Goal: Task Accomplishment & Management: Use online tool/utility

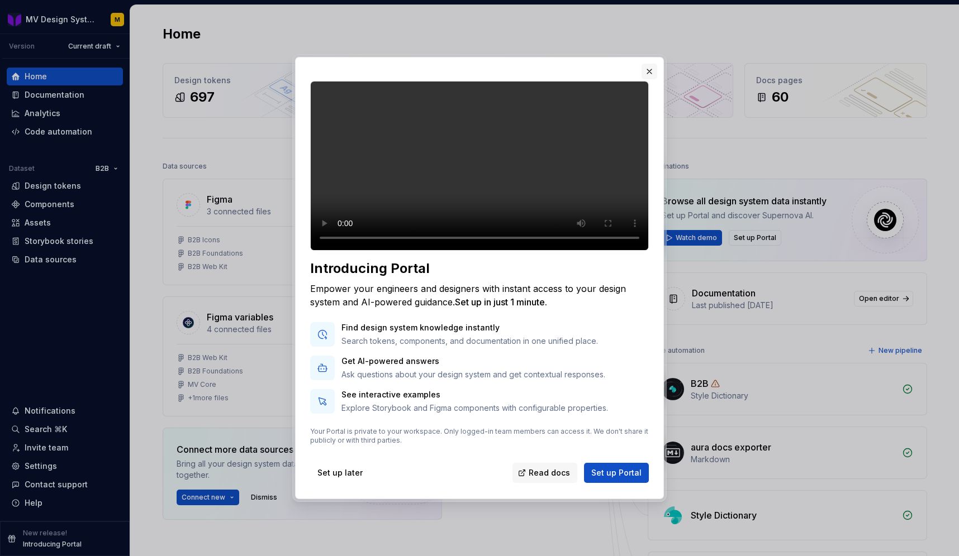
click at [653, 64] on button "button" at bounding box center [649, 72] width 16 height 16
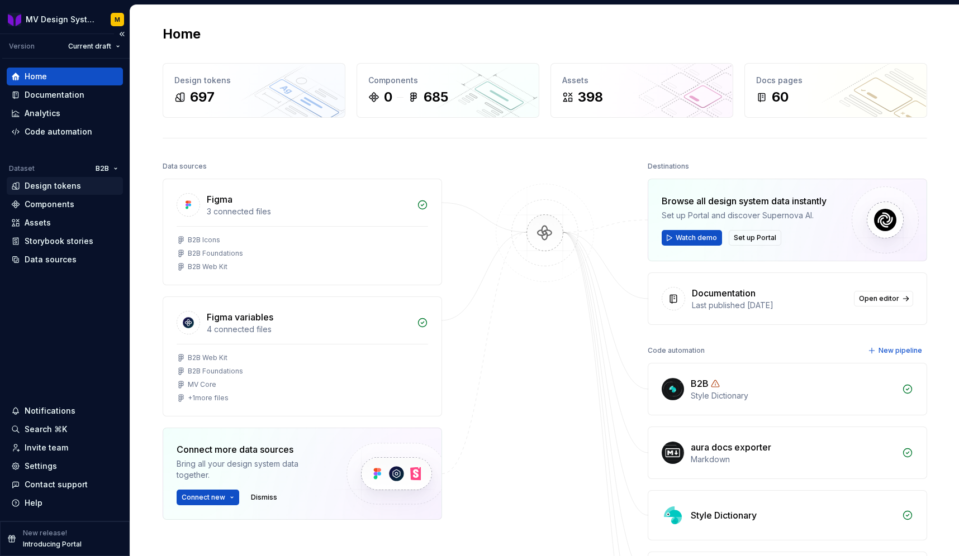
click at [58, 184] on div "Design tokens" at bounding box center [53, 185] width 56 height 11
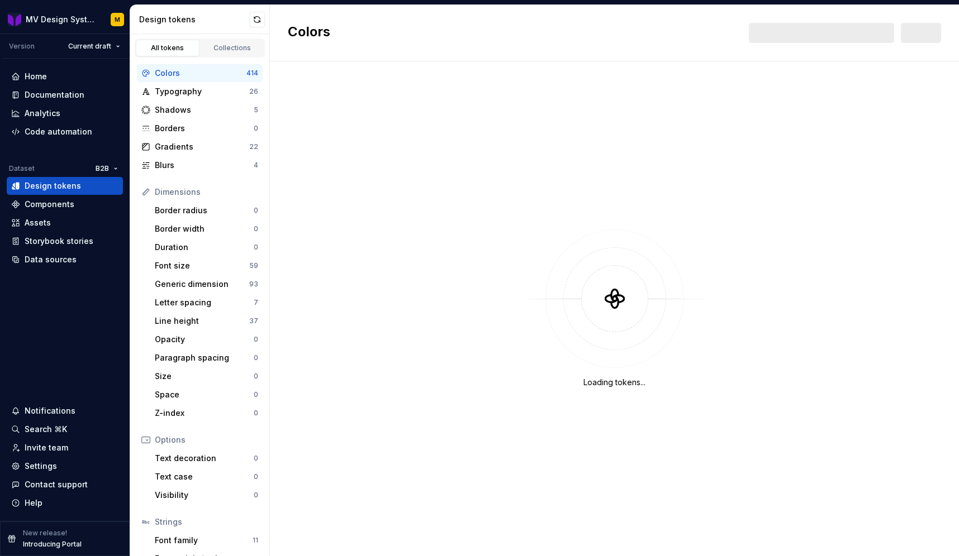
click at [345, 191] on div "Loading tokens..." at bounding box center [614, 308] width 689 height 495
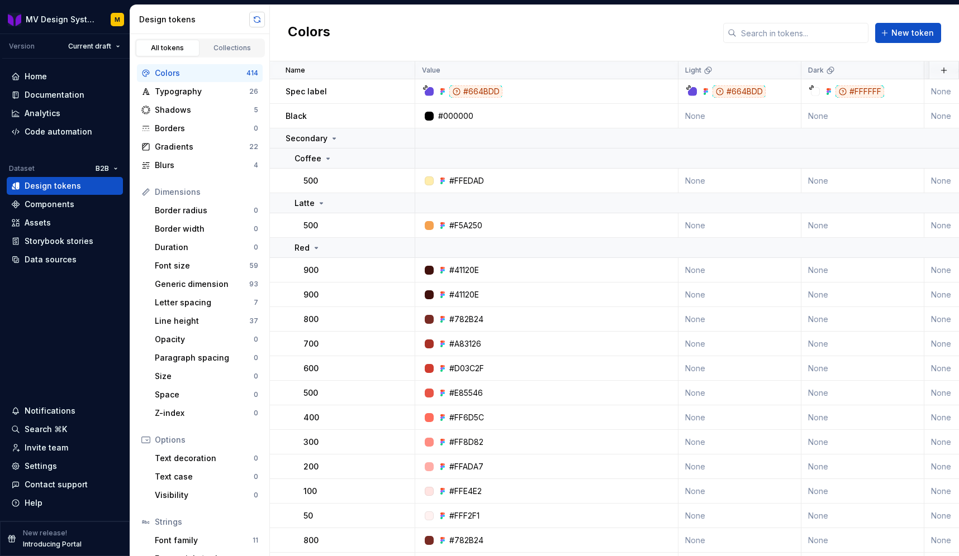
click at [258, 18] on button "button" at bounding box center [257, 20] width 16 height 16
click at [60, 259] on div "Data sources" at bounding box center [51, 259] width 52 height 11
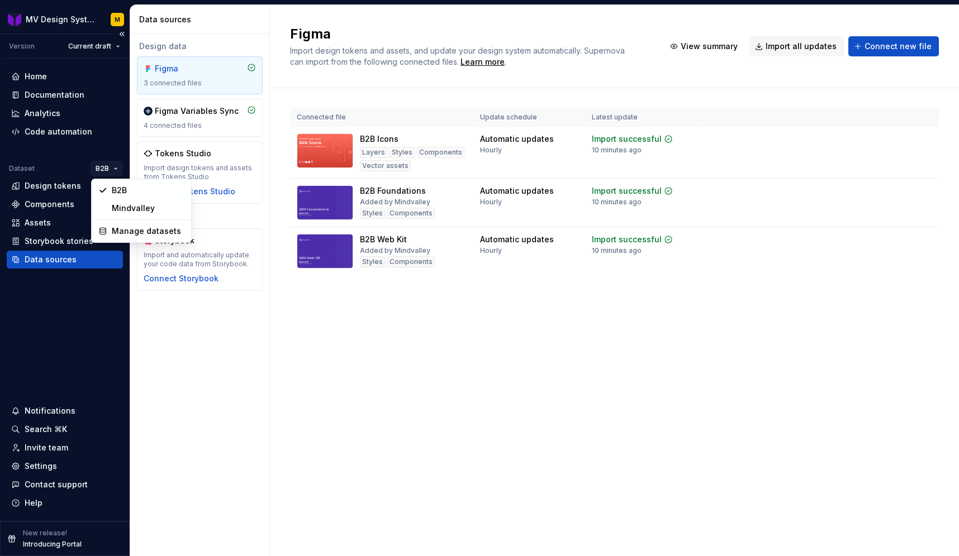
click at [107, 165] on html "MV Design System M Version Current draft Home Documentation Analytics Code auto…" at bounding box center [479, 278] width 959 height 556
click at [138, 233] on div "Manage datasets" at bounding box center [148, 231] width 73 height 11
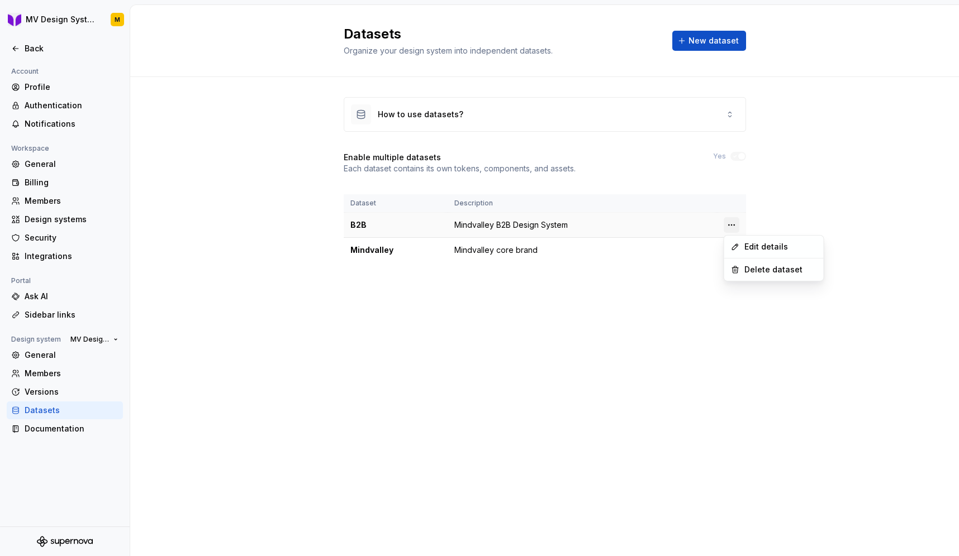
click at [732, 224] on html "MV Design System M Back Account Profile Authentication Notifications Workspace …" at bounding box center [479, 278] width 959 height 556
click at [754, 268] on div "Delete dataset" at bounding box center [780, 269] width 73 height 11
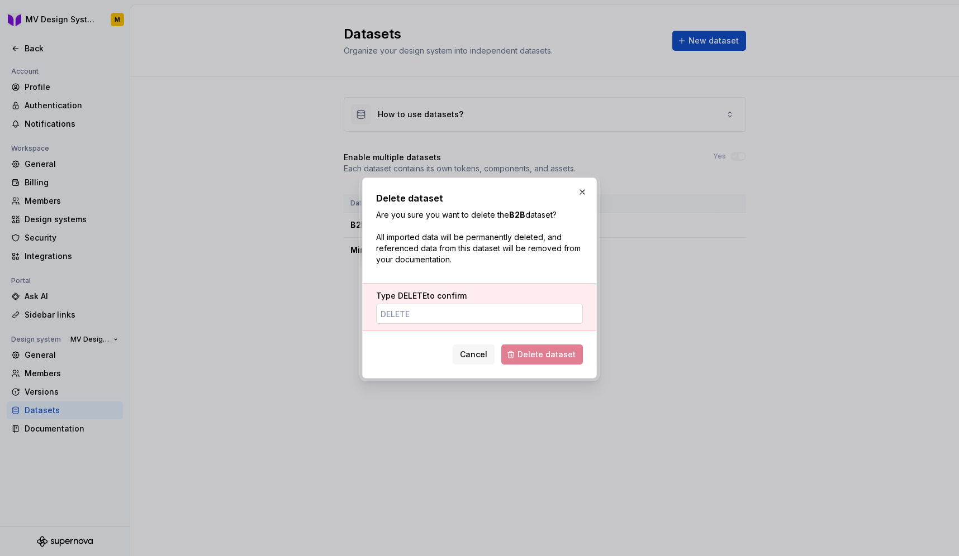
click at [473, 320] on input "Type DELETE to confirm" at bounding box center [479, 314] width 207 height 20
type input "DELETE"
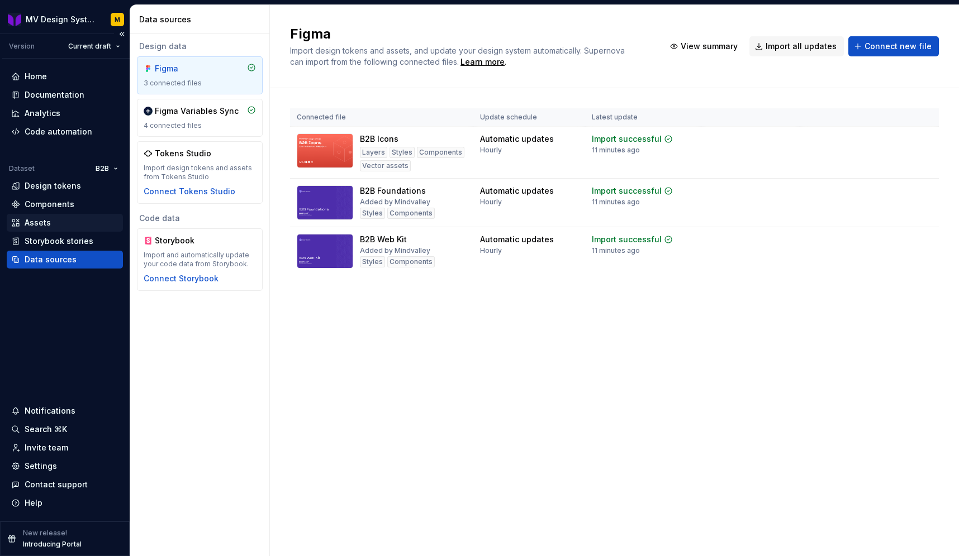
click at [41, 225] on div "Assets" at bounding box center [38, 222] width 26 height 11
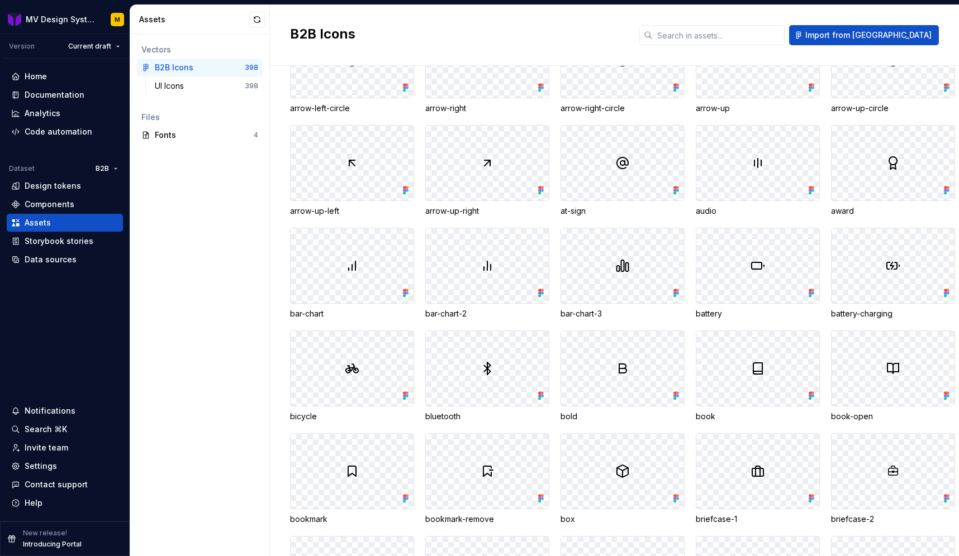
scroll to position [505, 0]
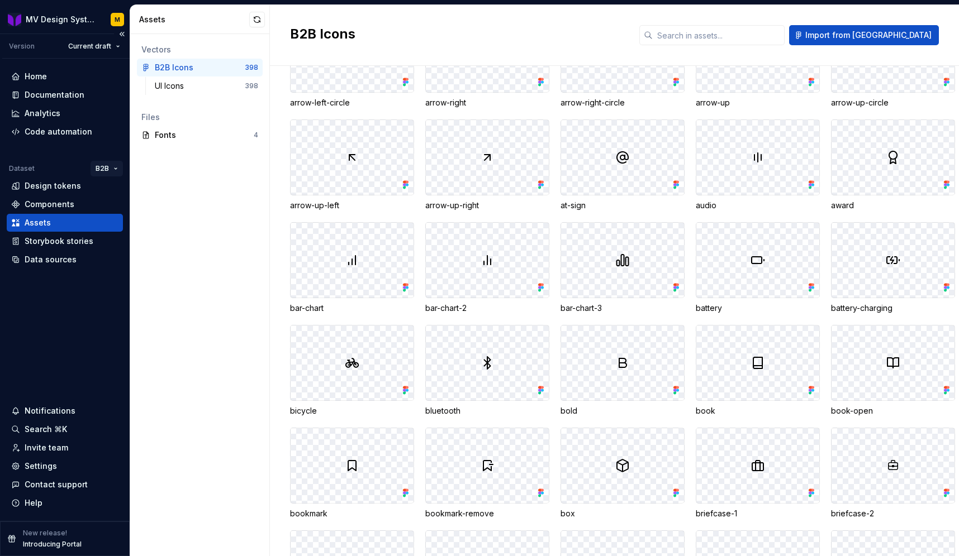
click at [111, 165] on html "MV Design System M Version Current draft Home Documentation Analytics Code auto…" at bounding box center [479, 278] width 959 height 556
click at [143, 231] on div "Manage datasets" at bounding box center [148, 231] width 73 height 11
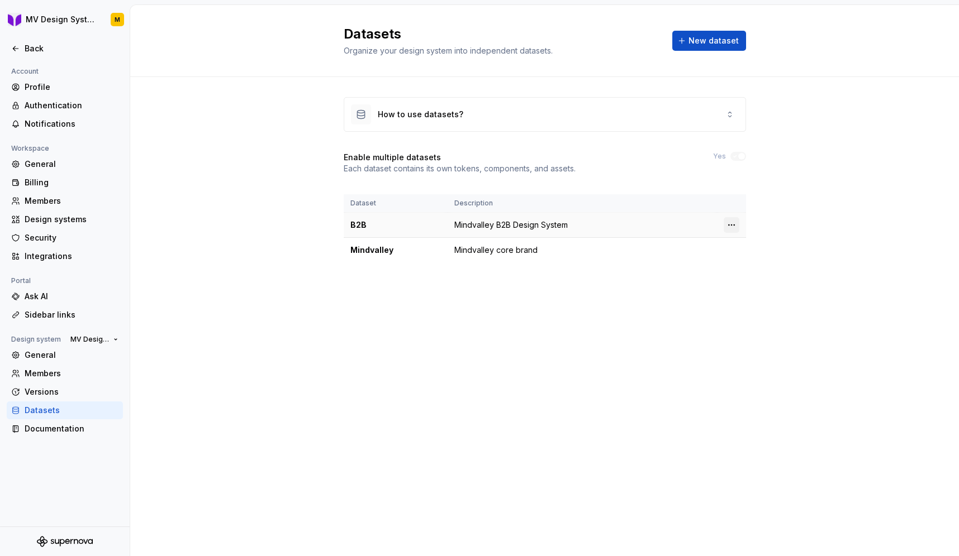
click at [730, 223] on html "MV Design System M Back Account Profile Authentication Notifications Workspace …" at bounding box center [479, 278] width 959 height 556
click at [726, 112] on html "MV Design System M Back Account Profile Authentication Notifications Workspace …" at bounding box center [479, 278] width 959 height 556
click at [726, 112] on icon at bounding box center [729, 114] width 9 height 9
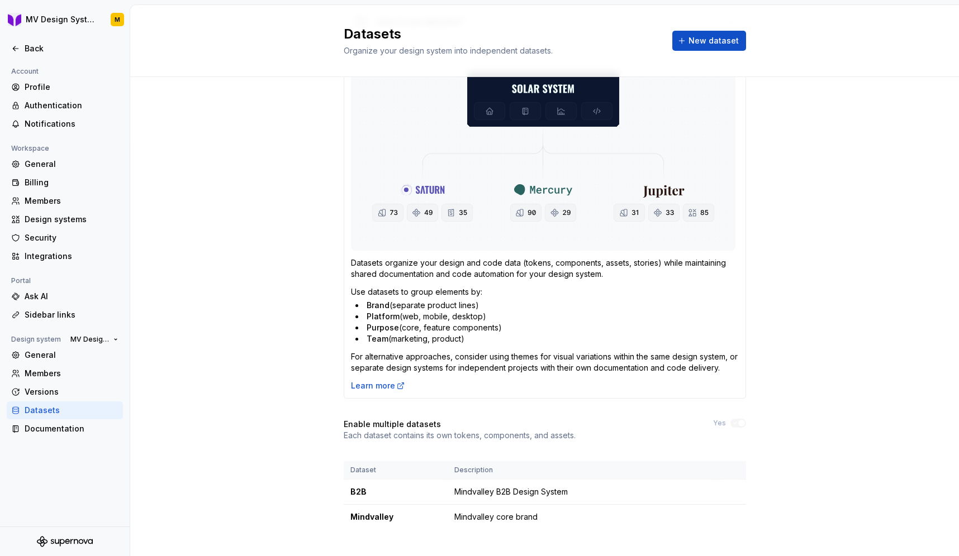
scroll to position [108, 0]
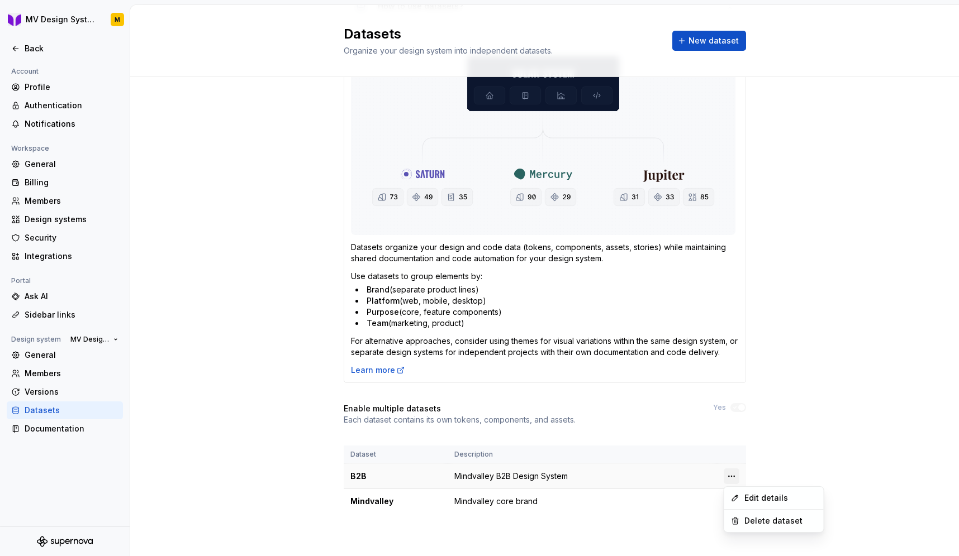
click at [732, 477] on html "MV Design System M Back Account Profile Authentication Notifications Workspace …" at bounding box center [479, 278] width 959 height 556
click at [744, 503] on div "Edit details" at bounding box center [780, 498] width 73 height 11
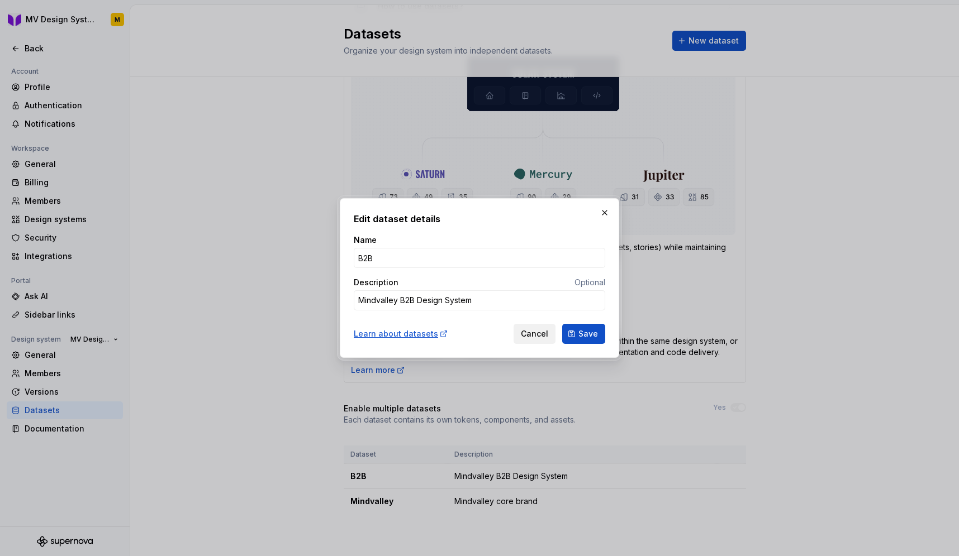
click at [541, 336] on span "Cancel" at bounding box center [534, 334] width 27 height 11
type textarea "*"
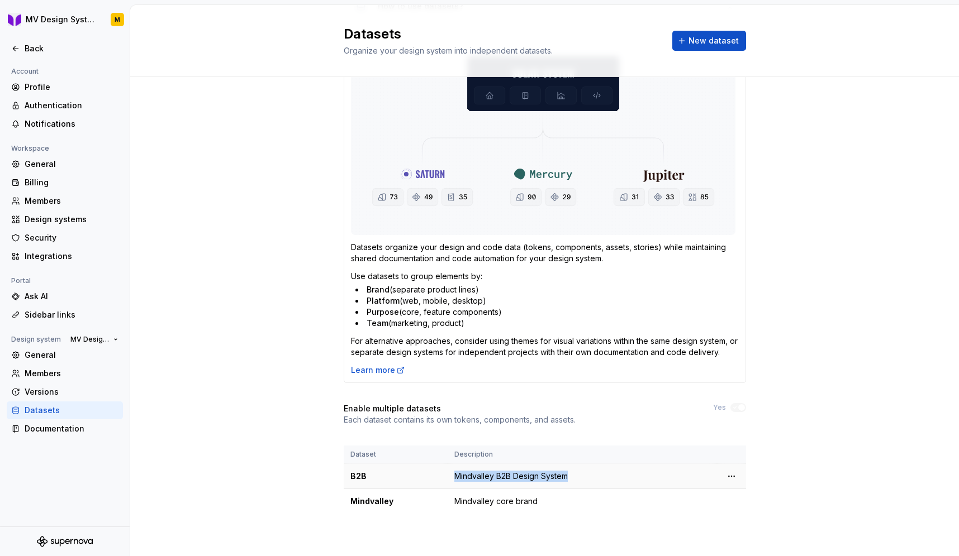
drag, startPoint x: 570, startPoint y: 477, endPoint x: 454, endPoint y: 481, distance: 116.3
click at [454, 481] on td "Mindvalley B2B Design System" at bounding box center [582, 476] width 269 height 25
copy td "Mindvalley B2B Design System"
click at [729, 476] on html "MV Design System M Back Account Profile Authentication Notifications Workspace …" at bounding box center [479, 278] width 959 height 556
click at [750, 517] on div "Delete dataset" at bounding box center [780, 521] width 73 height 11
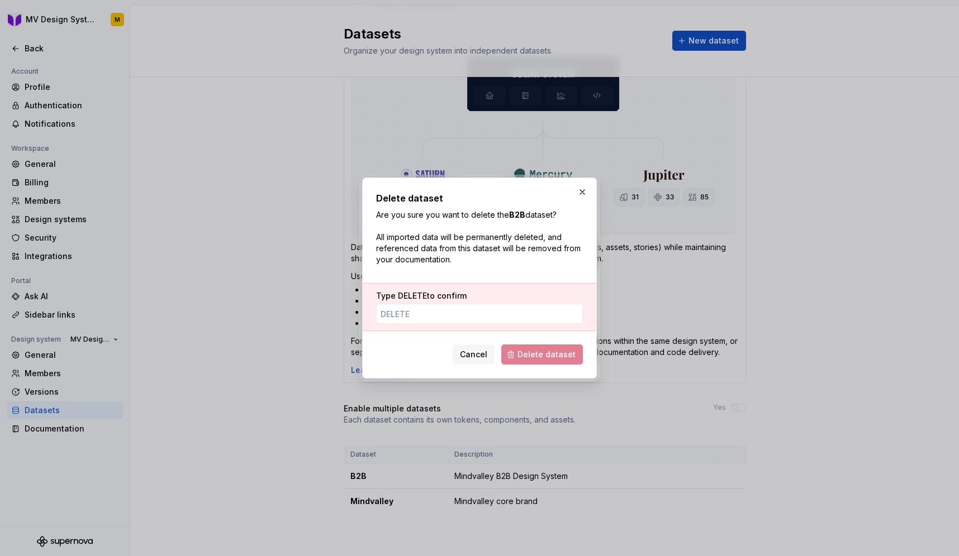
click at [477, 328] on div "Type DELETE to confirm" at bounding box center [480, 307] width 234 height 48
click at [438, 310] on input "Type DELETE to confirm" at bounding box center [479, 314] width 207 height 20
type input "DELETE"
click at [548, 359] on span "Delete dataset" at bounding box center [546, 354] width 58 height 11
click at [477, 321] on input "DELETE" at bounding box center [479, 314] width 207 height 20
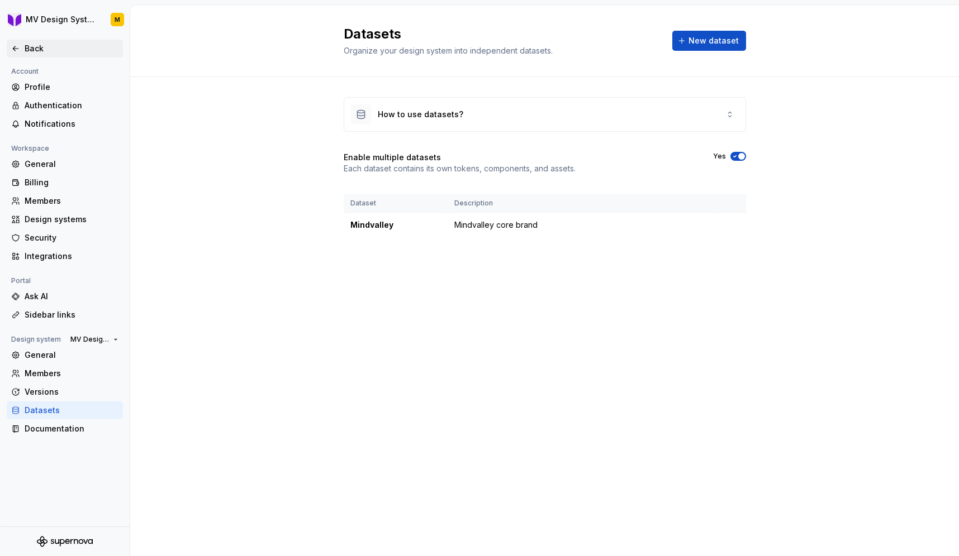
click at [32, 53] on div "Back" at bounding box center [72, 48] width 94 height 11
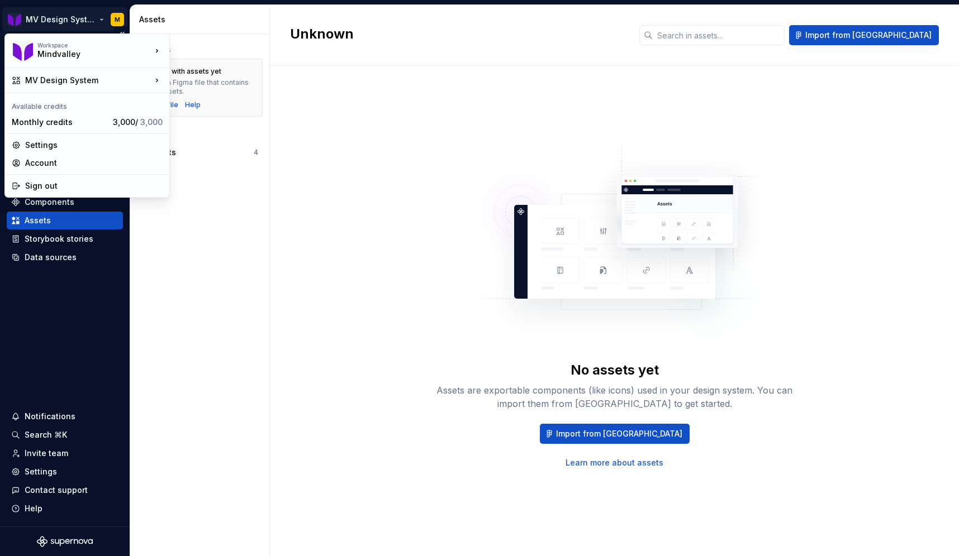
click at [59, 21] on html "MV Design System M Version Current draft Home Documentation Analytics Code auto…" at bounding box center [479, 278] width 959 height 556
click at [91, 356] on html "MV Design System M Version Current draft Home Documentation Analytics Code auto…" at bounding box center [479, 278] width 959 height 556
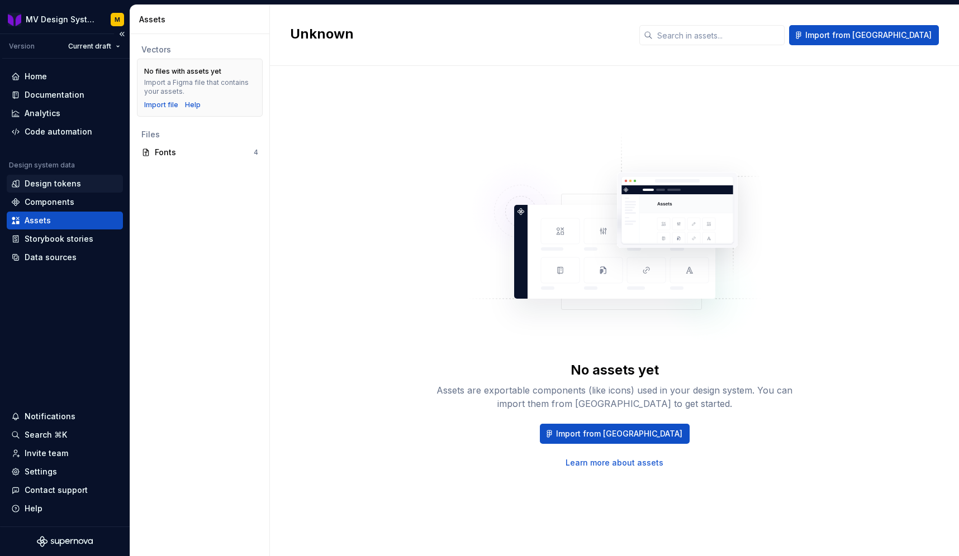
click at [49, 178] on div "Design tokens" at bounding box center [65, 184] width 116 height 18
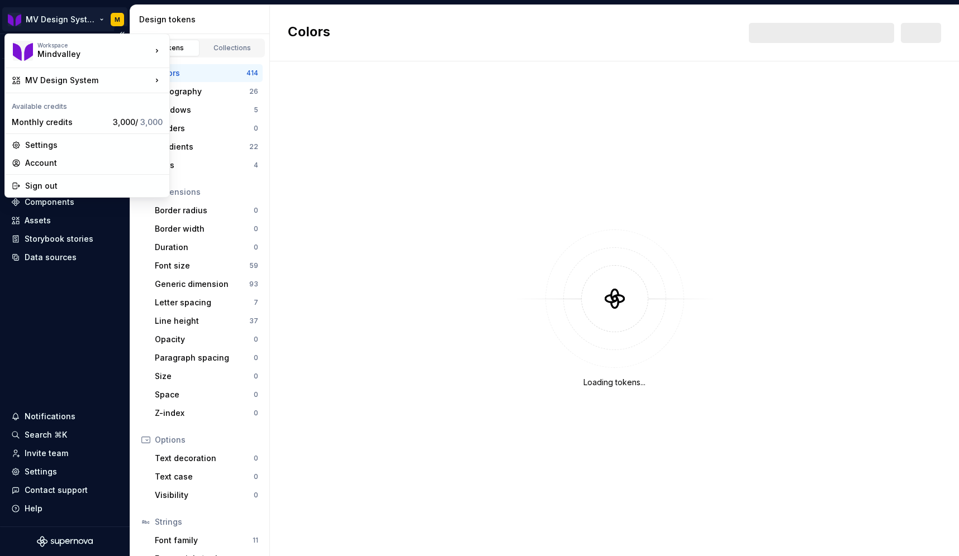
click at [79, 15] on html "MV Design System M Version Current draft Home Documentation Analytics Code auto…" at bounding box center [479, 278] width 959 height 556
click at [55, 514] on html "MV Design System M Version Current draft Home Documentation Analytics Code auto…" at bounding box center [479, 278] width 959 height 556
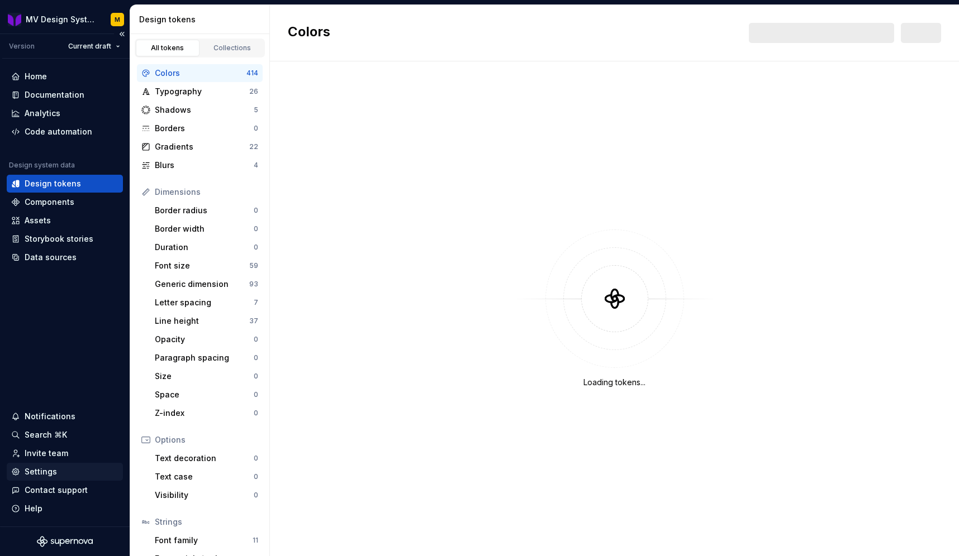
click at [42, 467] on div "Settings" at bounding box center [41, 472] width 32 height 11
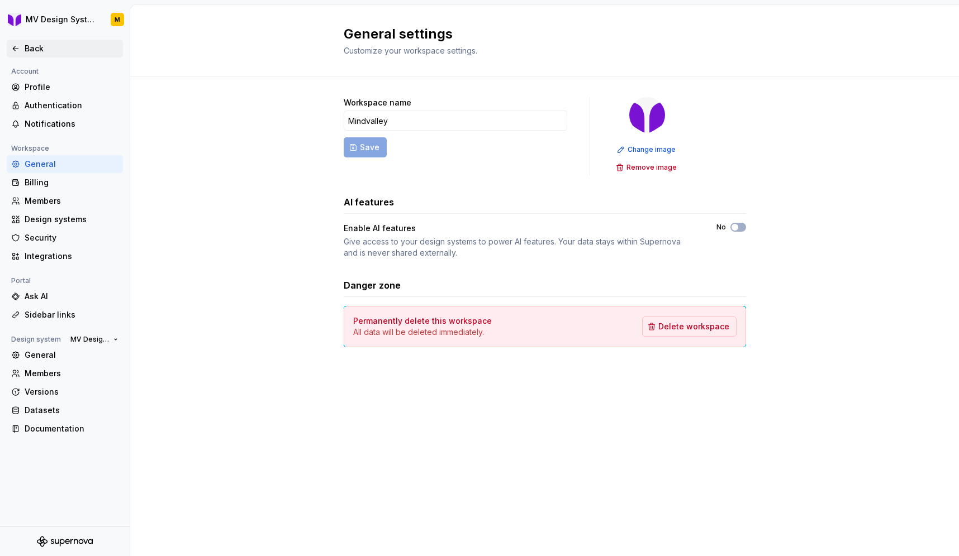
click at [39, 50] on div "Back" at bounding box center [72, 48] width 94 height 11
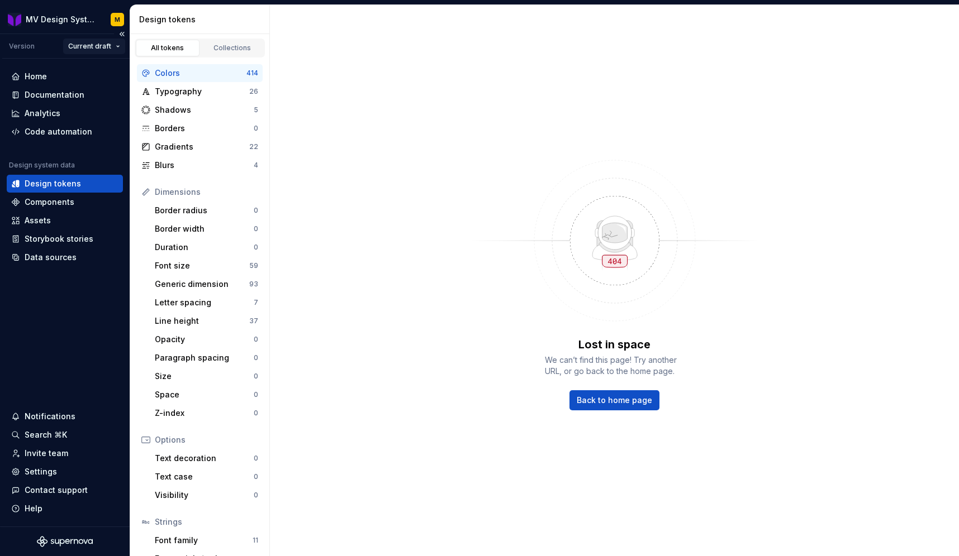
click at [111, 45] on html "MV Design System M Version Current draft Home Documentation Analytics Code auto…" at bounding box center [479, 278] width 959 height 556
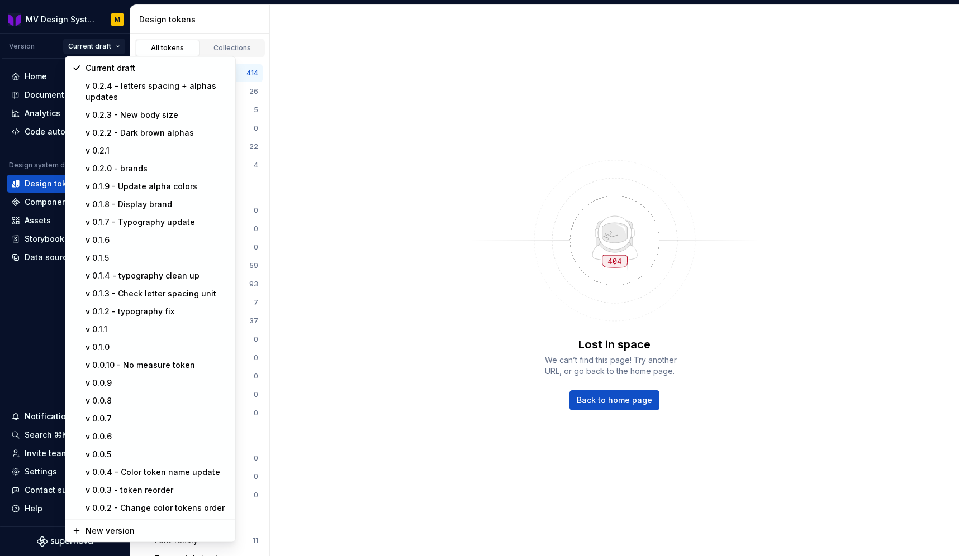
click at [349, 123] on html "MV Design System M Version Current draft Home Documentation Analytics Code auto…" at bounding box center [479, 278] width 959 height 556
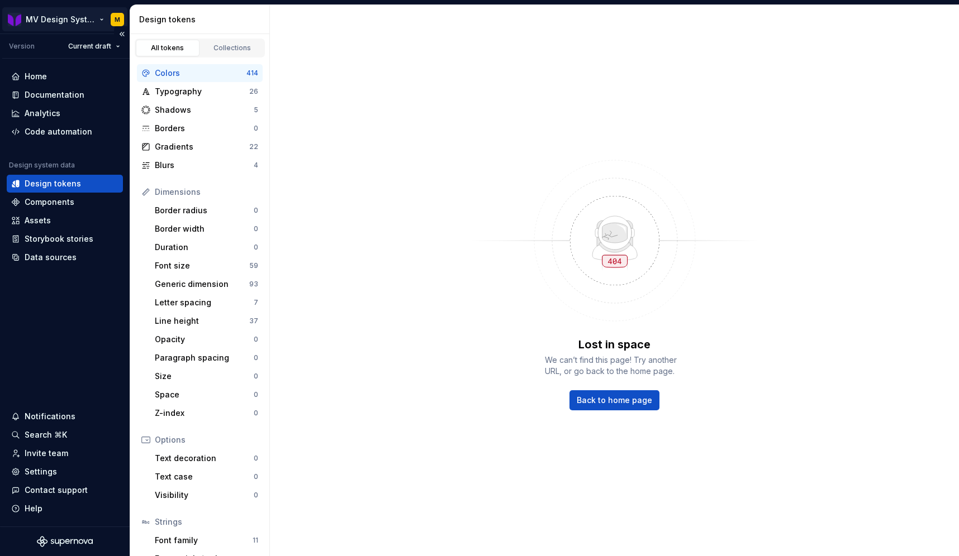
click at [103, 18] on html "MV Design System M Version Current draft Home Documentation Analytics Code auto…" at bounding box center [479, 278] width 959 height 556
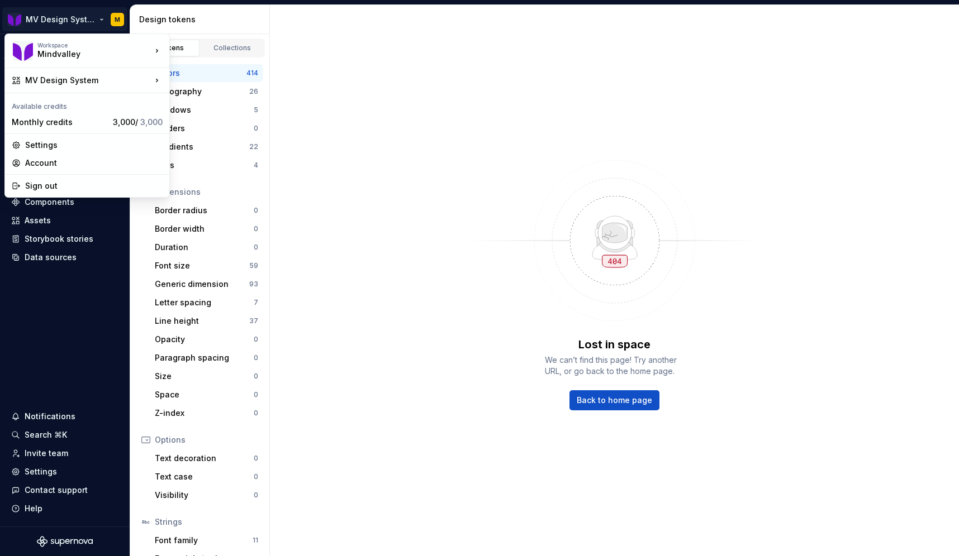
click at [74, 294] on html "MV Design System M Version Current draft Home Documentation Analytics Code auto…" at bounding box center [479, 278] width 959 height 556
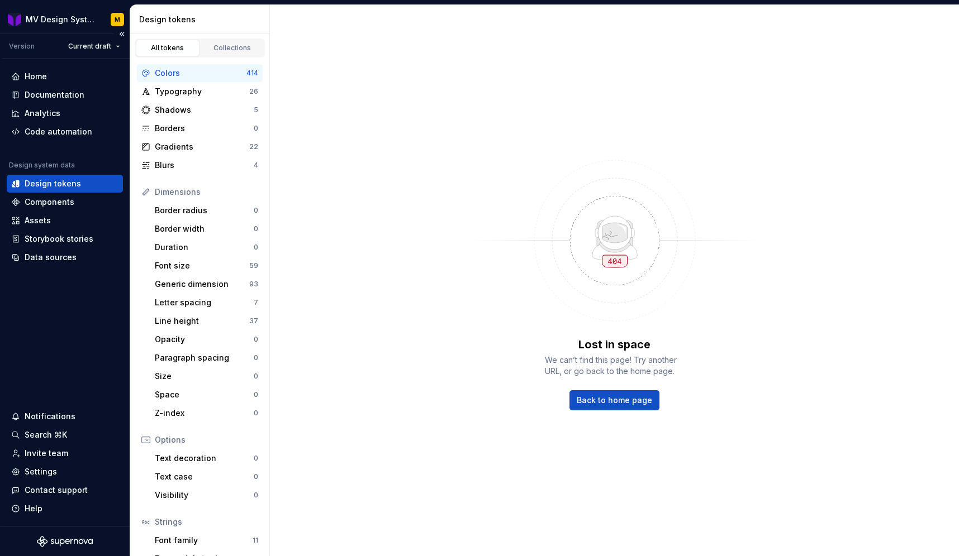
click at [74, 178] on div "Design tokens" at bounding box center [53, 183] width 56 height 11
click at [44, 74] on div "Home" at bounding box center [36, 76] width 22 height 11
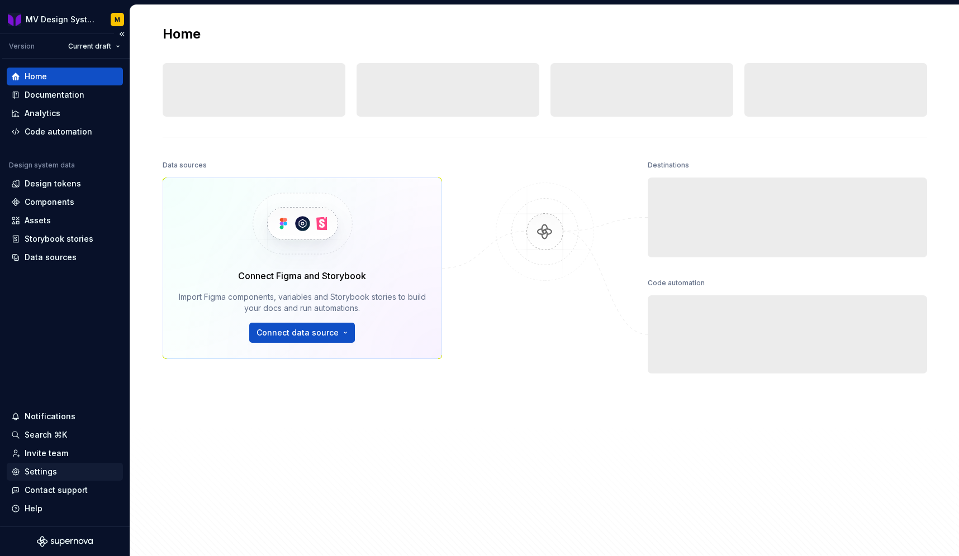
click at [55, 473] on div "Settings" at bounding box center [41, 472] width 32 height 11
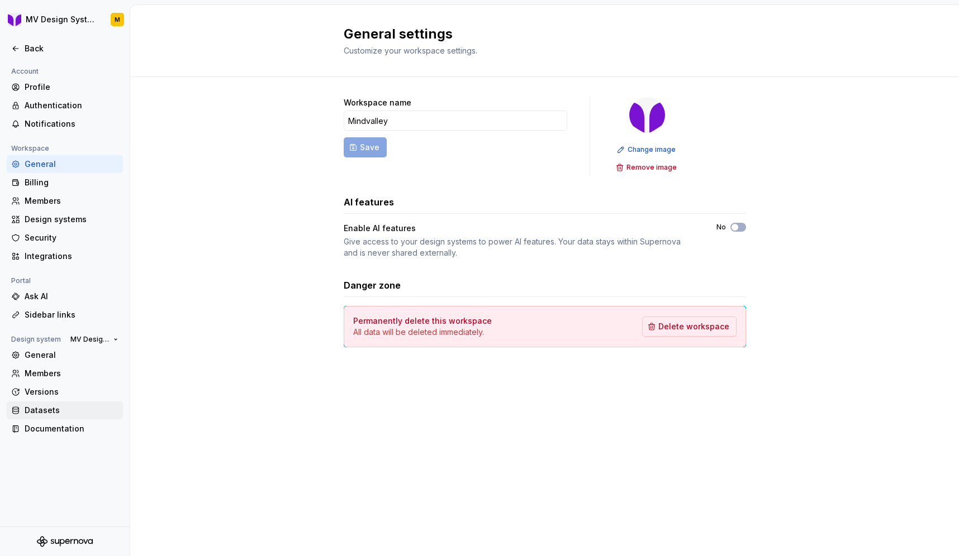
click at [55, 411] on div "Datasets" at bounding box center [72, 410] width 94 height 11
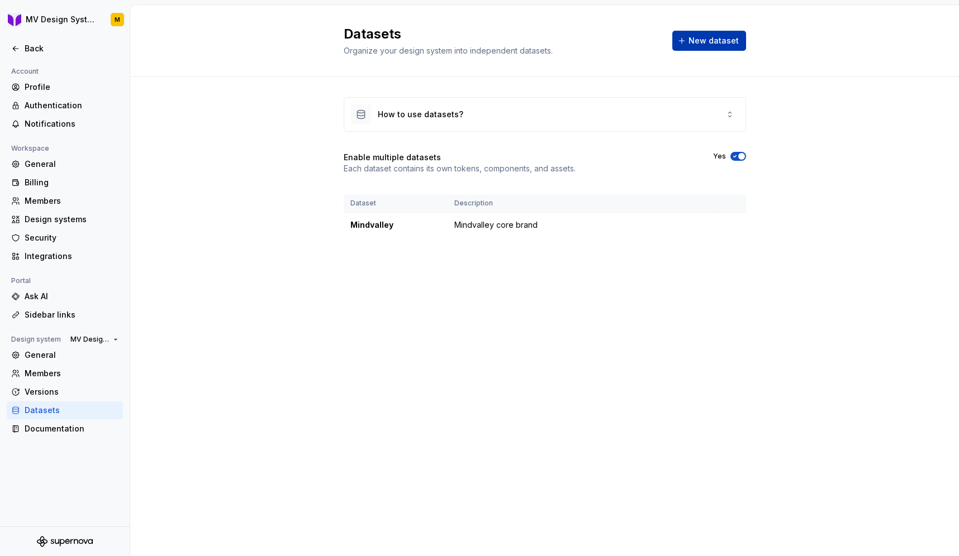
click at [700, 41] on span "New dataset" at bounding box center [713, 40] width 50 height 11
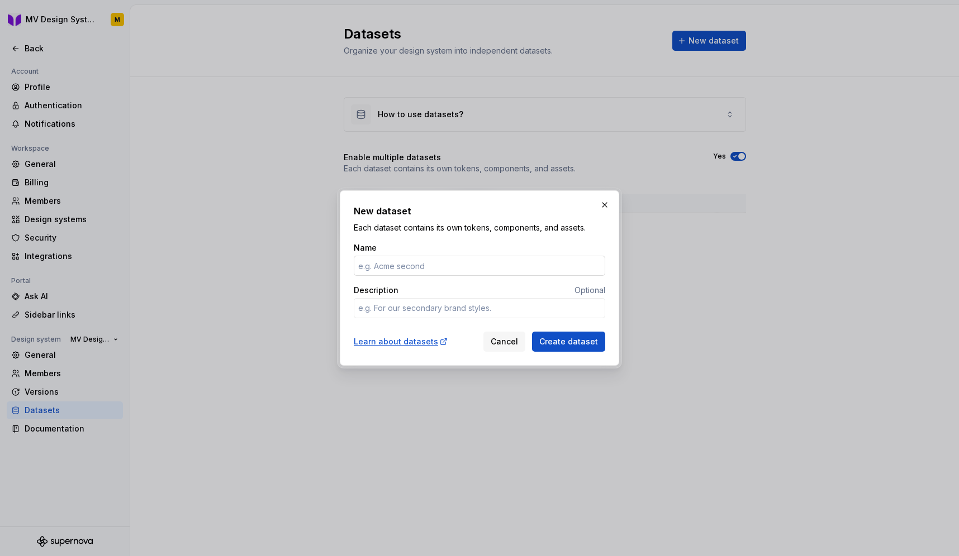
click at [398, 267] on input "Name" at bounding box center [479, 266] width 251 height 20
type textarea "*"
type input "B2B"
click at [392, 313] on textarea "Description" at bounding box center [479, 308] width 251 height 20
paste textarea "Mindvalley B2B Design System"
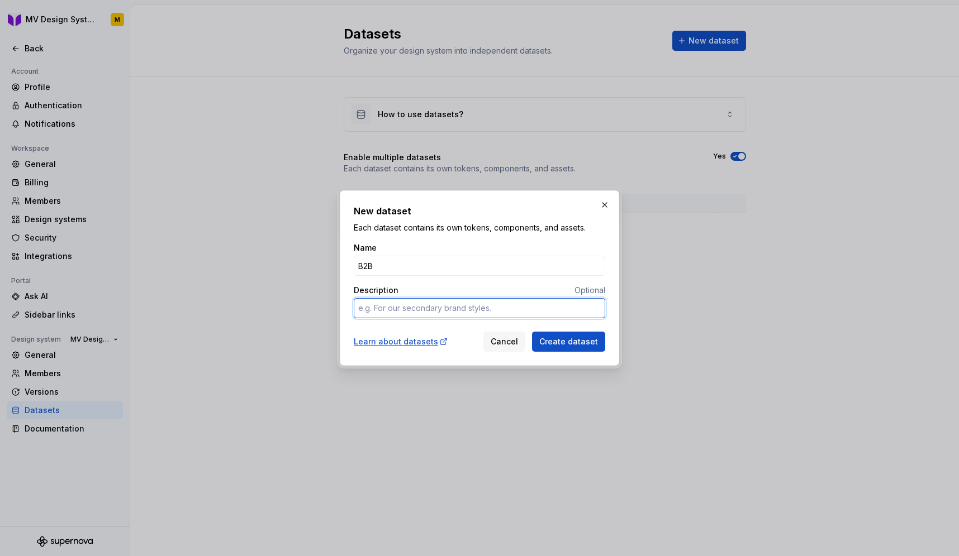
type textarea "*"
type textarea "Mindvalley B2B Design System"
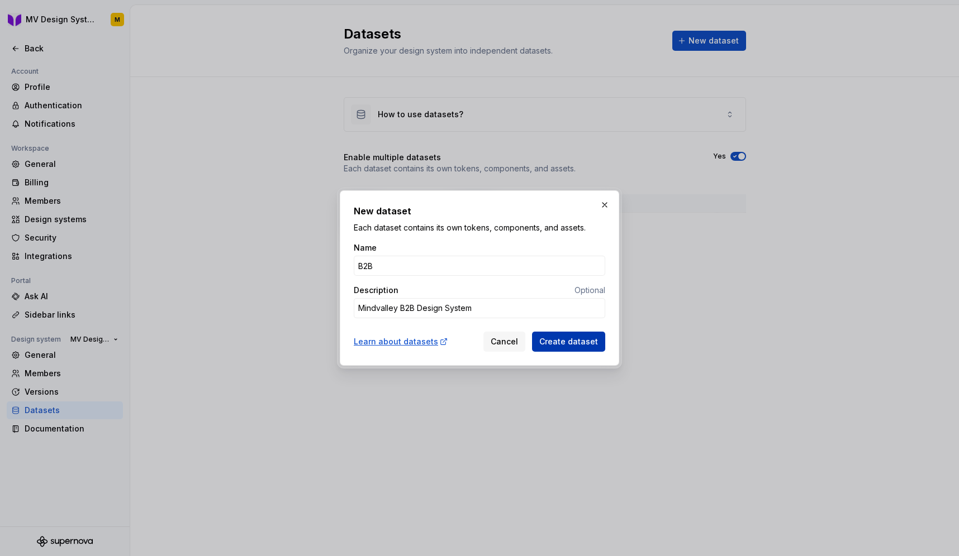
click at [569, 341] on span "Create dataset" at bounding box center [568, 341] width 59 height 11
type textarea "*"
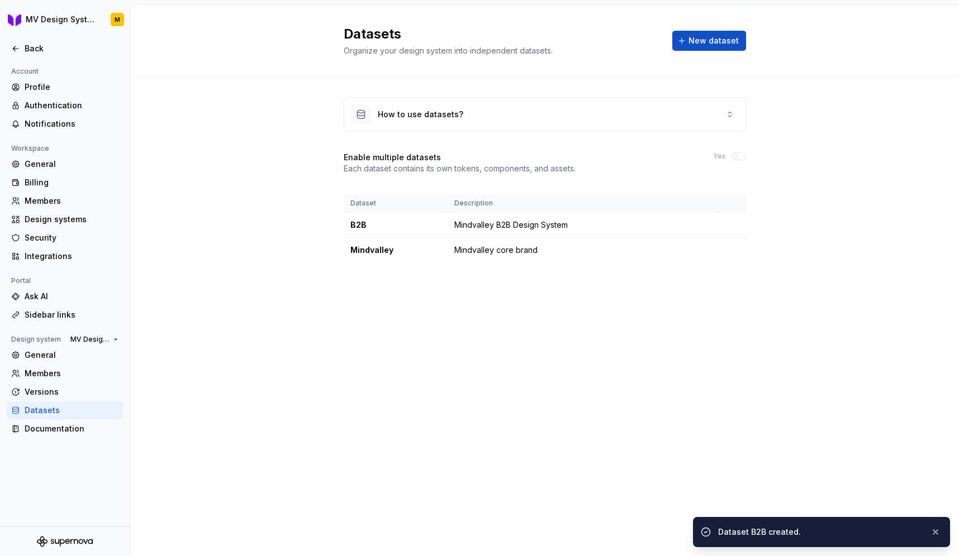
click at [668, 344] on div "Datasets Organize your design system into independent datasets. New dataset How…" at bounding box center [544, 280] width 829 height 551
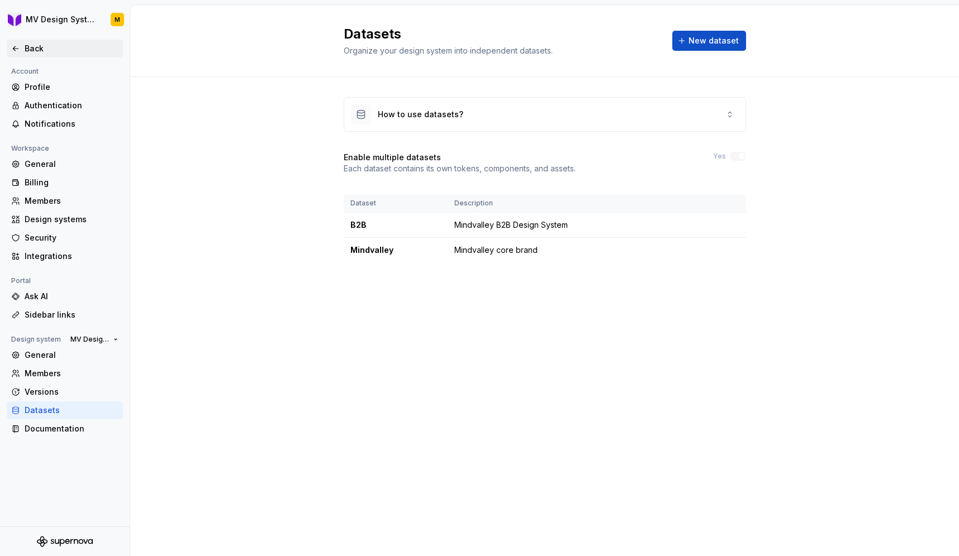
click at [30, 42] on div "Back" at bounding box center [65, 49] width 116 height 18
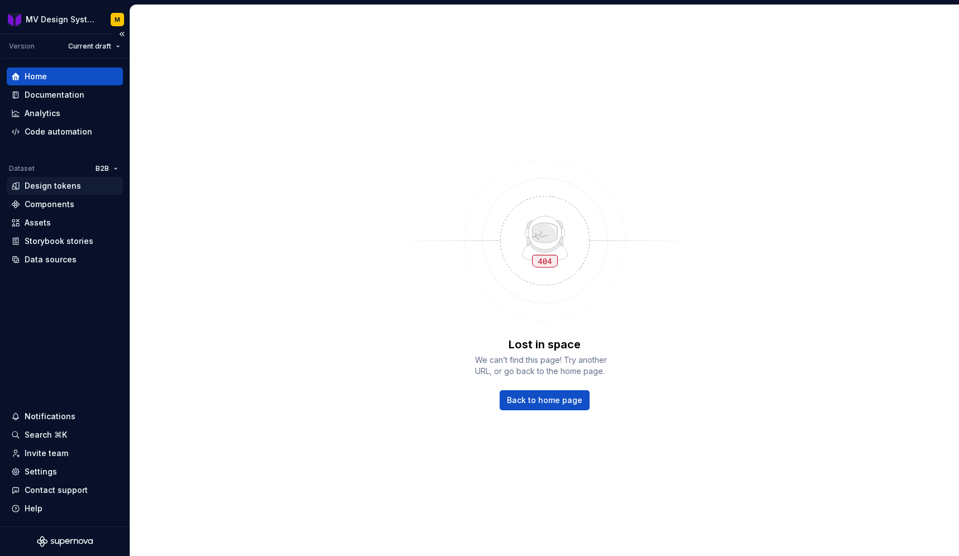
click at [70, 184] on div "Design tokens" at bounding box center [53, 185] width 56 height 11
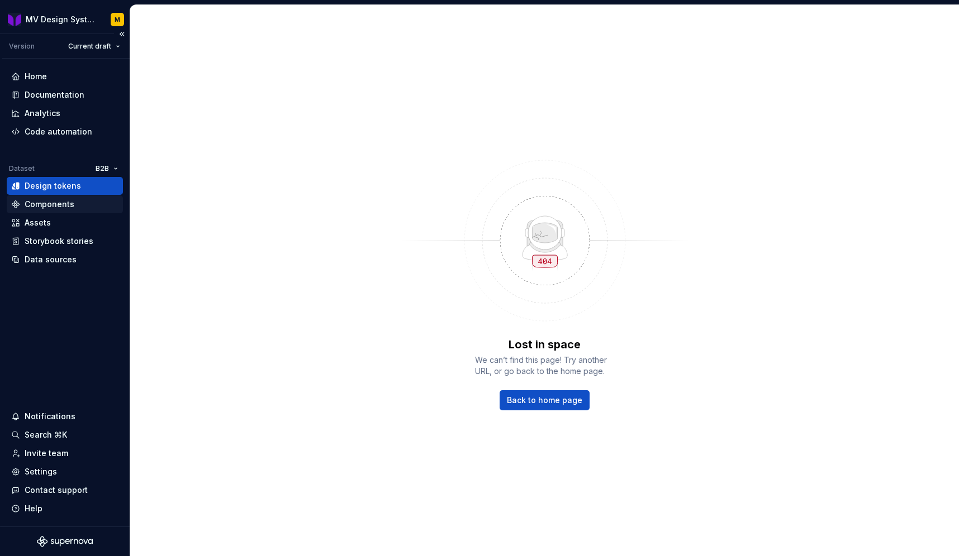
click at [58, 207] on div "Components" at bounding box center [50, 204] width 50 height 11
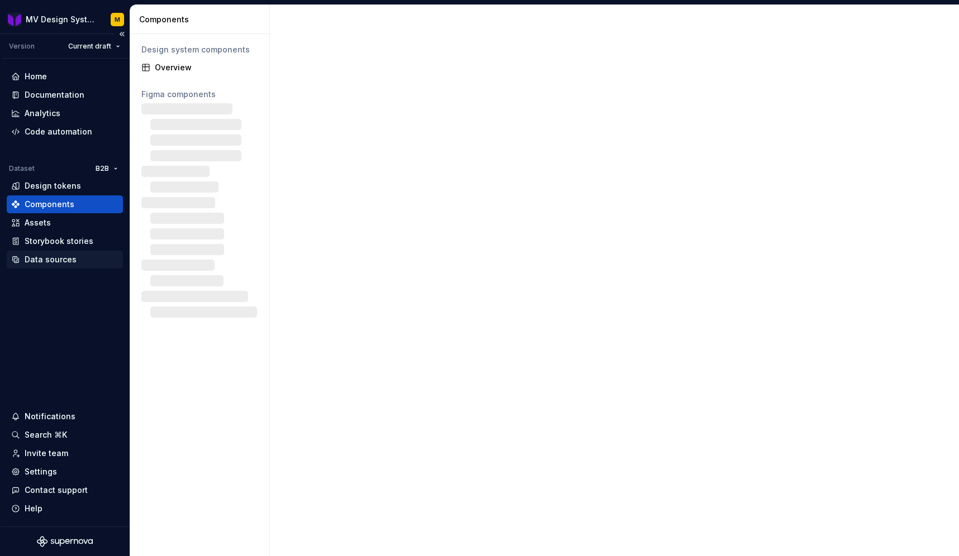
click at [47, 258] on div "Data sources" at bounding box center [51, 259] width 52 height 11
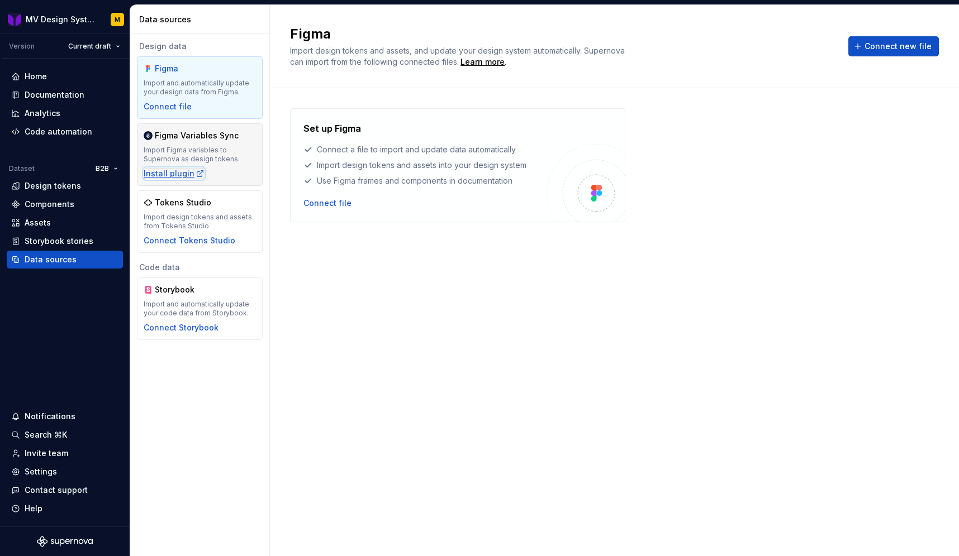
click at [174, 170] on div "Install plugin" at bounding box center [174, 173] width 61 height 11
click at [66, 186] on div "Design tokens" at bounding box center [53, 185] width 56 height 11
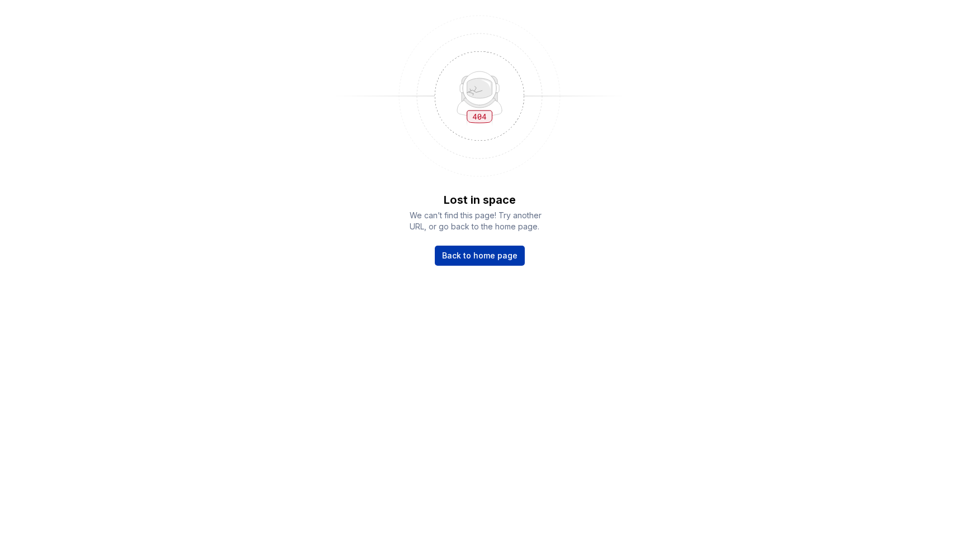
click at [466, 260] on span "Back to home page" at bounding box center [479, 255] width 75 height 11
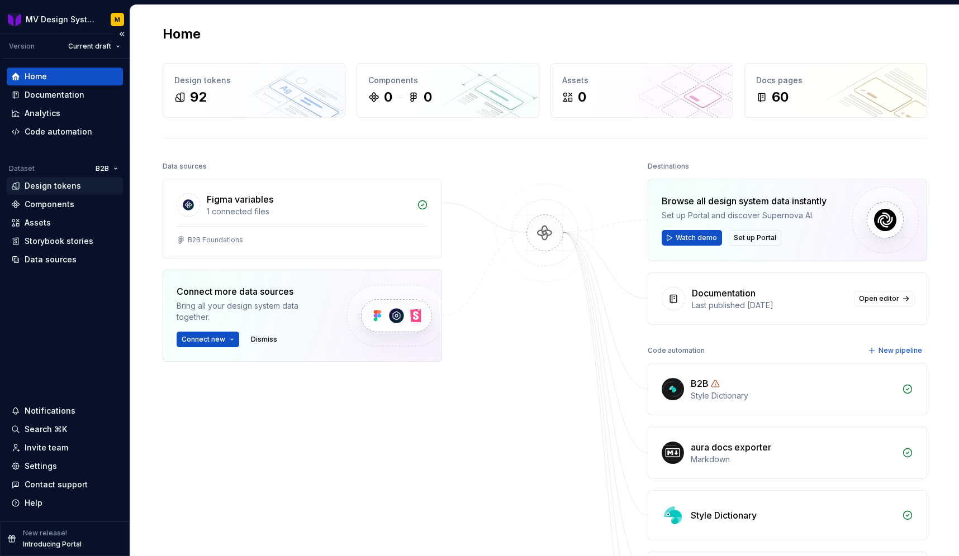
click at [65, 191] on div "Design tokens" at bounding box center [53, 185] width 56 height 11
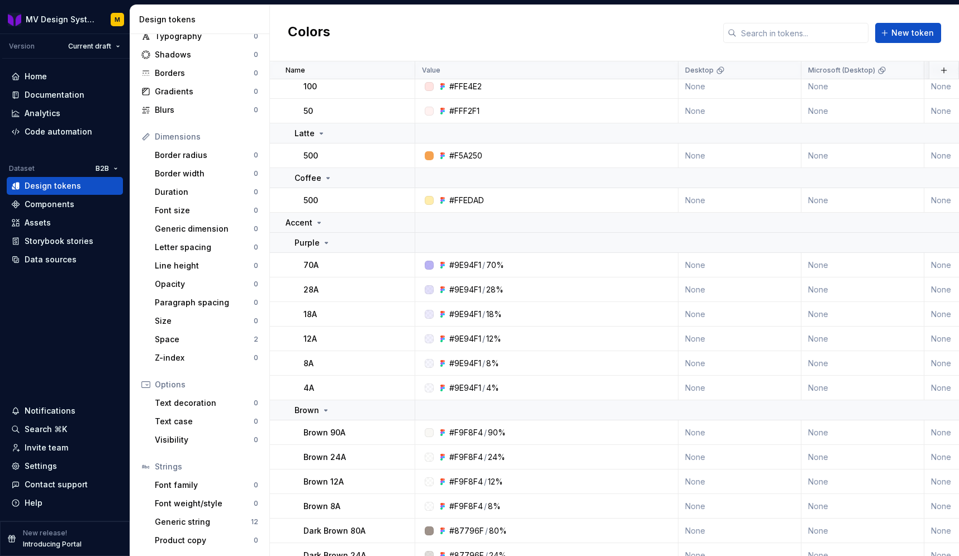
scroll to position [53, 0]
click at [211, 515] on div "Strings Font family 0 Font weight/style 0 Generic string 12 Product copy 0" at bounding box center [200, 506] width 126 height 92
click at [208, 524] on div "Generic string" at bounding box center [203, 524] width 96 height 11
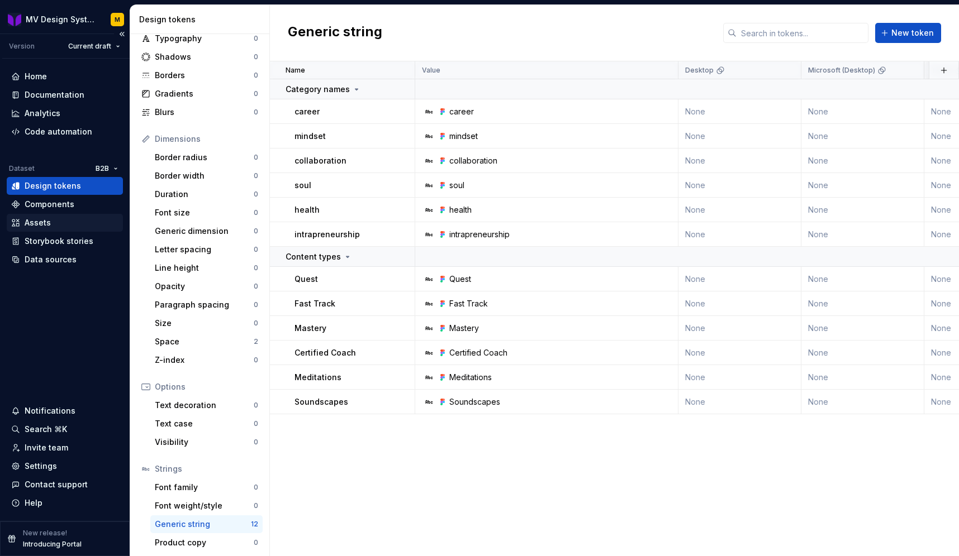
click at [45, 228] on div "Assets" at bounding box center [38, 222] width 26 height 11
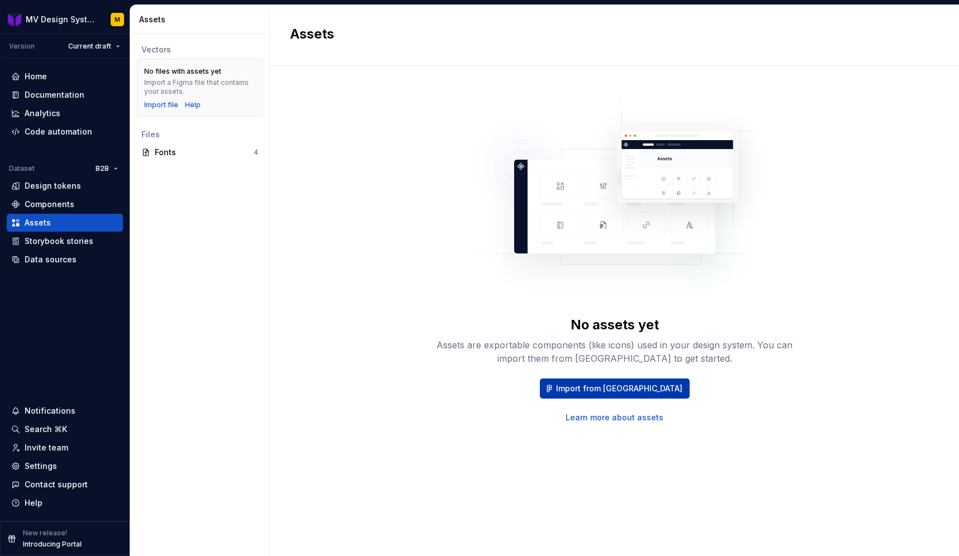
click at [597, 386] on span "Import from Figma" at bounding box center [619, 388] width 126 height 11
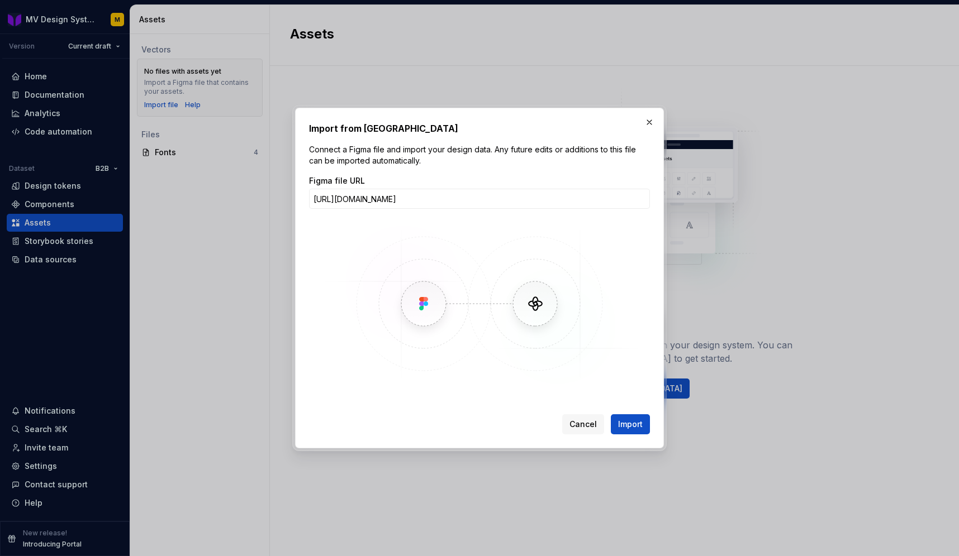
scroll to position [0, 36]
type input "https://www.figma.com/design/WmmctMpsRGzyh33NoObXPW/B2B-Icons?t=HaSrvtrDKb6B5ae…"
click at [624, 431] on button "Import" at bounding box center [630, 425] width 39 height 20
click at [464, 233] on img at bounding box center [479, 304] width 324 height 168
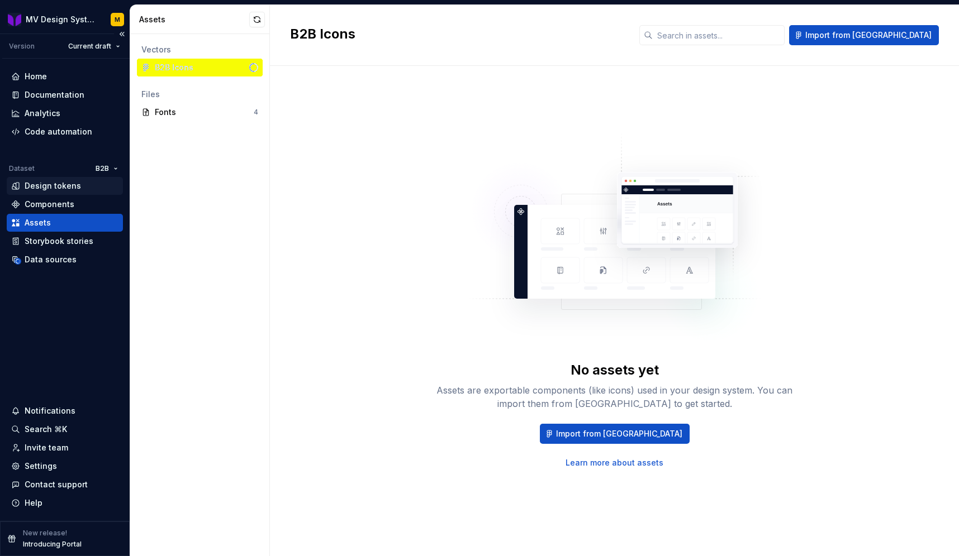
click at [50, 185] on div "Design tokens" at bounding box center [53, 185] width 56 height 11
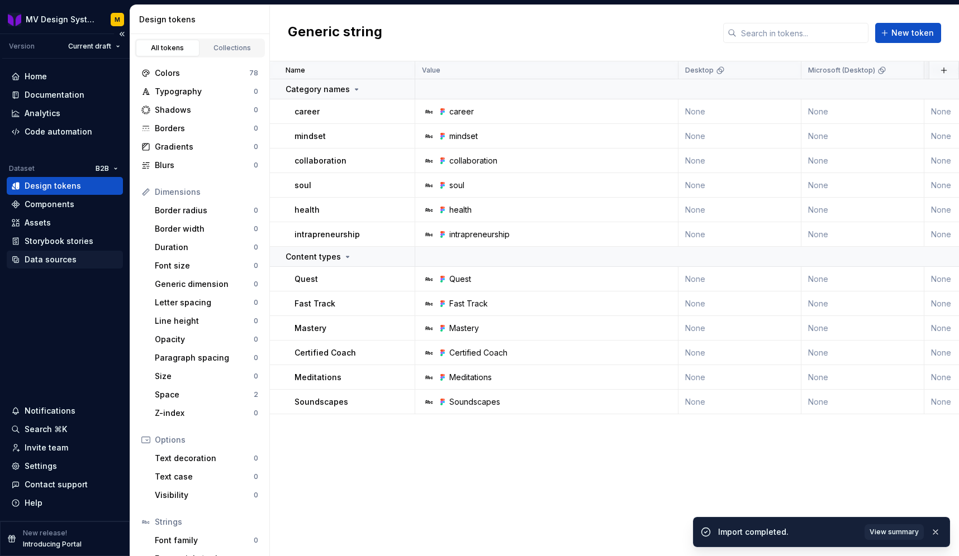
click at [58, 260] on div "Data sources" at bounding box center [51, 259] width 52 height 11
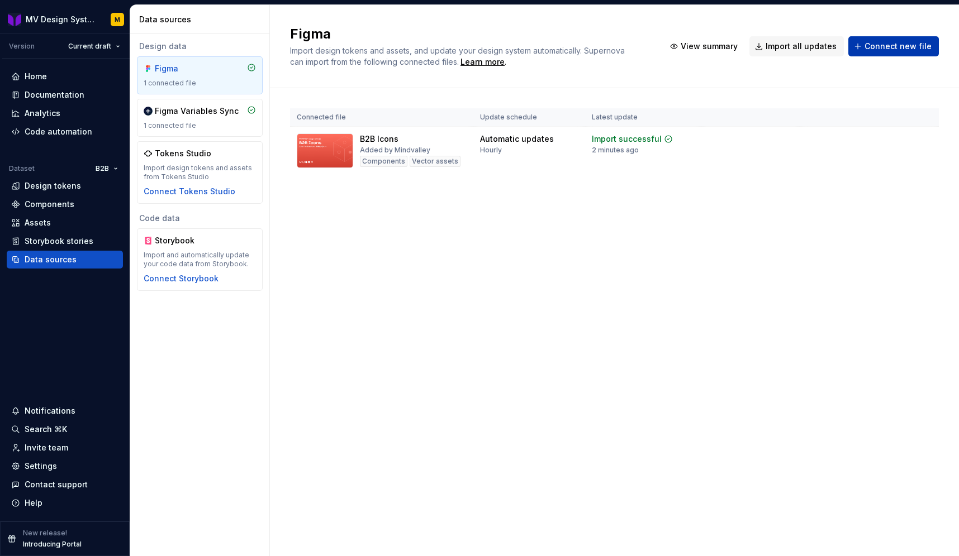
click at [868, 47] on span "Connect new file" at bounding box center [897, 46] width 67 height 11
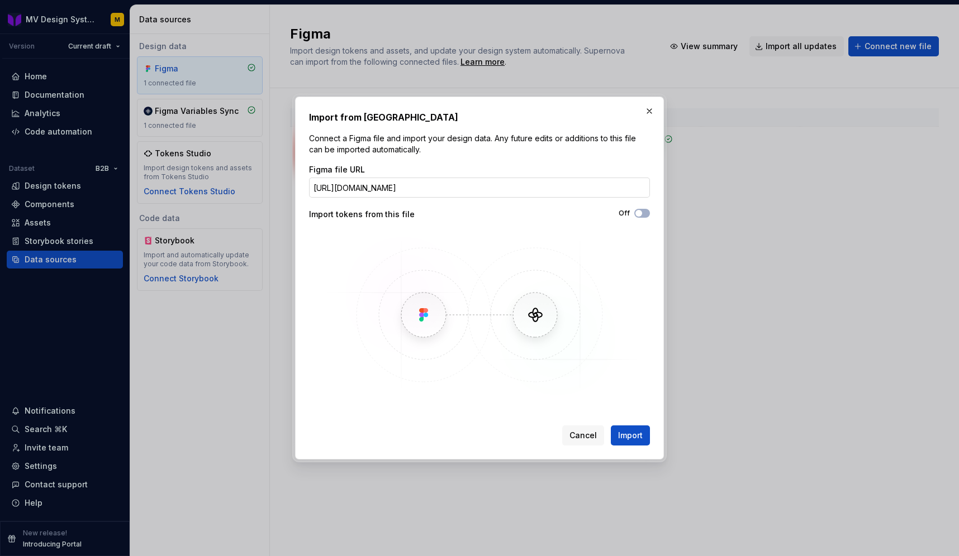
scroll to position [0, 94]
type input "https://www.figma.com/design/cXk912F2hlWe16LkwiJz3c/B2B-Web-Kit?node-id=0-1&p=f…"
click at [643, 213] on icon "button" at bounding box center [638, 213] width 9 height 7
click at [345, 215] on div "Import tokens from this file" at bounding box center [394, 214] width 170 height 11
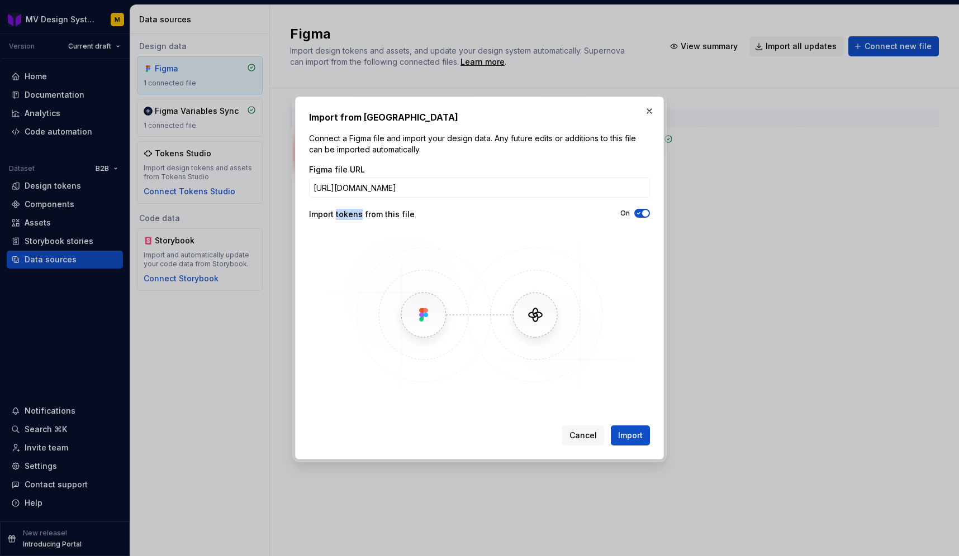
click at [345, 215] on div "Import tokens from this file" at bounding box center [394, 214] width 170 height 11
copy div "Import tokens from this file"
click at [643, 217] on button "On" at bounding box center [642, 213] width 16 height 9
click at [633, 432] on span "Import" at bounding box center [630, 435] width 25 height 11
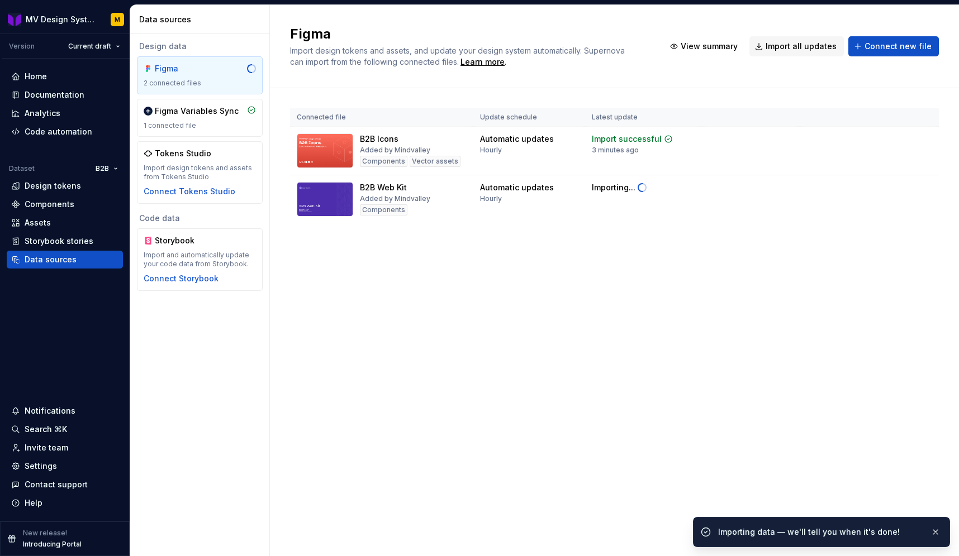
click at [549, 297] on div "Figma Import design tokens and assets, and update your design system automatica…" at bounding box center [614, 280] width 689 height 551
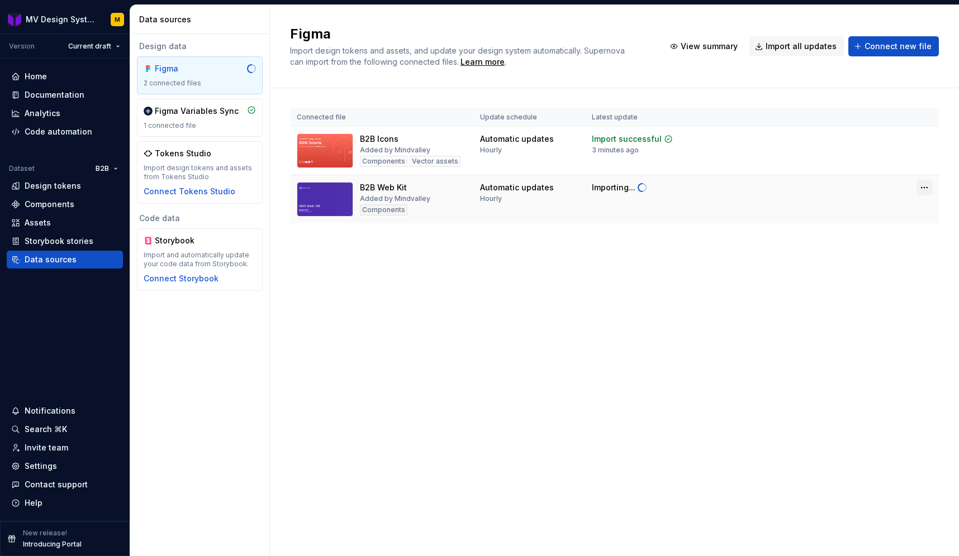
click at [925, 190] on html "MV Design System M Version Current draft Home Documentation Analytics Code auto…" at bounding box center [479, 278] width 959 height 556
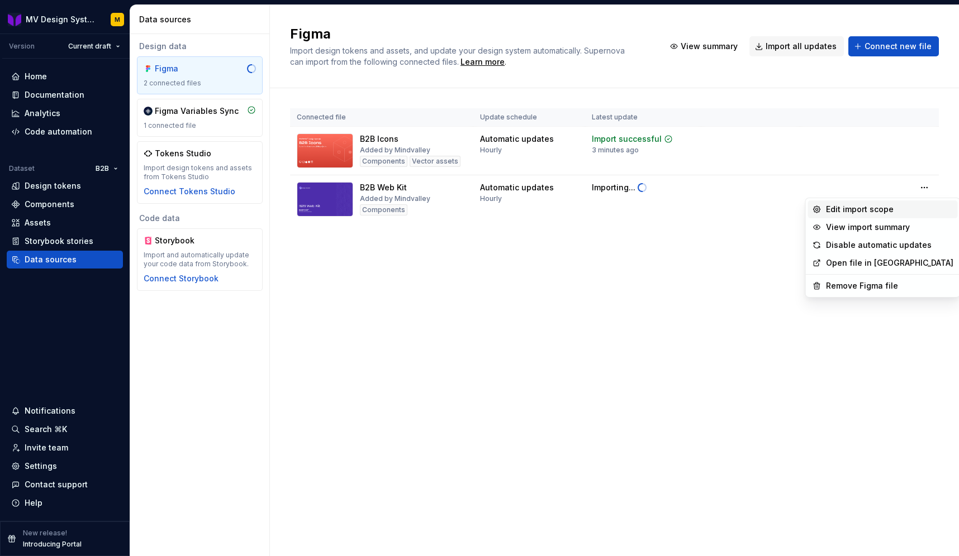
click at [892, 207] on div "Edit import scope" at bounding box center [889, 209] width 127 height 11
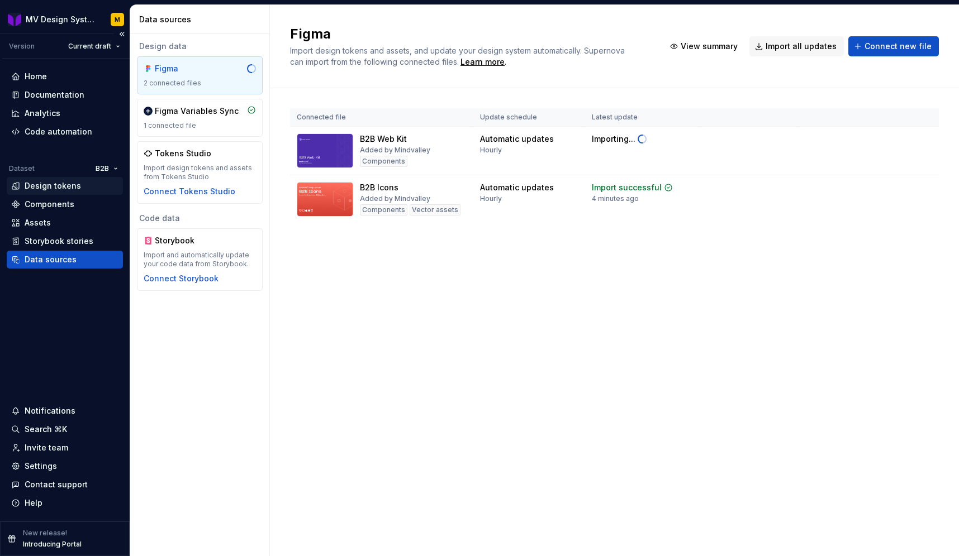
click at [53, 184] on div "Design tokens" at bounding box center [53, 185] width 56 height 11
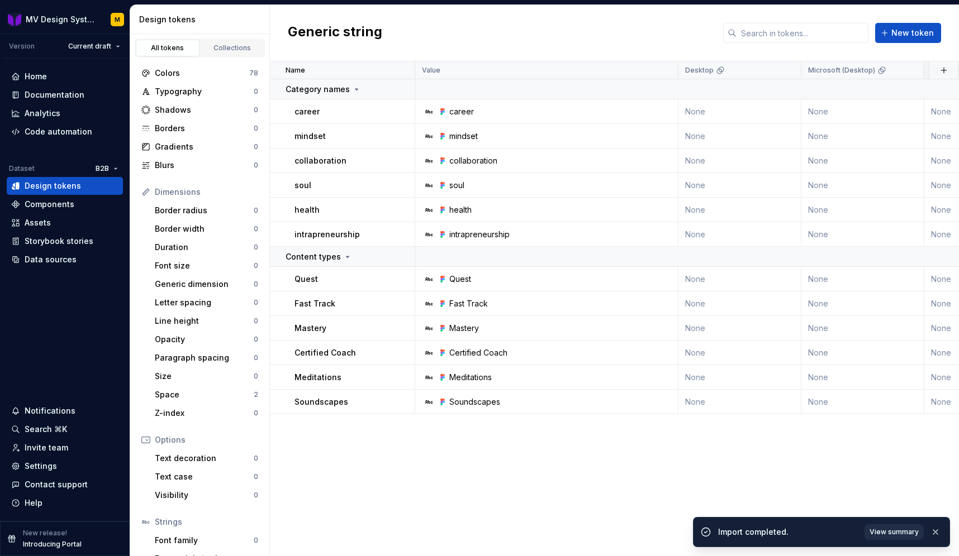
click at [897, 530] on span "View summary" at bounding box center [893, 532] width 49 height 9
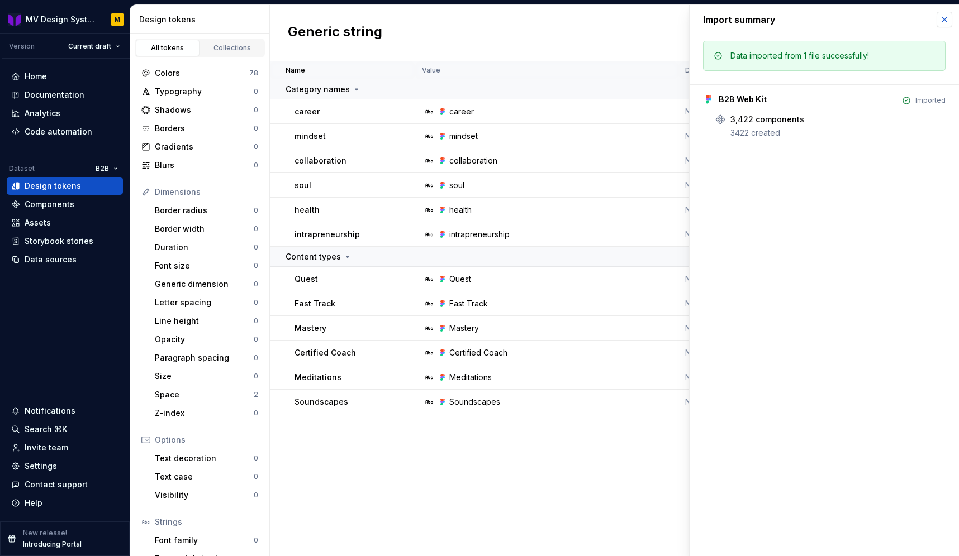
click at [948, 21] on button "button" at bounding box center [944, 20] width 16 height 16
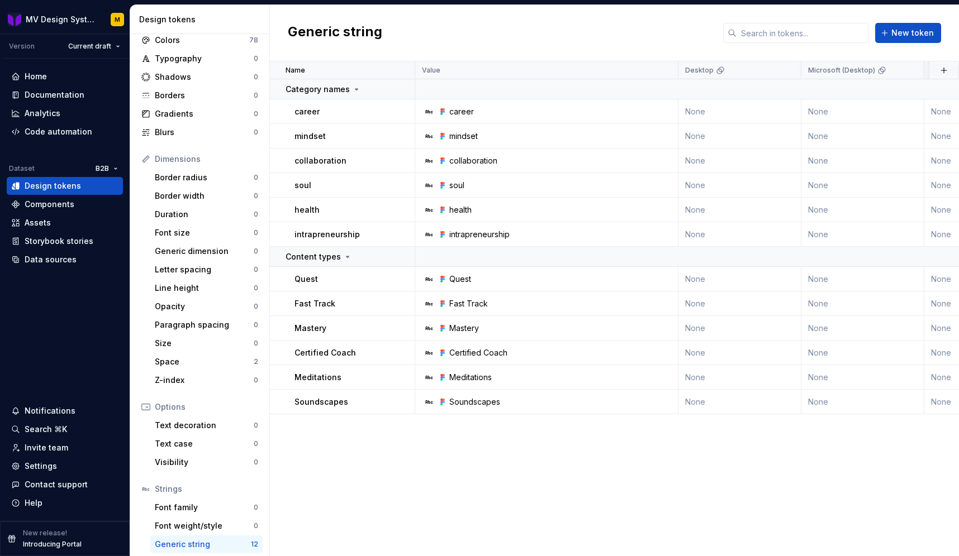
scroll to position [41, 0]
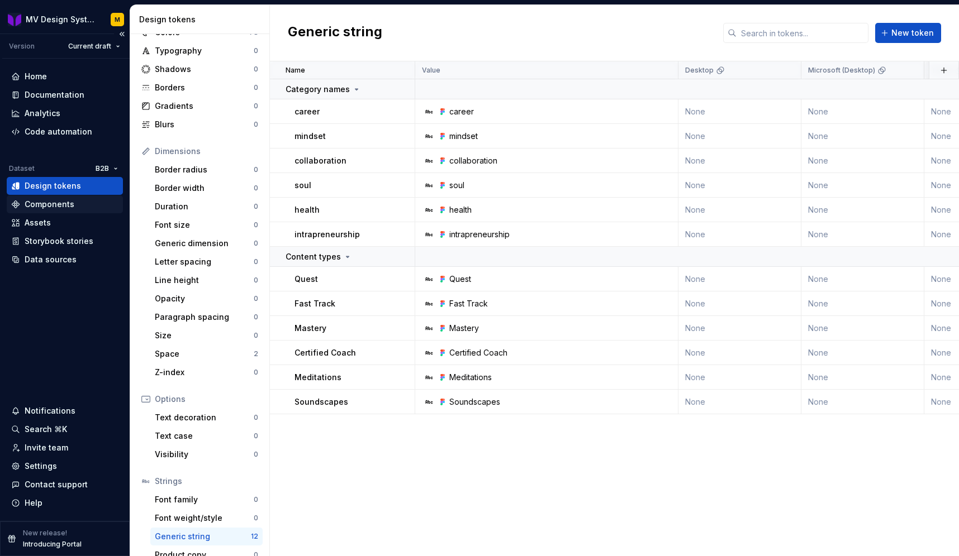
click at [54, 206] on div "Components" at bounding box center [50, 204] width 50 height 11
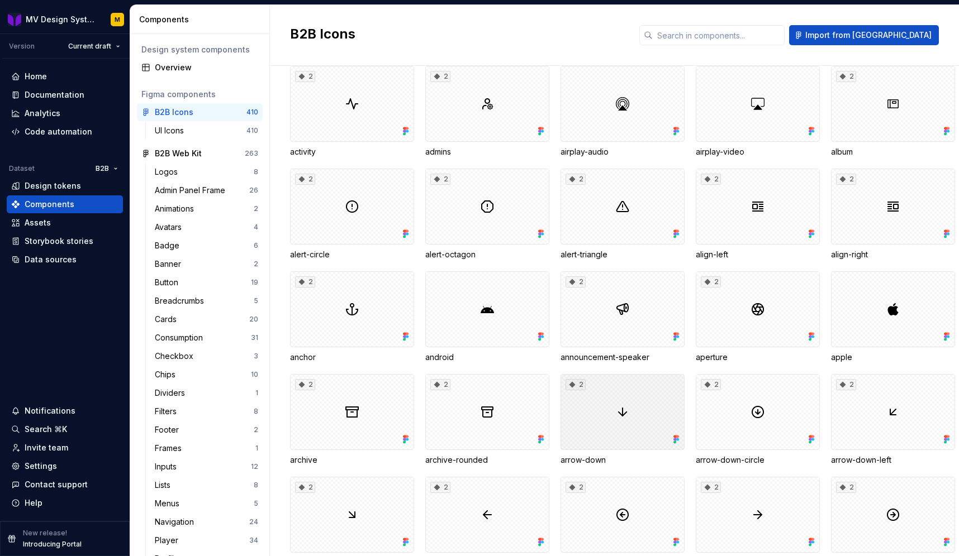
scroll to position [44, 0]
click at [331, 169] on div "2" at bounding box center [352, 206] width 124 height 76
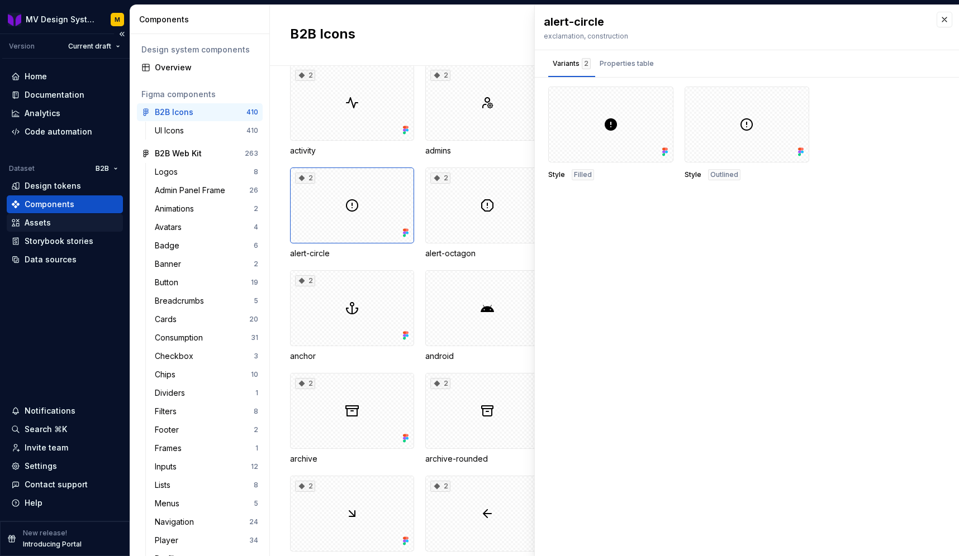
click at [50, 221] on div "Assets" at bounding box center [64, 222] width 107 height 11
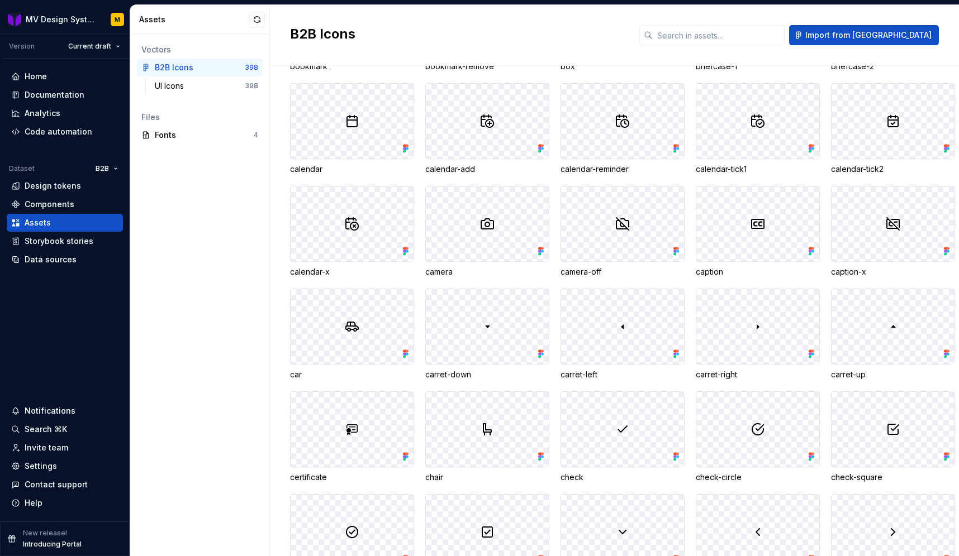
scroll to position [1025, 0]
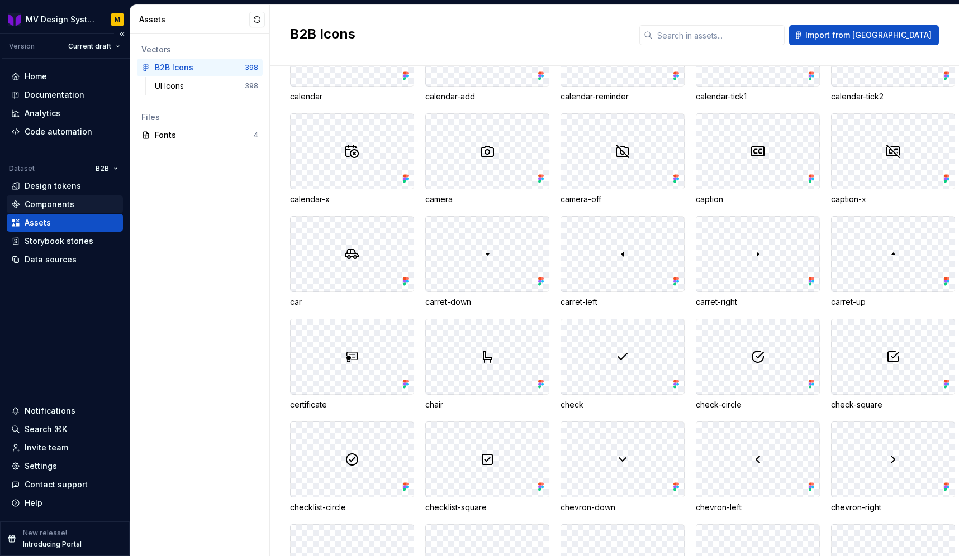
click at [46, 202] on div "Components" at bounding box center [50, 204] width 50 height 11
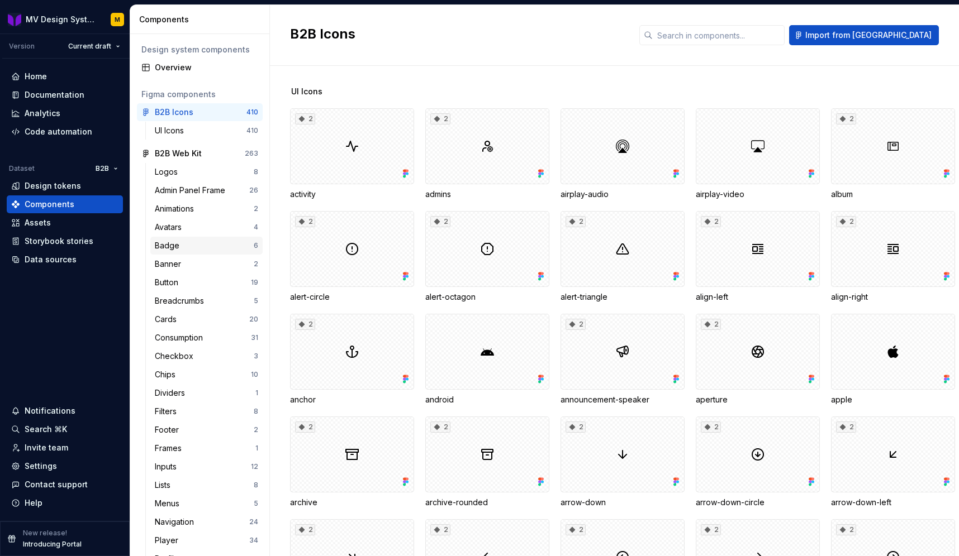
click at [194, 241] on div "Badge" at bounding box center [204, 245] width 99 height 11
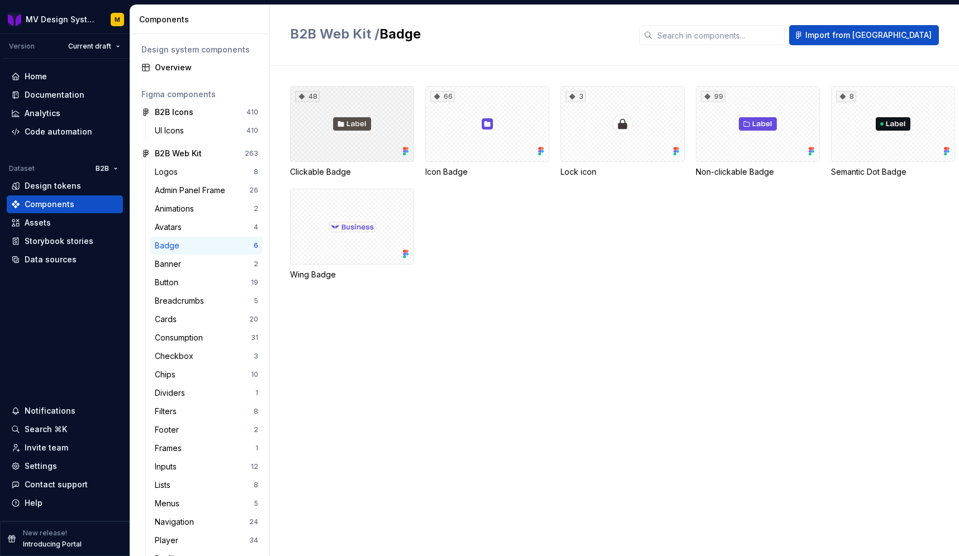
click at [303, 93] on icon at bounding box center [301, 96] width 9 height 9
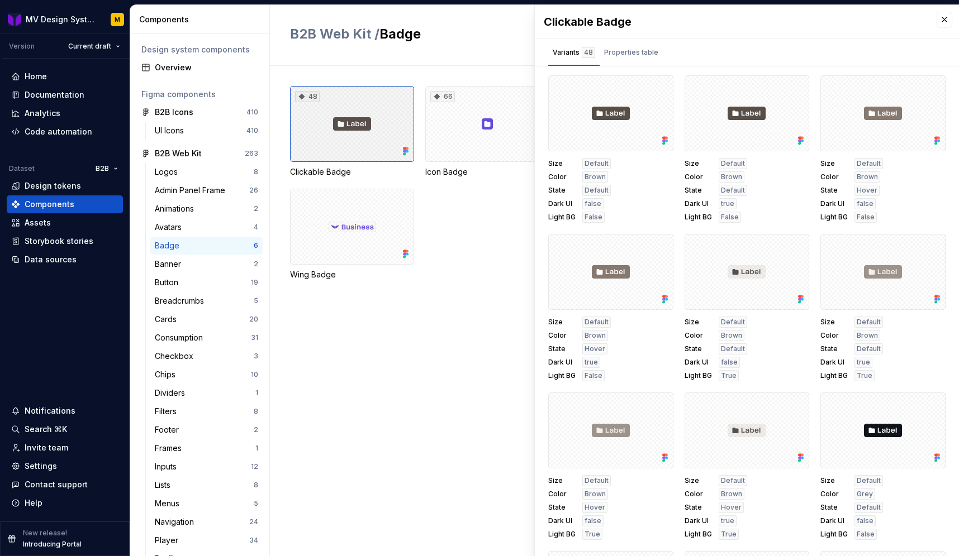
click at [306, 97] on icon at bounding box center [301, 96] width 9 height 9
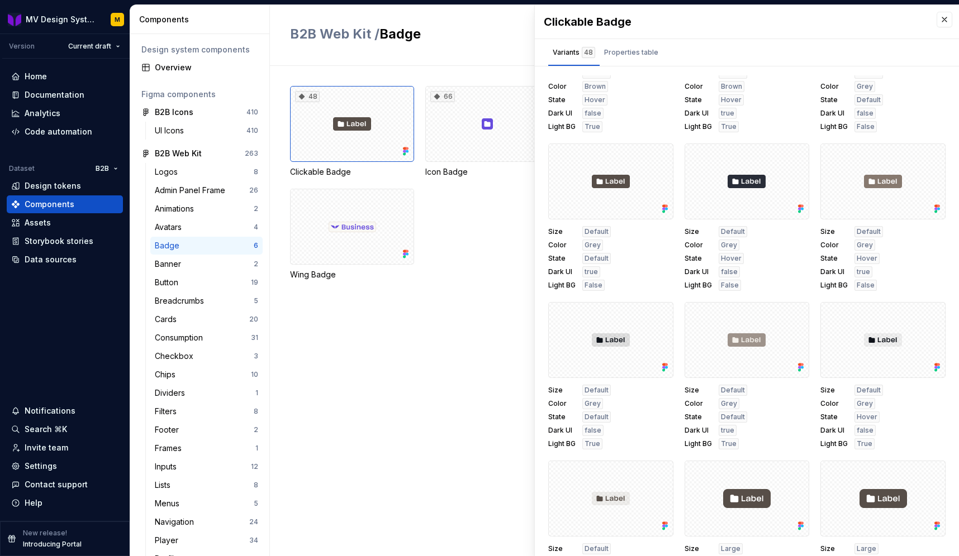
scroll to position [420, 0]
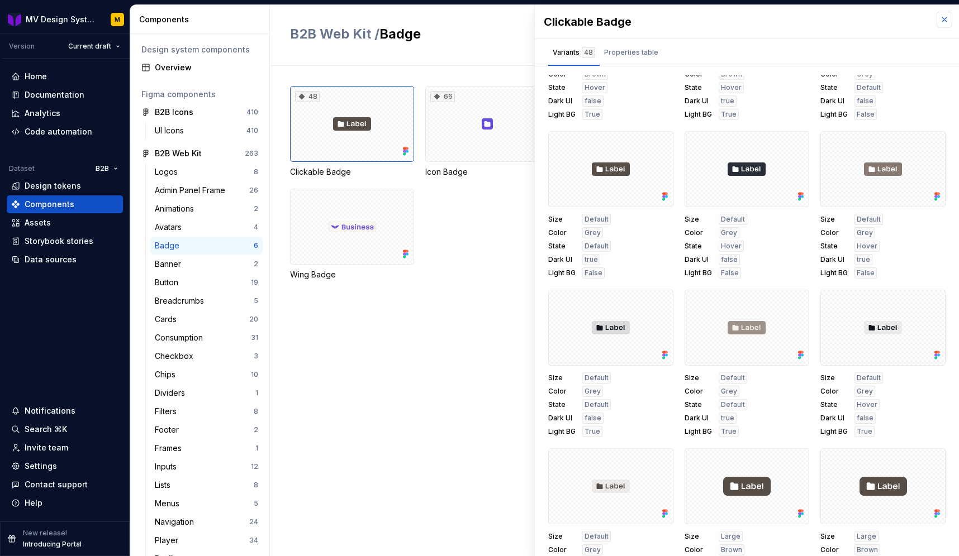
click at [944, 22] on button "button" at bounding box center [944, 20] width 16 height 16
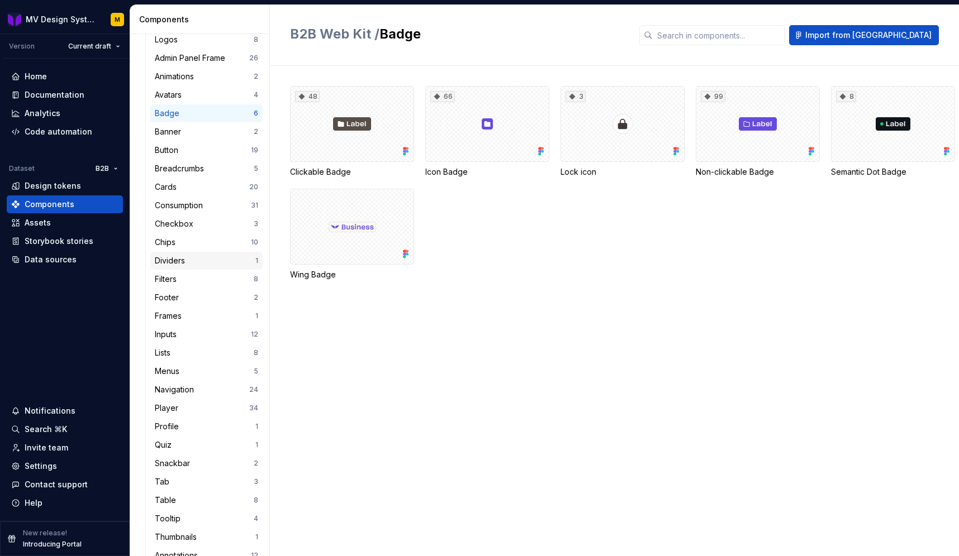
scroll to position [152, 0]
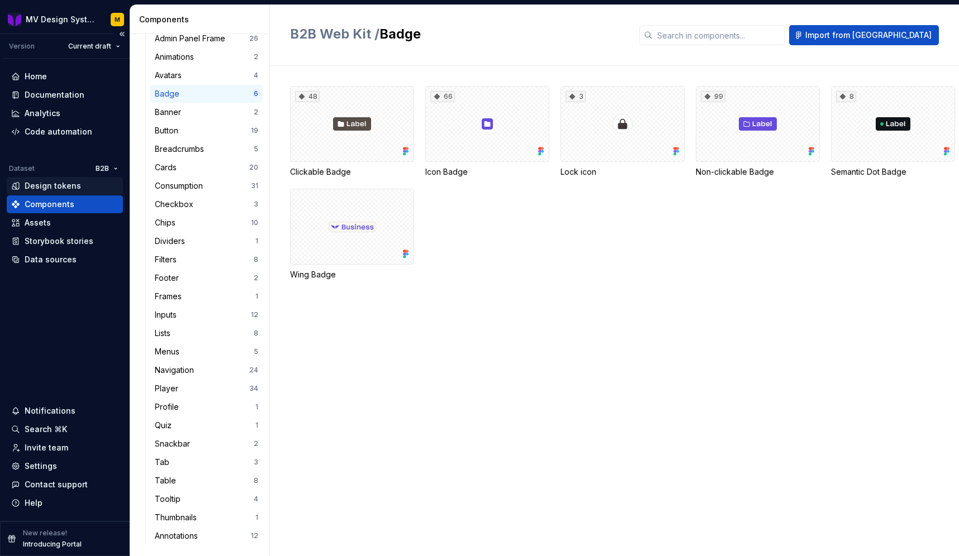
click at [63, 187] on div "Design tokens" at bounding box center [53, 185] width 56 height 11
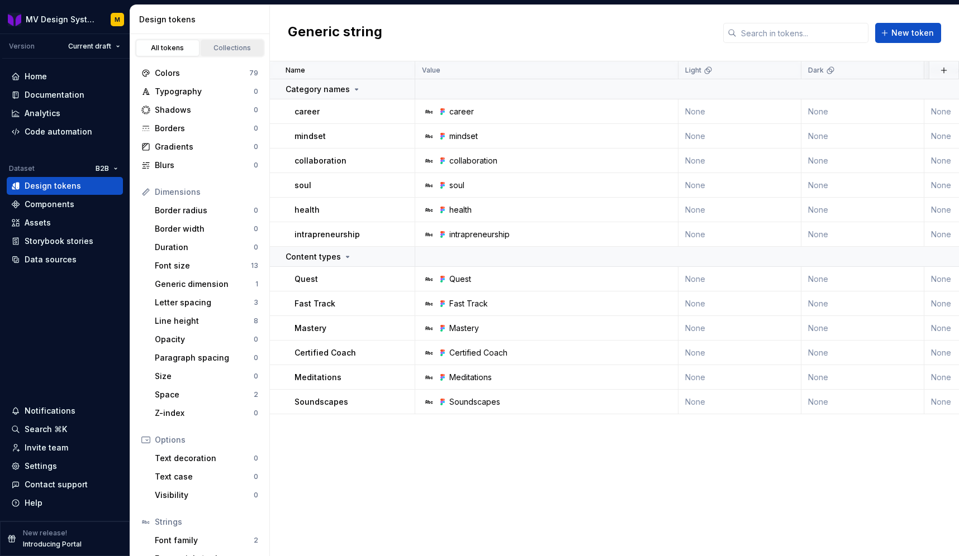
click at [236, 53] on link "Collections" at bounding box center [233, 48] width 64 height 17
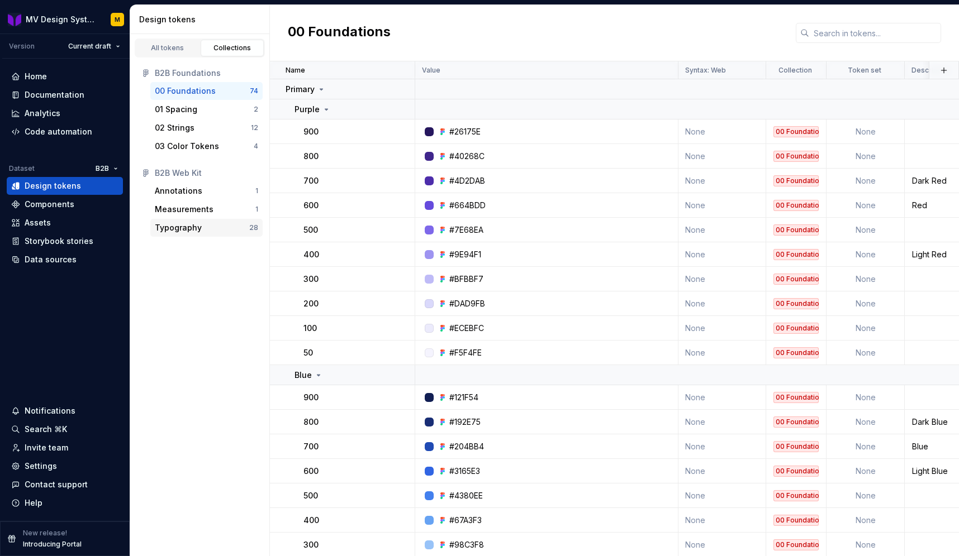
click at [179, 229] on div "Typography" at bounding box center [178, 227] width 47 height 11
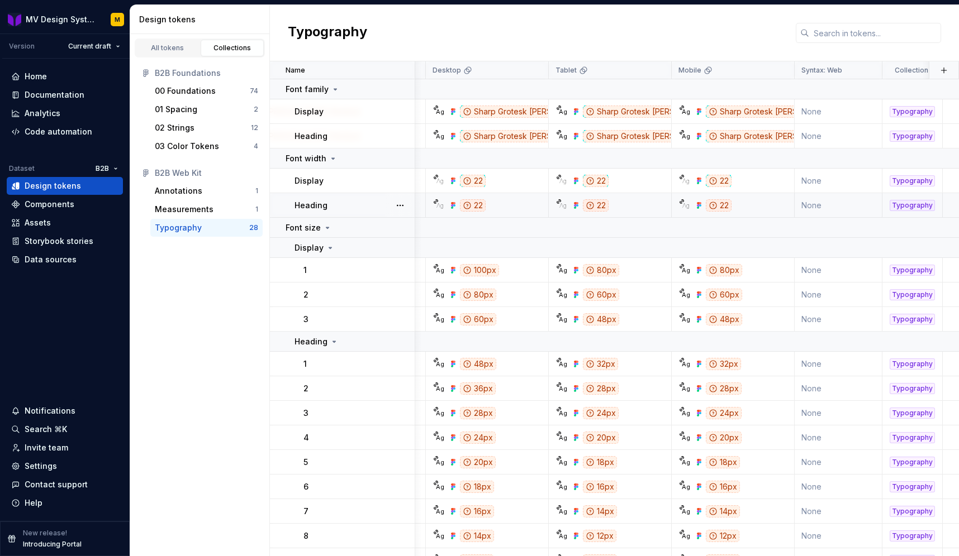
scroll to position [0, 248]
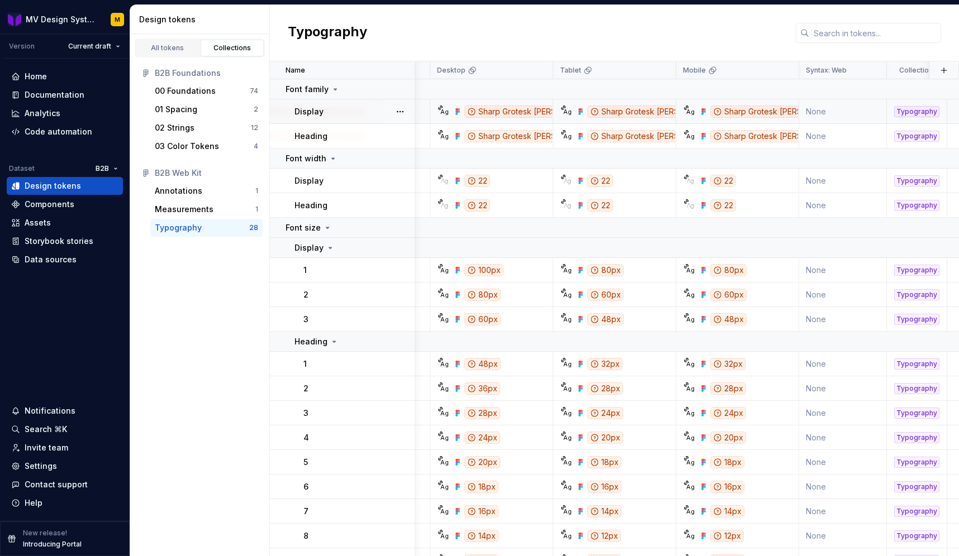
click at [523, 110] on div "Sharp Grotesk [PERSON_NAME] Medium" at bounding box center [547, 112] width 166 height 12
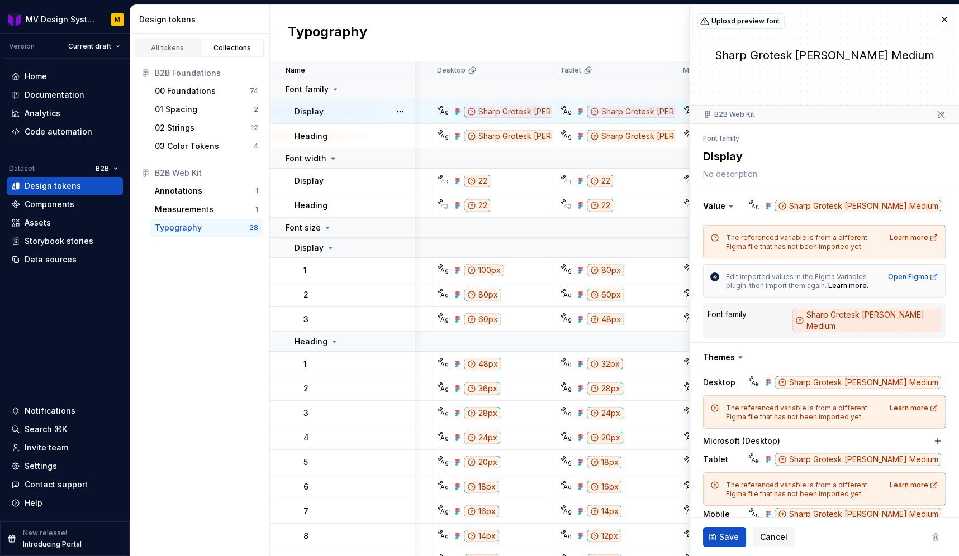
click at [527, 36] on div "Typography" at bounding box center [614, 33] width 689 height 56
click at [914, 276] on div "Open Figma" at bounding box center [913, 277] width 50 height 9
click at [270, 464] on td "5" at bounding box center [342, 462] width 145 height 25
type textarea "*"
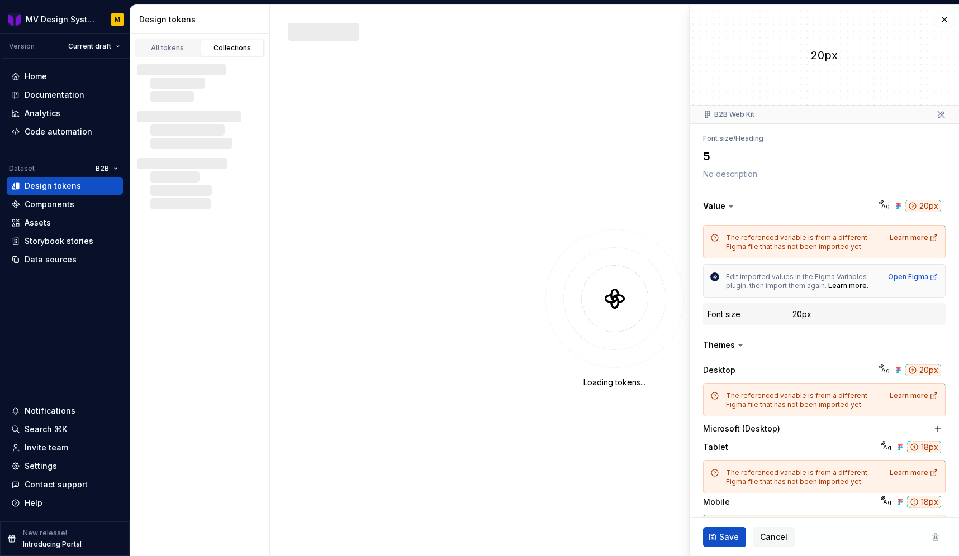
type textarea "*"
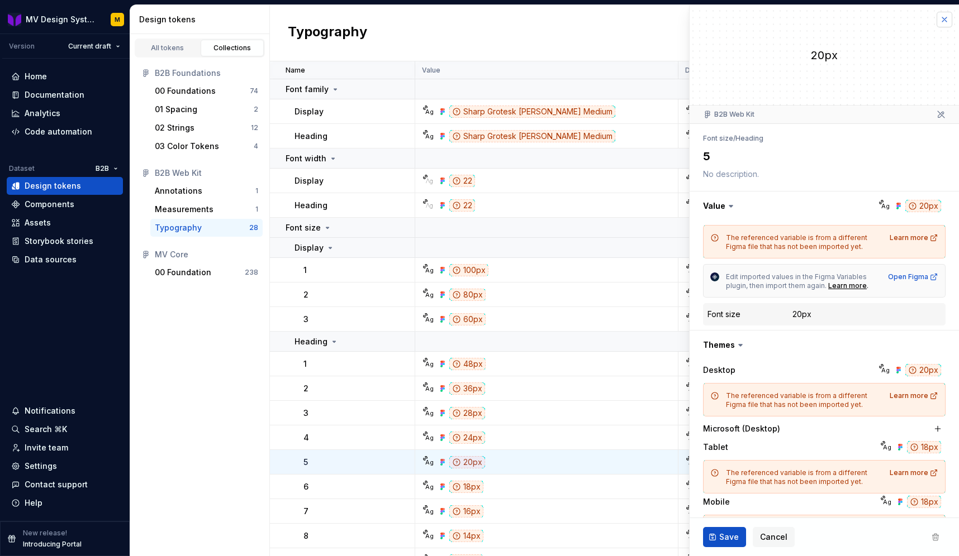
click at [947, 18] on button "button" at bounding box center [944, 20] width 16 height 16
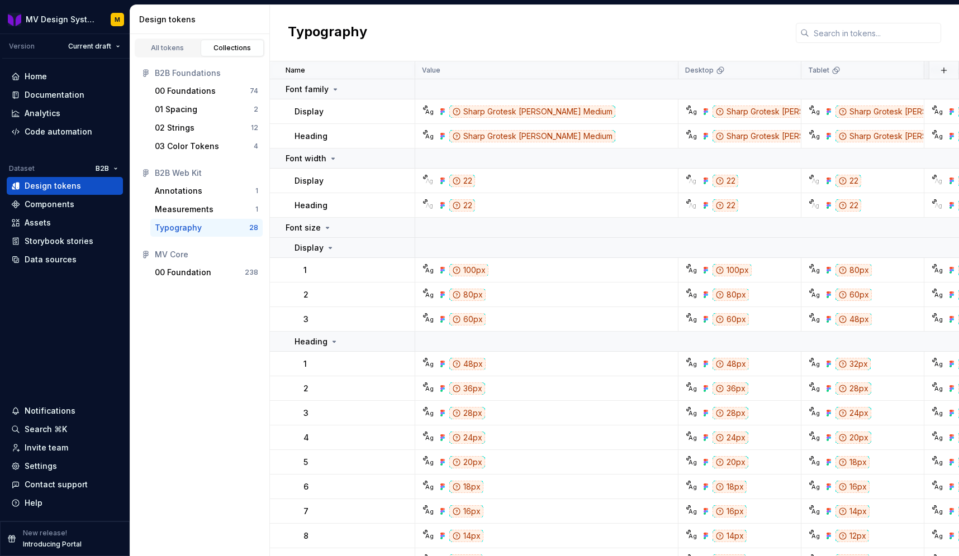
click at [944, 20] on div "Typography" at bounding box center [614, 33] width 689 height 56
click at [221, 274] on div "00 Foundation" at bounding box center [200, 272] width 90 height 11
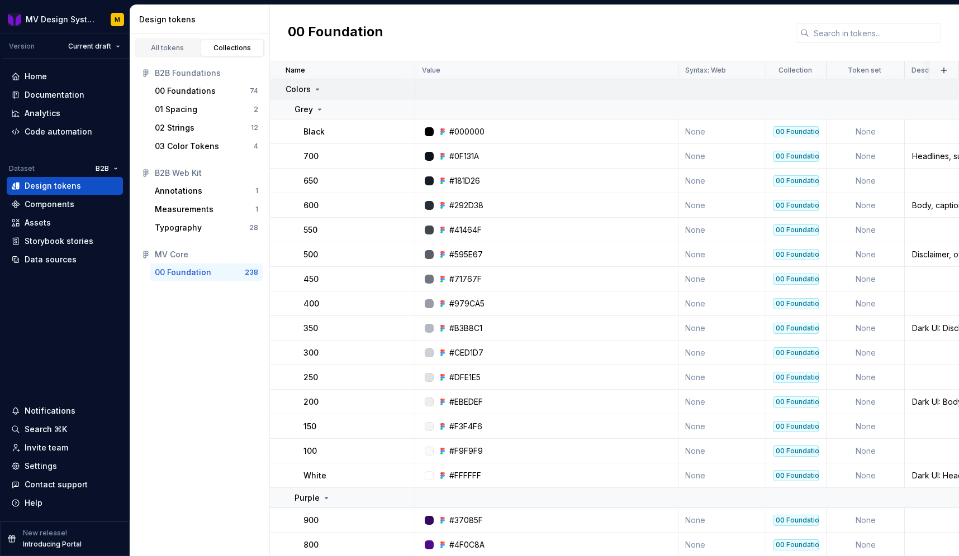
click at [316, 92] on icon at bounding box center [317, 89] width 9 height 9
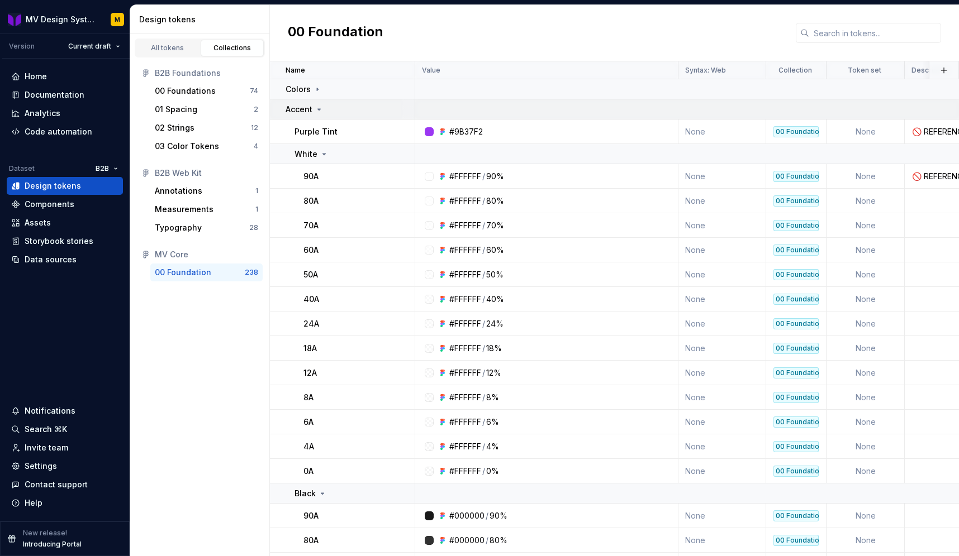
click at [315, 108] on icon at bounding box center [319, 109] width 9 height 9
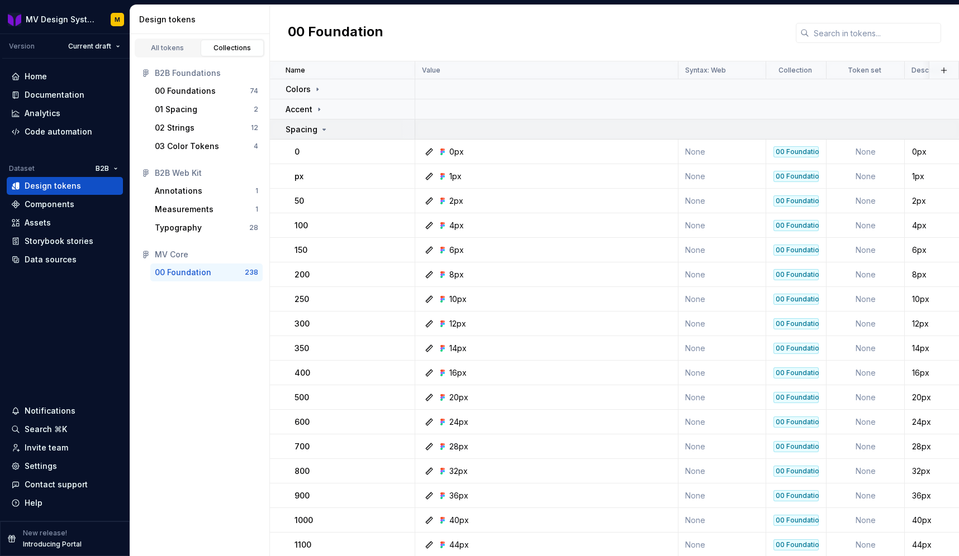
click at [321, 127] on icon at bounding box center [324, 129] width 9 height 9
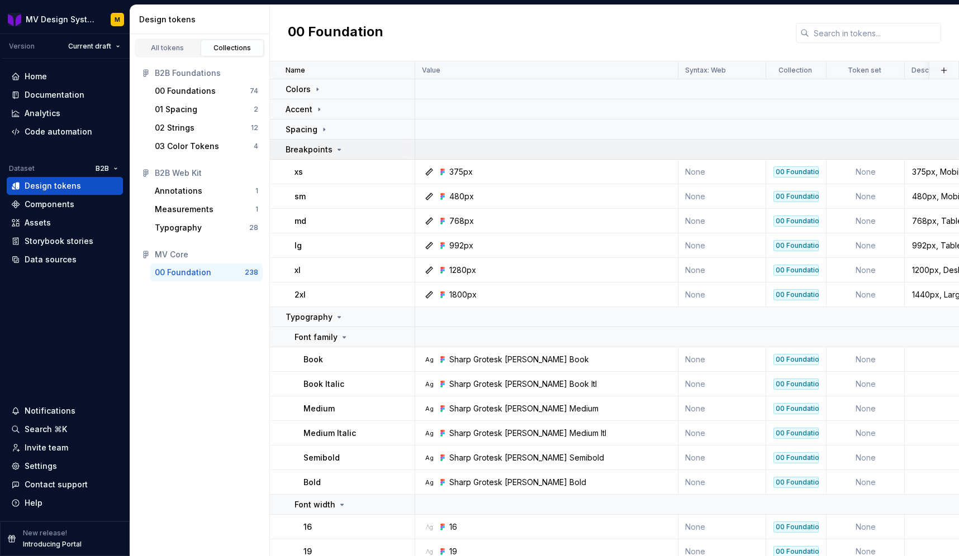
click at [335, 146] on icon at bounding box center [339, 149] width 9 height 9
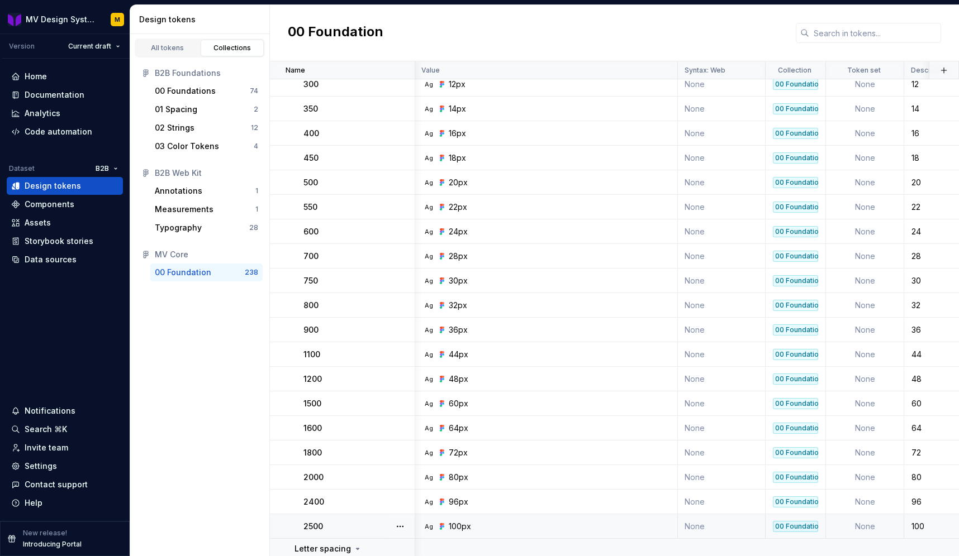
scroll to position [0, 1]
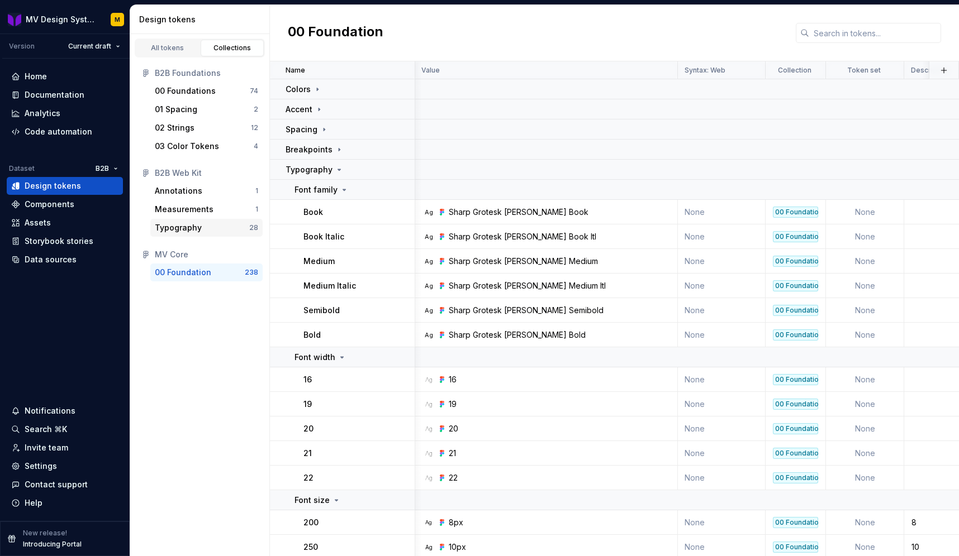
click at [194, 230] on div "Typography" at bounding box center [178, 227] width 47 height 11
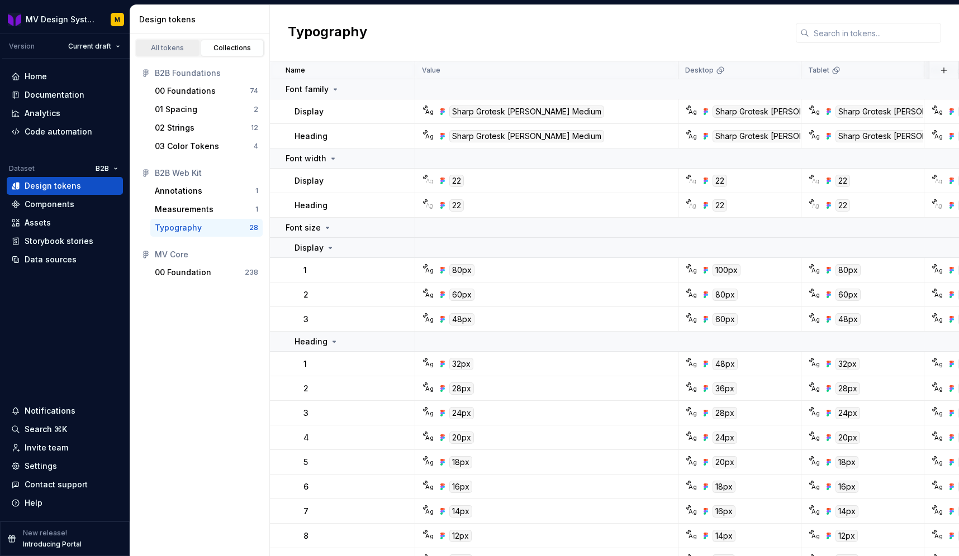
click at [179, 47] on div "All tokens" at bounding box center [168, 48] width 56 height 9
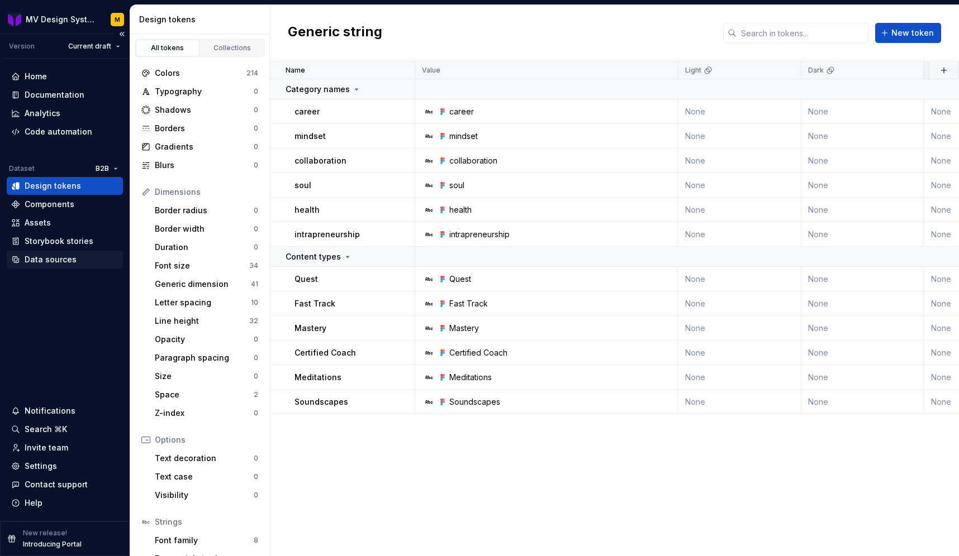
click at [60, 258] on div "Data sources" at bounding box center [51, 259] width 52 height 11
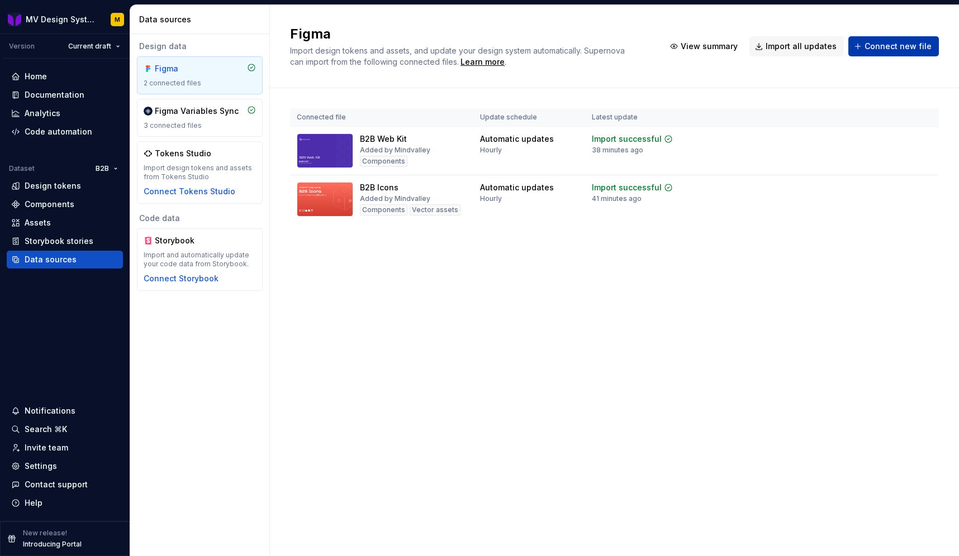
click at [877, 51] on button "Connect new file" at bounding box center [893, 46] width 91 height 20
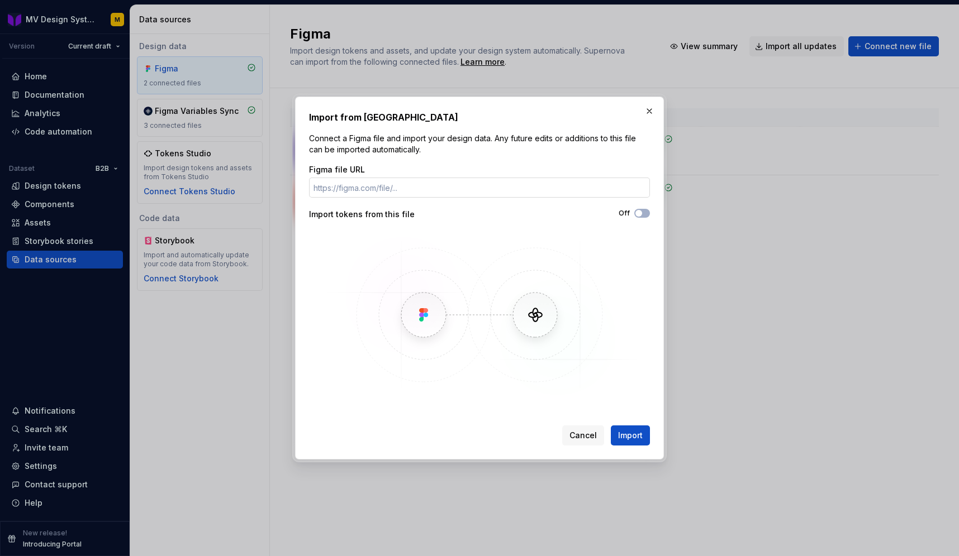
click at [550, 185] on input "Figma file URL" at bounding box center [479, 188] width 341 height 20
type input "[URL][DOMAIN_NAME]"
click at [635, 431] on span "Import" at bounding box center [630, 435] width 25 height 11
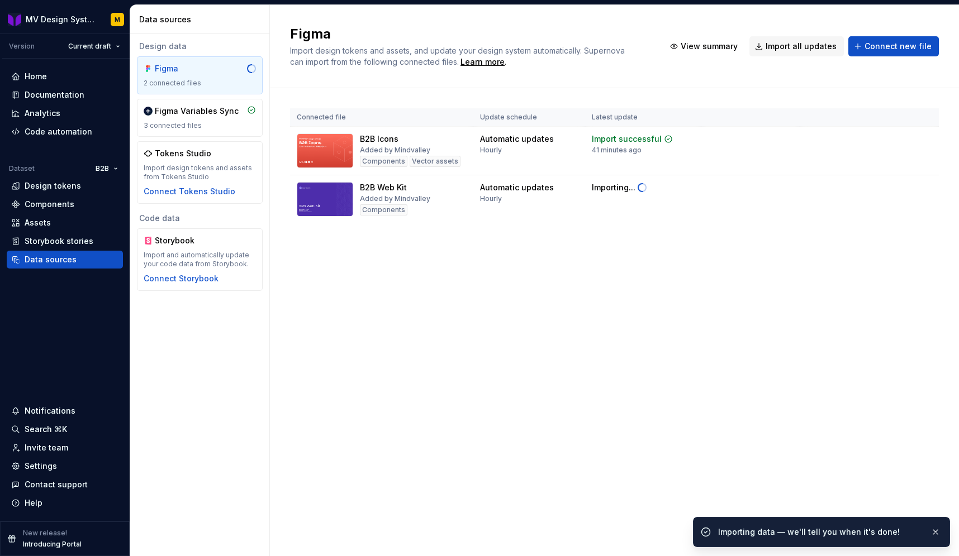
click at [718, 299] on div "Figma Import design tokens and assets, and update your design system automatica…" at bounding box center [614, 280] width 689 height 551
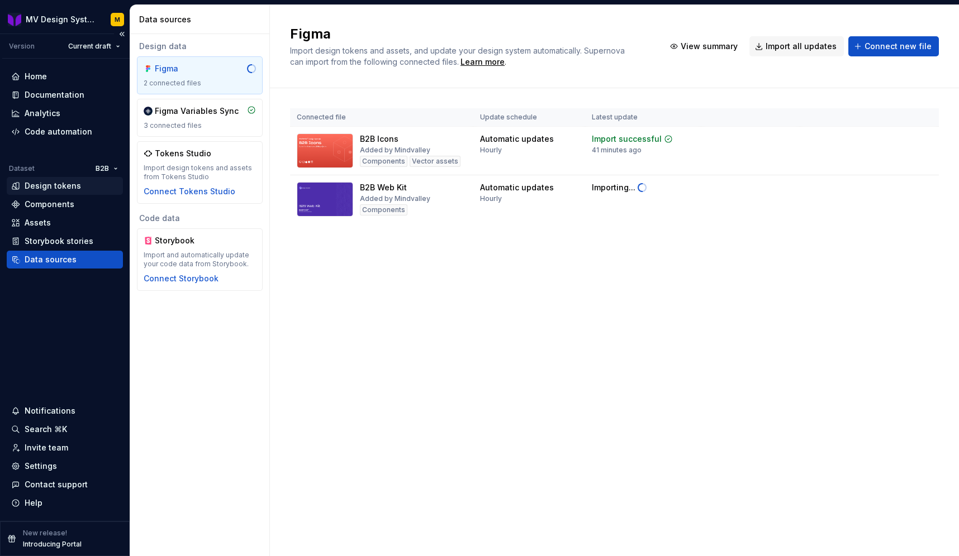
click at [55, 185] on div "Design tokens" at bounding box center [53, 185] width 56 height 11
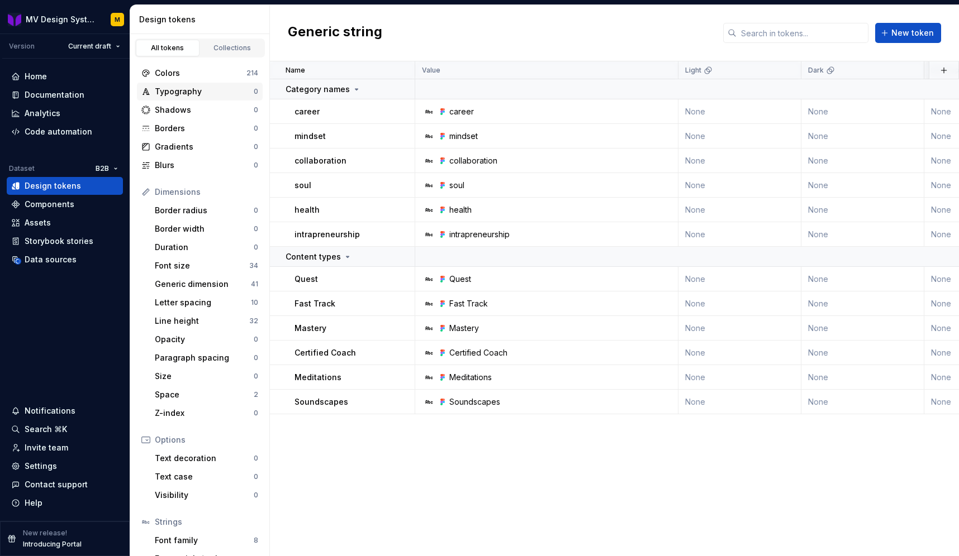
click at [208, 89] on div "Typography" at bounding box center [204, 91] width 99 height 11
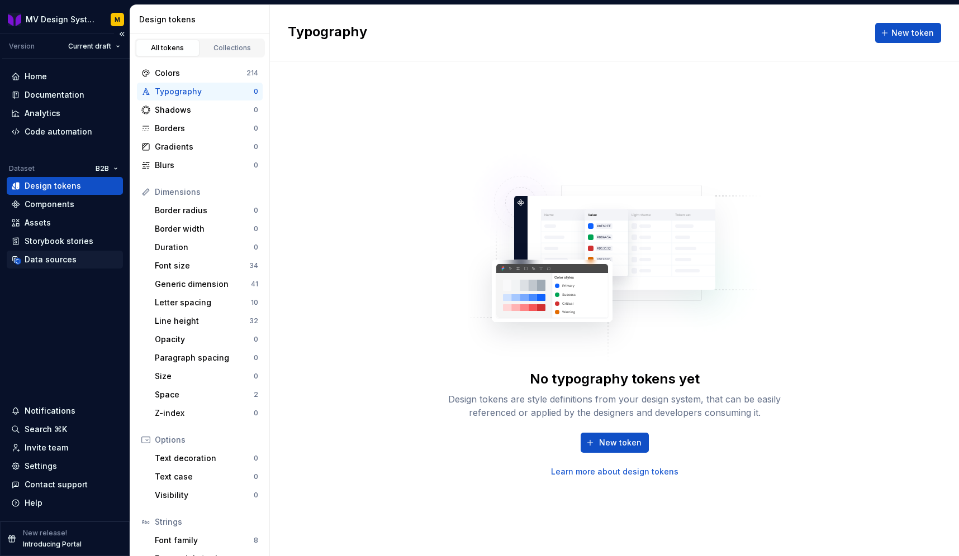
click at [57, 263] on div "Data sources" at bounding box center [51, 259] width 52 height 11
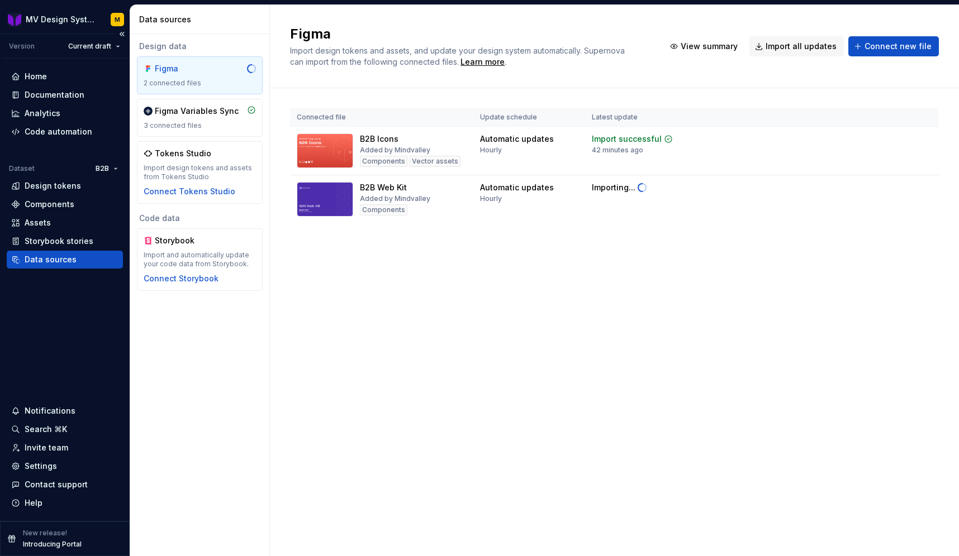
click at [53, 546] on p "Introducing Portal" at bounding box center [52, 544] width 59 height 9
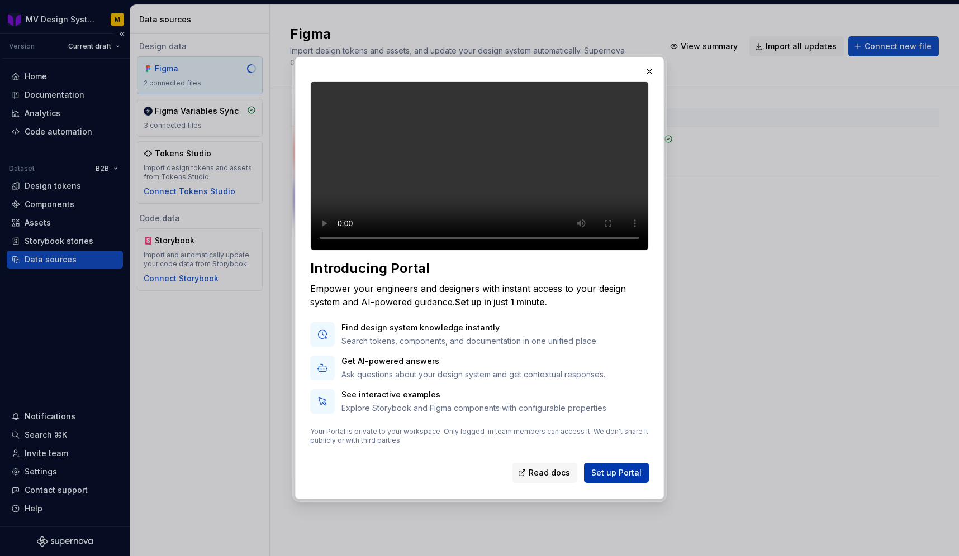
click at [629, 479] on span "Set up Portal" at bounding box center [616, 473] width 50 height 11
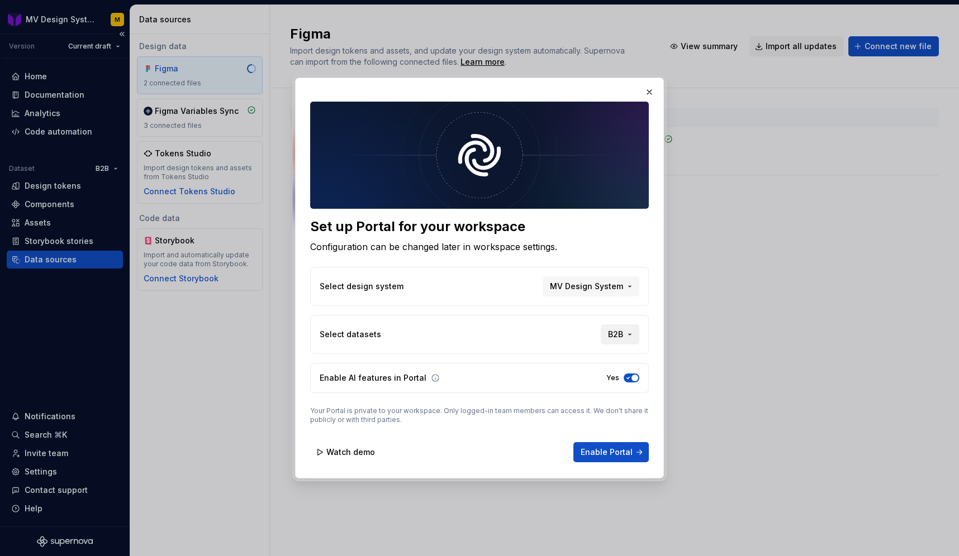
click at [624, 336] on button "B2B" at bounding box center [620, 335] width 39 height 20
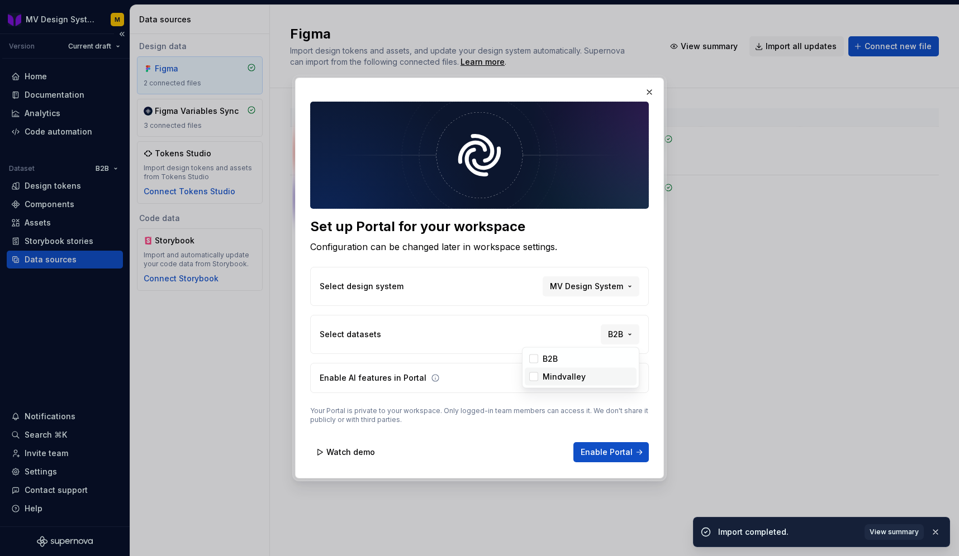
click at [581, 376] on div "Mindvalley" at bounding box center [564, 377] width 43 height 11
click at [512, 326] on div "Set up Portal for your workspace Configuration can be changed later in workspac…" at bounding box center [479, 278] width 959 height 556
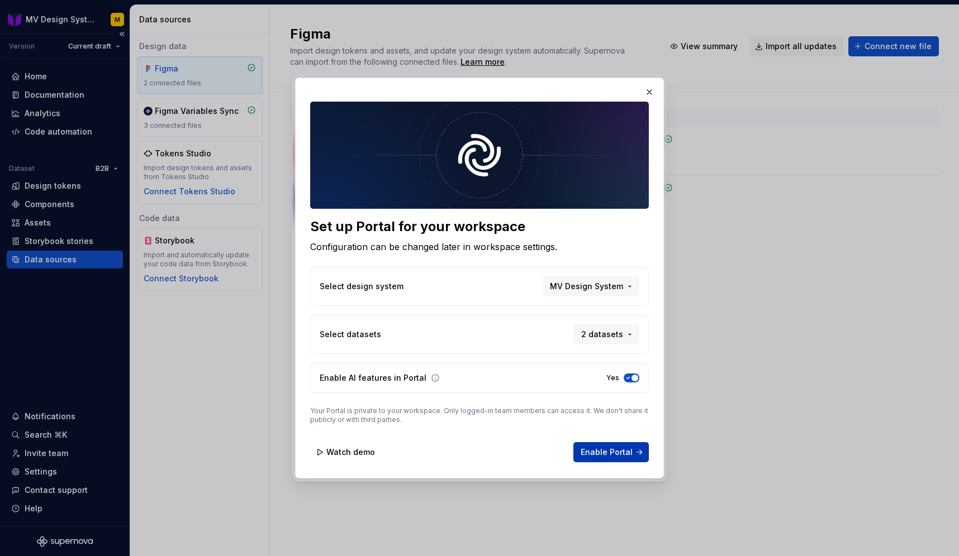
click at [611, 450] on span "Enable Portal" at bounding box center [607, 452] width 52 height 11
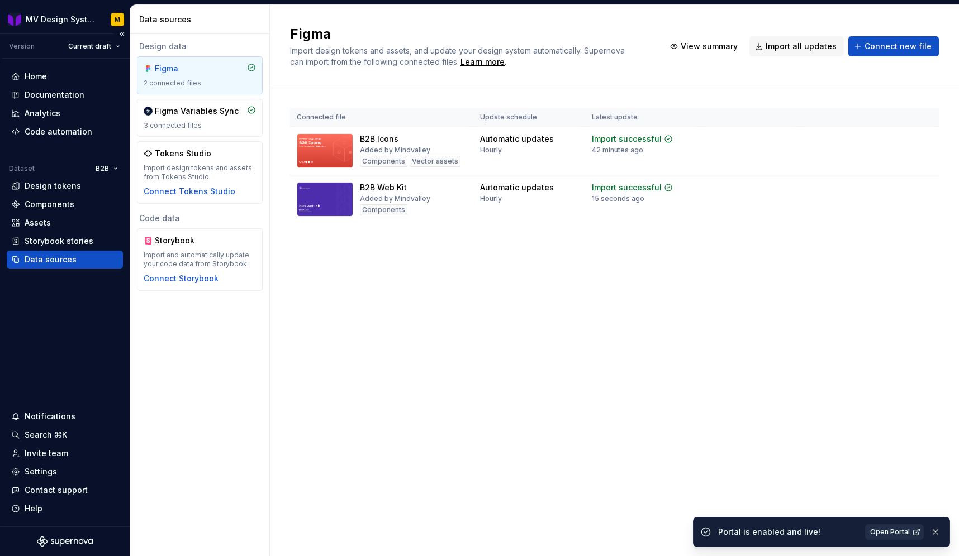
click at [889, 532] on span "Open Portal" at bounding box center [890, 532] width 40 height 9
click at [57, 188] on div "Design tokens" at bounding box center [53, 185] width 56 height 11
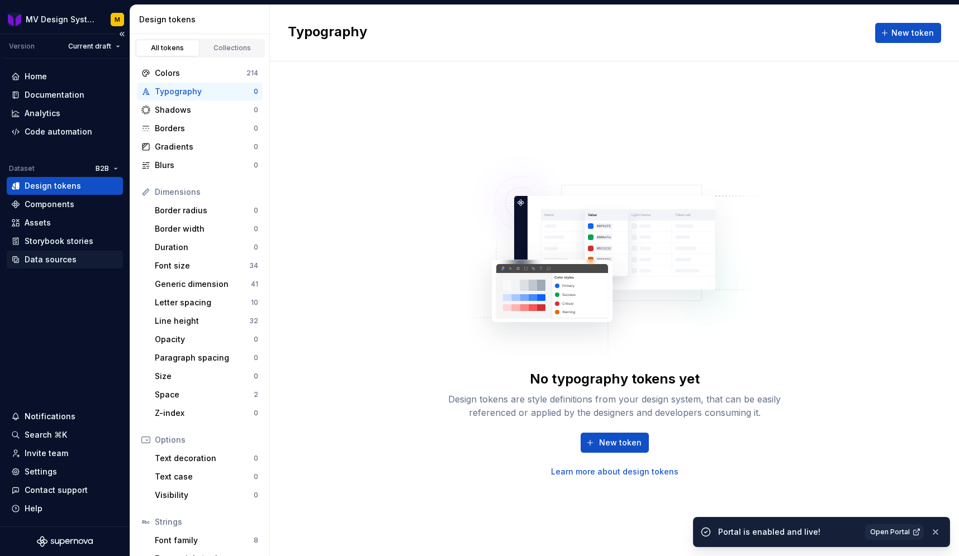
click at [58, 257] on div "Data sources" at bounding box center [51, 259] width 52 height 11
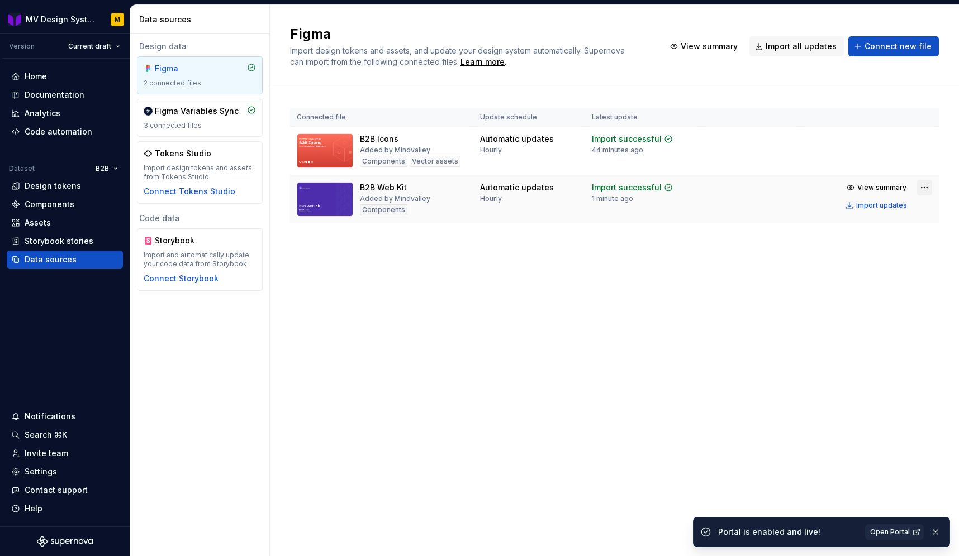
click at [929, 187] on html "MV Design System M Version Current draft Home Documentation Analytics Code auto…" at bounding box center [479, 278] width 959 height 556
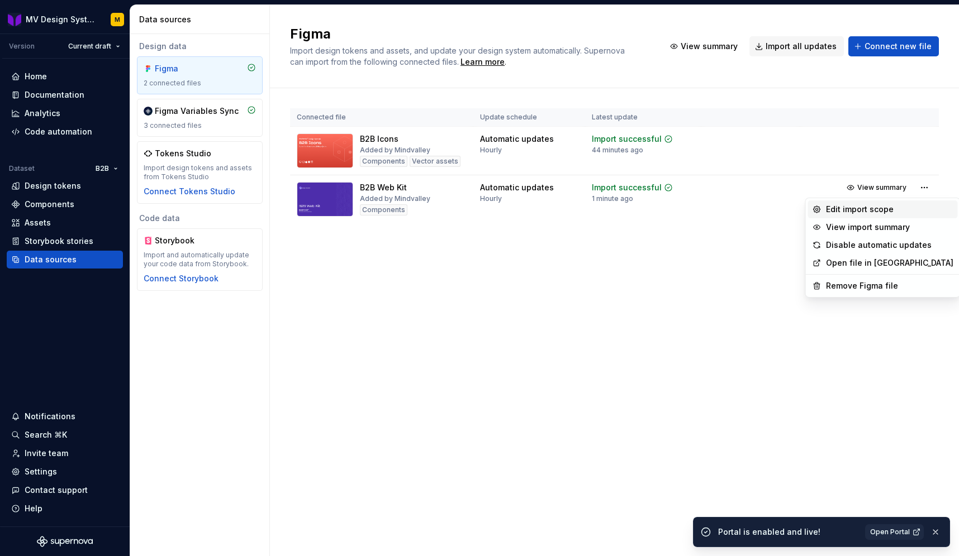
click at [891, 212] on div "Edit import scope" at bounding box center [889, 209] width 127 height 11
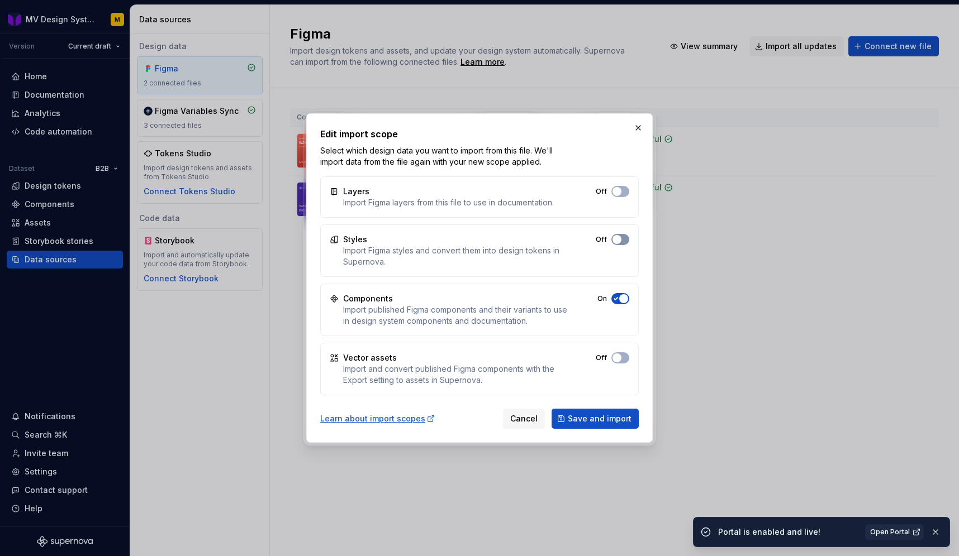
click at [620, 241] on span "button" at bounding box center [616, 239] width 9 height 9
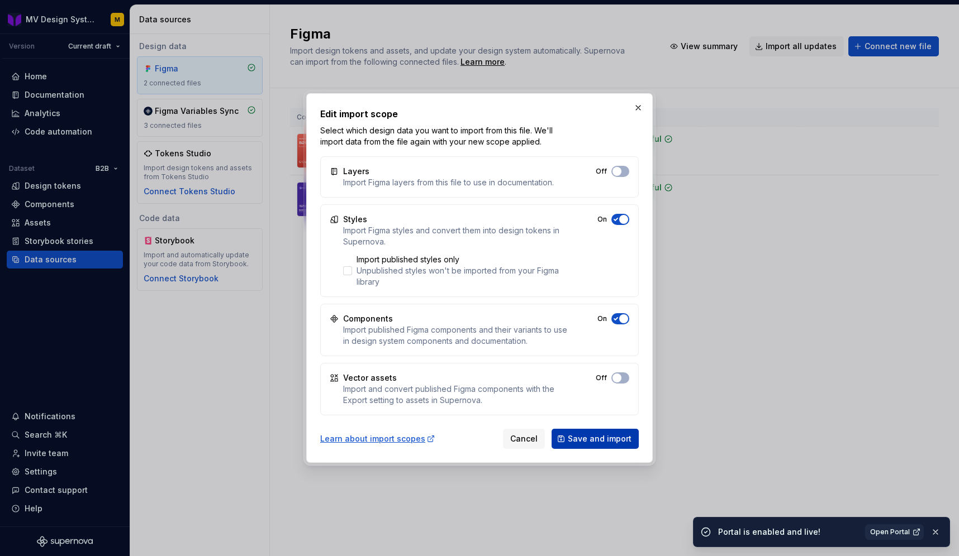
click at [599, 443] on span "Save and import" at bounding box center [600, 439] width 64 height 11
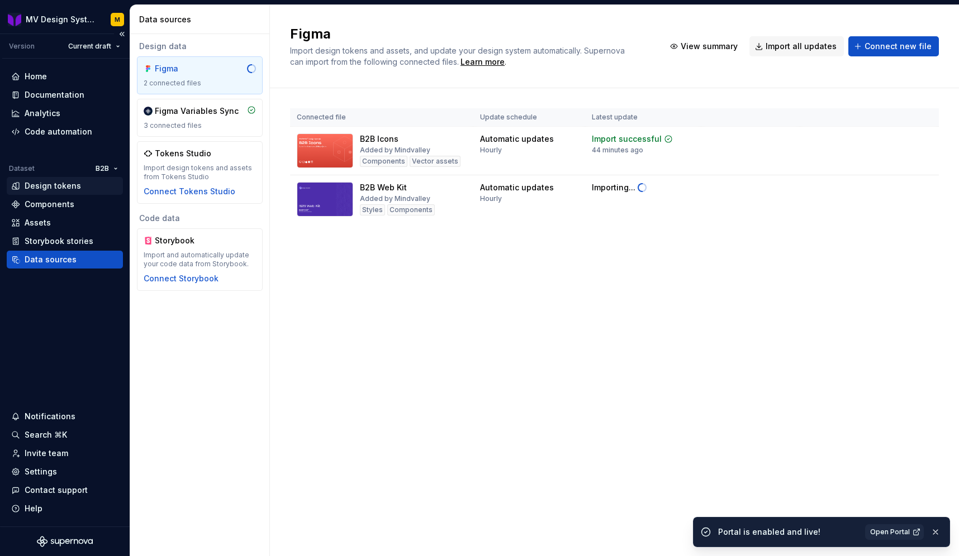
click at [46, 180] on div "Design tokens" at bounding box center [53, 185] width 56 height 11
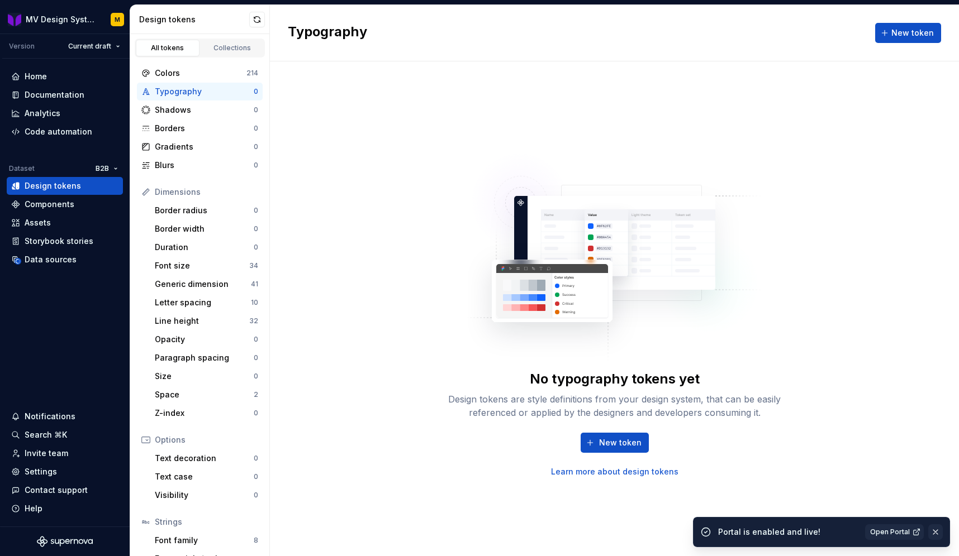
click at [938, 529] on button "button" at bounding box center [935, 533] width 15 height 16
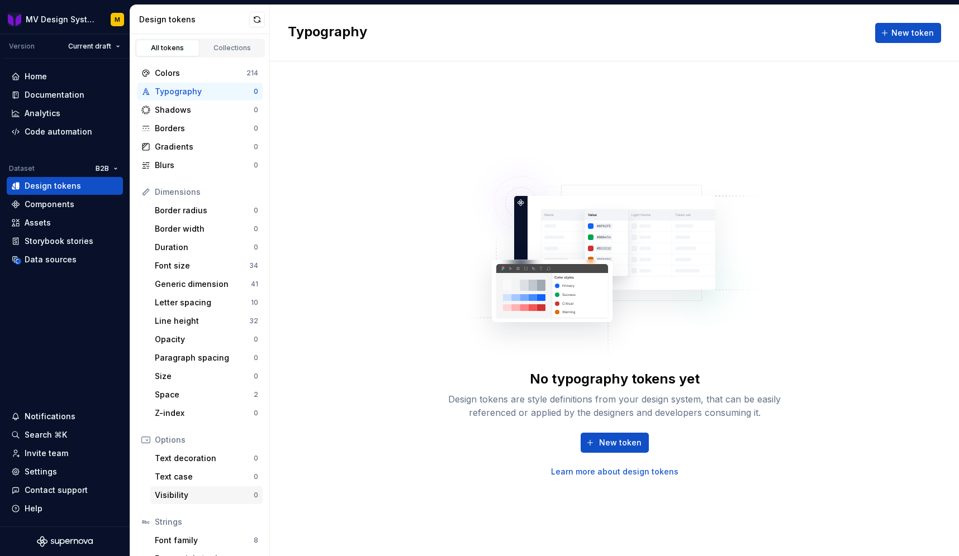
scroll to position [55, 0]
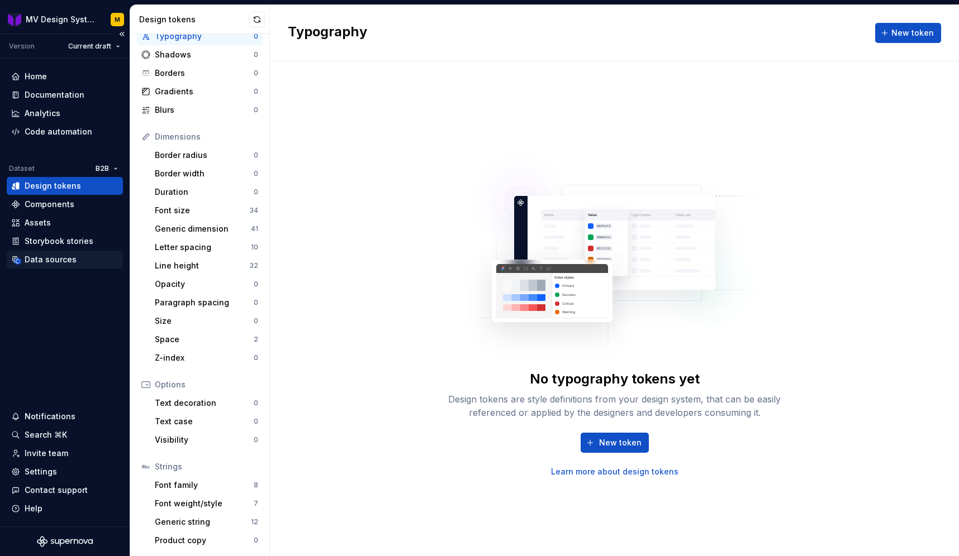
click at [44, 262] on div "Data sources" at bounding box center [51, 259] width 52 height 11
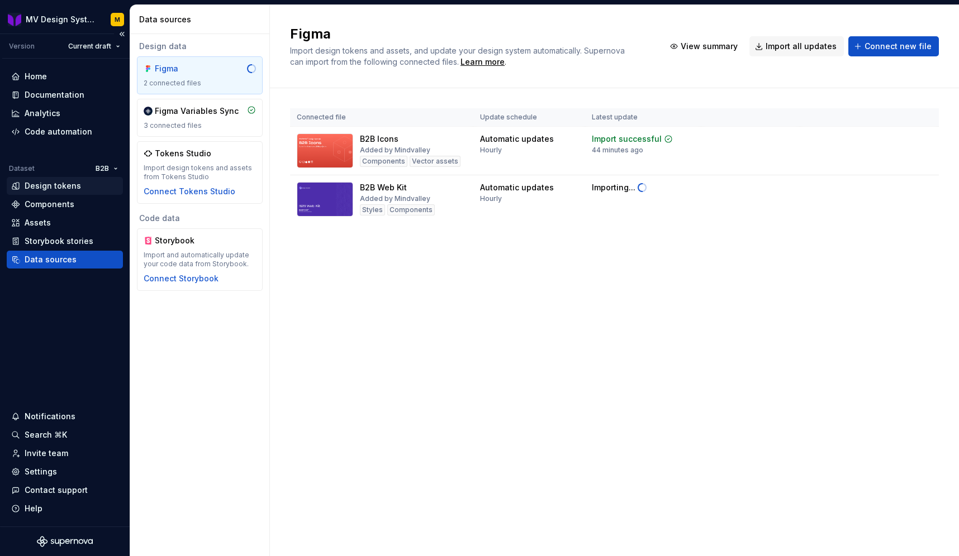
click at [69, 189] on div "Design tokens" at bounding box center [53, 185] width 56 height 11
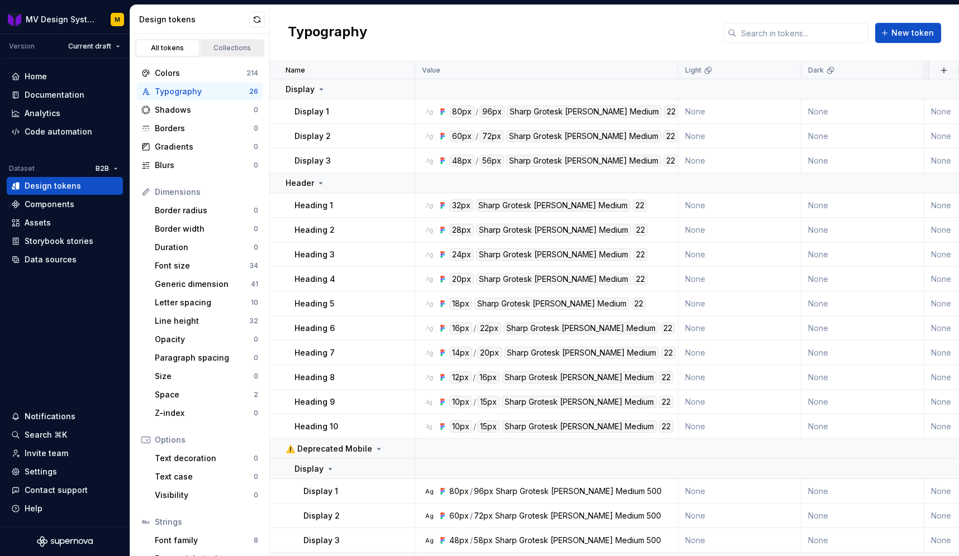
click at [240, 43] on link "Collections" at bounding box center [233, 48] width 64 height 17
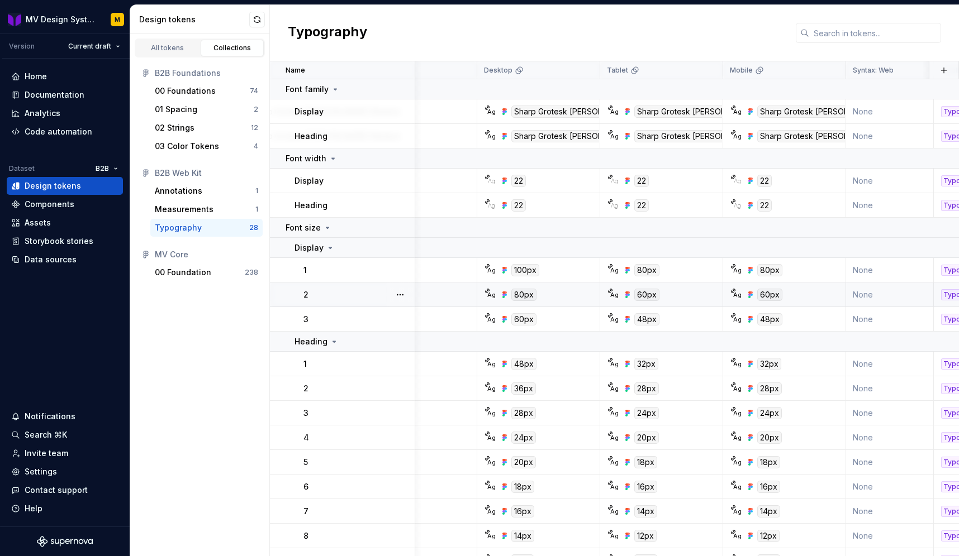
scroll to position [0, 200]
click at [169, 53] on link "All tokens" at bounding box center [168, 48] width 64 height 17
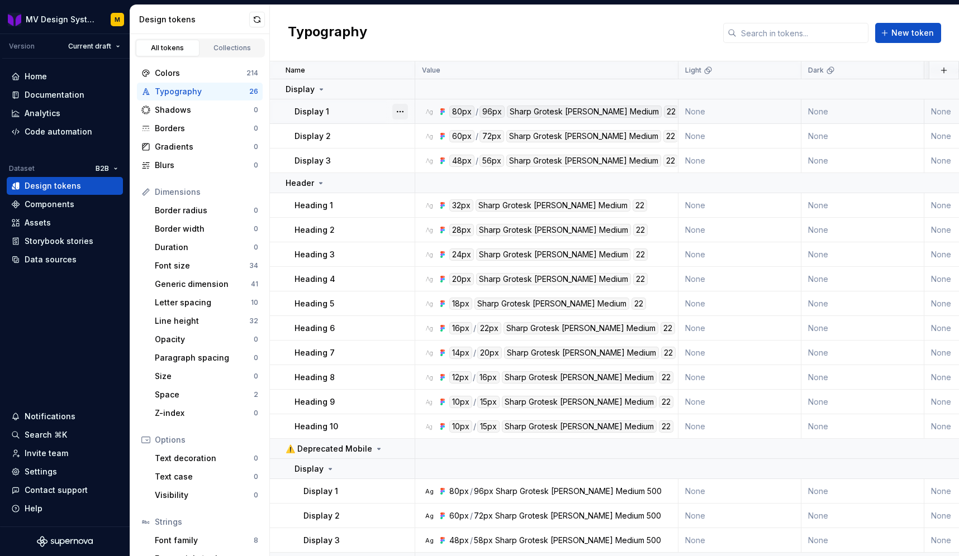
click at [399, 110] on button "button" at bounding box center [400, 112] width 16 height 16
click at [369, 111] on html "MV Design System M Version Current draft Home Documentation Analytics Code auto…" at bounding box center [479, 278] width 959 height 556
click at [399, 113] on button "button" at bounding box center [400, 112] width 16 height 16
click at [419, 130] on div "Open detail" at bounding box center [449, 133] width 73 height 11
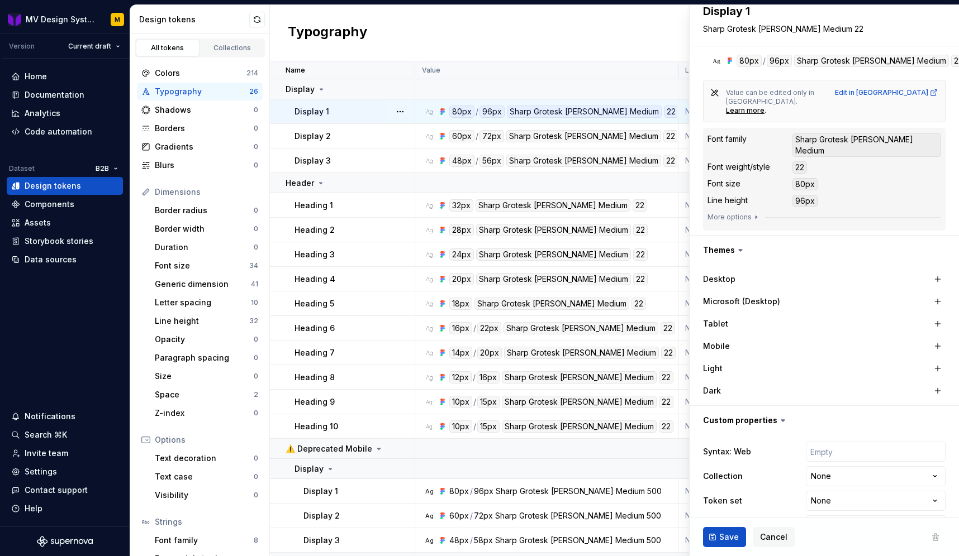
scroll to position [149, 0]
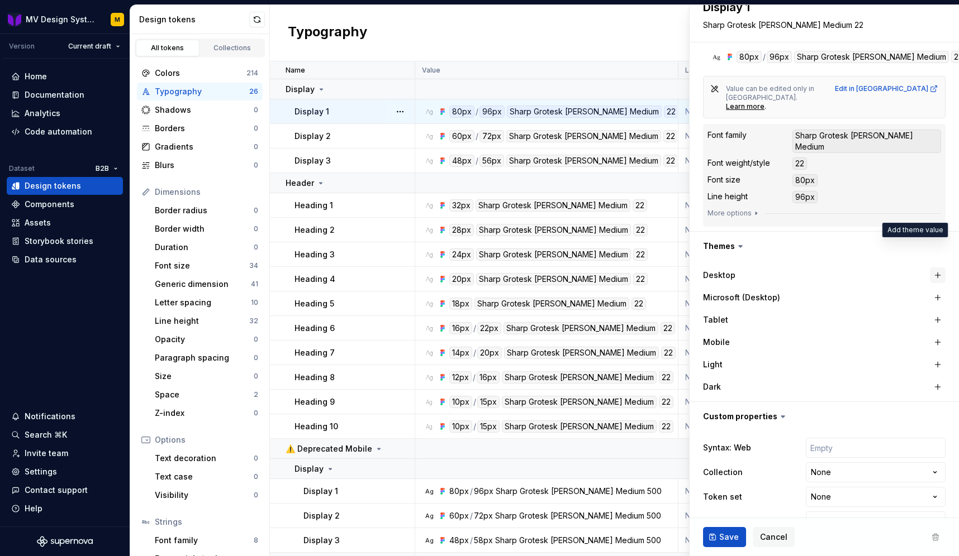
click at [932, 268] on button "button" at bounding box center [938, 276] width 16 height 16
click at [936, 312] on button "button" at bounding box center [938, 320] width 16 height 16
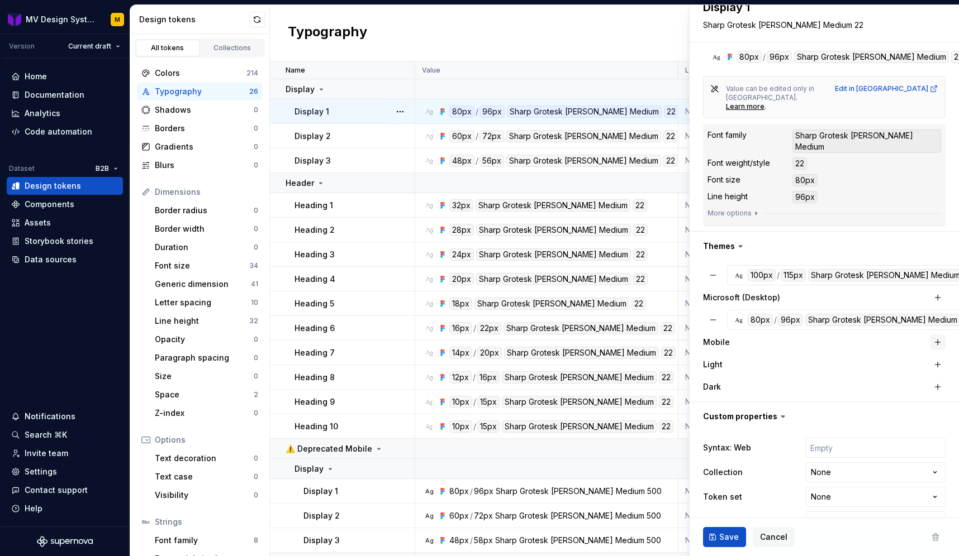
click at [936, 335] on button "button" at bounding box center [938, 343] width 16 height 16
type textarea "*"
click at [853, 442] on html "MV Design System M Version Current draft Home Documentation Analytics Code auto…" at bounding box center [479, 278] width 959 height 556
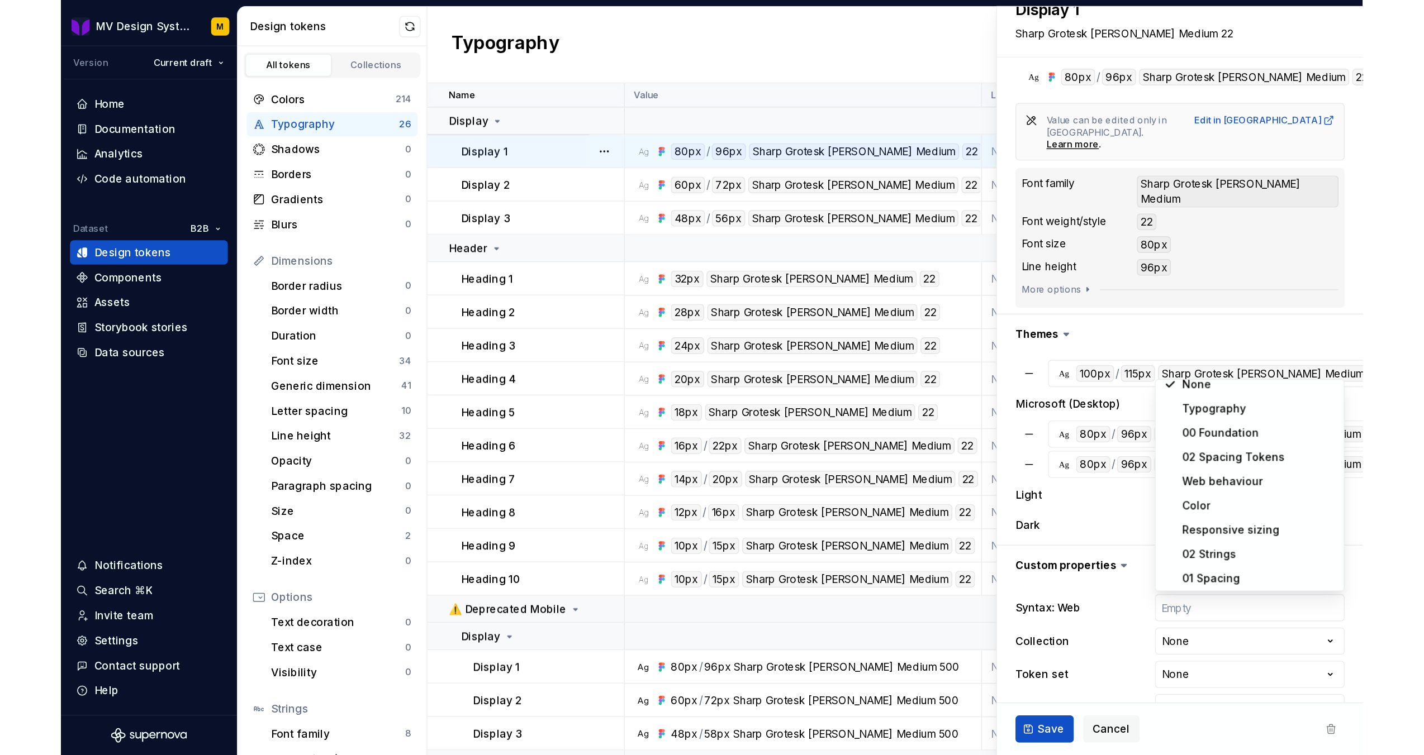
scroll to position [0, 0]
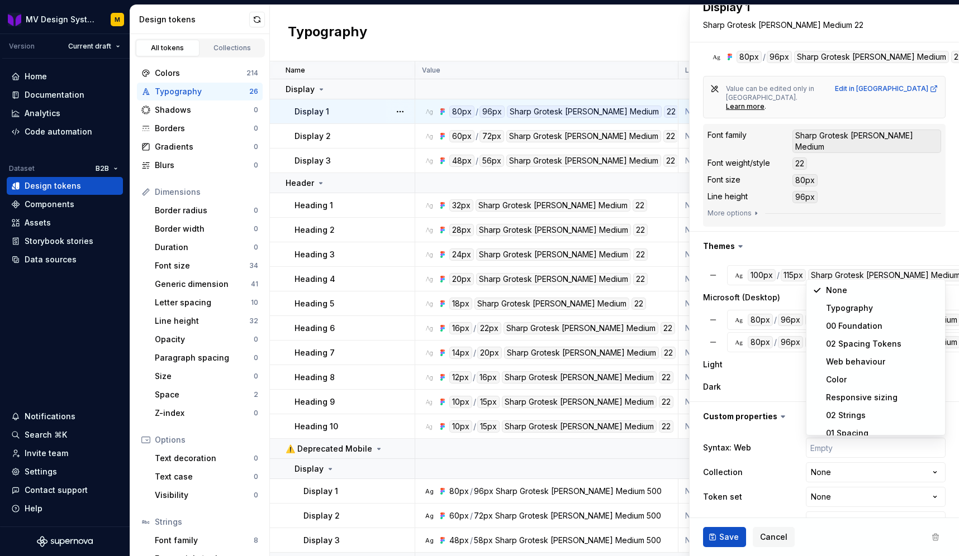
click at [776, 353] on html "MV Design System M Version Current draft Home Documentation Analytics Code auto…" at bounding box center [479, 278] width 959 height 556
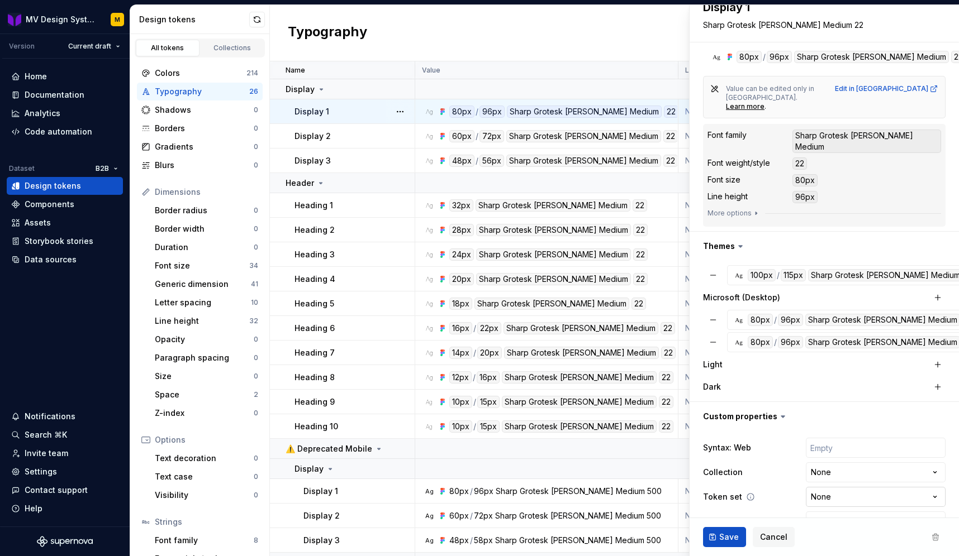
click at [831, 465] on html "MV Design System M Version Current draft Home Documentation Analytics Code auto…" at bounding box center [479, 278] width 959 height 556
select select "**********"
type textarea "*"
click at [838, 512] on input "text" at bounding box center [876, 522] width 140 height 20
type input "d"
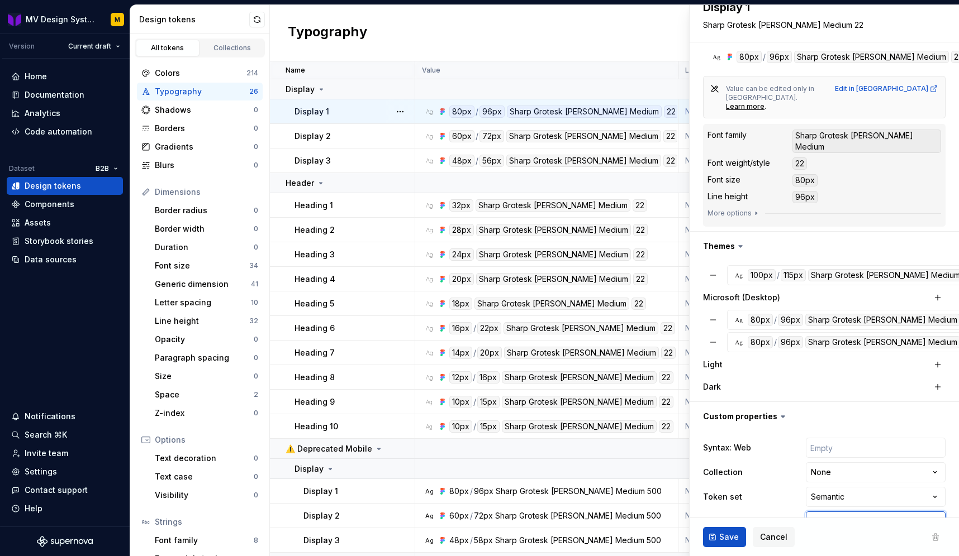
type textarea "*"
type input "di"
type textarea "*"
type input "dis"
type textarea "*"
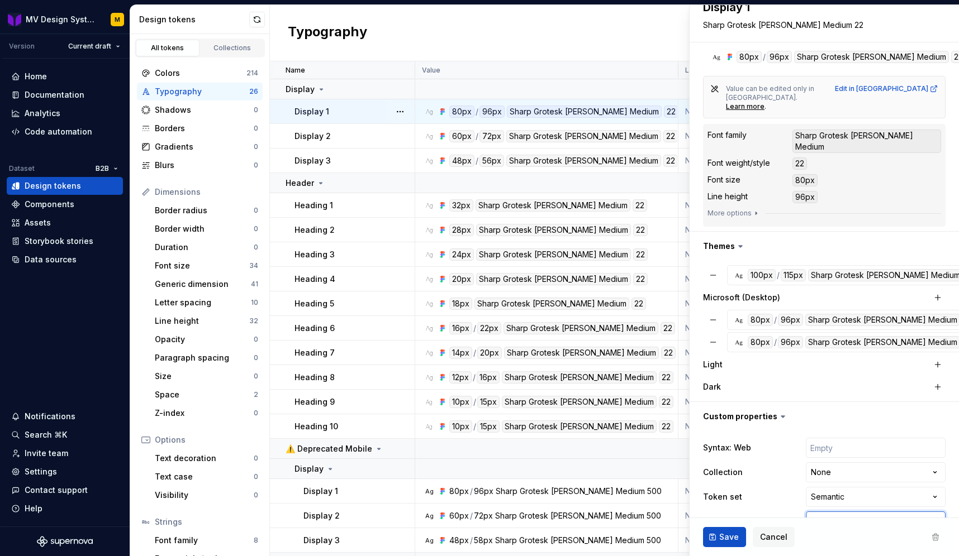
type input "disp"
type textarea "*"
type input "displ"
type textarea "*"
type input "displa"
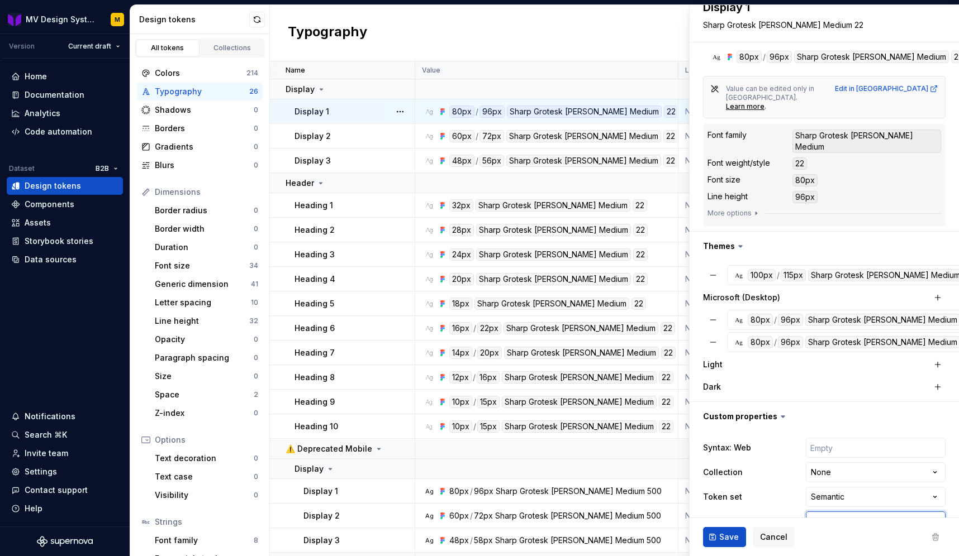
type textarea "*"
type input "display"
type textarea "*"
type input "display-"
type textarea "*"
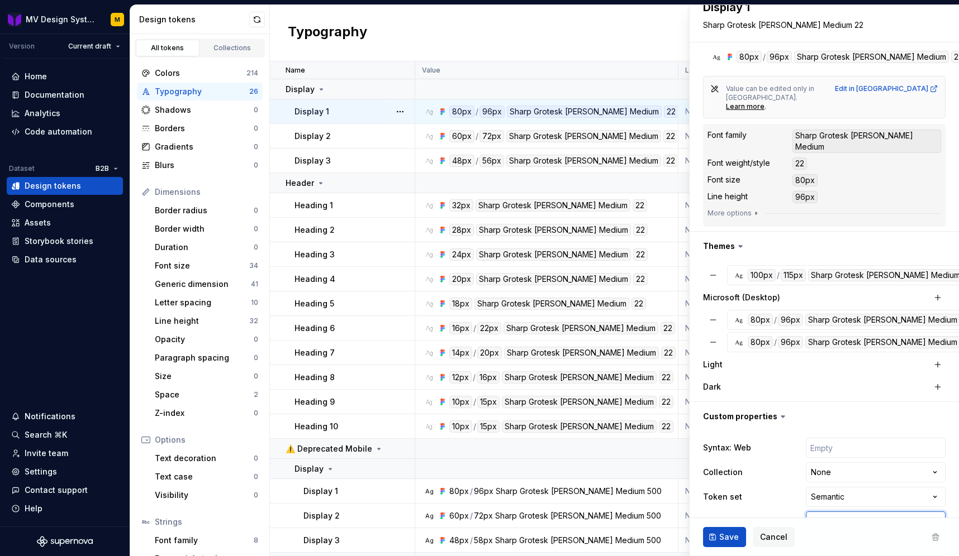
type input "display-1"
type textarea "*"
type input "display-1"
click at [715, 543] on button "Save" at bounding box center [724, 537] width 43 height 20
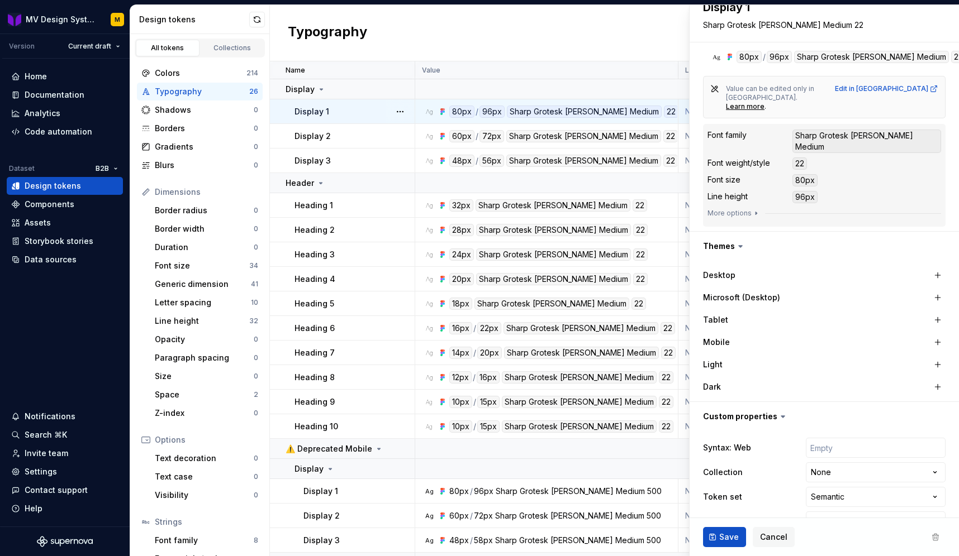
type textarea "*"
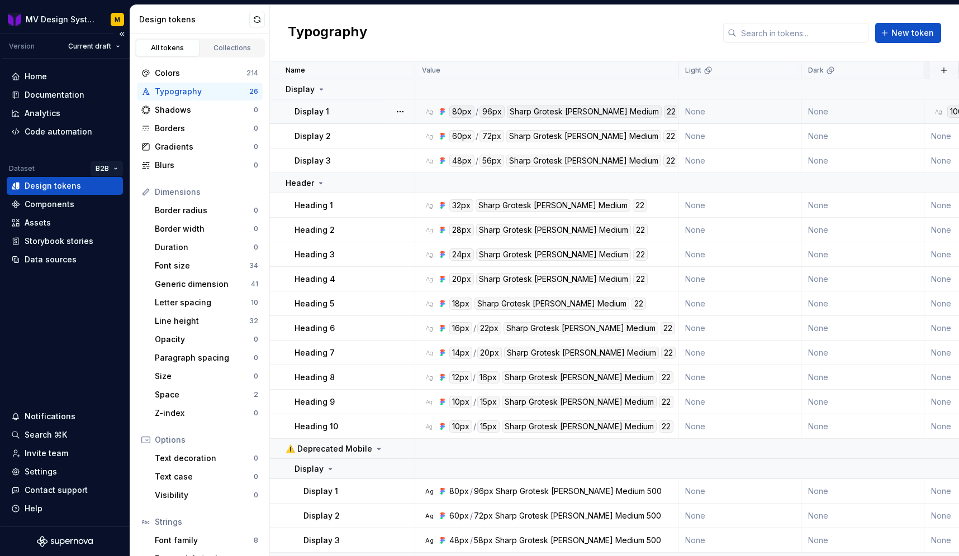
click at [110, 166] on html "MV Design System M Version Current draft Home Documentation Analytics Code auto…" at bounding box center [479, 278] width 959 height 556
click at [148, 228] on div "Manage datasets" at bounding box center [148, 231] width 73 height 11
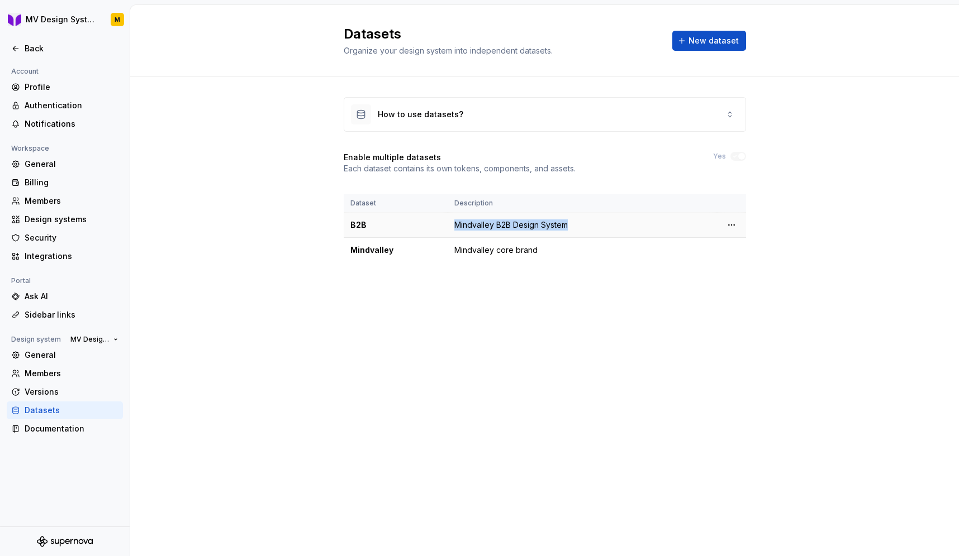
drag, startPoint x: 570, startPoint y: 225, endPoint x: 456, endPoint y: 227, distance: 114.0
click at [456, 227] on td "Mindvalley B2B Design System" at bounding box center [582, 225] width 269 height 25
copy td "Mindvalley B2B Design System"
click at [730, 225] on html "MV Design System M Back Account Profile Authentication Notifications Workspace …" at bounding box center [479, 278] width 959 height 556
click at [744, 272] on div "Delete dataset" at bounding box center [780, 269] width 73 height 11
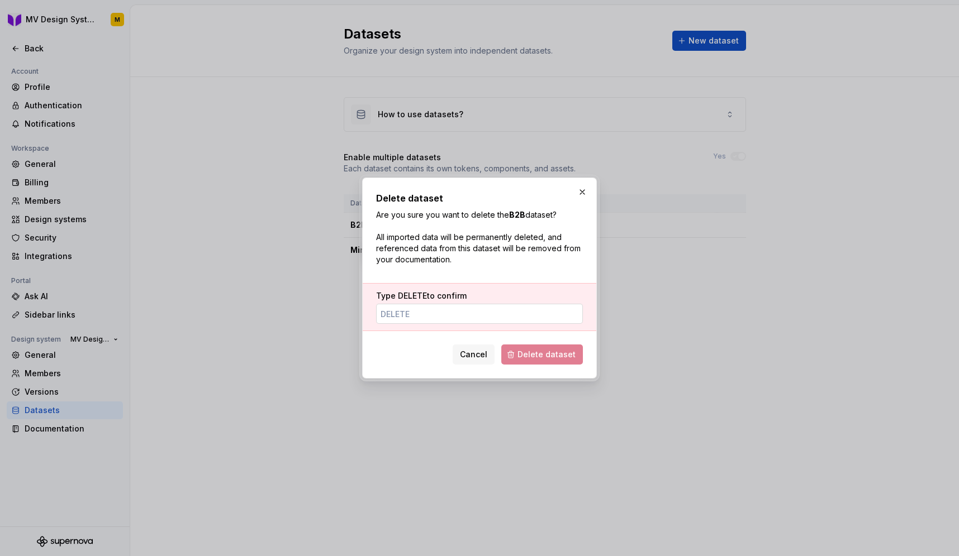
click at [499, 314] on input "Type DELETE to confirm" at bounding box center [479, 314] width 207 height 20
type input "DELETE"
click at [542, 353] on span "Delete dataset" at bounding box center [546, 354] width 58 height 11
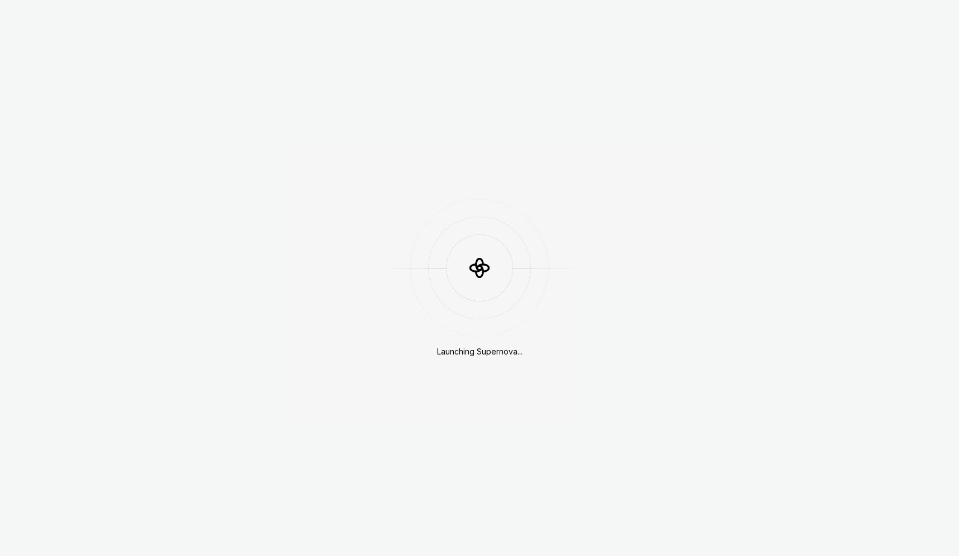
click at [221, 259] on div "Launching Supernova..." at bounding box center [479, 278] width 959 height 556
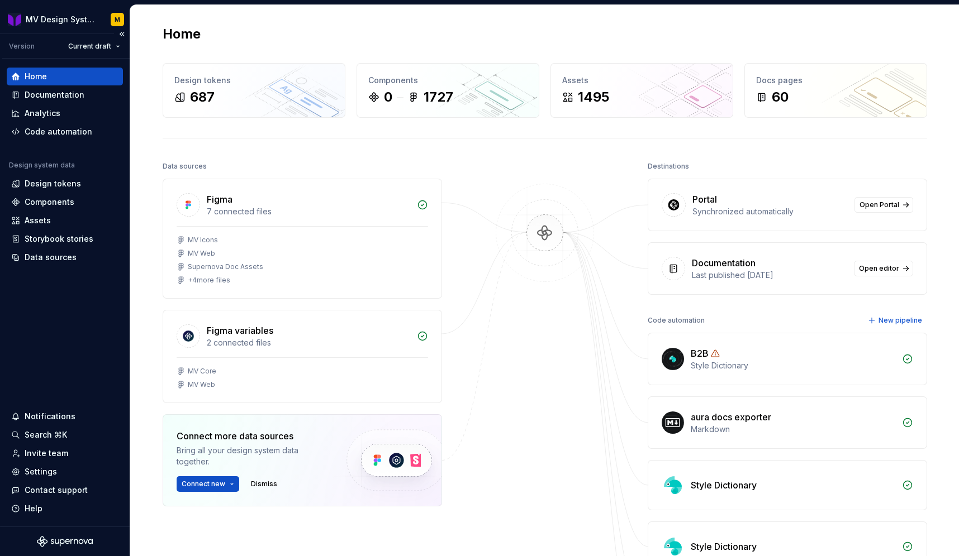
click at [56, 161] on div "Design system data" at bounding box center [42, 165] width 66 height 9
click at [58, 161] on div "Design system data" at bounding box center [42, 165] width 66 height 9
click at [45, 471] on div "Settings" at bounding box center [41, 472] width 32 height 11
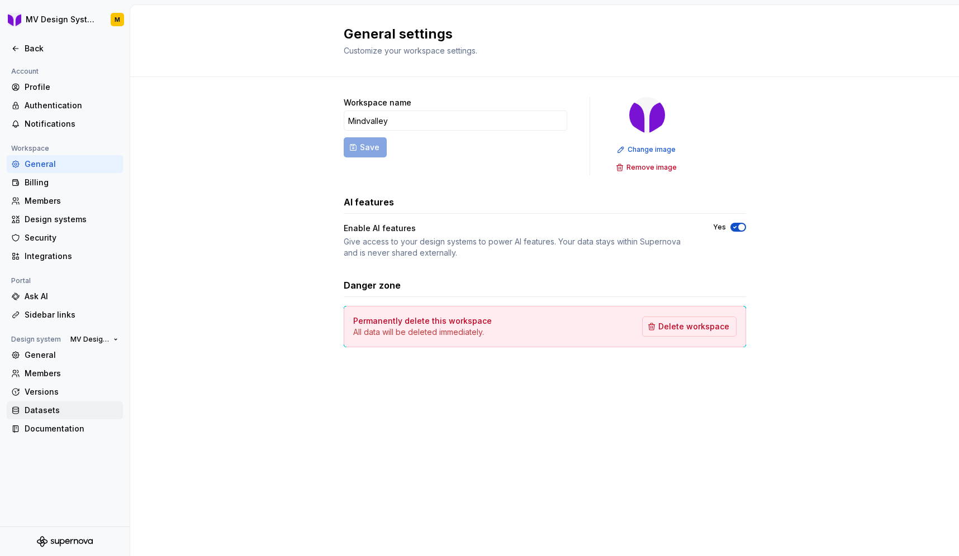
click at [54, 416] on div "Datasets" at bounding box center [72, 410] width 94 height 11
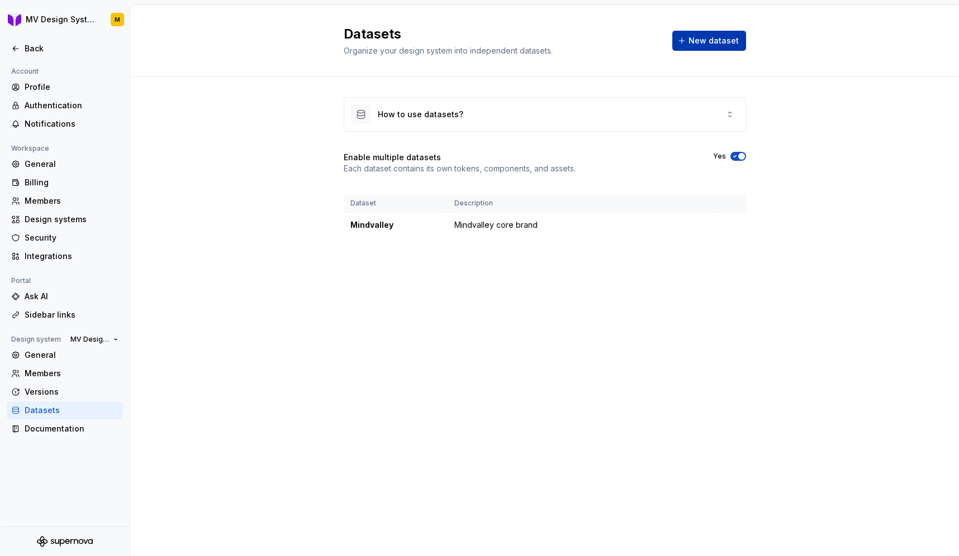
click at [696, 48] on button "New dataset" at bounding box center [709, 41] width 74 height 20
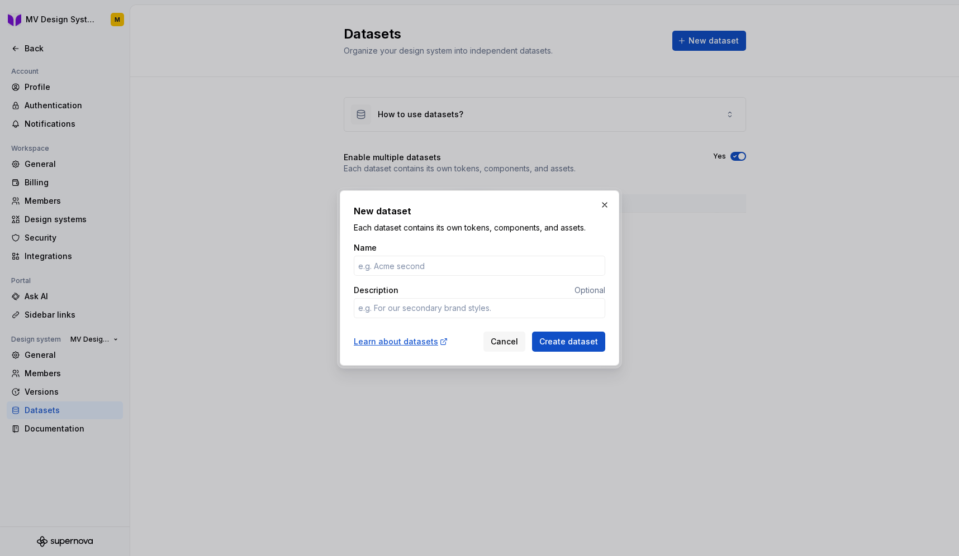
type input "B"
type textarea "*"
type input "B2B"
type textarea "*"
click at [498, 308] on textarea "Description" at bounding box center [479, 308] width 251 height 20
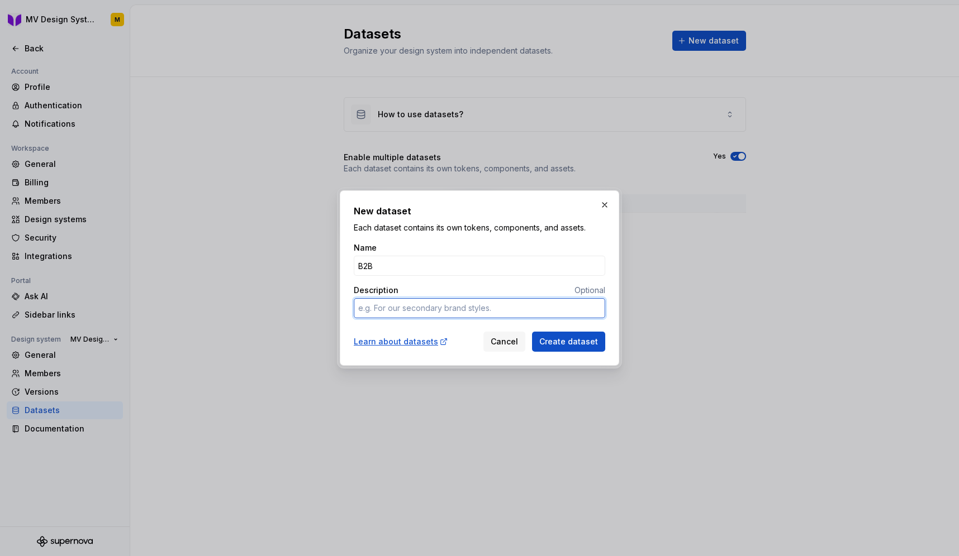
paste textarea "Mindvalley B2B Design System"
type textarea "Mindvalley B2B Design System"
type textarea "*"
type textarea "Mindvalley B2B Design System"
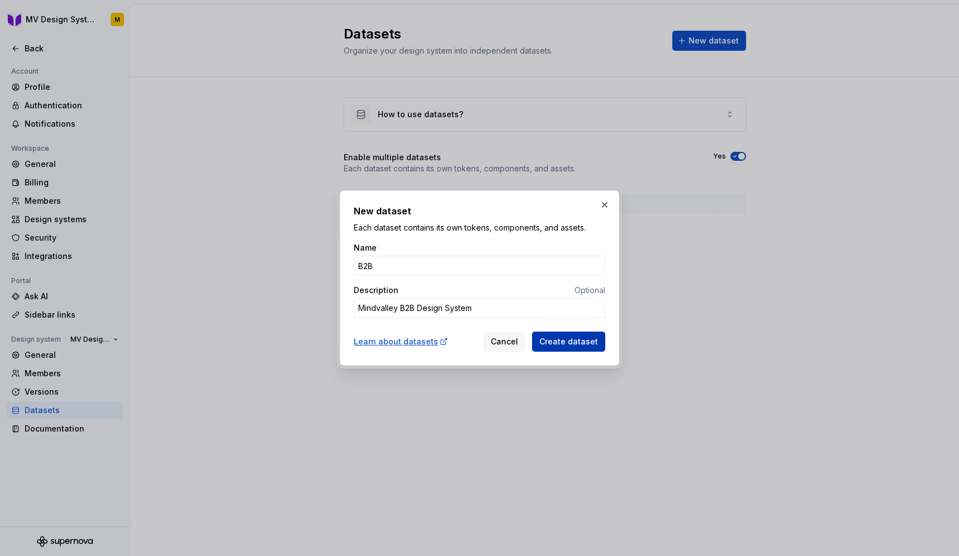
click at [584, 344] on span "Create dataset" at bounding box center [568, 341] width 59 height 11
type textarea "*"
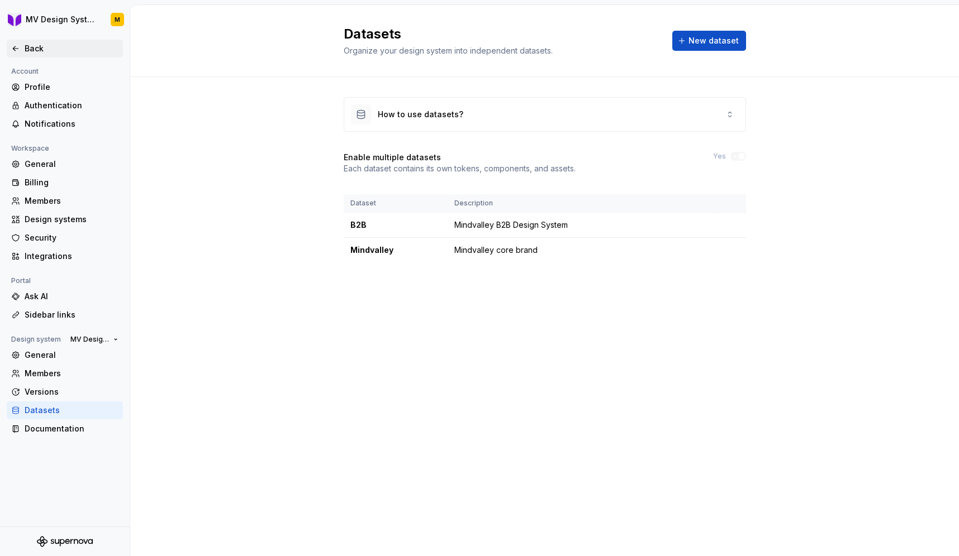
click at [33, 50] on div "Back" at bounding box center [72, 48] width 94 height 11
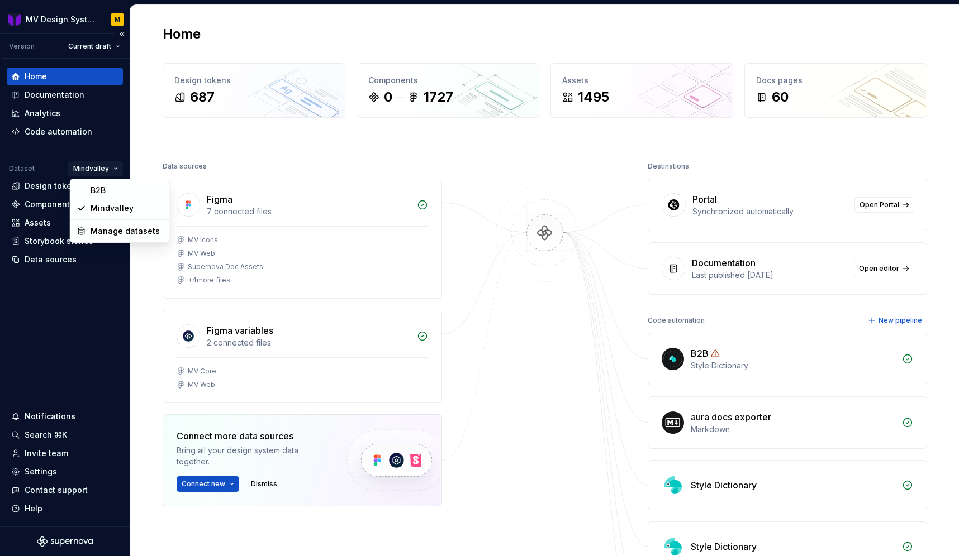
click at [100, 167] on html "MV Design System M Version Current draft Home Documentation Analytics Code auto…" at bounding box center [479, 278] width 959 height 556
click at [100, 188] on div "B2B" at bounding box center [126, 190] width 73 height 11
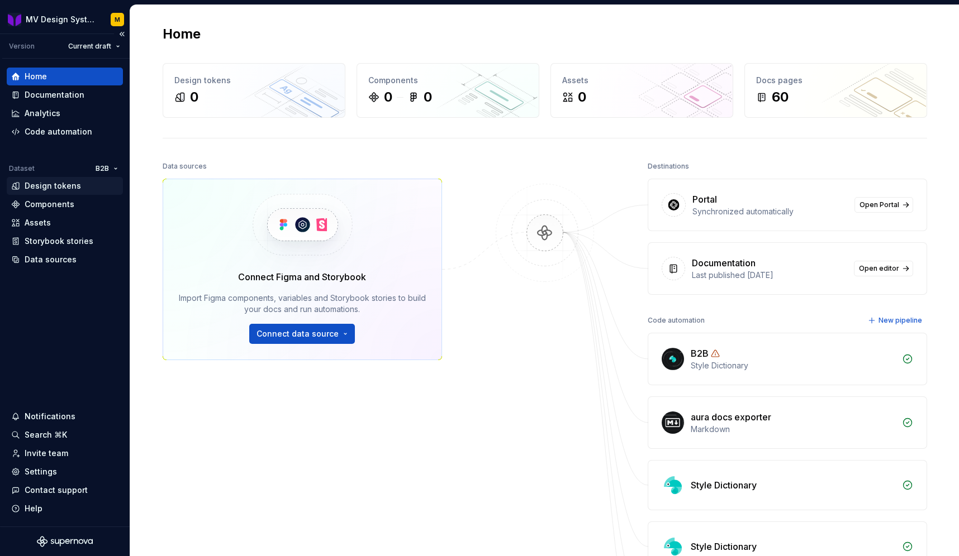
click at [54, 184] on div "Design tokens" at bounding box center [53, 185] width 56 height 11
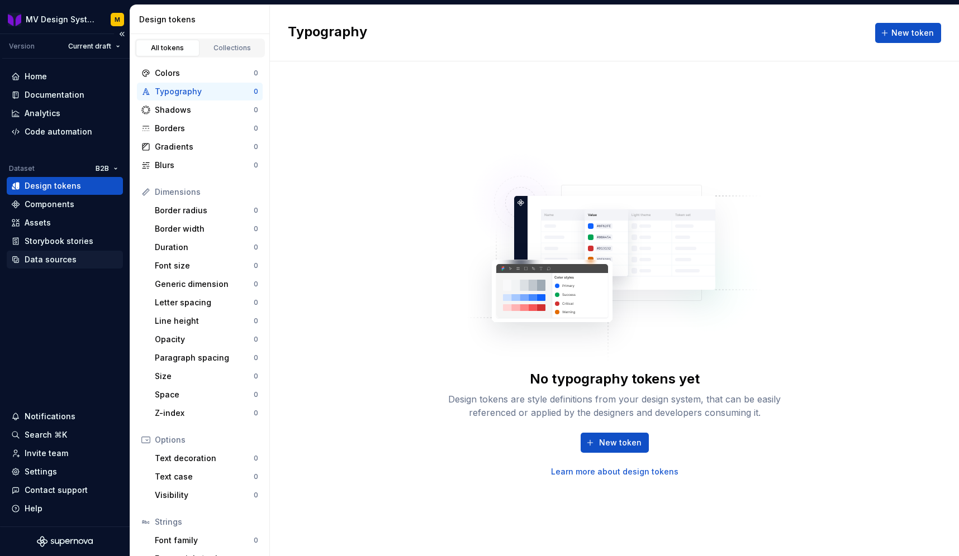
click at [53, 259] on div "Data sources" at bounding box center [51, 259] width 52 height 11
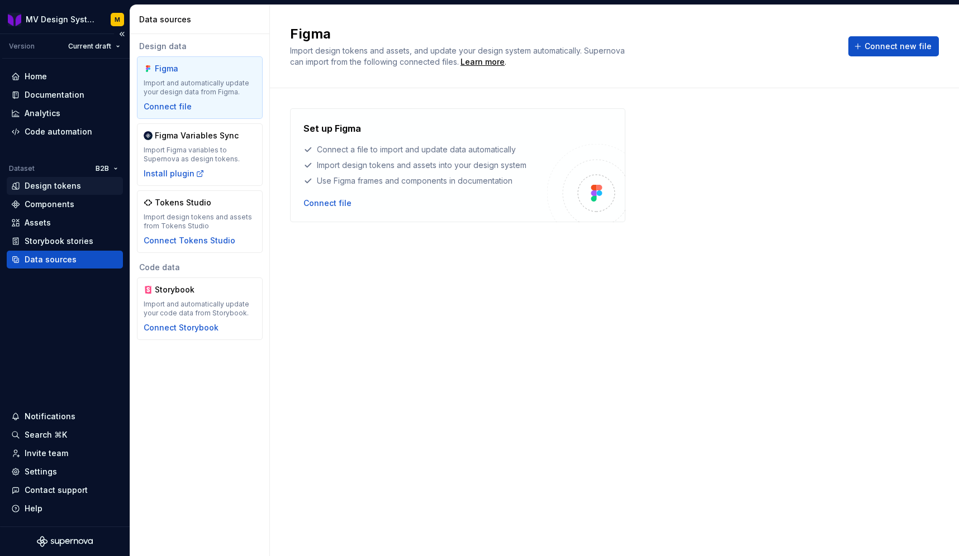
click at [48, 186] on div "Design tokens" at bounding box center [53, 185] width 56 height 11
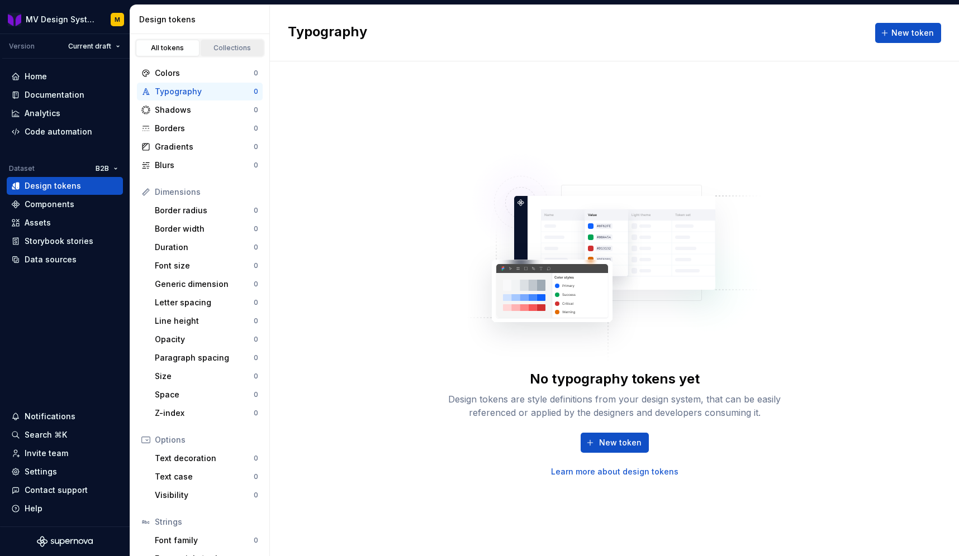
click at [243, 41] on link "Collections" at bounding box center [233, 48] width 64 height 17
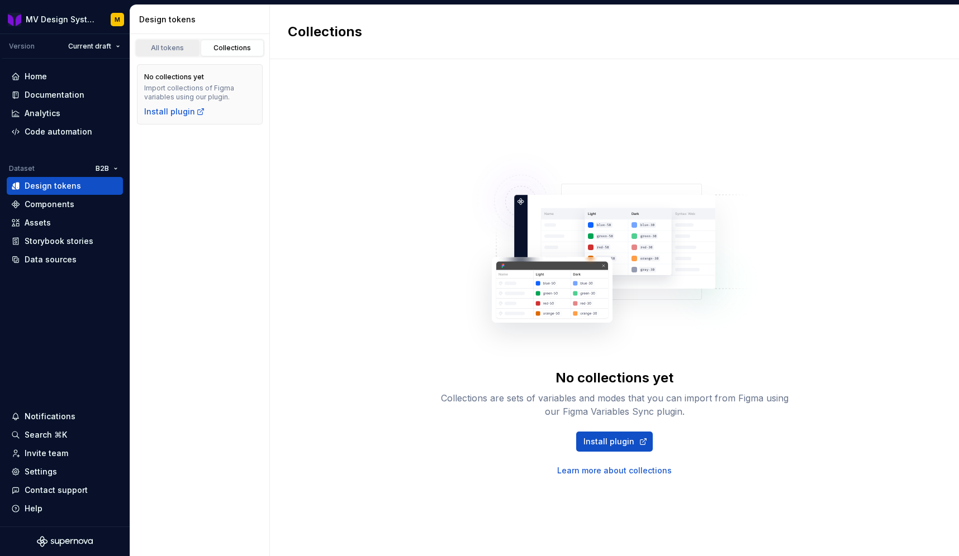
click at [172, 46] on div "All tokens" at bounding box center [168, 48] width 56 height 9
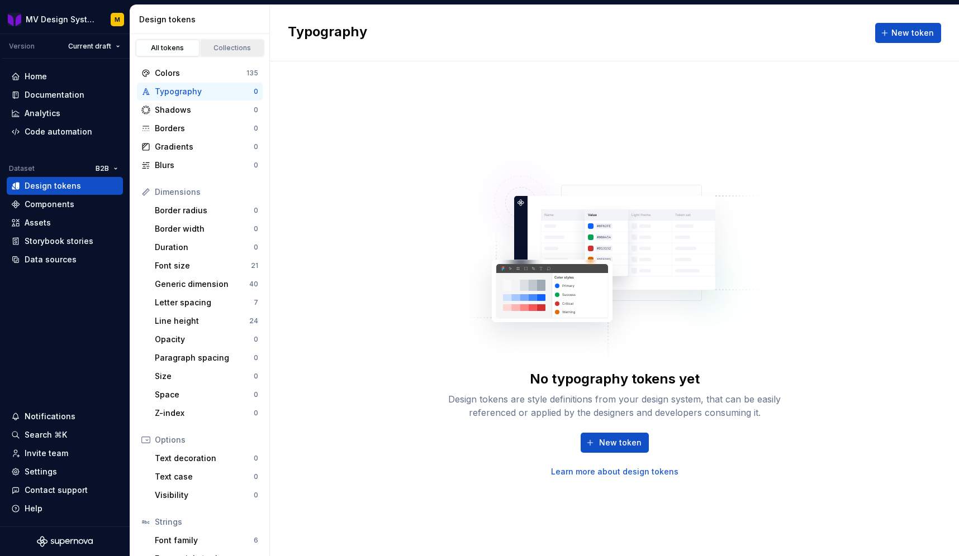
click at [225, 49] on div "Collections" at bounding box center [232, 48] width 56 height 9
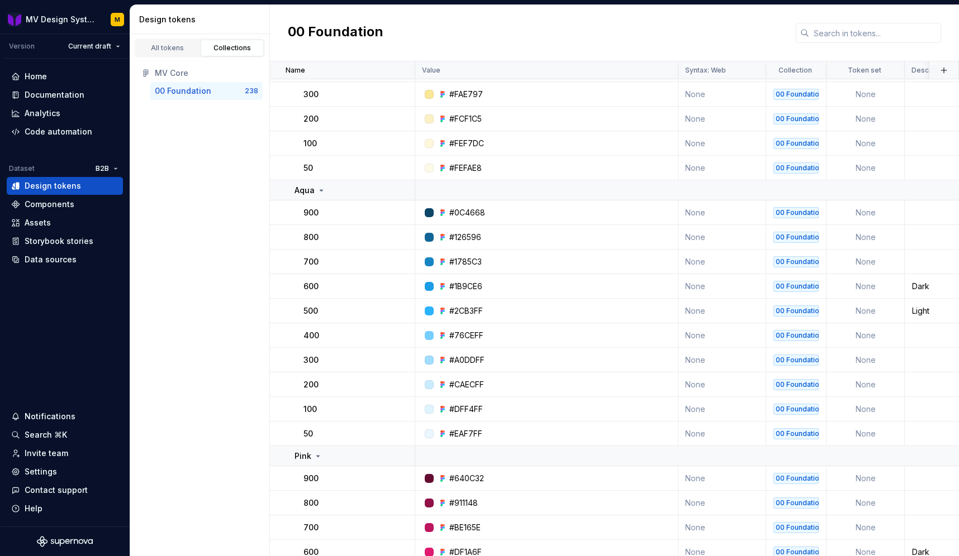
scroll to position [2168, 0]
click at [207, 92] on div "00 Foundation" at bounding box center [183, 90] width 56 height 11
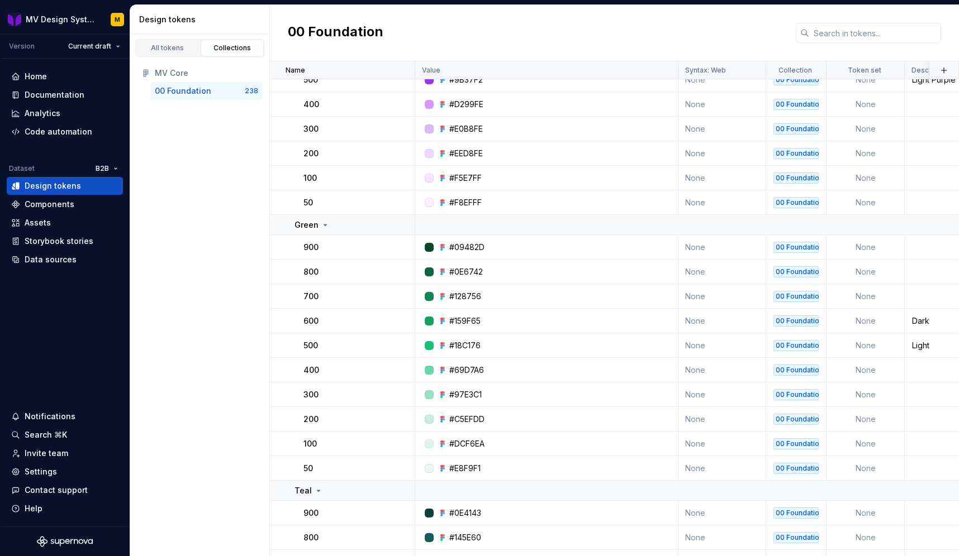
scroll to position [0, 0]
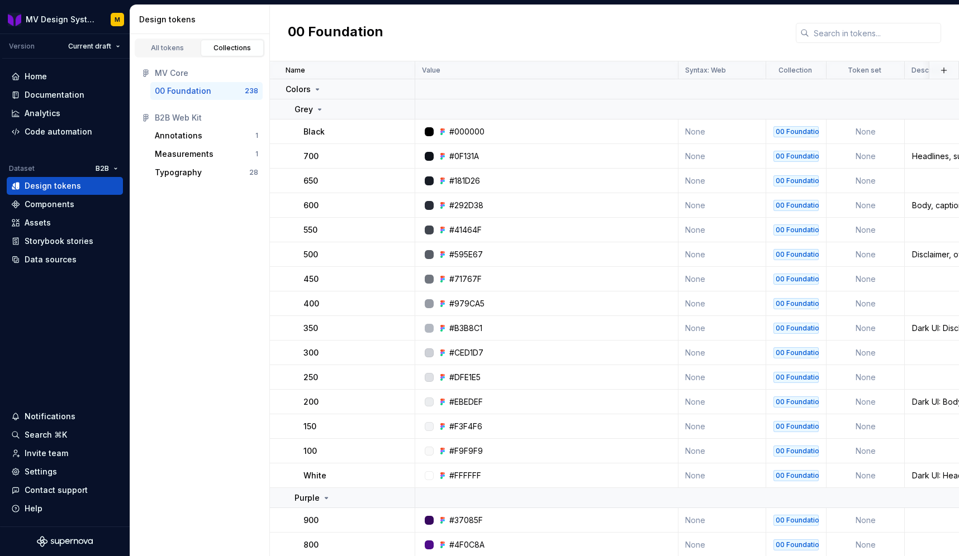
click at [206, 184] on div "MV Core 00 Foundation 238 B2B Web Kit Annotations 1 Measurements 1 Typography 28" at bounding box center [199, 123] width 139 height 131
click at [200, 175] on div "Typography" at bounding box center [202, 172] width 94 height 11
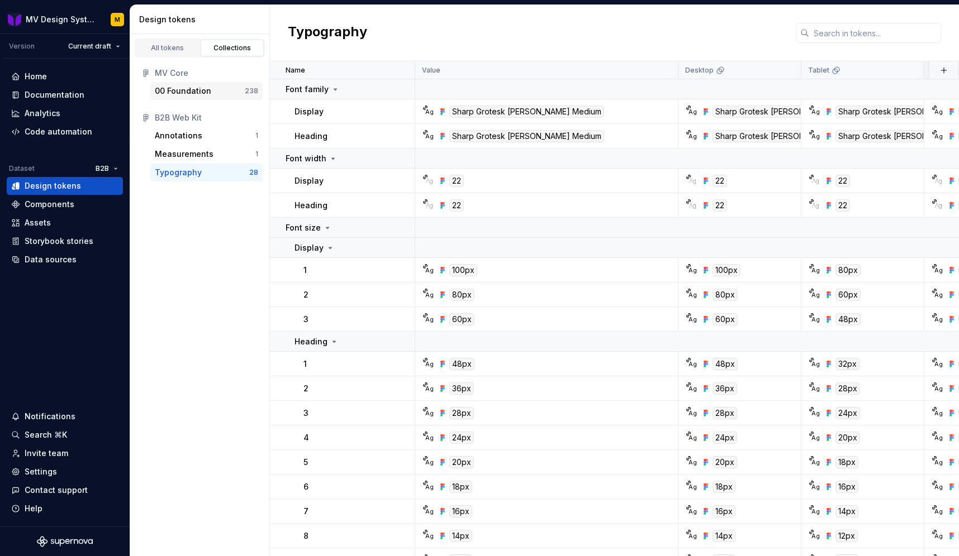
click at [230, 95] on div "00 Foundation" at bounding box center [200, 90] width 90 height 11
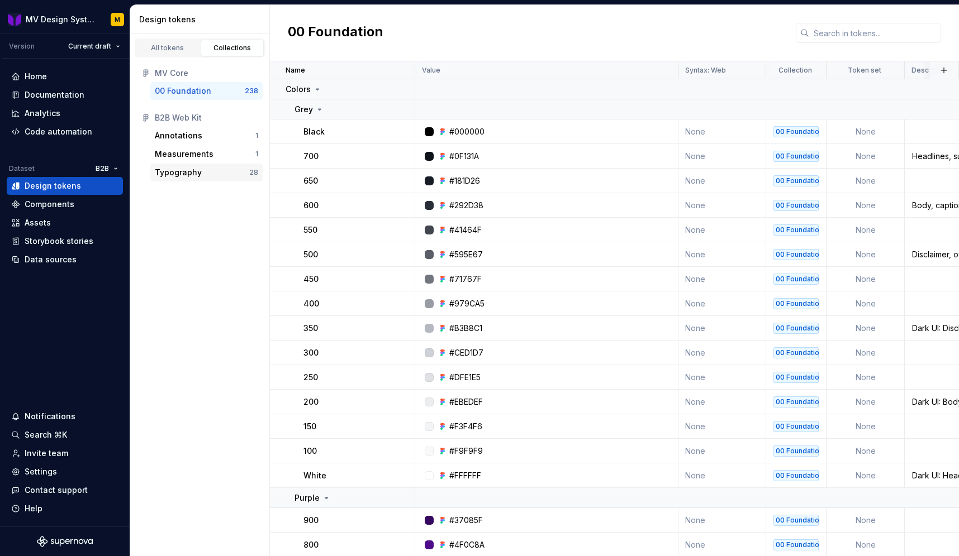
click at [206, 168] on div "Typography" at bounding box center [202, 172] width 94 height 11
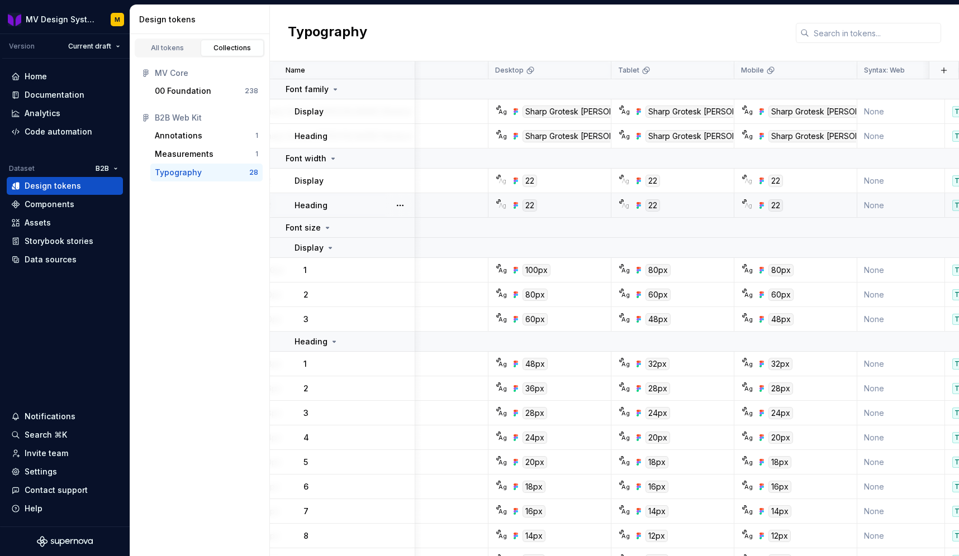
scroll to position [0, 103]
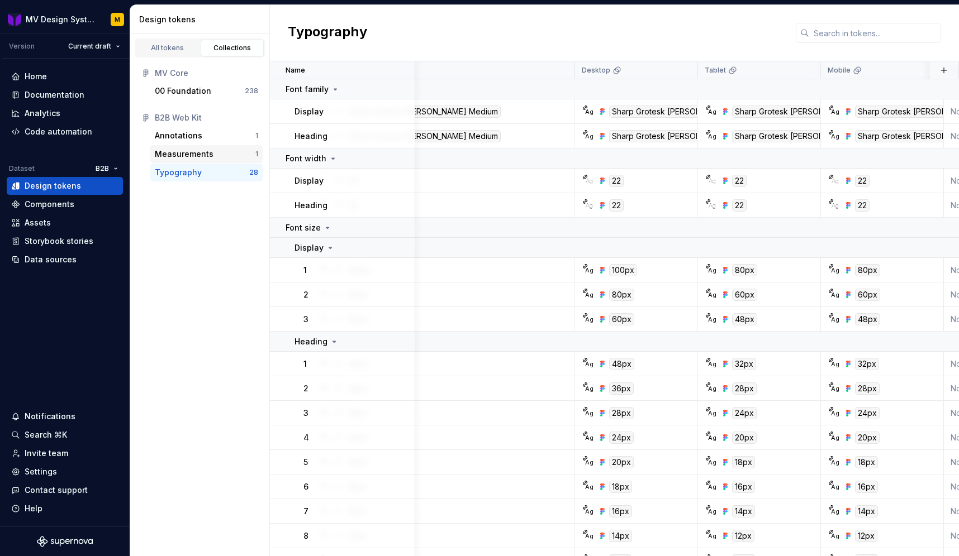
click at [200, 154] on div "Measurements" at bounding box center [184, 154] width 59 height 11
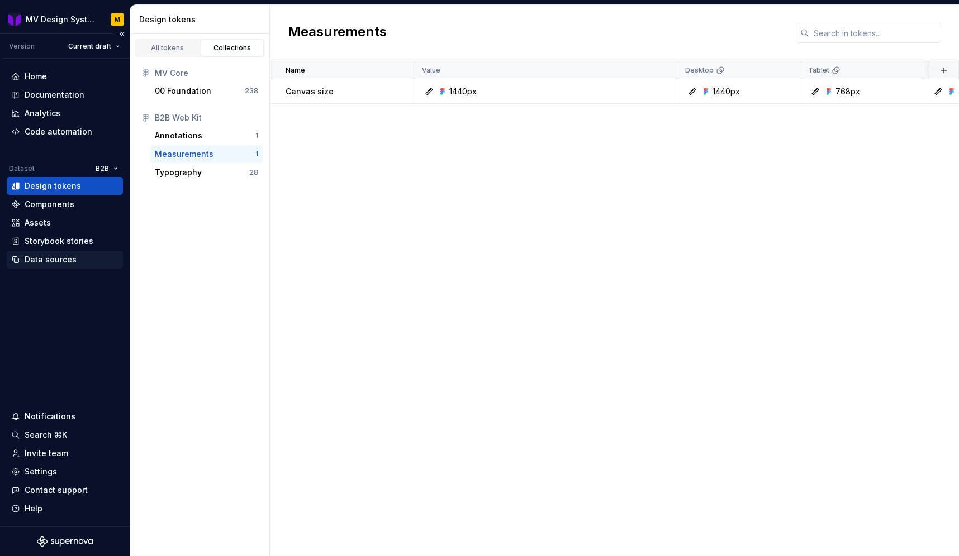
click at [67, 260] on div "Data sources" at bounding box center [51, 259] width 52 height 11
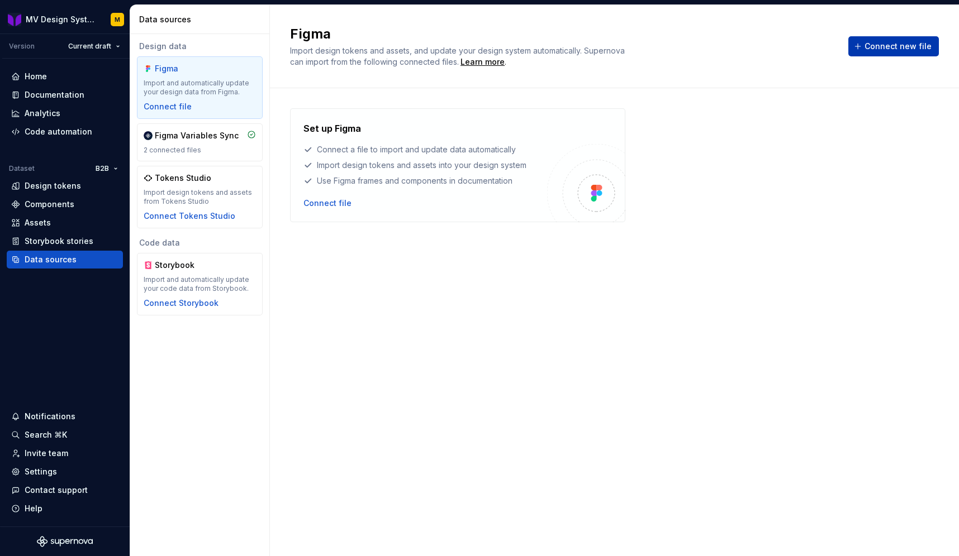
click at [870, 49] on span "Connect new file" at bounding box center [897, 46] width 67 height 11
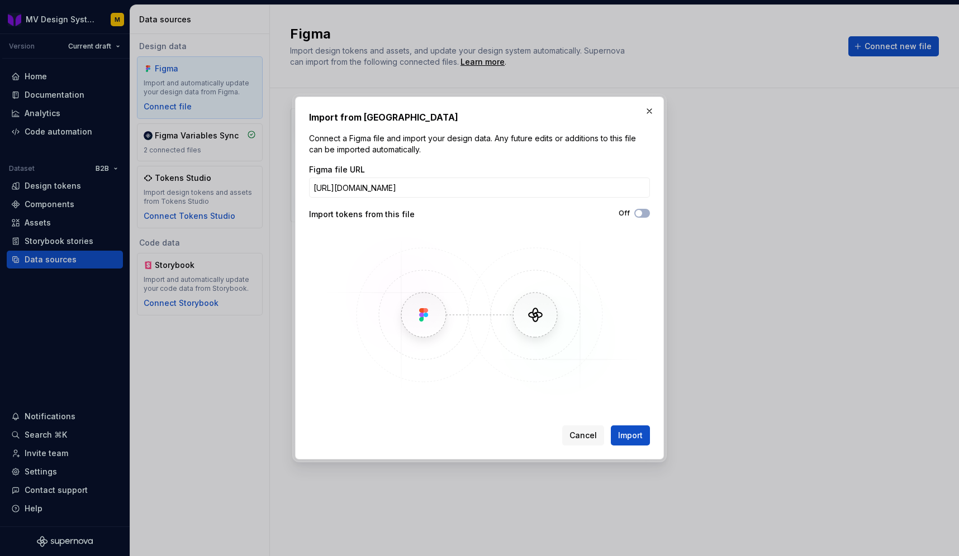
scroll to position [0, 94]
type input "https://www.figma.com/design/cXk912F2hlWe16LkwiJz3c/B2B-Web-Kit?node-id=0-1&p=f…"
click at [630, 436] on span "Import" at bounding box center [630, 435] width 25 height 11
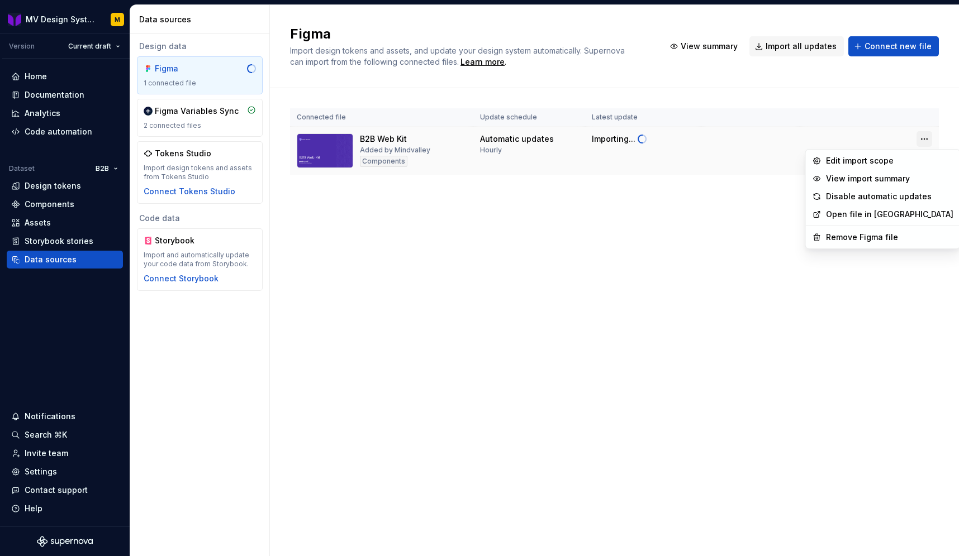
click at [927, 136] on html "MV Design System M Version Current draft Home Documentation Analytics Code auto…" at bounding box center [479, 278] width 959 height 556
click at [858, 163] on div "Edit import scope" at bounding box center [889, 160] width 127 height 11
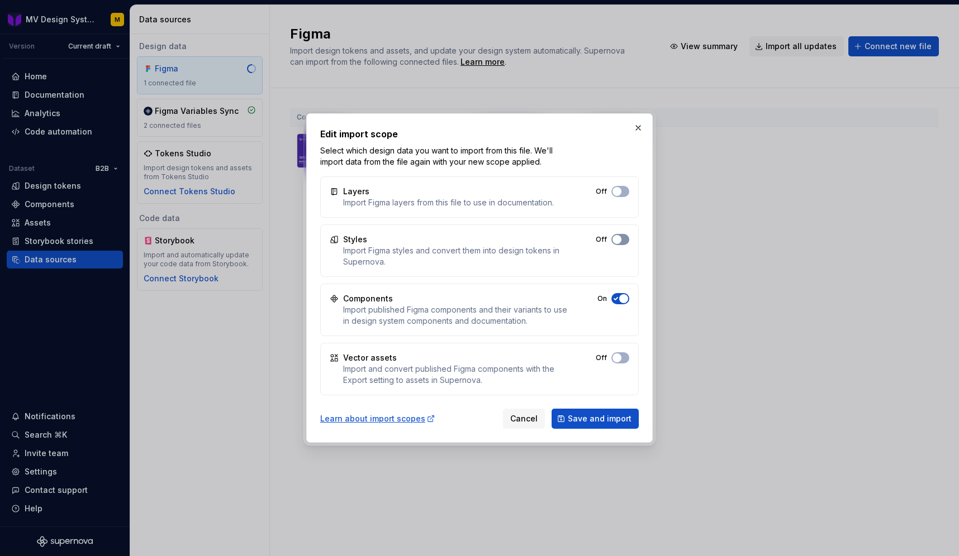
click at [622, 238] on button "Off" at bounding box center [620, 239] width 18 height 11
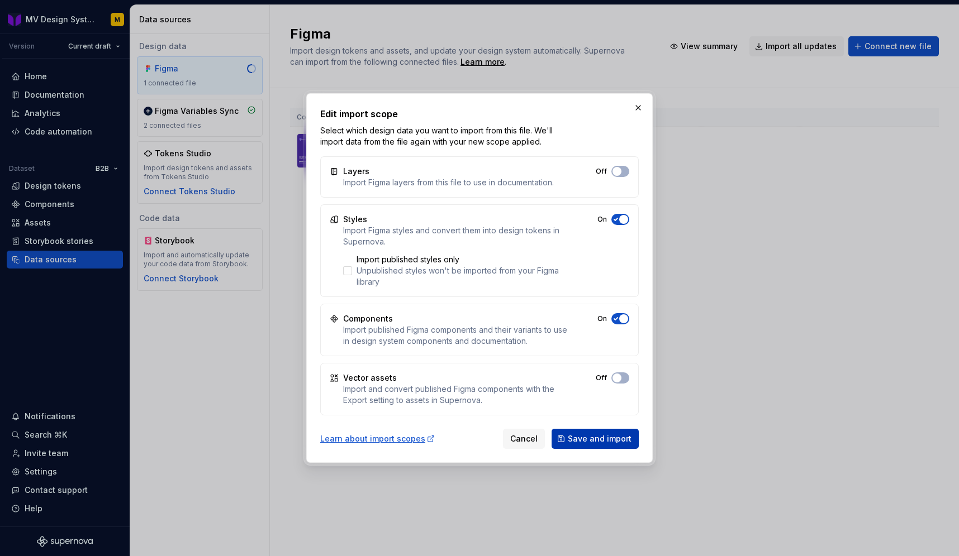
click at [593, 436] on span "Save and import" at bounding box center [600, 439] width 64 height 11
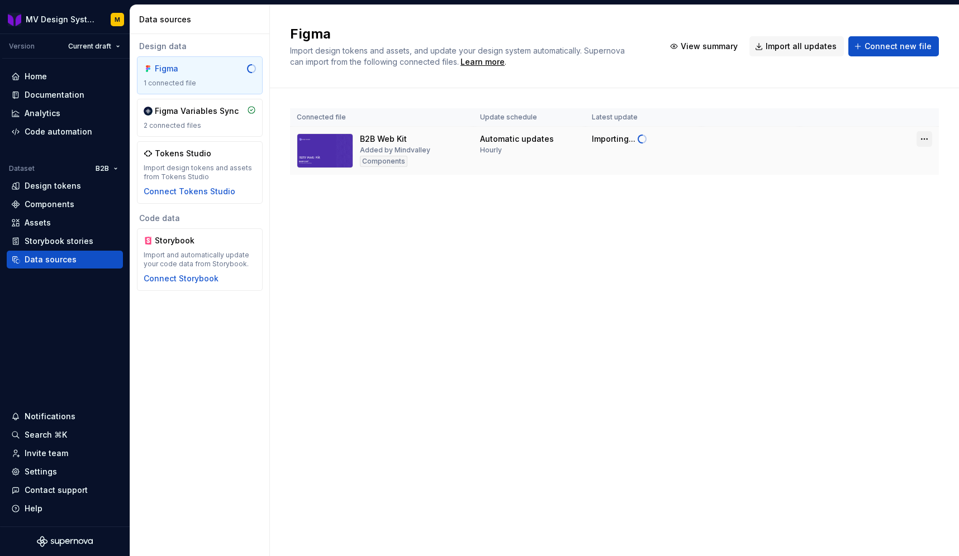
click at [925, 139] on html "MV Design System M Version Current draft Home Documentation Analytics Code auto…" at bounding box center [479, 278] width 959 height 556
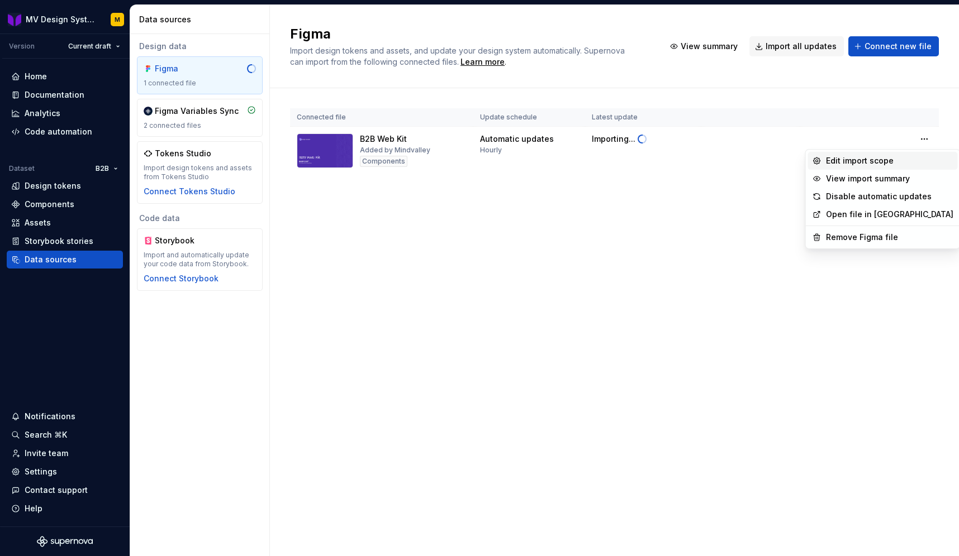
click at [852, 160] on div "Edit import scope" at bounding box center [889, 160] width 127 height 11
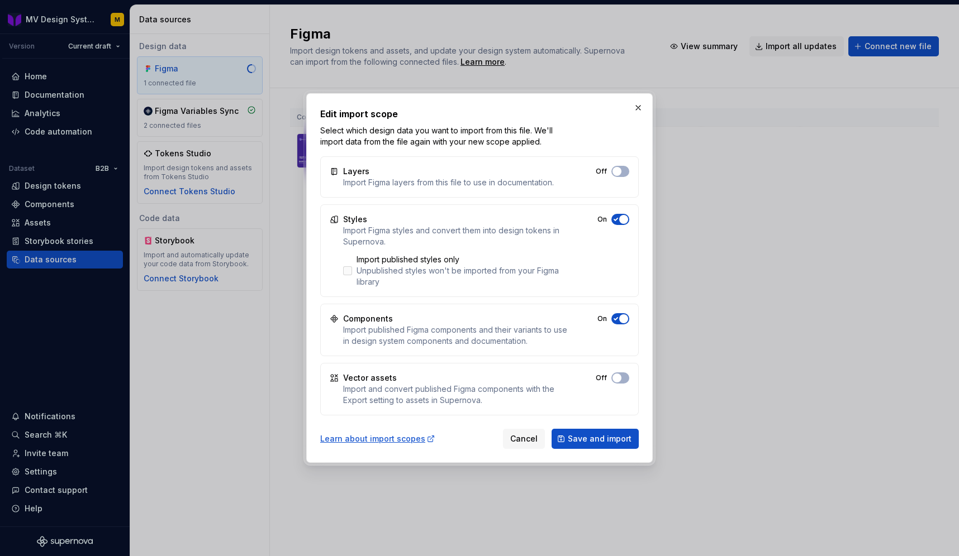
click at [423, 268] on div "Unpublished styles won't be imported from your Figma library" at bounding box center [462, 276] width 212 height 22
click at [575, 431] on button "Save and import" at bounding box center [594, 439] width 87 height 20
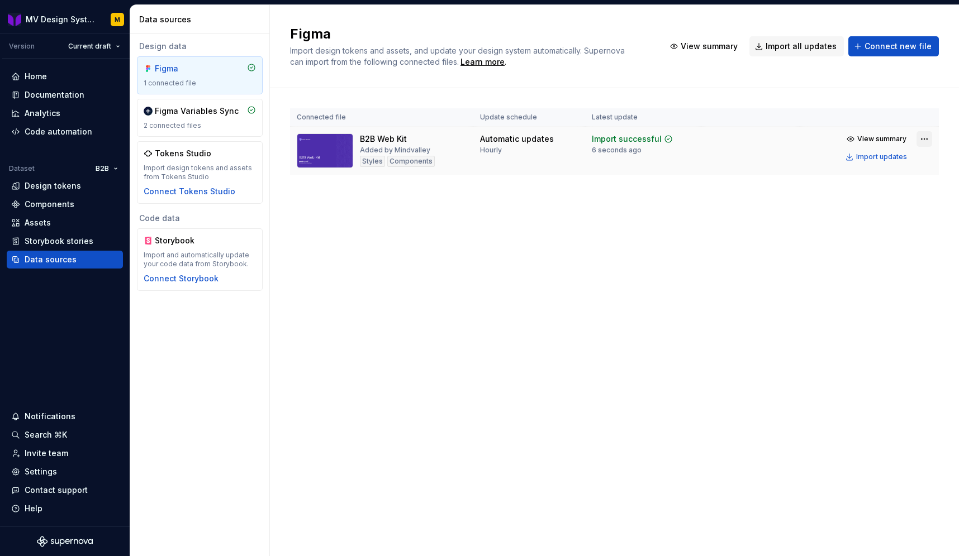
click at [925, 138] on html "MV Design System M Version Current draft Home Documentation Analytics Code auto…" at bounding box center [479, 278] width 959 height 556
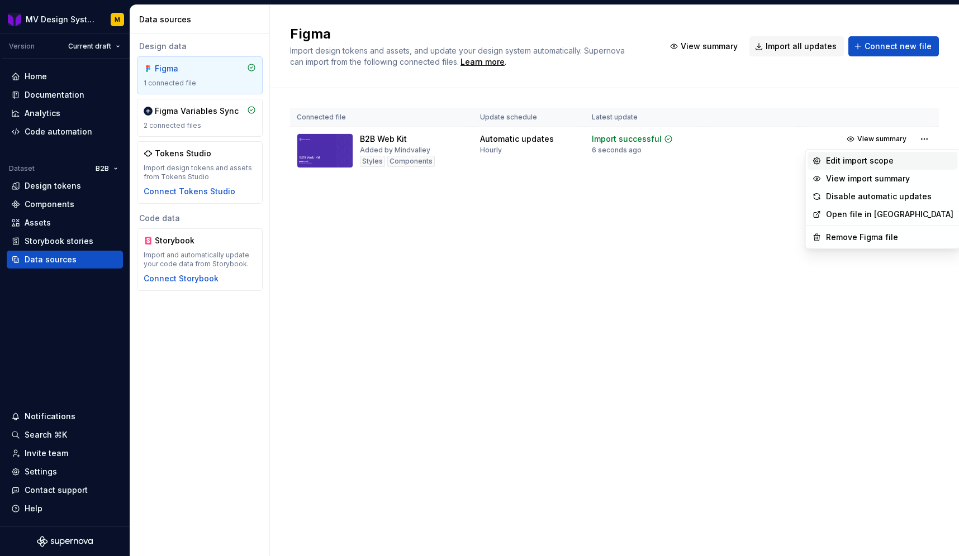
click at [869, 165] on div "Edit import scope" at bounding box center [889, 160] width 127 height 11
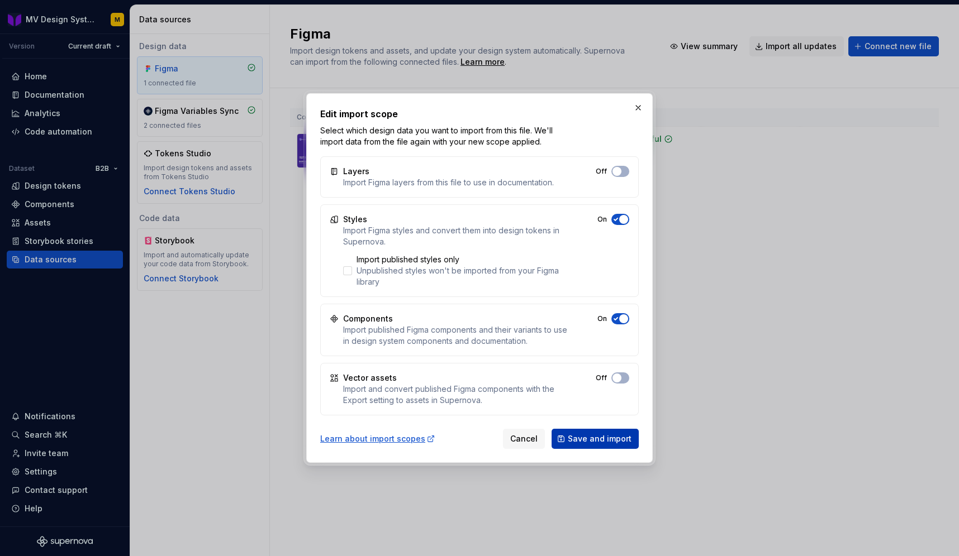
click at [615, 434] on span "Save and import" at bounding box center [600, 439] width 64 height 11
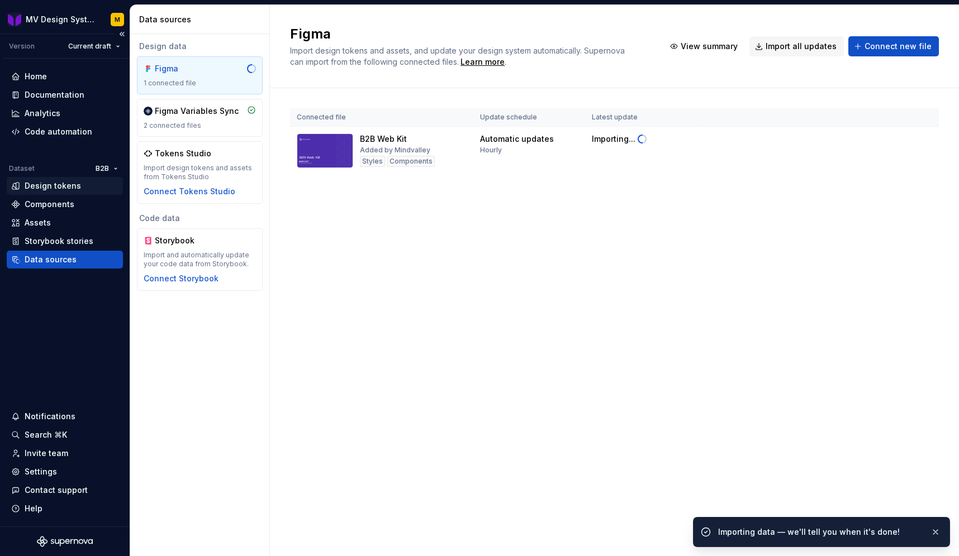
click at [46, 182] on div "Design tokens" at bounding box center [53, 185] width 56 height 11
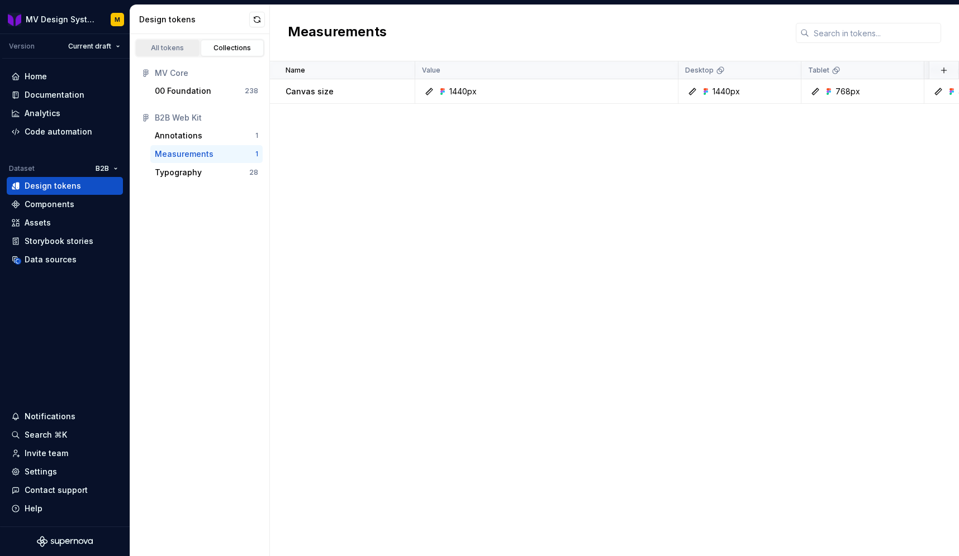
click at [182, 54] on link "All tokens" at bounding box center [168, 48] width 64 height 17
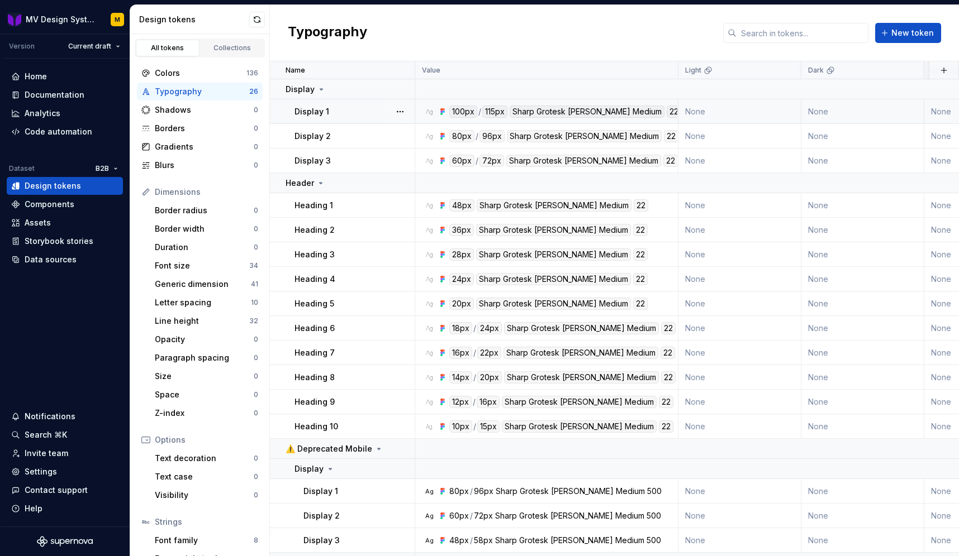
click at [382, 112] on div "Display 1" at bounding box center [354, 111] width 120 height 11
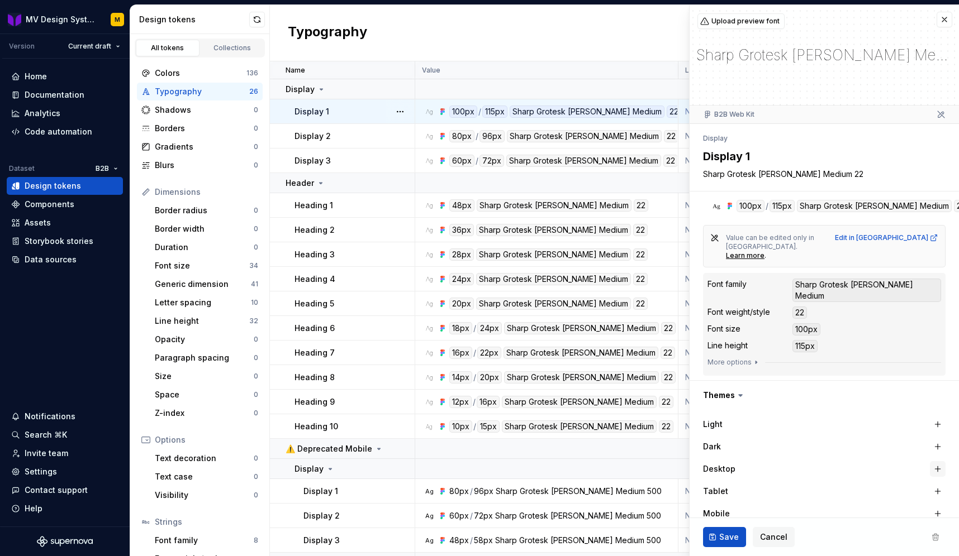
click at [940, 461] on button "button" at bounding box center [938, 469] width 16 height 16
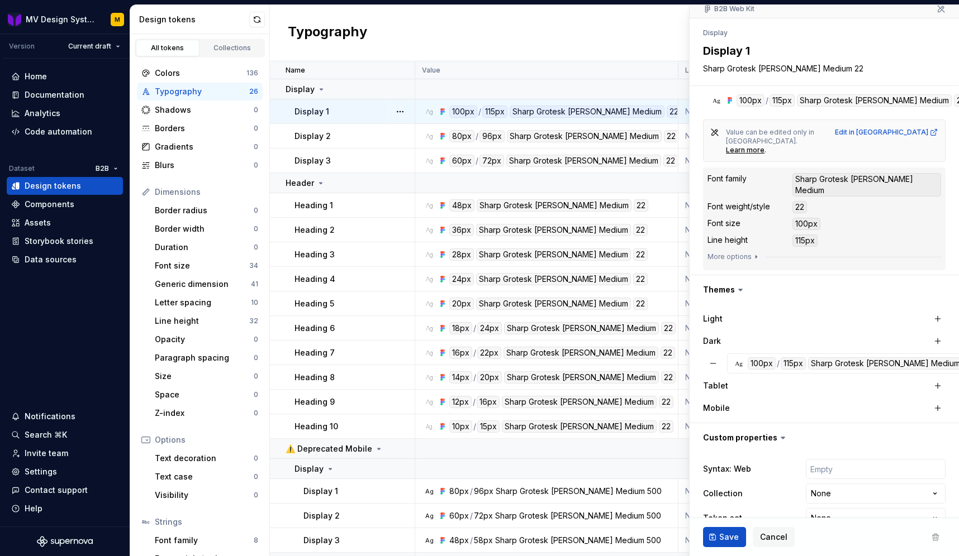
scroll to position [108, 0]
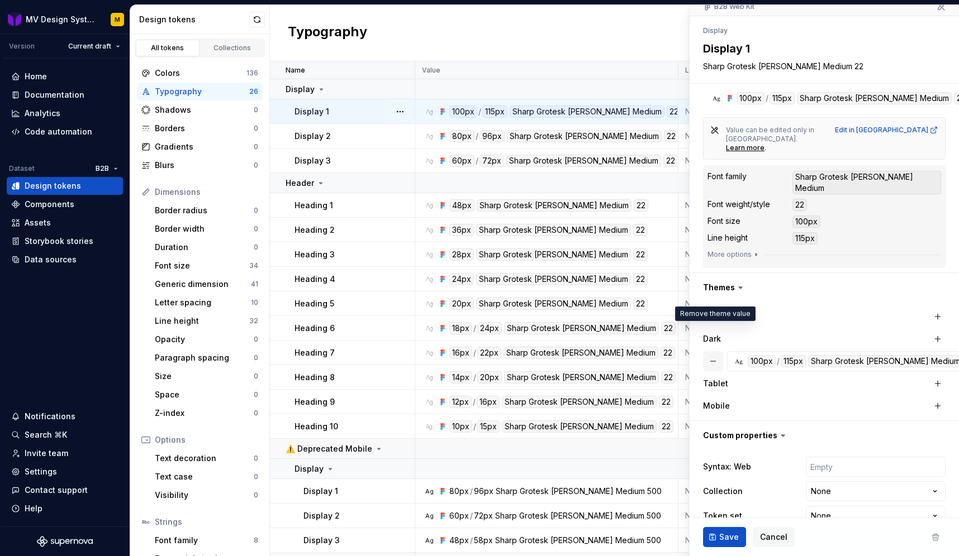
click at [714, 351] on button "button" at bounding box center [713, 361] width 20 height 20
click at [939, 398] on button "button" at bounding box center [938, 406] width 16 height 16
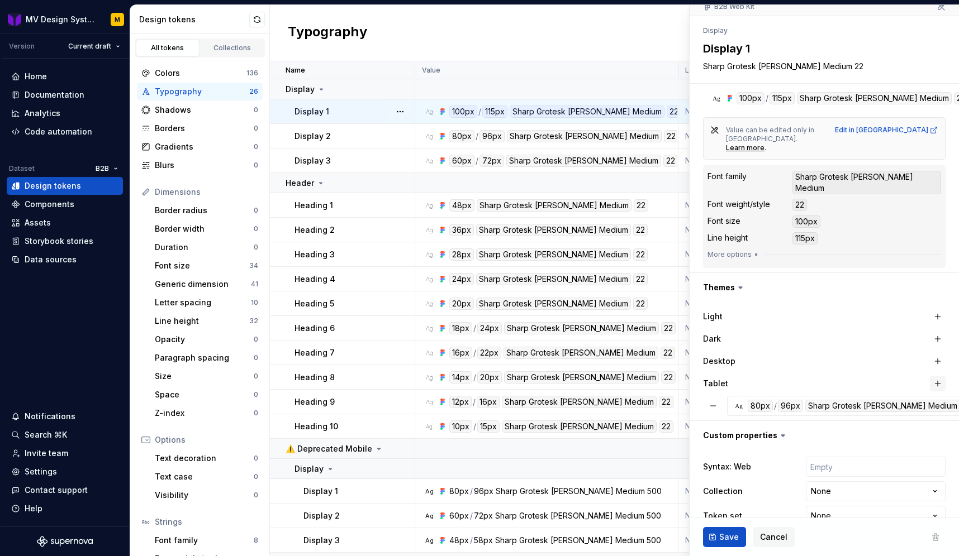
click at [937, 376] on button "button" at bounding box center [938, 384] width 16 height 16
click at [935, 354] on button "button" at bounding box center [938, 362] width 16 height 16
type textarea "*"
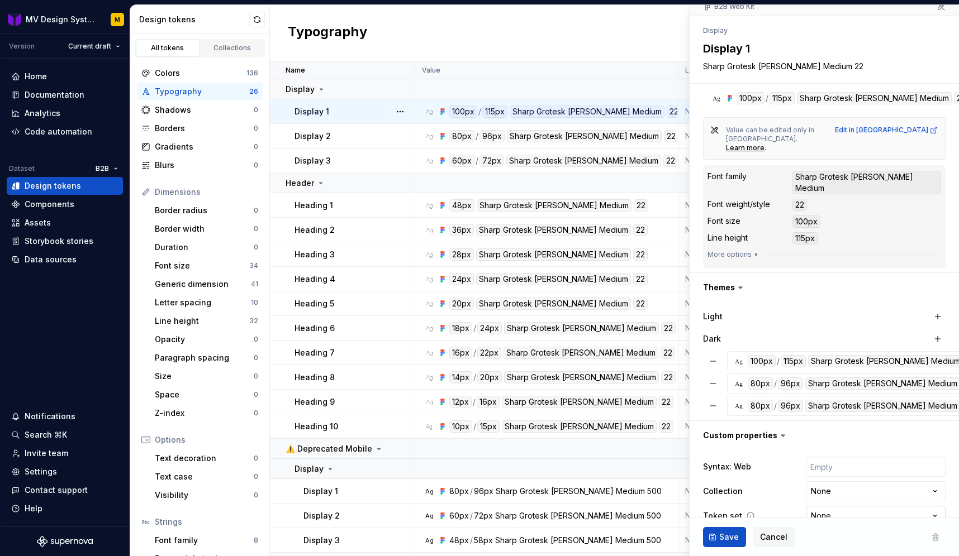
click at [844, 484] on html "MV Design System M Version Current draft Home Documentation Analytics Code auto…" at bounding box center [479, 278] width 959 height 556
select select "**********"
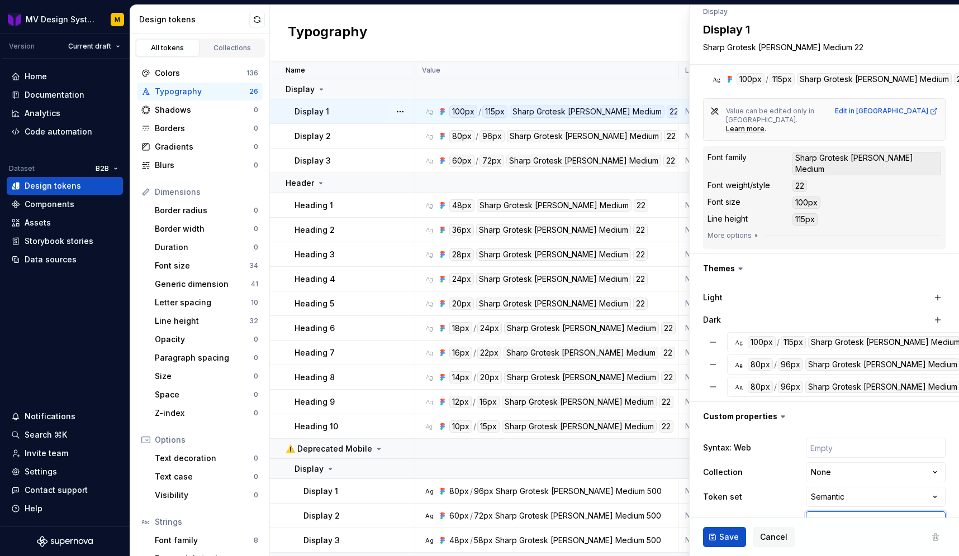
click at [824, 512] on input "text" at bounding box center [876, 522] width 140 height 20
type textarea "*"
type input "d"
type textarea "*"
type input "de"
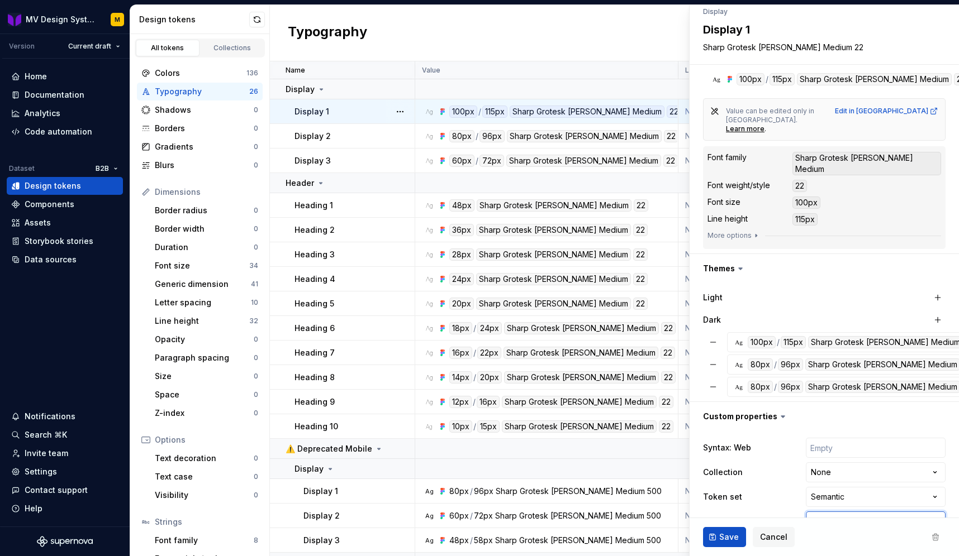
type textarea "*"
type input "dei"
type textarea "*"
type input "deis"
type textarea "*"
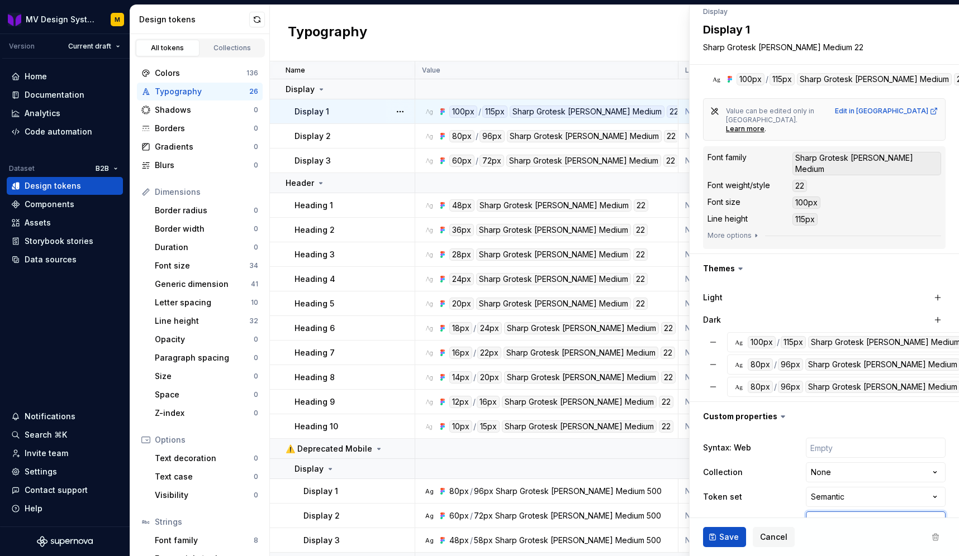
type input "dei"
type textarea "*"
type input "de"
type textarea "*"
type input "d"
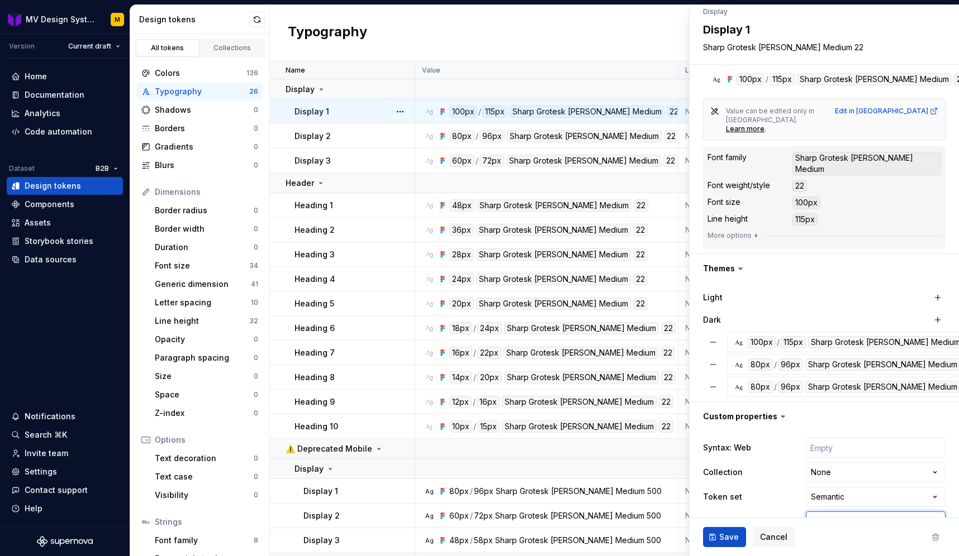
type textarea "*"
type input "di"
type textarea "*"
type input "dis"
type textarea "*"
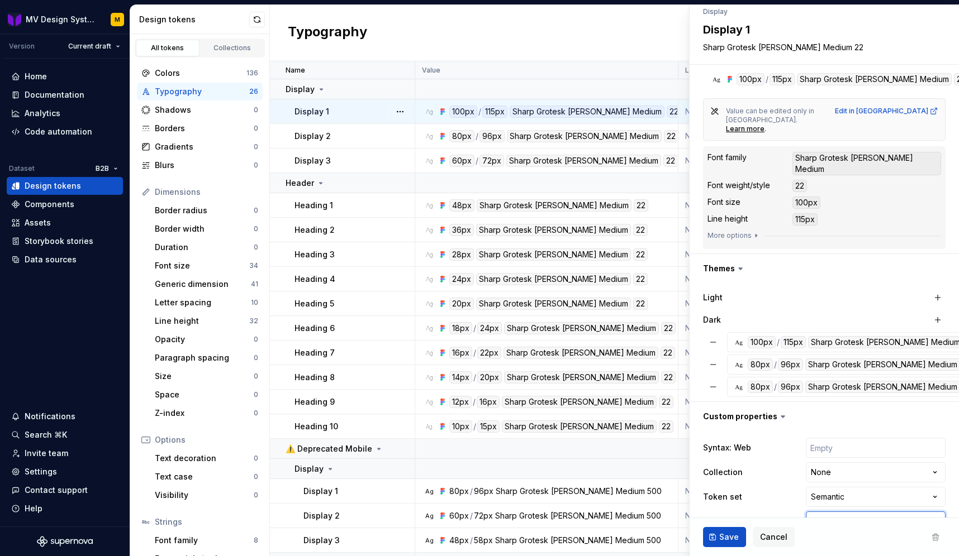
type input "disp"
type textarea "*"
type input "dispp"
type textarea "*"
type input "disppl"
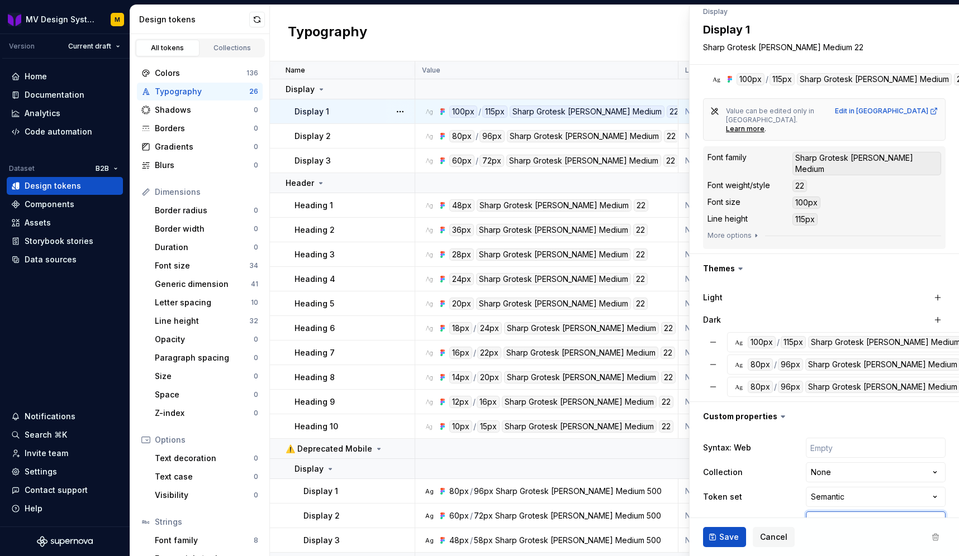
type textarea "*"
type input "dispp"
type textarea "*"
type input "disp"
type textarea "*"
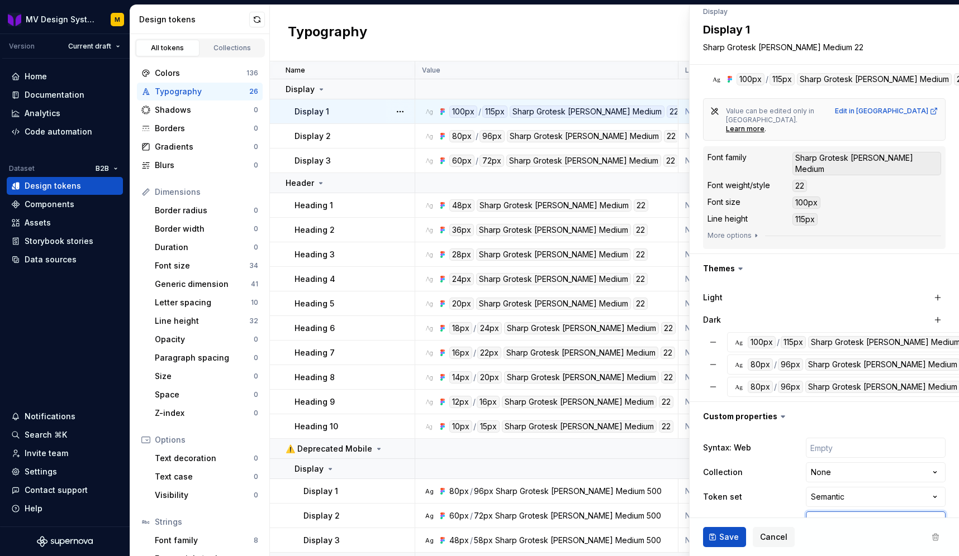
type input "displ"
type textarea "*"
type input "displa"
type textarea "*"
type input "displau"
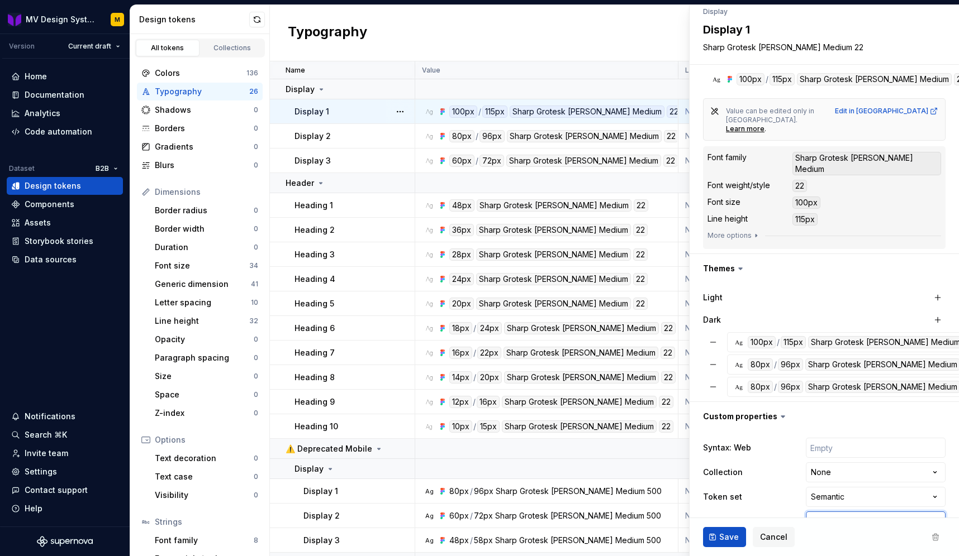
type textarea "*"
type input "displa"
type textarea "*"
type input "display"
type textarea "*"
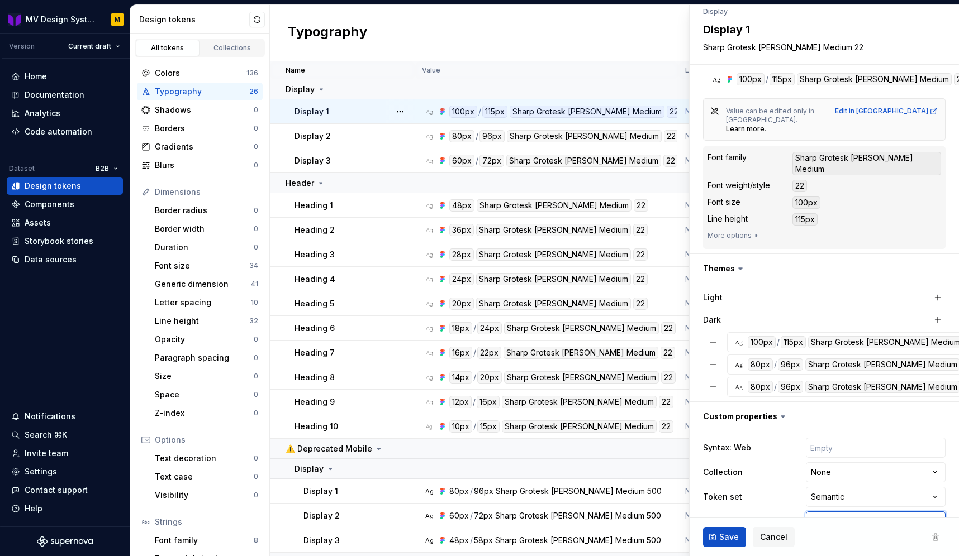
type input "display-"
type textarea "*"
type input "display-2"
type textarea "*"
type input "display-"
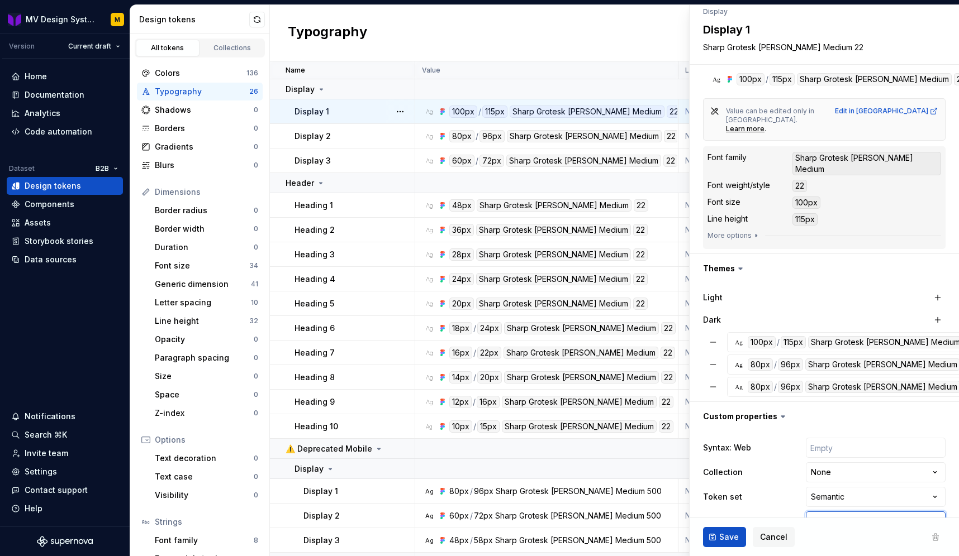
type textarea "*"
type input "display-1"
type textarea "*"
type input "display-1"
click at [737, 536] on span "Save" at bounding box center [729, 537] width 20 height 11
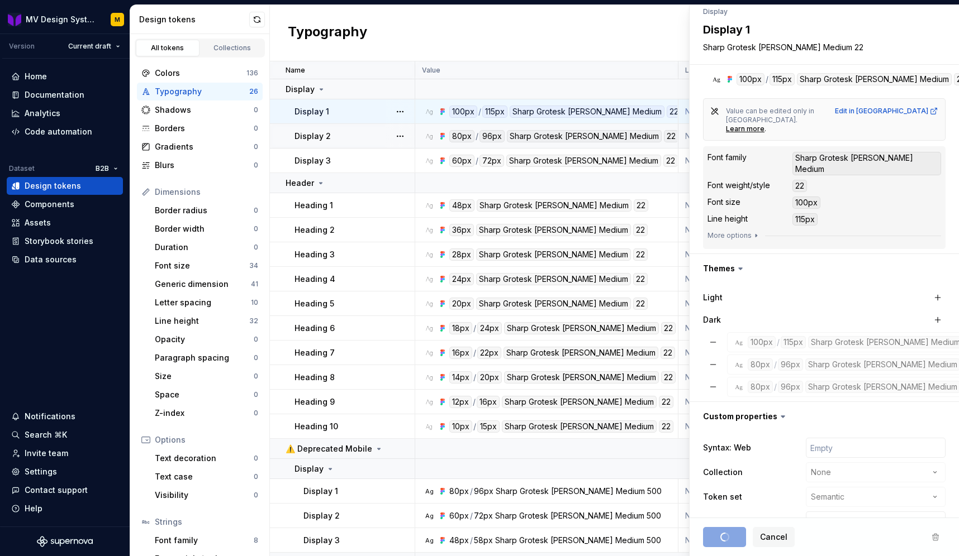
click at [380, 135] on div "Display 2" at bounding box center [354, 136] width 120 height 11
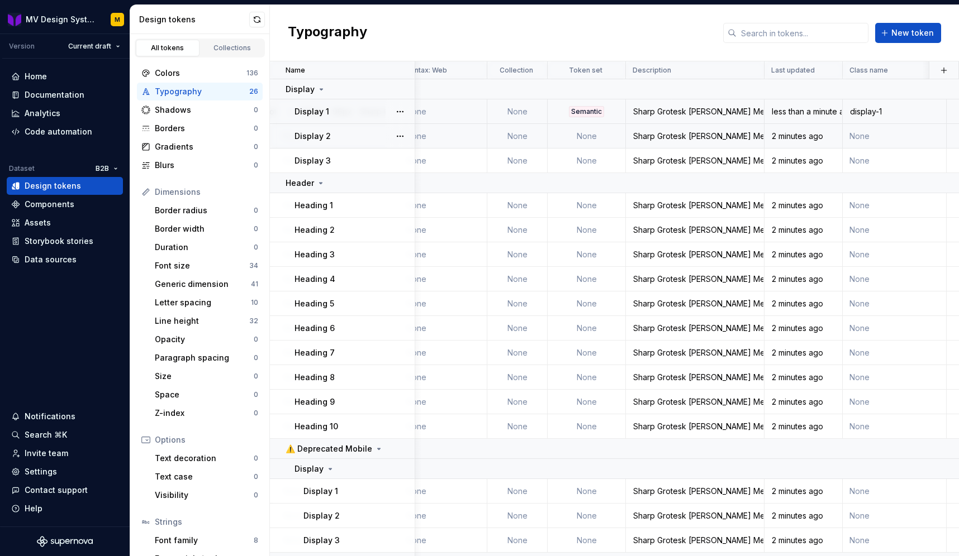
scroll to position [0, 911]
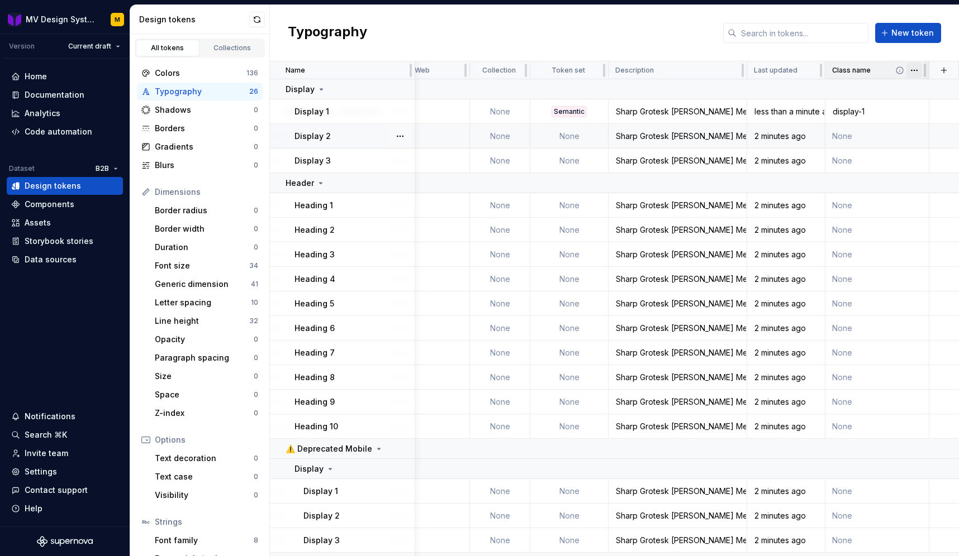
click at [914, 72] on html "MV Design System M Version Current draft Home Documentation Analytics Code auto…" at bounding box center [479, 278] width 959 height 556
click at [897, 90] on span "Edit property" at bounding box center [915, 92] width 73 height 11
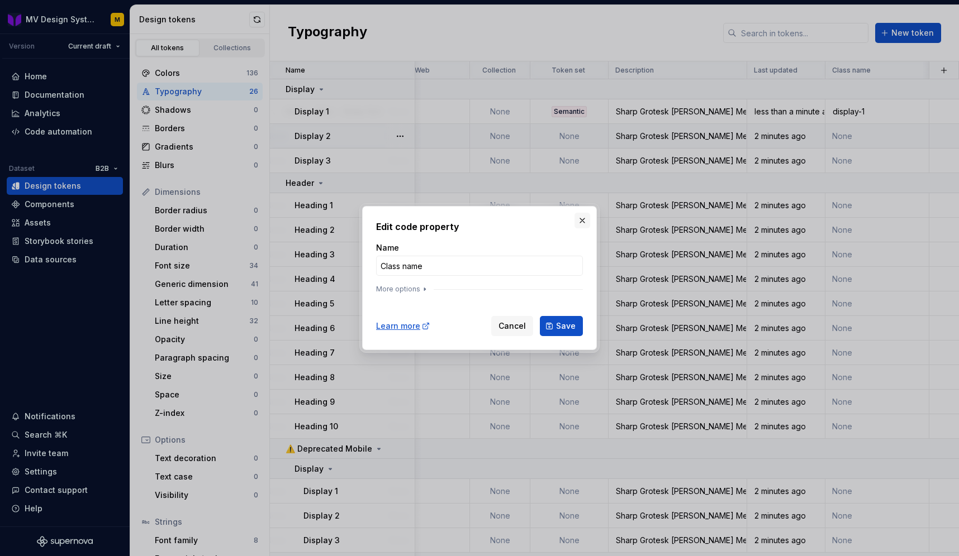
click at [581, 219] on button "button" at bounding box center [582, 221] width 16 height 16
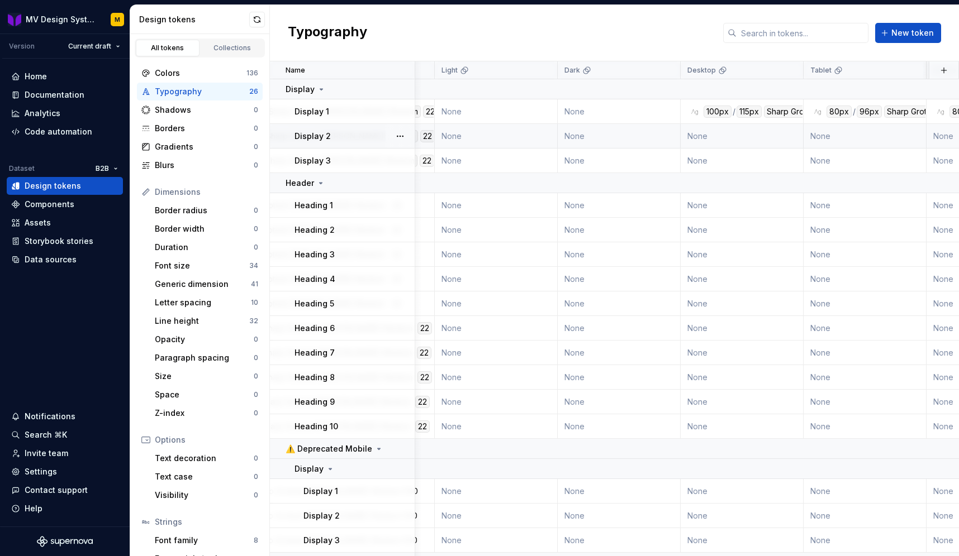
scroll to position [0, 208]
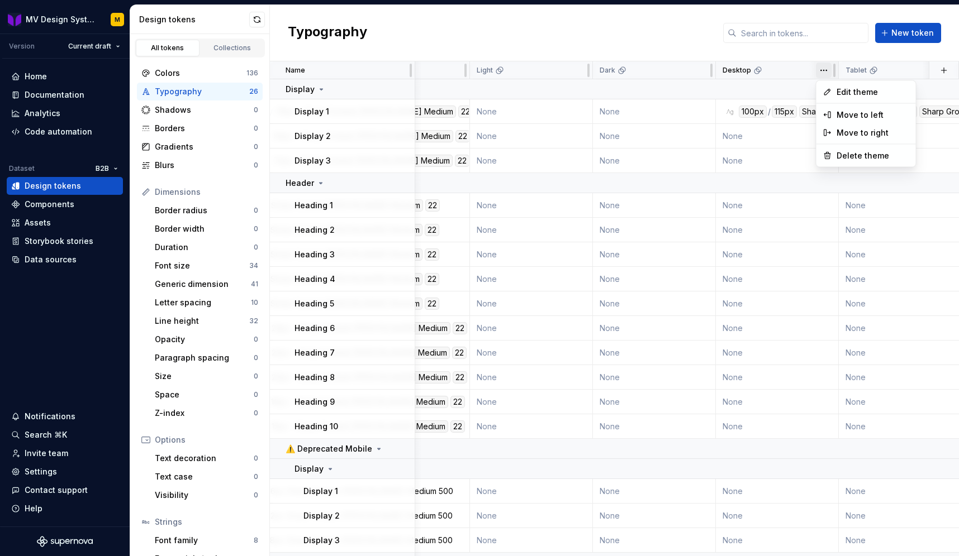
click at [823, 66] on html "MV Design System M Version Current draft Home Documentation Analytics Code auto…" at bounding box center [479, 278] width 959 height 556
click at [789, 72] on html "MV Design System M Version Current draft Home Documentation Analytics Code auto…" at bounding box center [479, 278] width 959 height 556
drag, startPoint x: 789, startPoint y: 72, endPoint x: 719, endPoint y: 79, distance: 70.8
click at [719, 79] on table "Name Value Light Dark Desktop Tablet Mobile Syntax: Web Collection Token set De…" at bounding box center [861, 440] width 1600 height 758
click at [825, 68] on html "MV Design System M Version Current draft Home Documentation Analytics Code auto…" at bounding box center [479, 278] width 959 height 556
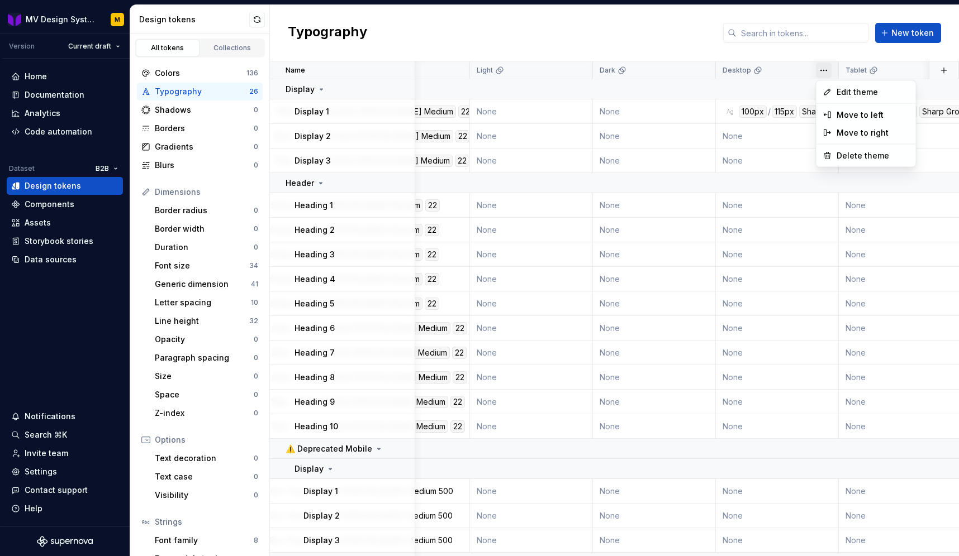
click at [660, 72] on html "MV Design System M Version Current draft Home Documentation Analytics Code auto…" at bounding box center [479, 278] width 959 height 556
click at [825, 71] on html "MV Design System M Version Current draft Home Documentation Analytics Code auto…" at bounding box center [479, 278] width 959 height 556
click at [849, 116] on div "Move to left" at bounding box center [872, 115] width 73 height 11
click at [696, 71] on html "MV Design System M Version Current draft Home Documentation Analytics Code auto…" at bounding box center [479, 278] width 959 height 556
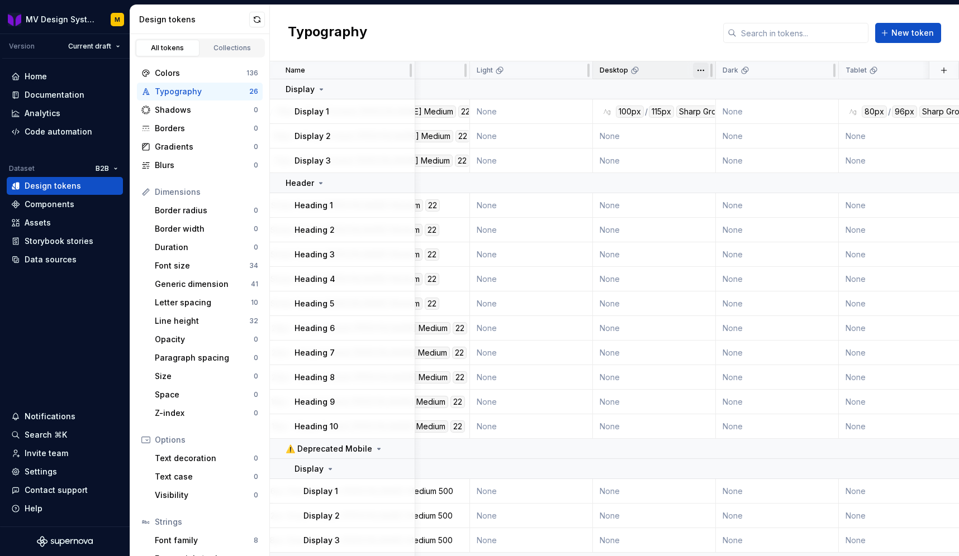
click at [702, 70] on html "MV Design System M Version Current draft Home Documentation Analytics Code auto…" at bounding box center [479, 278] width 959 height 556
click at [729, 115] on div "Move to left" at bounding box center [749, 115] width 73 height 11
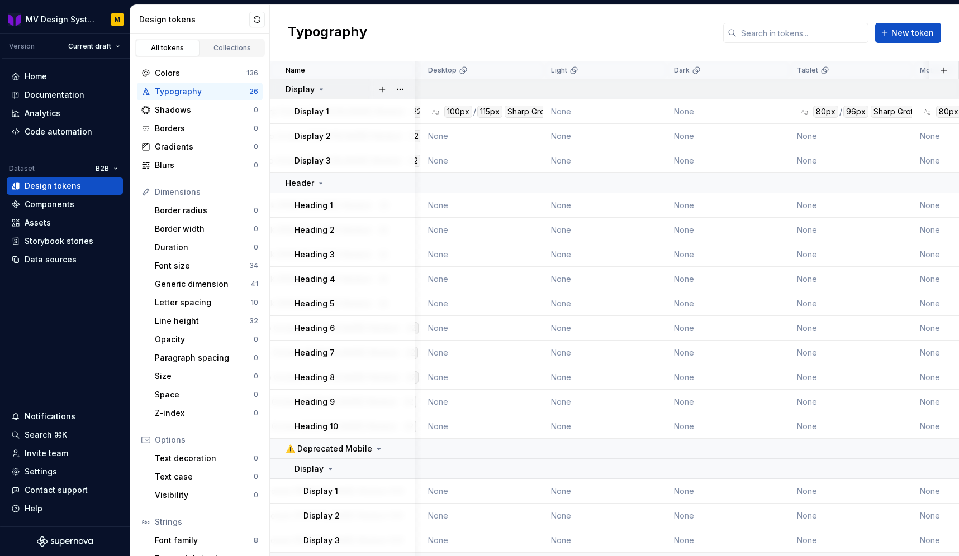
scroll to position [0, 264]
click at [892, 72] on html "MV Design System M Version Current draft Home Documentation Analytics Code auto…" at bounding box center [479, 278] width 959 height 556
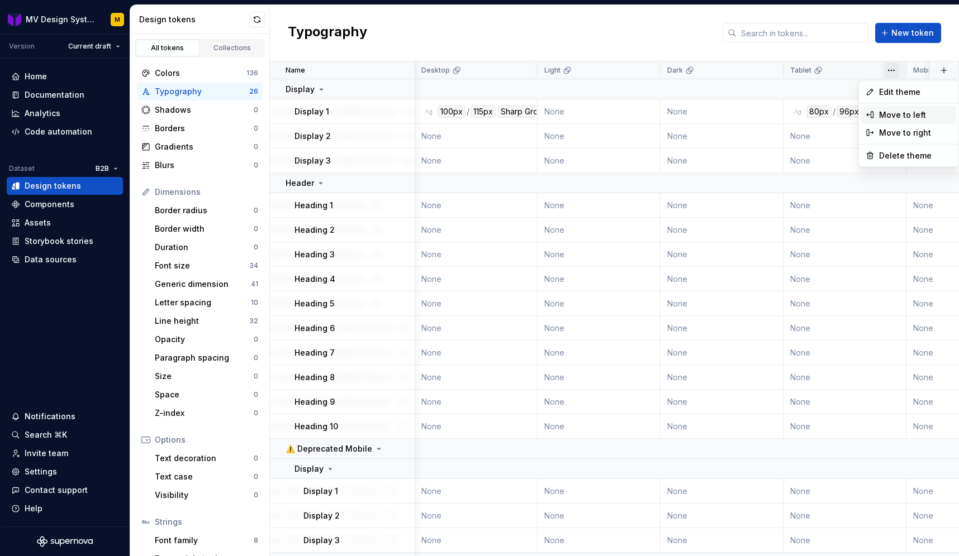
click at [892, 111] on div "Move to left" at bounding box center [915, 115] width 73 height 11
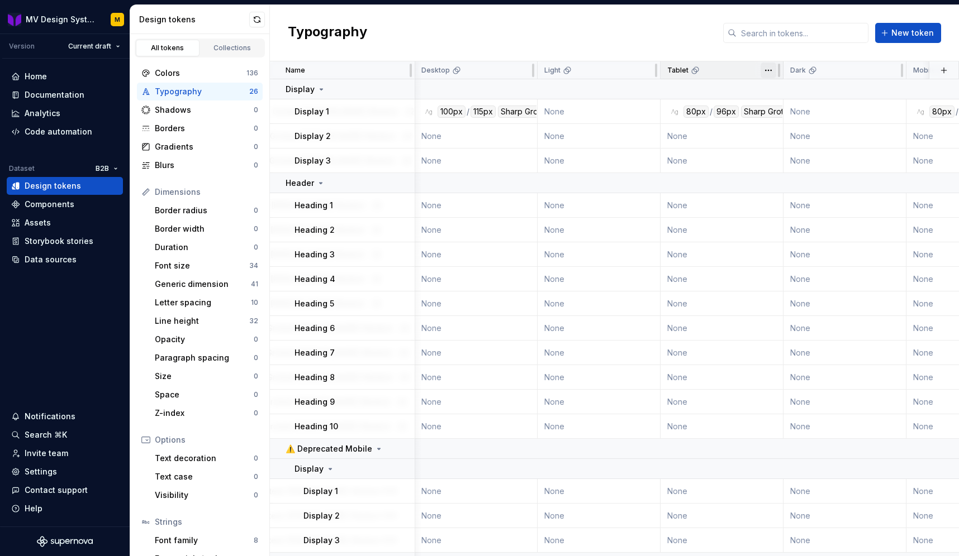
click at [769, 68] on html "MV Design System M Version Current draft Home Documentation Analytics Code auto…" at bounding box center [479, 278] width 959 height 556
click at [770, 70] on html "MV Design System M Version Current draft Home Documentation Analytics Code auto…" at bounding box center [479, 278] width 959 height 556
click at [788, 111] on div "Move to left" at bounding box center [817, 115] width 73 height 11
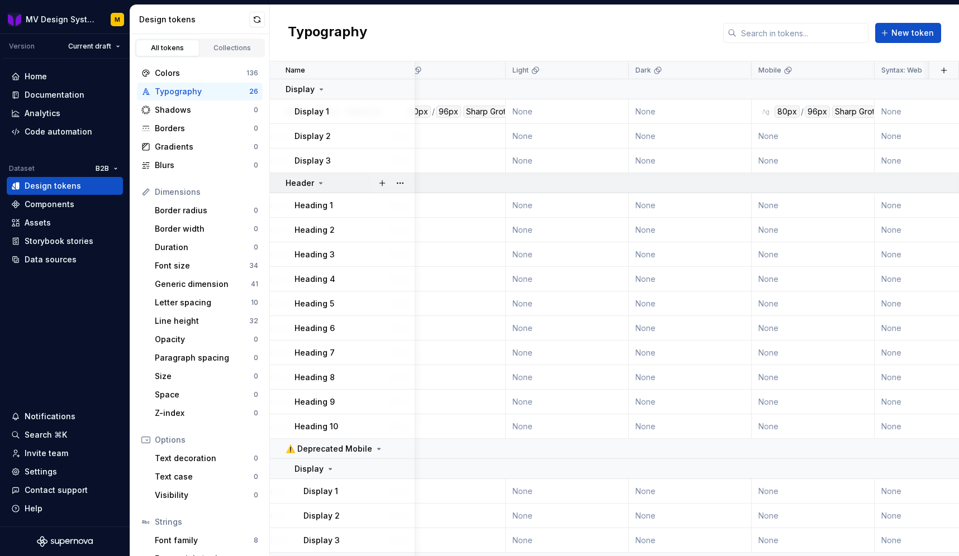
scroll to position [0, 436]
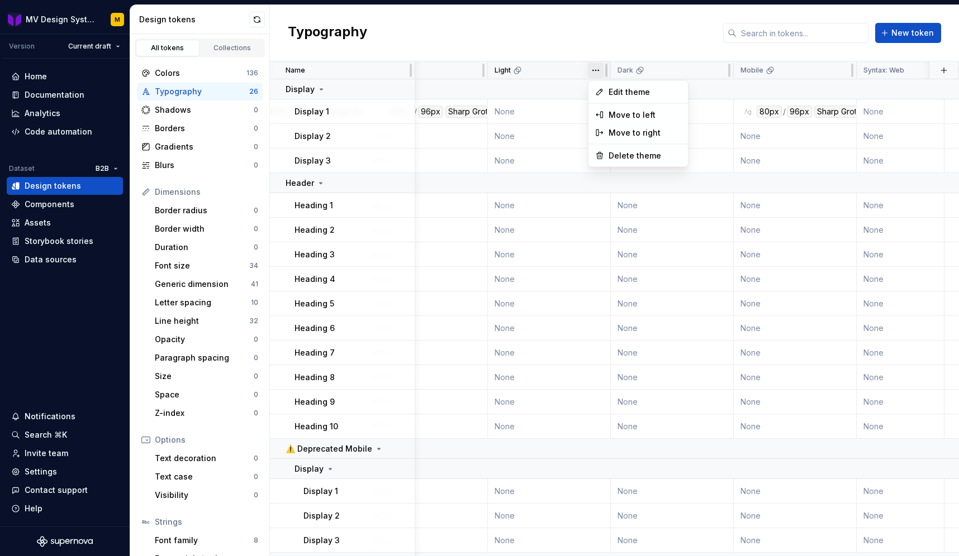
click at [596, 71] on html "MV Design System M Version Current draft Home Documentation Analytics Code auto…" at bounding box center [479, 278] width 959 height 556
click at [620, 159] on span "Delete theme" at bounding box center [644, 155] width 73 height 11
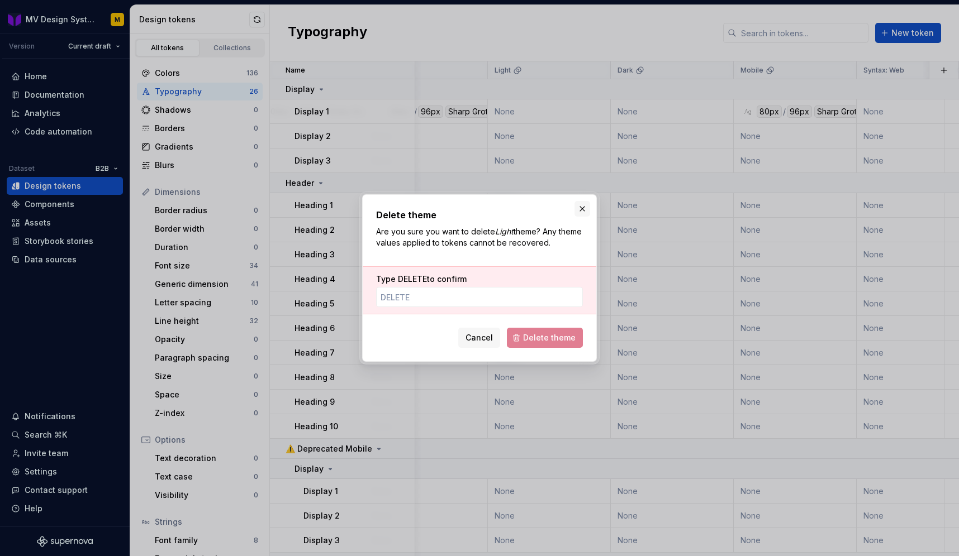
click at [583, 209] on button "button" at bounding box center [582, 209] width 16 height 16
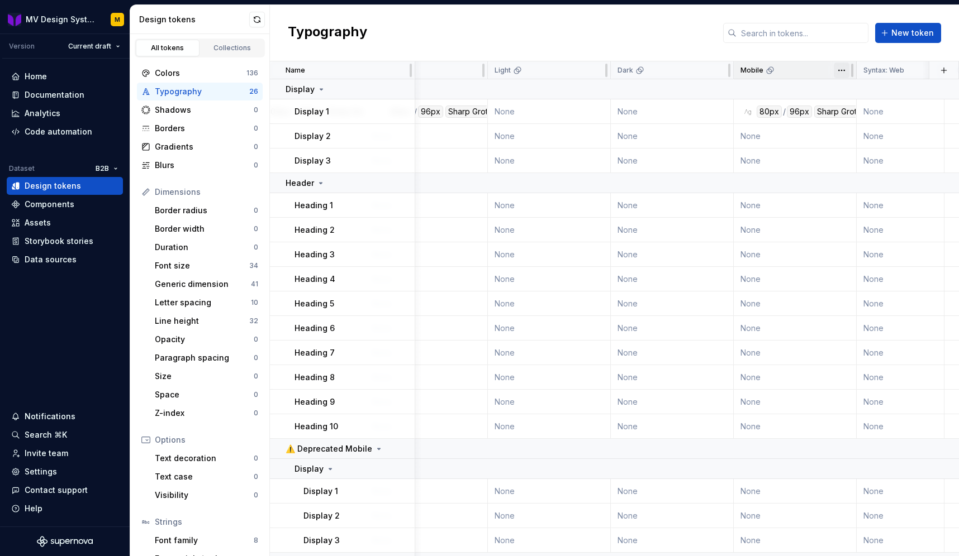
click at [836, 74] on html "MV Design System M Version Current draft Home Documentation Analytics Code auto…" at bounding box center [479, 278] width 959 height 556
click at [858, 111] on div "Move to left" at bounding box center [890, 115] width 73 height 11
click at [722, 70] on html "MV Design System M Version Current draft Home Documentation Analytics Code auto…" at bounding box center [479, 278] width 959 height 556
click at [717, 68] on html "MV Design System M Version Current draft Home Documentation Analytics Code auto…" at bounding box center [479, 278] width 959 height 556
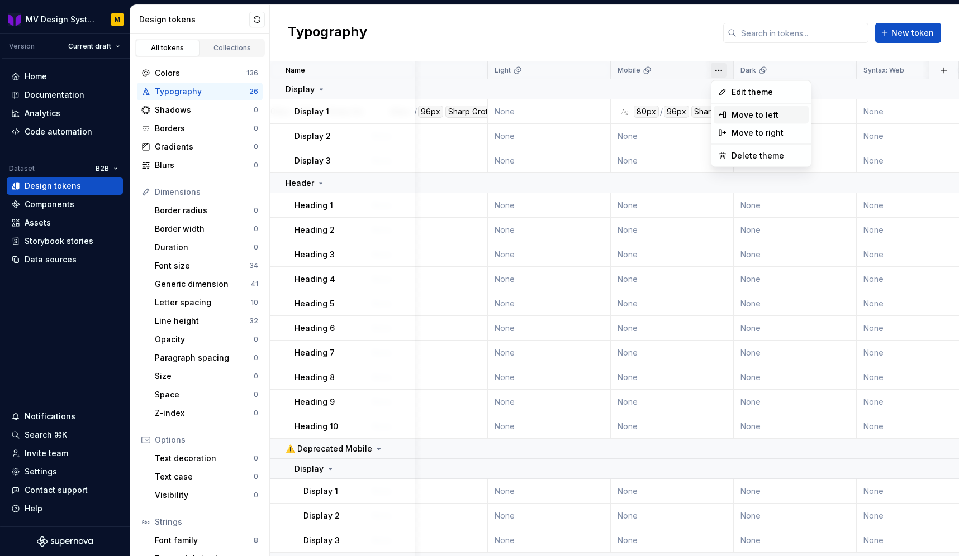
click at [735, 115] on div "Move to left" at bounding box center [767, 115] width 73 height 11
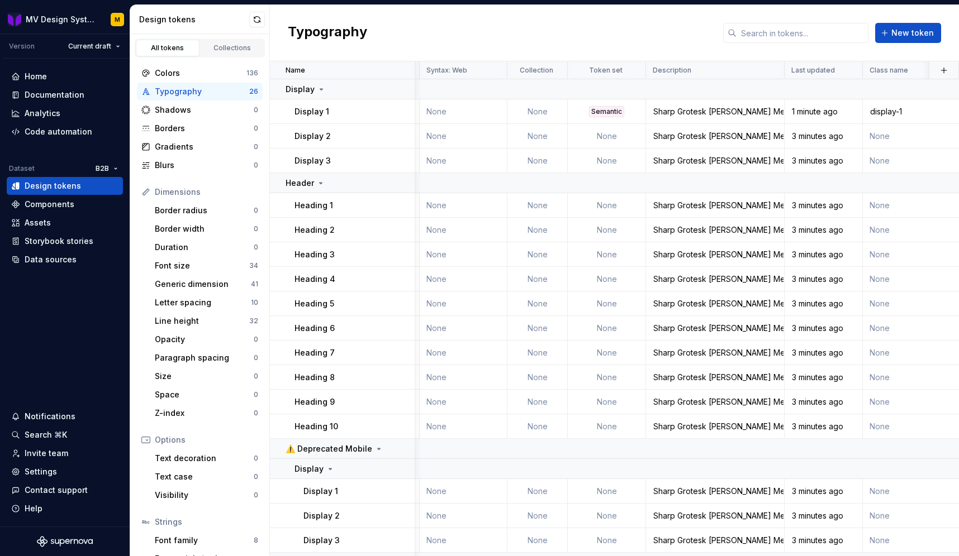
scroll to position [0, 846]
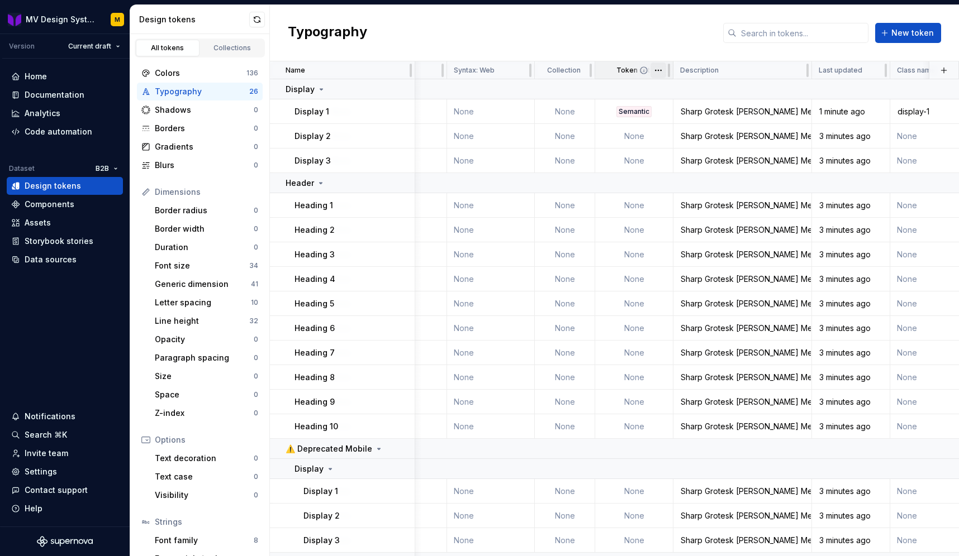
click at [655, 68] on html "MV Design System M Version Current draft Home Documentation Analytics Code auto…" at bounding box center [479, 278] width 959 height 556
click at [687, 116] on div "Move to left" at bounding box center [707, 115] width 73 height 11
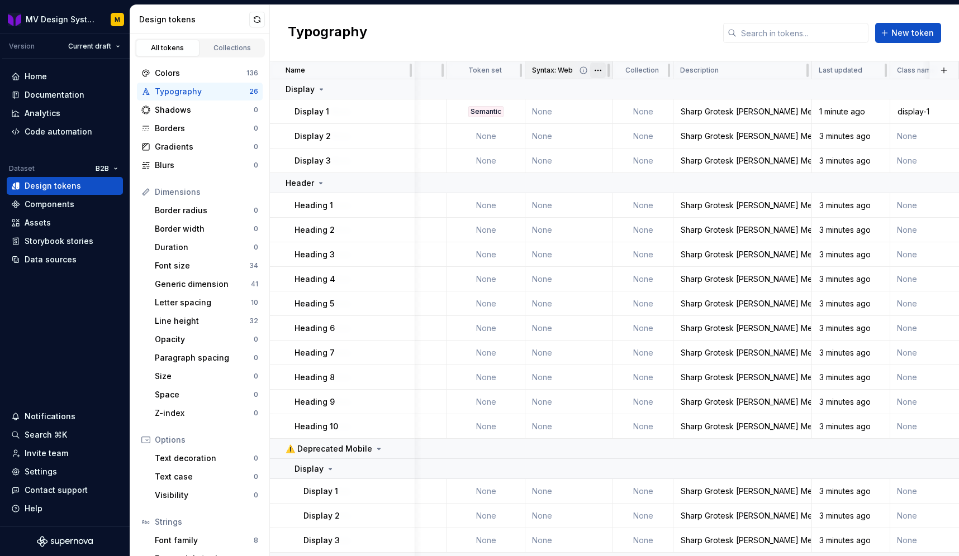
click at [599, 70] on html "MV Design System M Version Current draft Home Documentation Analytics Code auto…" at bounding box center [479, 278] width 959 height 556
click at [586, 130] on html "MV Design System M Version Current draft Home Documentation Analytics Code auto…" at bounding box center [479, 278] width 959 height 556
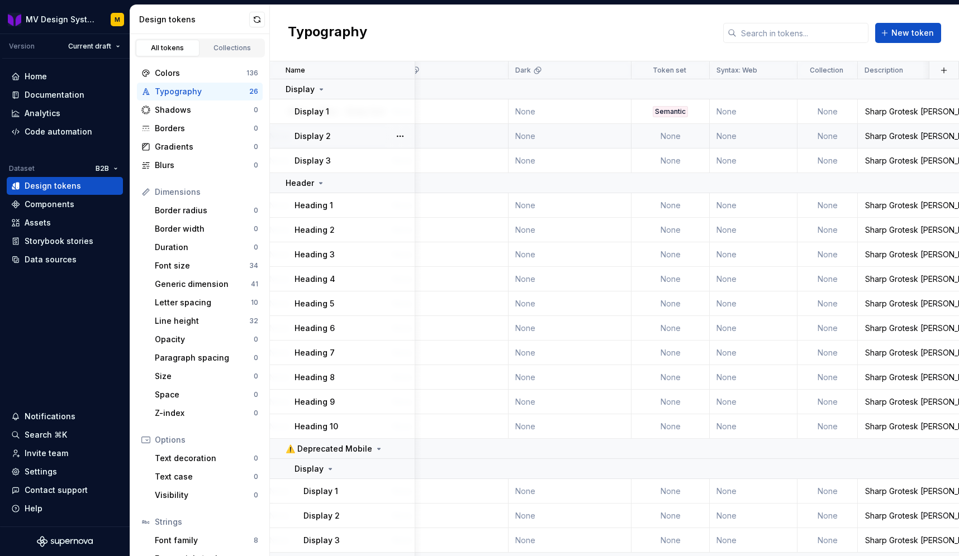
scroll to position [1, 650]
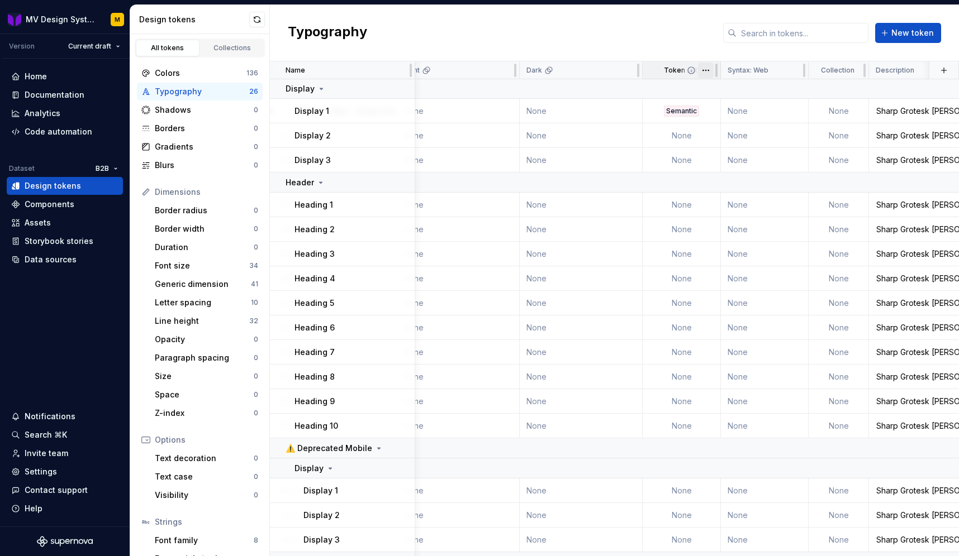
click at [704, 68] on html "MV Design System M Version Current draft Home Documentation Analytics Code auto…" at bounding box center [479, 278] width 959 height 556
click at [722, 111] on div "Move to left" at bounding box center [755, 115] width 73 height 11
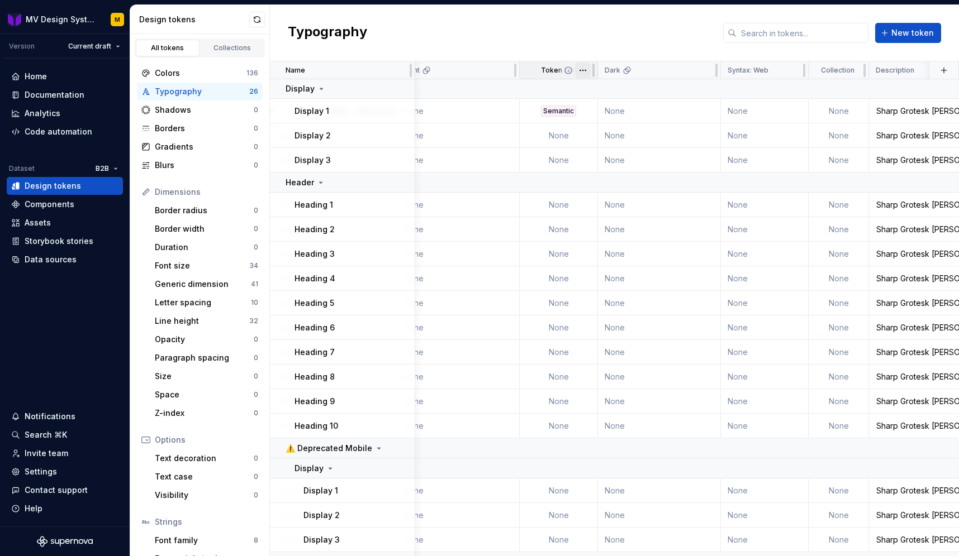
click at [586, 68] on html "MV Design System M Version Current draft Home Documentation Analytics Code auto…" at bounding box center [479, 278] width 959 height 556
click at [494, 162] on td "None" at bounding box center [458, 160] width 123 height 25
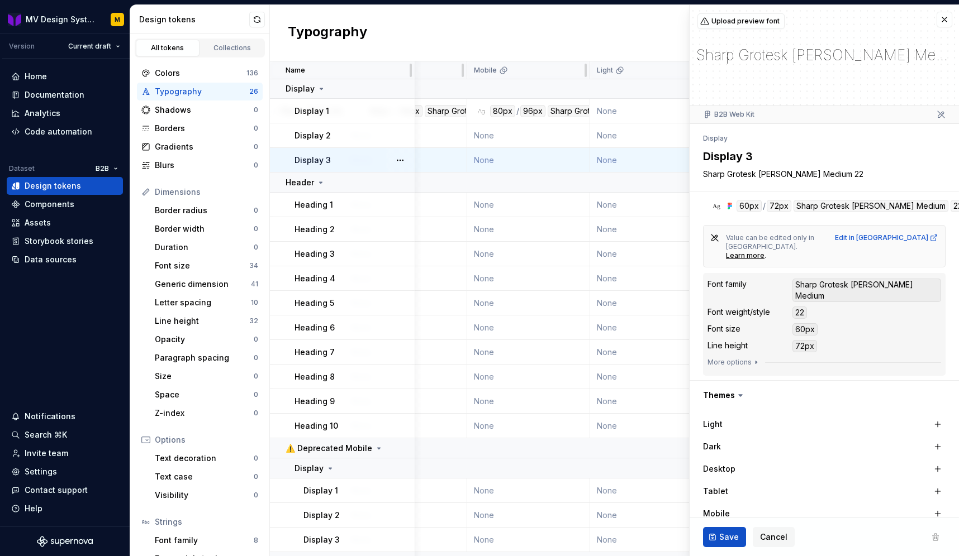
scroll to position [1, 487]
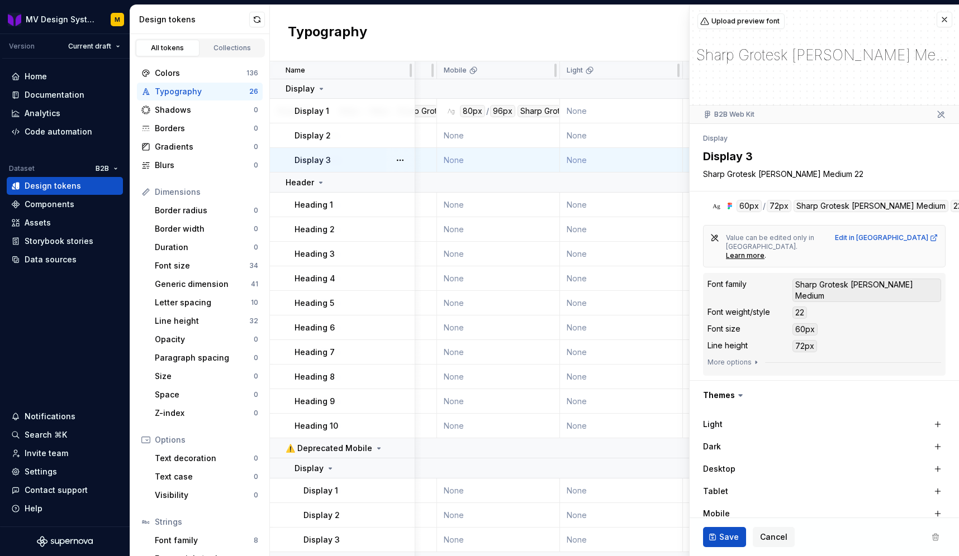
click at [539, 40] on div "Typography New token" at bounding box center [614, 33] width 689 height 56
click at [578, 36] on div "Typography New token" at bounding box center [614, 33] width 689 height 56
type textarea "*"
click at [945, 22] on button "button" at bounding box center [944, 20] width 16 height 16
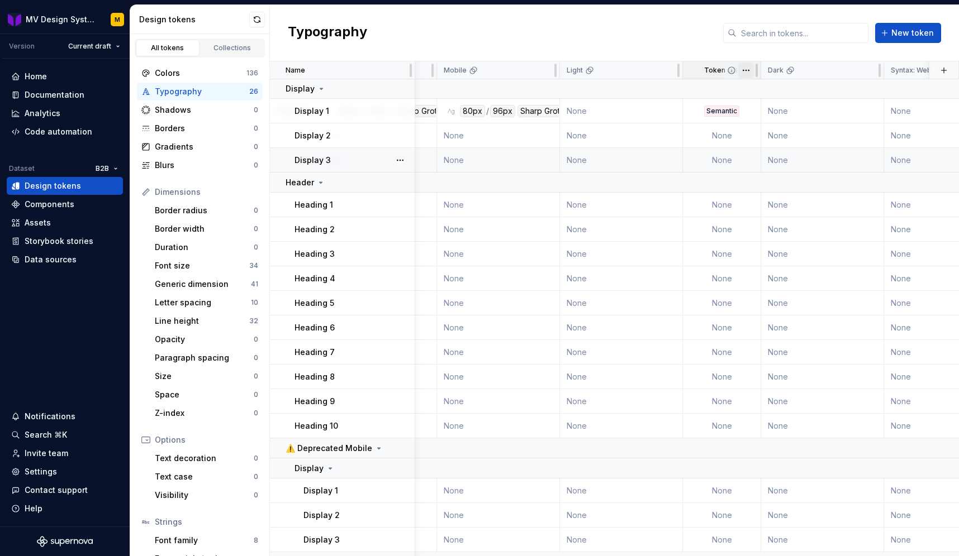
click at [748, 73] on html "MV Design System M Version Current draft Home Documentation Analytics Code auto…" at bounding box center [479, 278] width 959 height 556
click at [770, 110] on div "Move to left" at bounding box center [795, 115] width 73 height 11
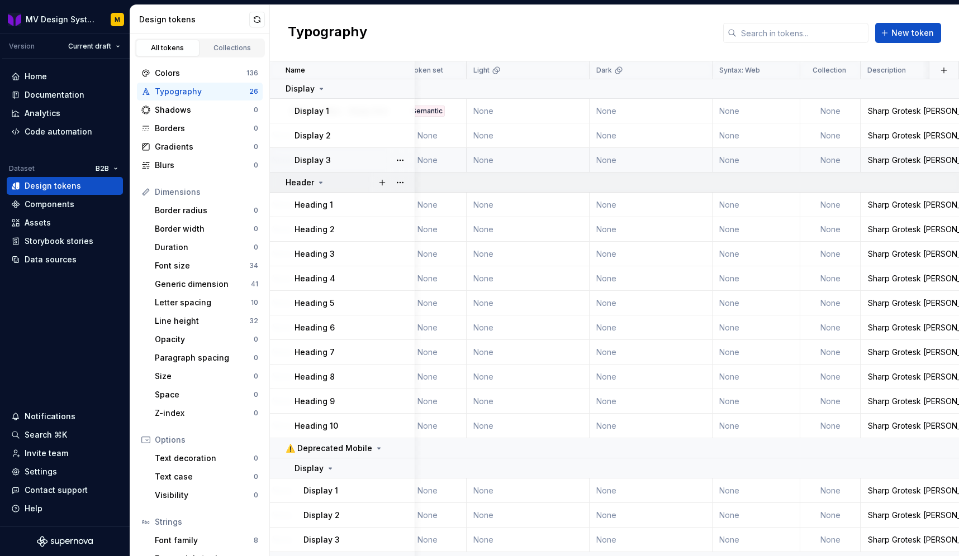
scroll to position [1, 874]
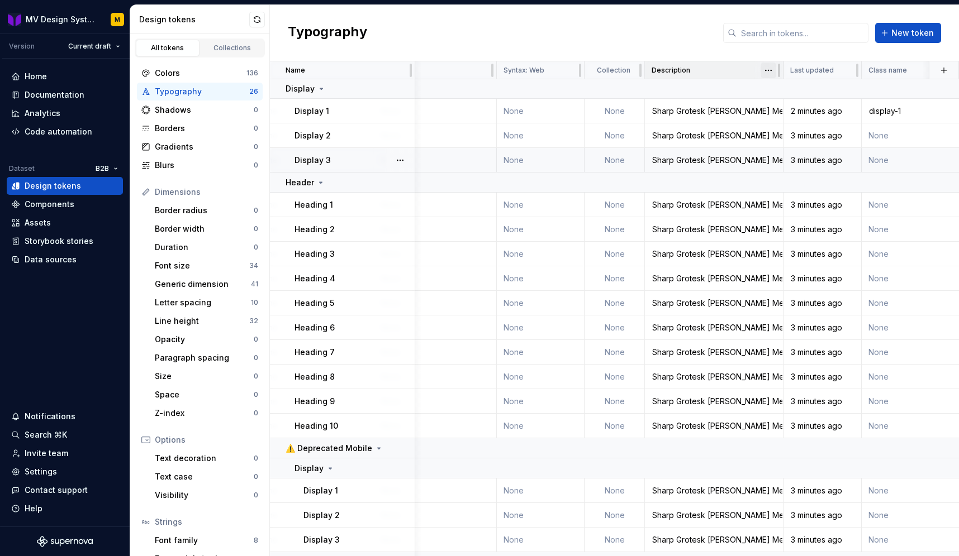
click at [772, 70] on html "MV Design System M Version Current draft Home Documentation Analytics Code auto…" at bounding box center [479, 278] width 959 height 556
click at [774, 91] on icon at bounding box center [772, 92] width 6 height 6
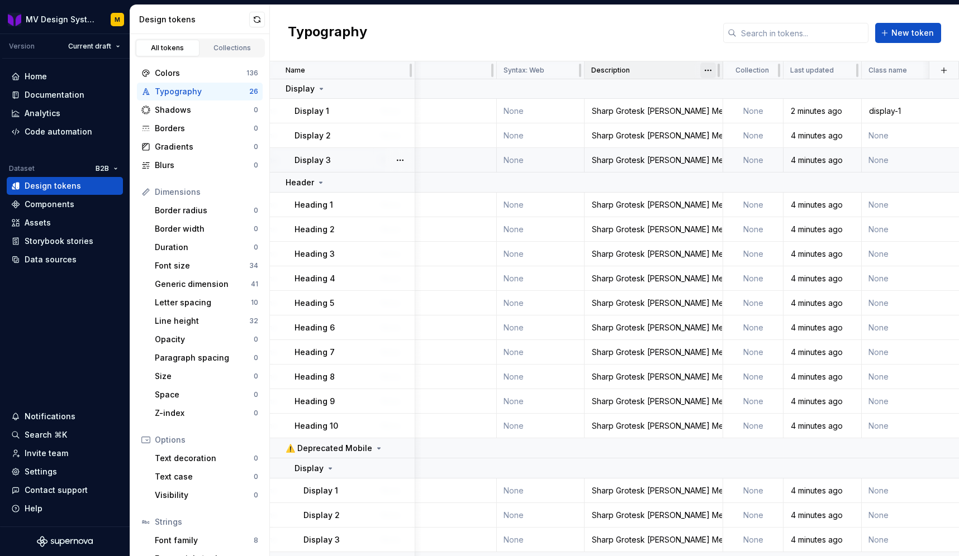
click at [707, 72] on html "MV Design System M Version Current draft Home Documentation Analytics Code auto…" at bounding box center [479, 278] width 959 height 556
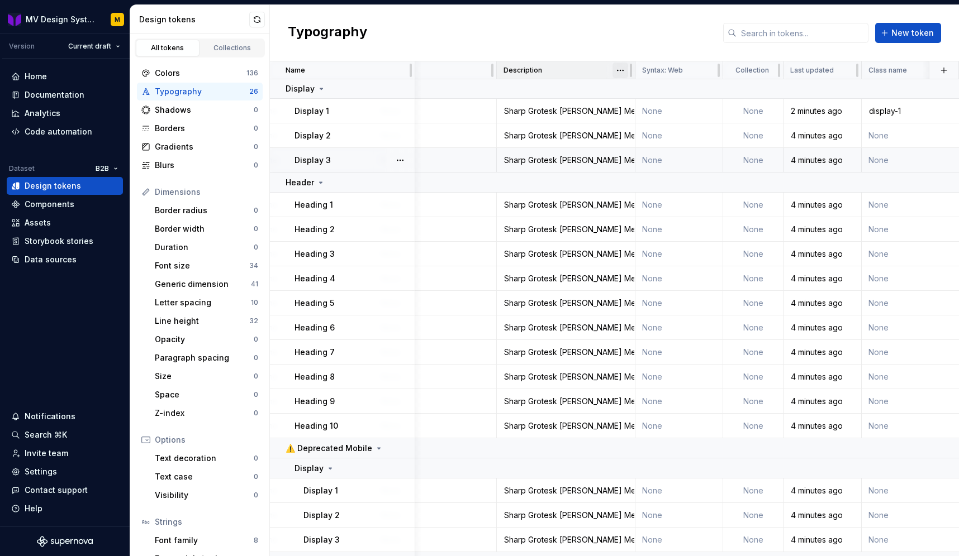
click at [616, 70] on html "MV Design System M Version Current draft Home Documentation Analytics Code auto…" at bounding box center [479, 278] width 959 height 556
click at [637, 89] on div "Move to left" at bounding box center [669, 92] width 73 height 11
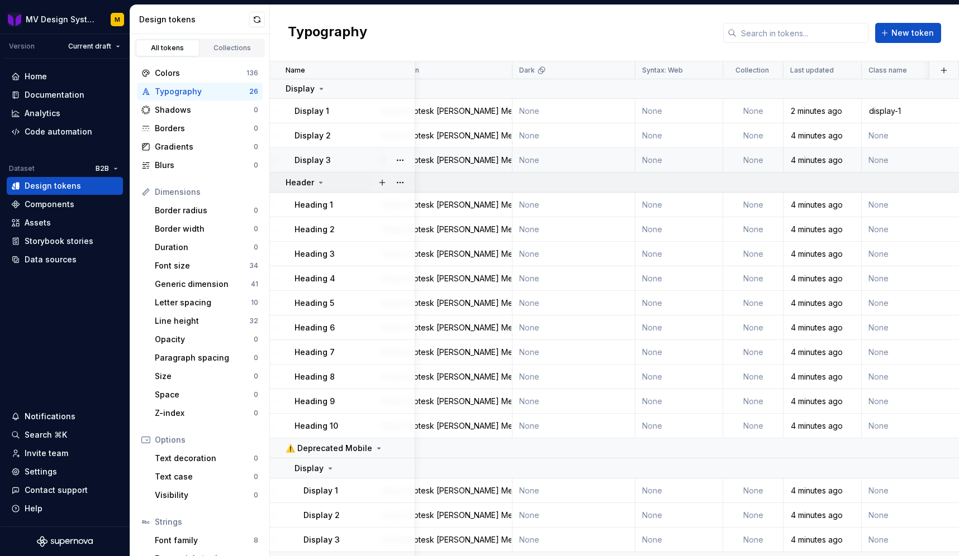
scroll to position [1, 659]
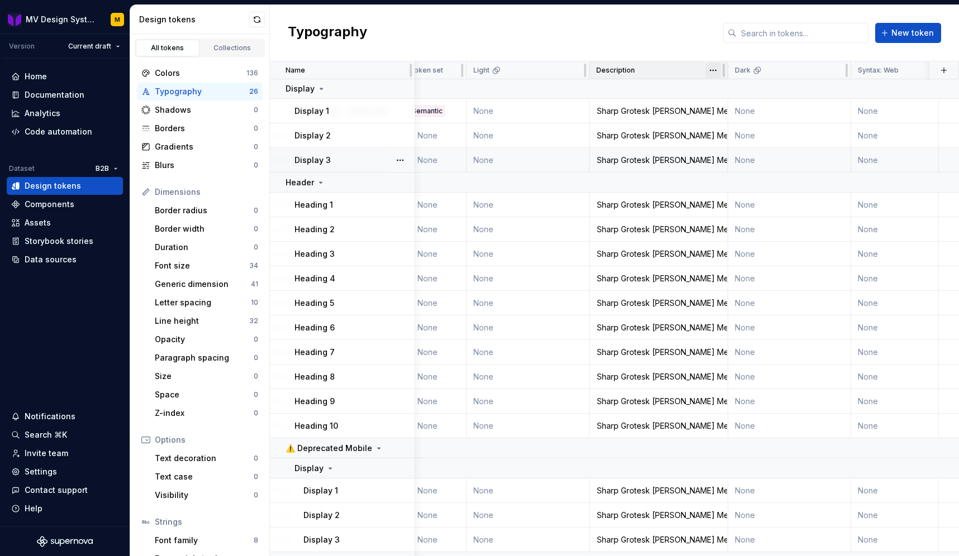
click at [713, 70] on html "MV Design System M Version Current draft Home Documentation Analytics Code auto…" at bounding box center [479, 278] width 959 height 556
click at [724, 88] on div "Move to left" at bounding box center [755, 92] width 95 height 18
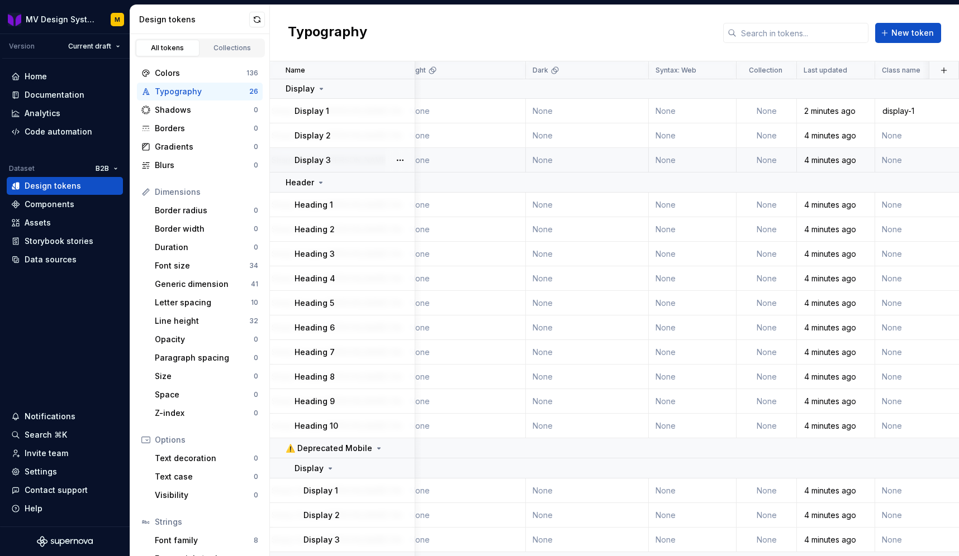
scroll to position [1, 884]
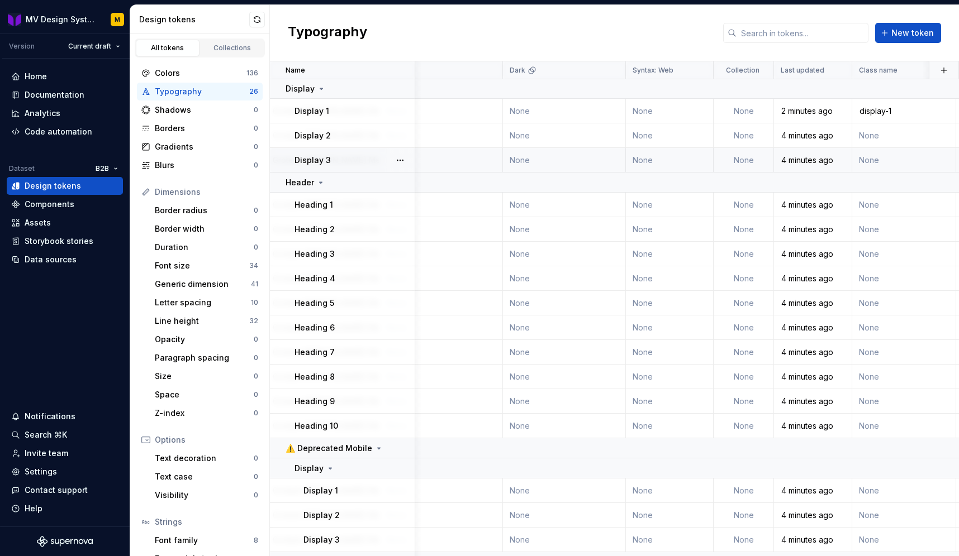
click at [682, 38] on div "Typography New token" at bounding box center [614, 33] width 689 height 56
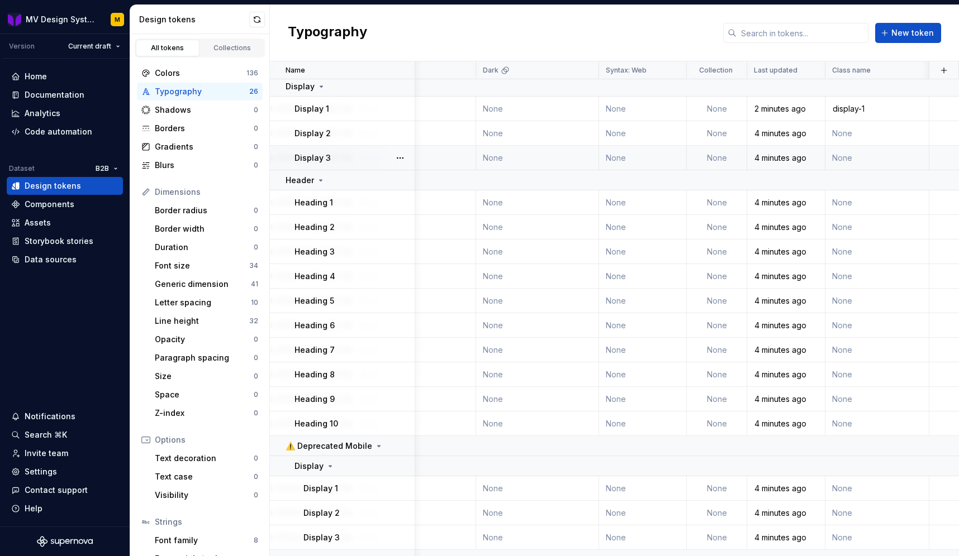
scroll to position [0, 911]
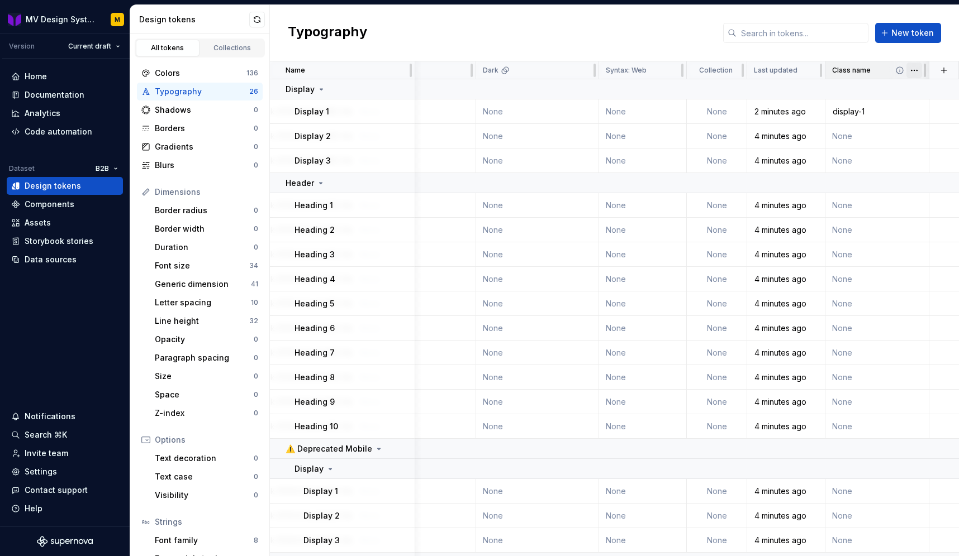
click at [912, 74] on html "MV Design System M Version Current draft Home Documentation Analytics Code auto…" at bounding box center [479, 278] width 959 height 556
click at [900, 108] on div "Move to left" at bounding box center [908, 115] width 95 height 18
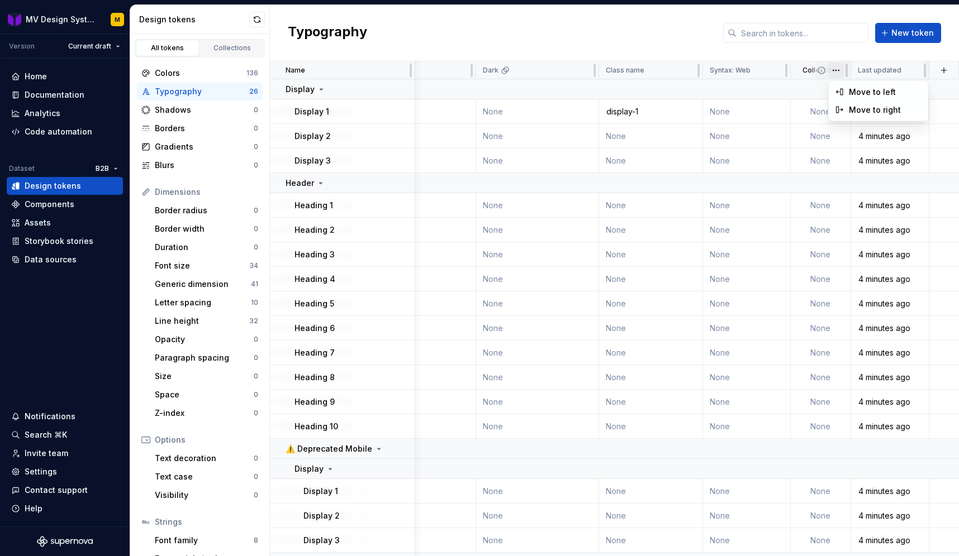
click at [838, 72] on html "MV Design System M Version Current draft Home Documentation Analytics Code auto…" at bounding box center [479, 278] width 959 height 556
click at [797, 102] on html "MV Design System M Version Current draft Home Documentation Analytics Code auto…" at bounding box center [479, 278] width 959 height 556
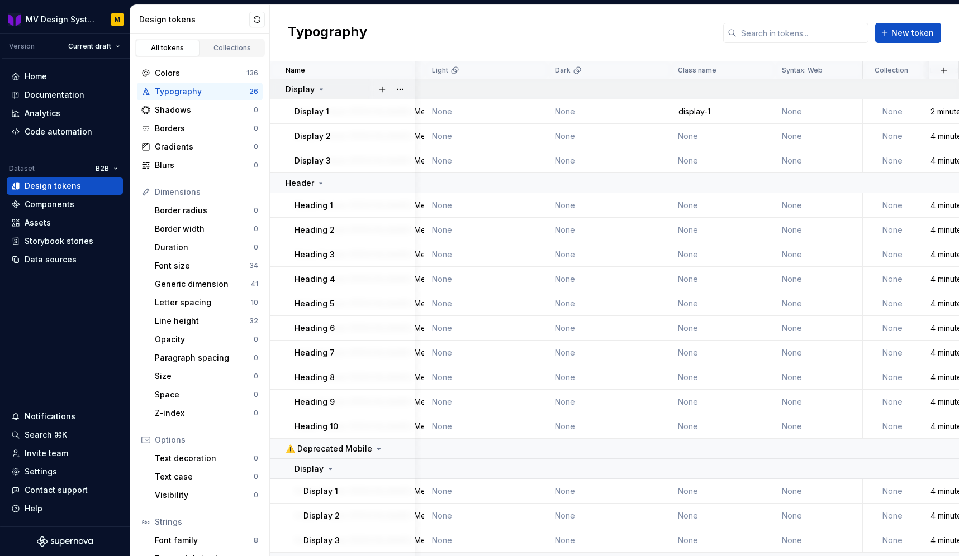
scroll to position [0, 822]
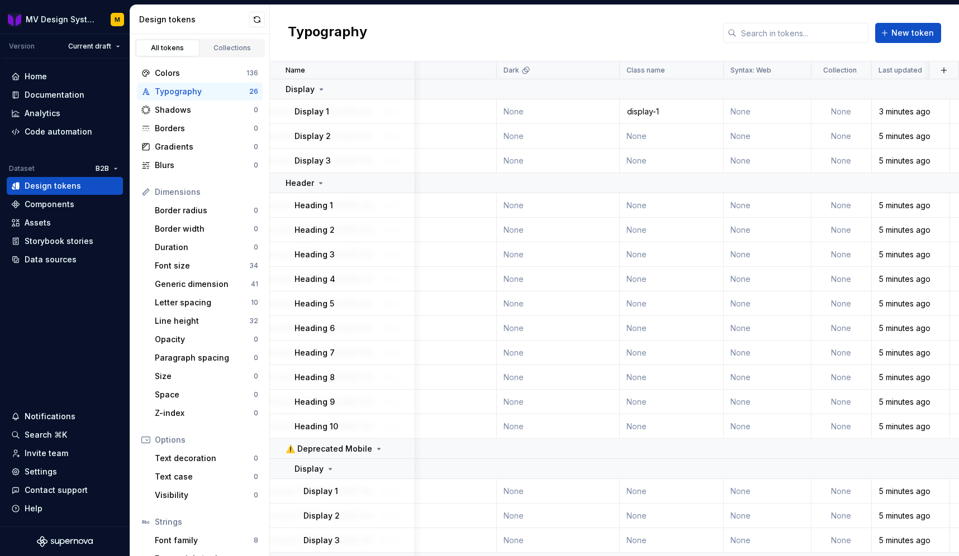
scroll to position [0, 911]
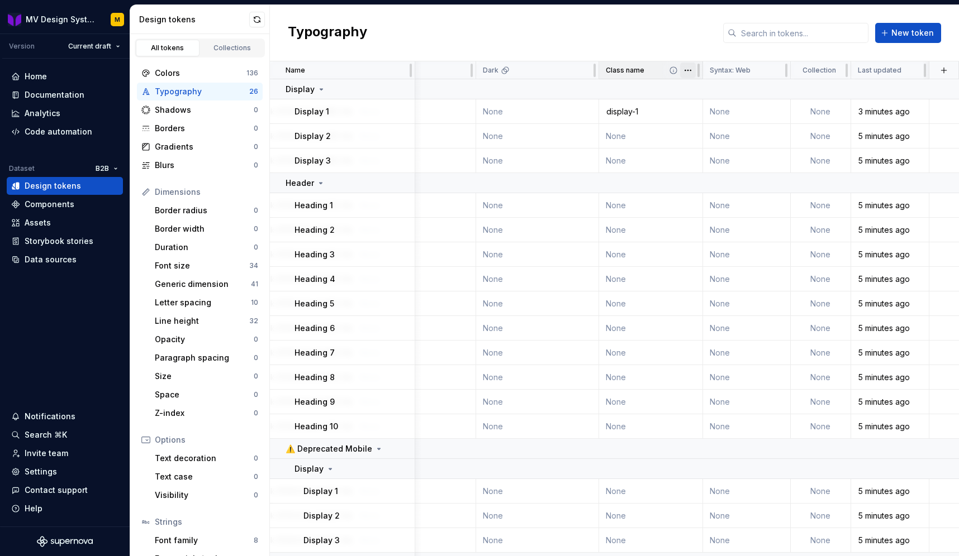
click at [687, 69] on html "MV Design System M Version Current draft Home Documentation Analytics Code auto…" at bounding box center [479, 278] width 959 height 556
click at [698, 109] on div "Move to left" at bounding box center [729, 115] width 95 height 18
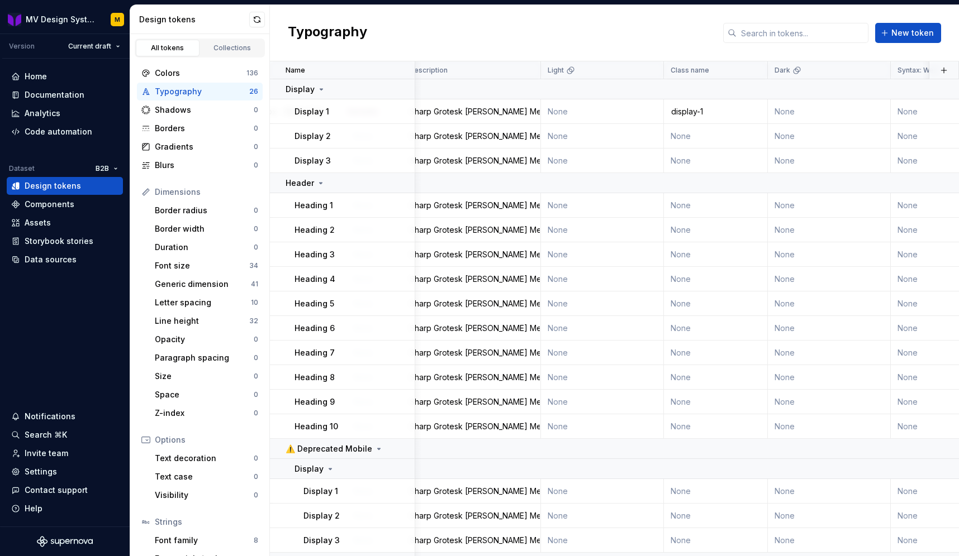
scroll to position [0, 703]
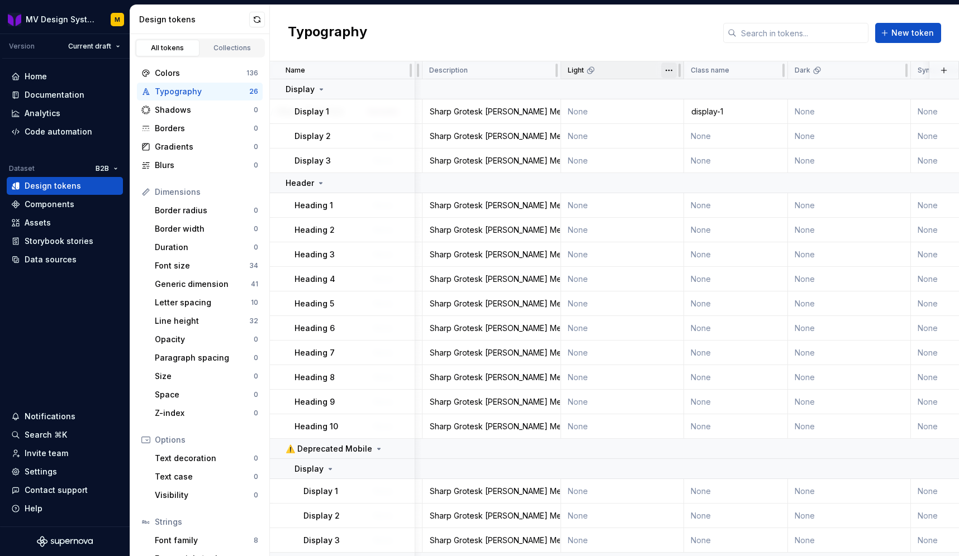
click at [666, 70] on html "MV Design System M Version Current draft Home Documentation Analytics Code auto…" at bounding box center [479, 278] width 959 height 556
click at [688, 129] on div "Move to right" at bounding box center [718, 132] width 73 height 11
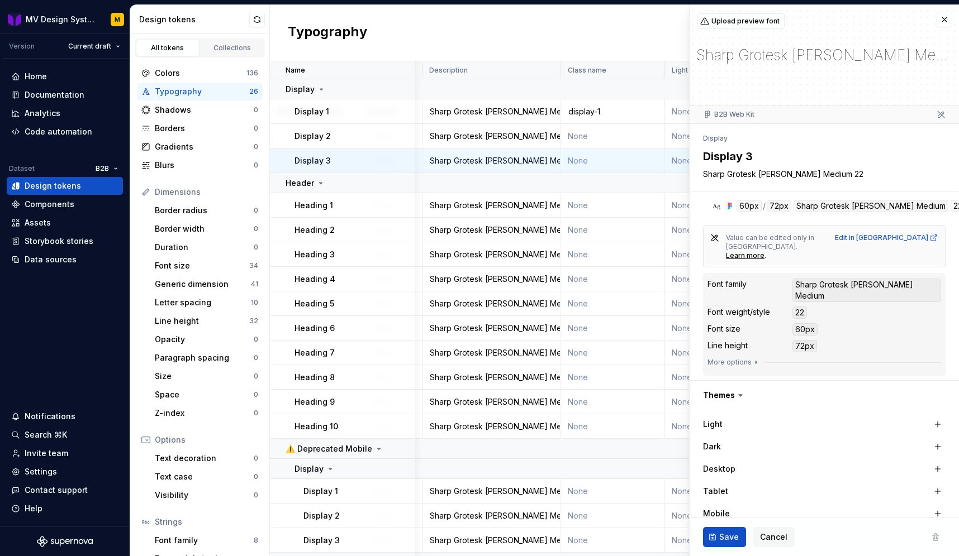
click at [544, 26] on div "Typography New token" at bounding box center [614, 33] width 689 height 56
click at [942, 21] on button "button" at bounding box center [944, 20] width 16 height 16
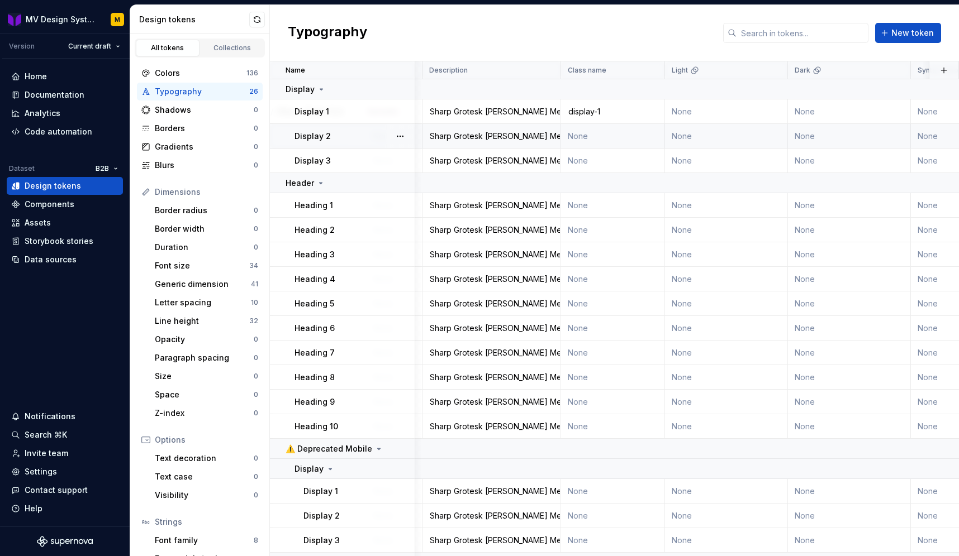
click at [358, 136] on div "Display 2" at bounding box center [354, 136] width 120 height 11
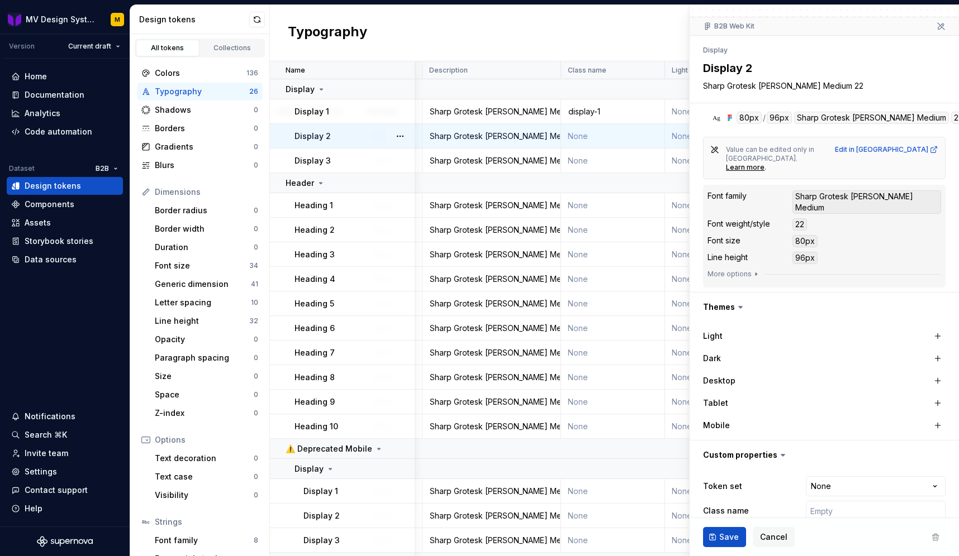
scroll to position [127, 0]
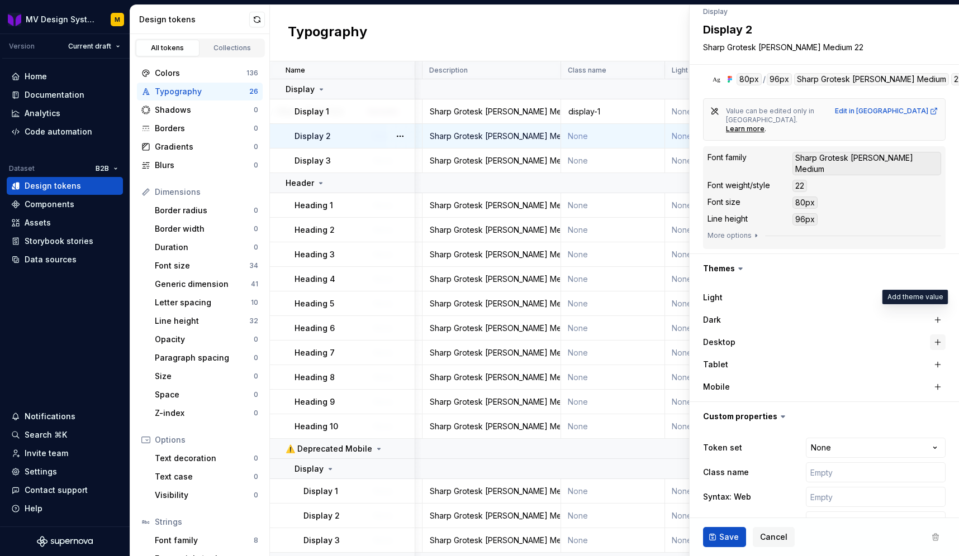
click at [939, 335] on button "button" at bounding box center [938, 343] width 16 height 16
click at [940, 357] on button "button" at bounding box center [938, 365] width 16 height 16
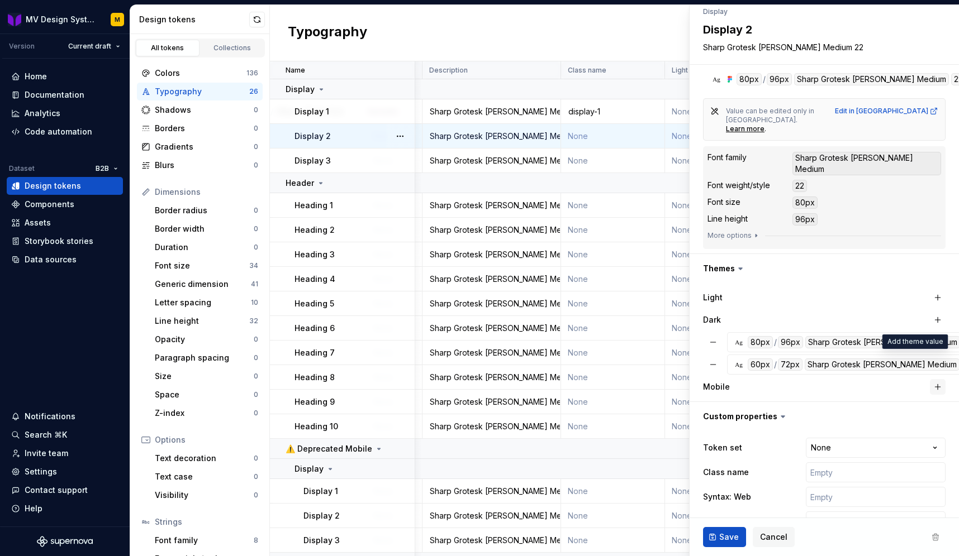
click at [936, 379] on button "button" at bounding box center [938, 387] width 16 height 16
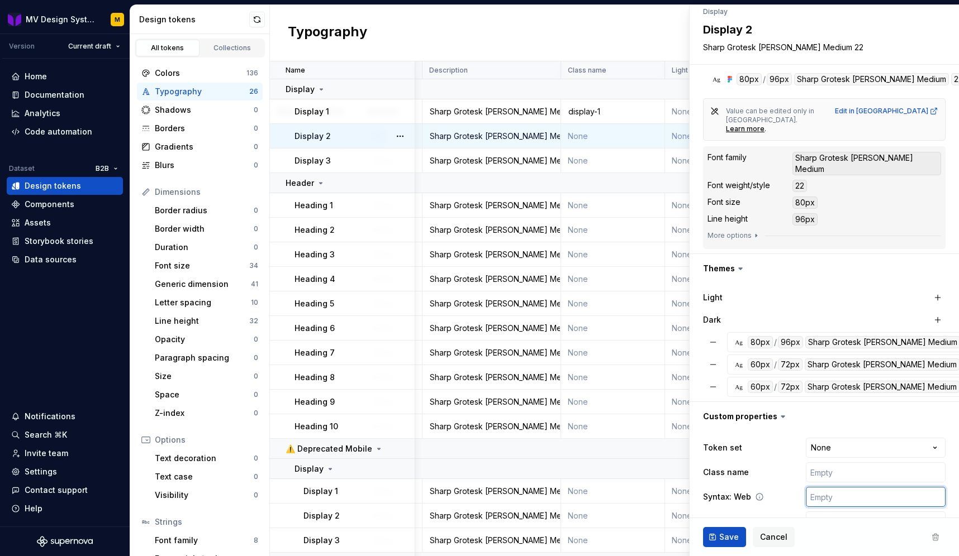
click at [849, 487] on input "text" at bounding box center [876, 497] width 140 height 20
click at [846, 463] on input "text" at bounding box center [876, 473] width 140 height 20
click at [858, 417] on html "MV Design System M Version Current draft Home Documentation Analytics Code auto…" at bounding box center [479, 278] width 959 height 556
type textarea "*"
select select "**********"
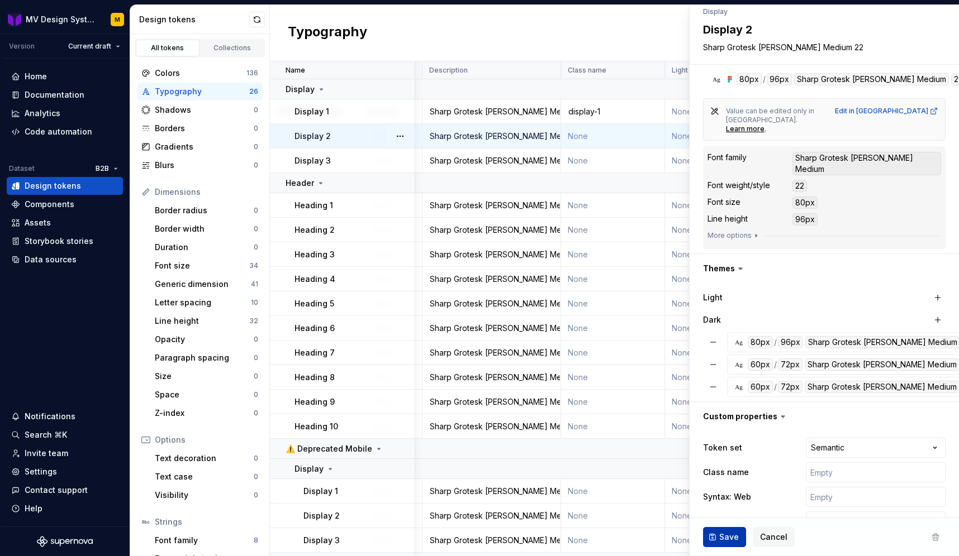
click at [731, 534] on span "Save" at bounding box center [729, 537] width 20 height 11
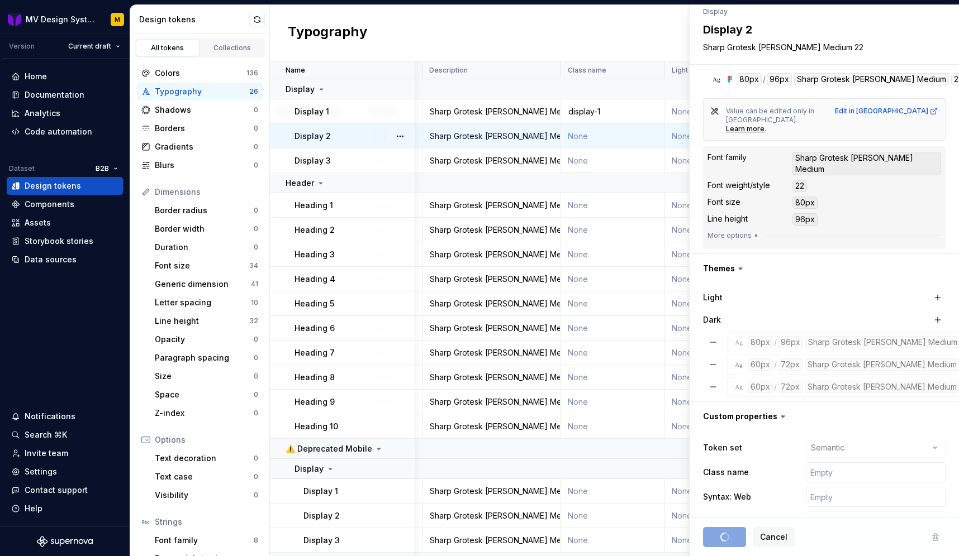
click at [609, 41] on div "Typography New token" at bounding box center [614, 33] width 689 height 56
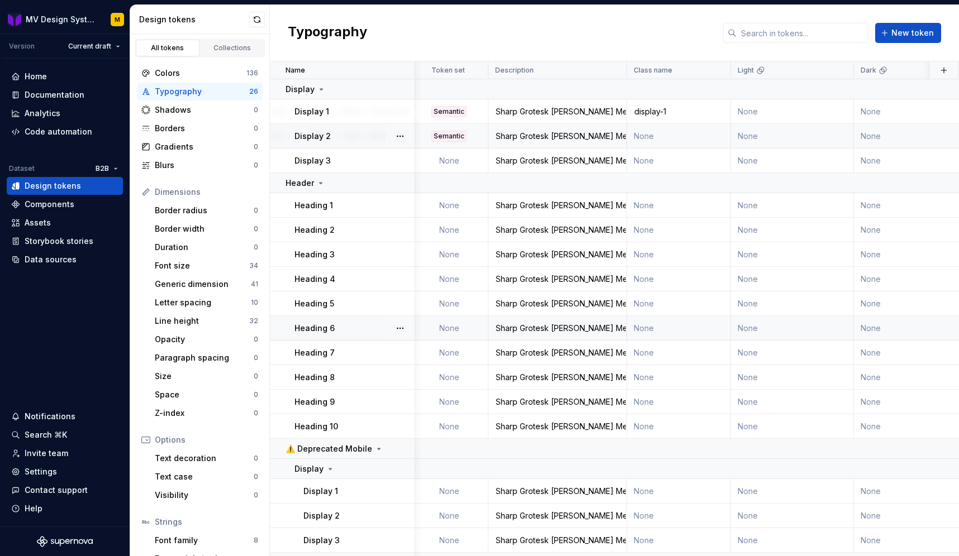
scroll to position [0, 562]
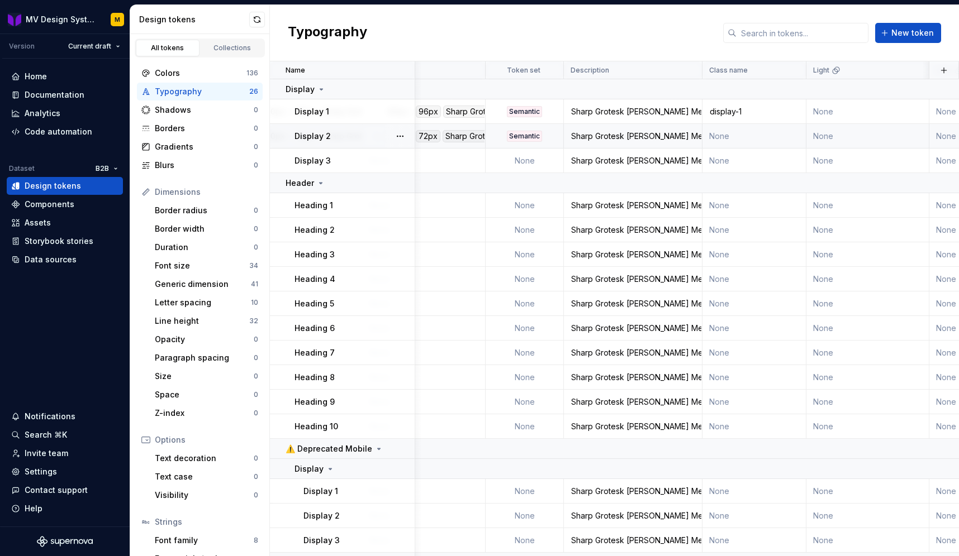
click at [350, 136] on div "Display 2" at bounding box center [354, 136] width 120 height 11
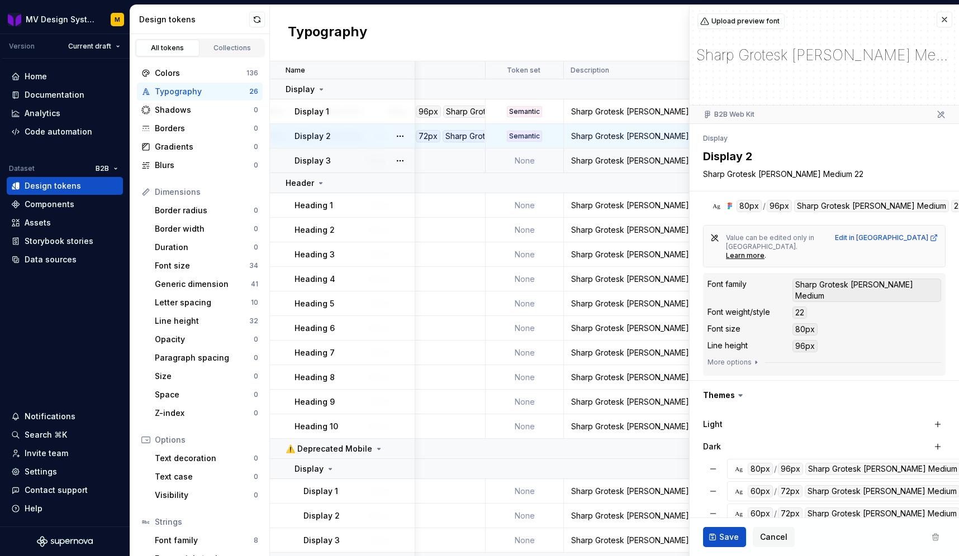
click at [343, 159] on div "Display 3" at bounding box center [354, 160] width 120 height 11
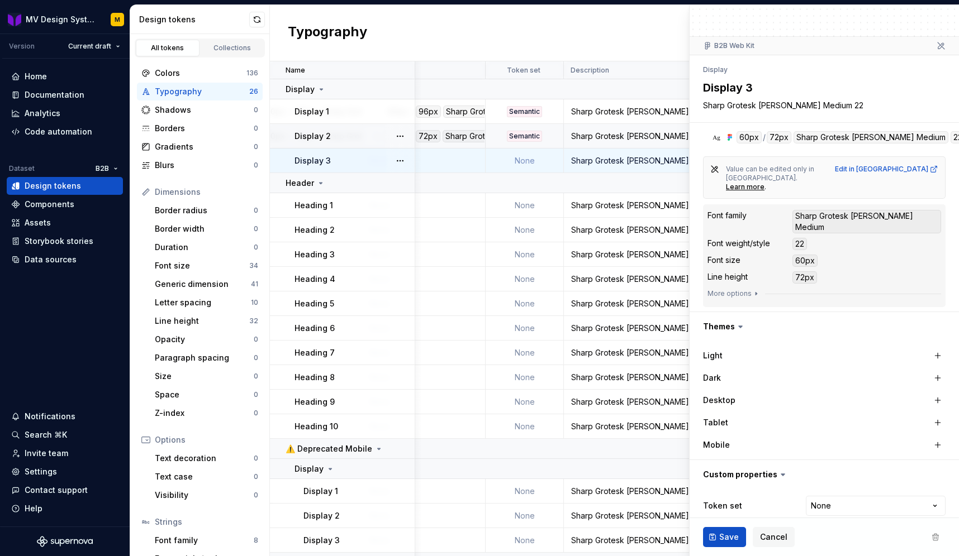
scroll to position [127, 0]
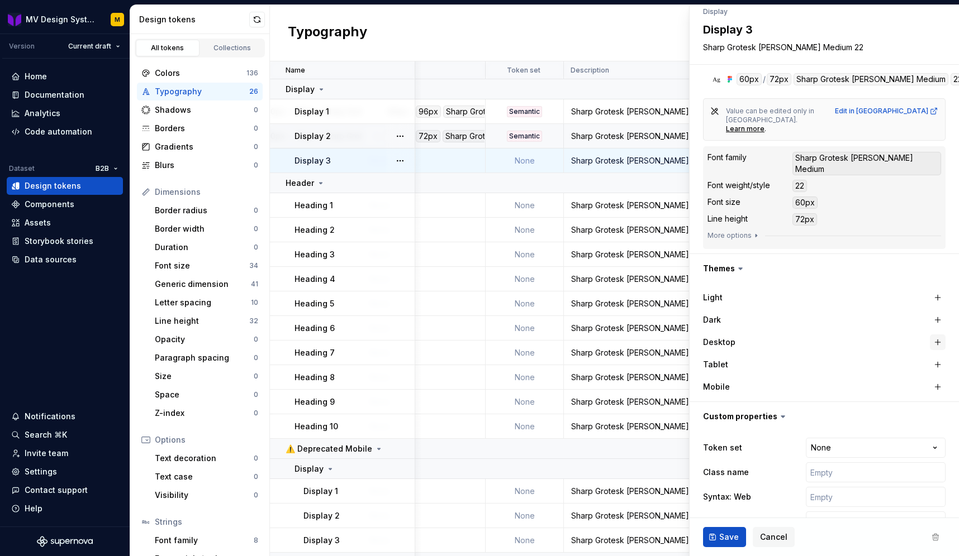
click at [938, 335] on button "button" at bounding box center [938, 343] width 16 height 16
click at [938, 357] on button "button" at bounding box center [938, 365] width 16 height 16
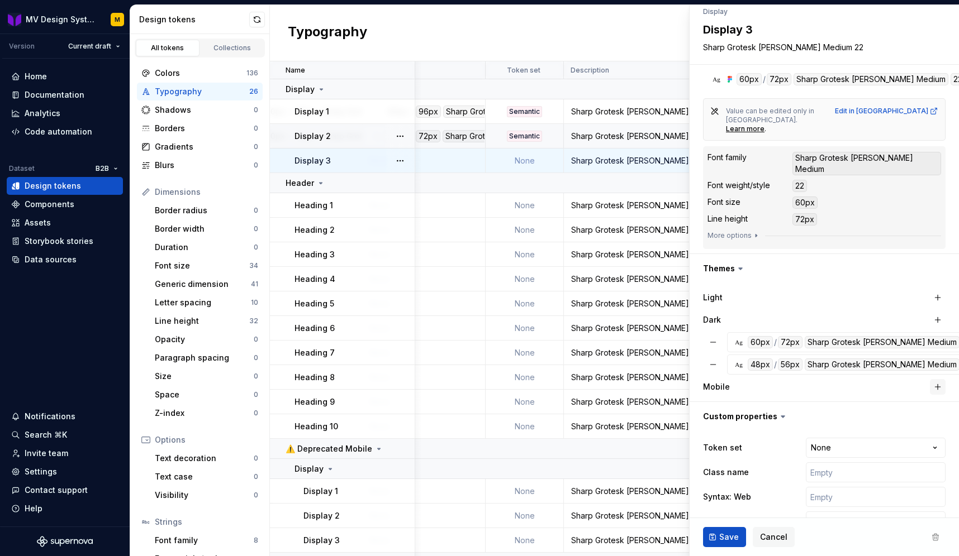
click at [938, 379] on button "button" at bounding box center [938, 387] width 16 height 16
type textarea "*"
click at [844, 499] on html "MV Design System M Version Current draft Home Documentation Analytics Code auto…" at bounding box center [479, 278] width 959 height 556
click at [786, 475] on html "MV Design System M Version Current draft Home Documentation Analytics Code auto…" at bounding box center [479, 278] width 959 height 556
click at [846, 414] on html "MV Design System M Version Current draft Home Documentation Analytics Code auto…" at bounding box center [479, 278] width 959 height 556
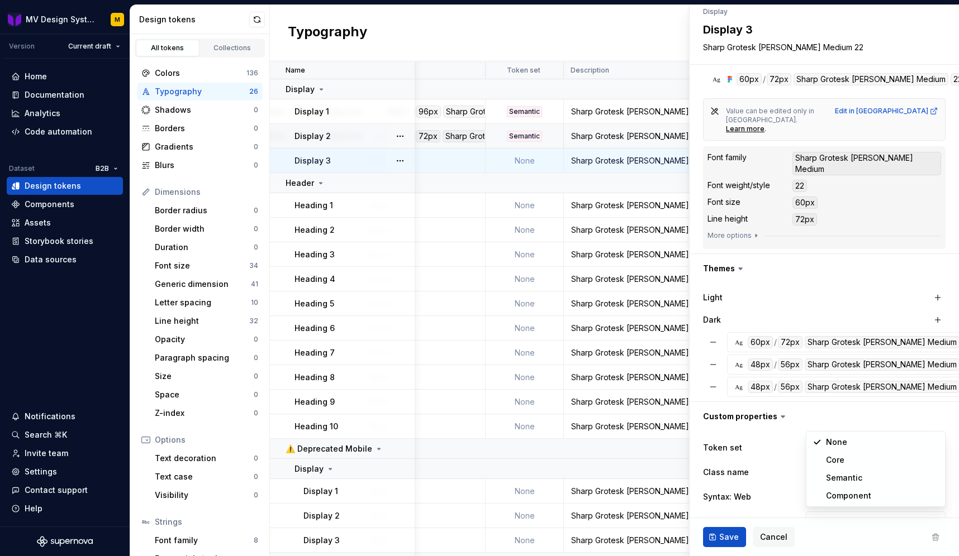
select select "**********"
click at [728, 537] on span "Save" at bounding box center [729, 537] width 20 height 11
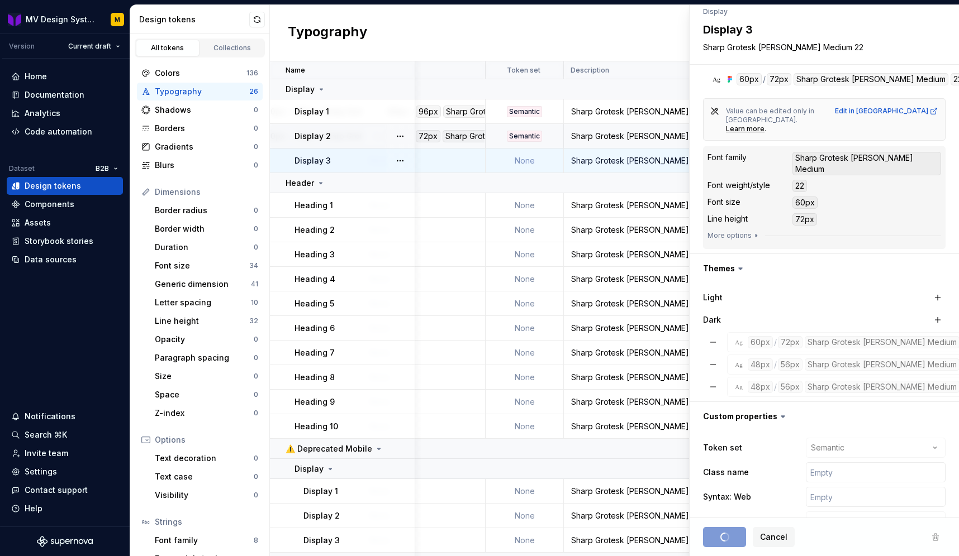
click at [728, 537] on div "Save Cancel" at bounding box center [823, 537] width 269 height 38
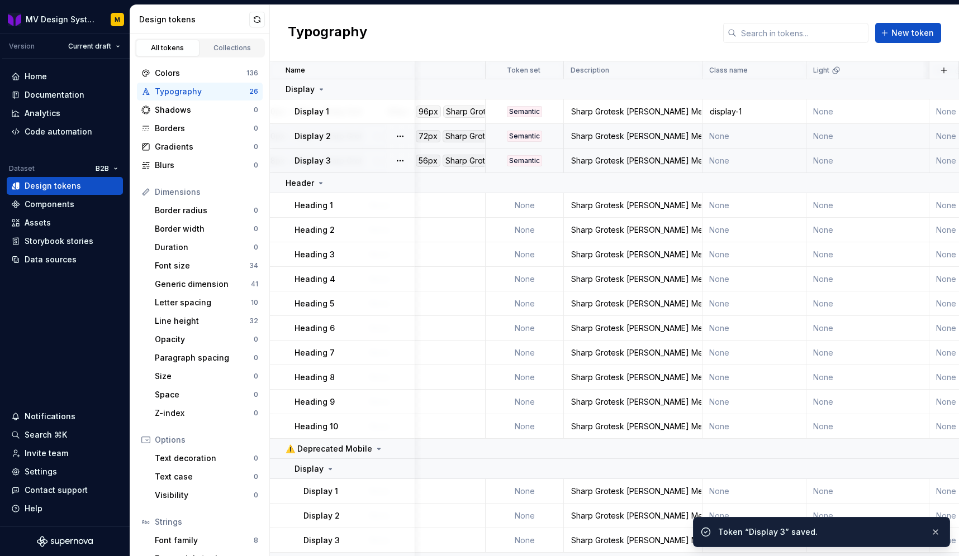
click at [332, 160] on div "Display 3" at bounding box center [354, 160] width 120 height 11
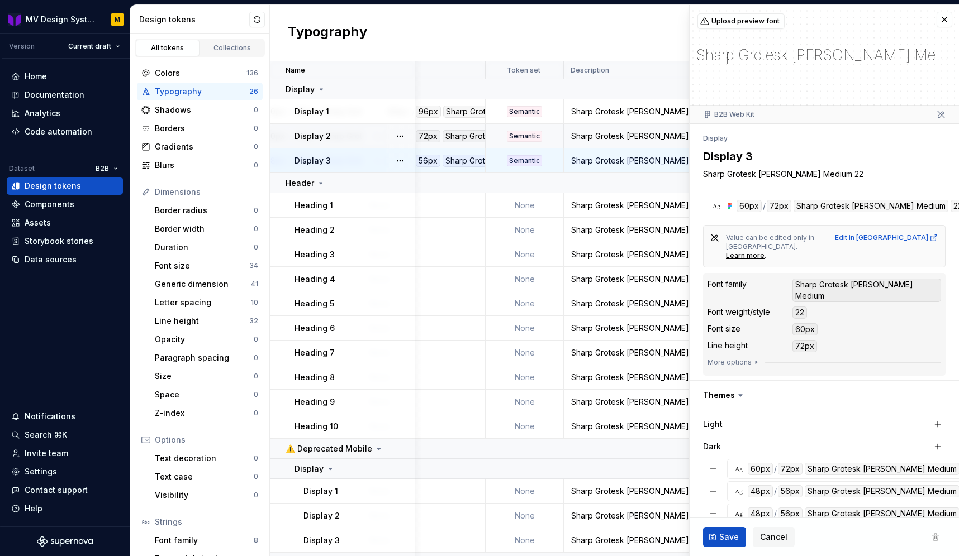
type textarea "*"
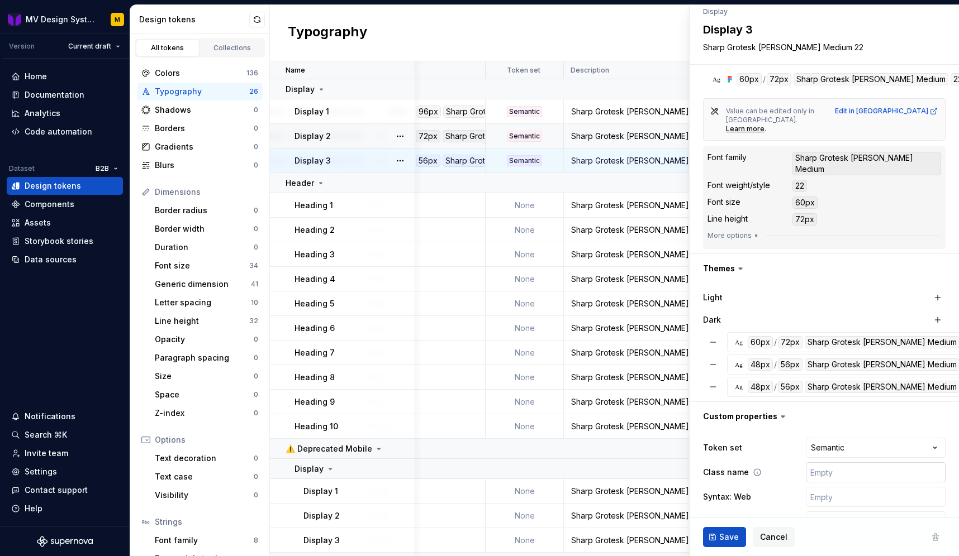
click at [839, 463] on input "text" at bounding box center [876, 473] width 140 height 20
type input "d"
type textarea "*"
type input "di"
type textarea "*"
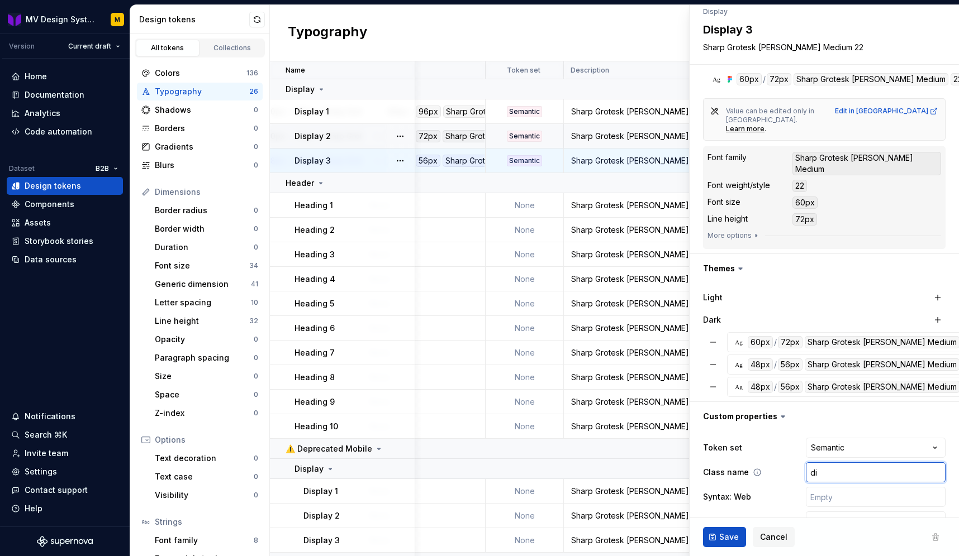
type input "dis"
type textarea "*"
type input "displ"
type textarea "*"
type input "displa"
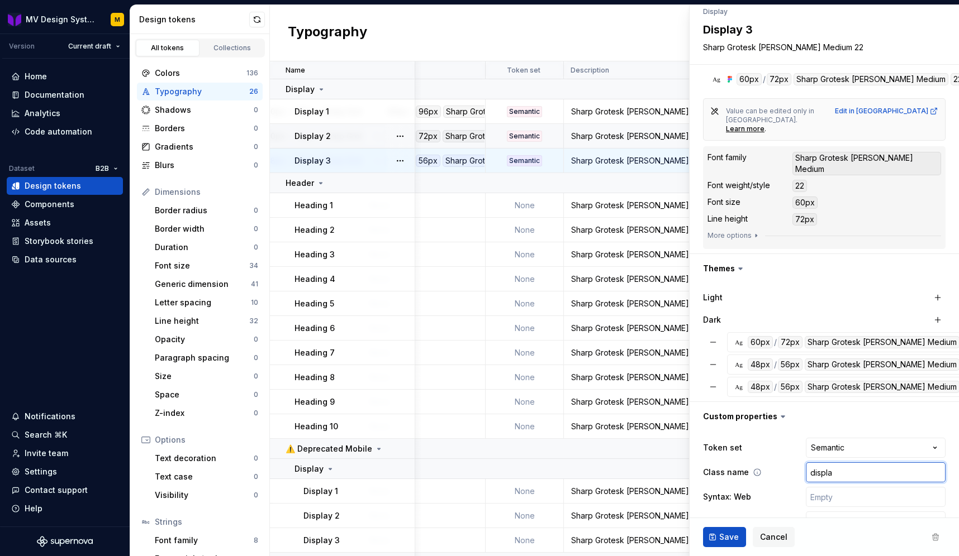
type textarea "*"
type input "display"
type textarea "*"
type input "display-"
type textarea "*"
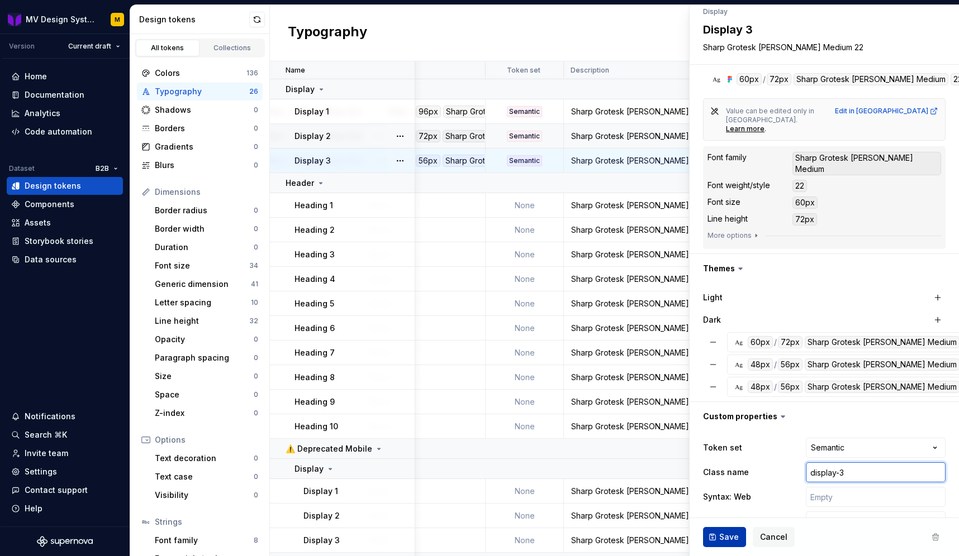
type input "display-3"
click at [721, 534] on span "Save" at bounding box center [729, 537] width 20 height 11
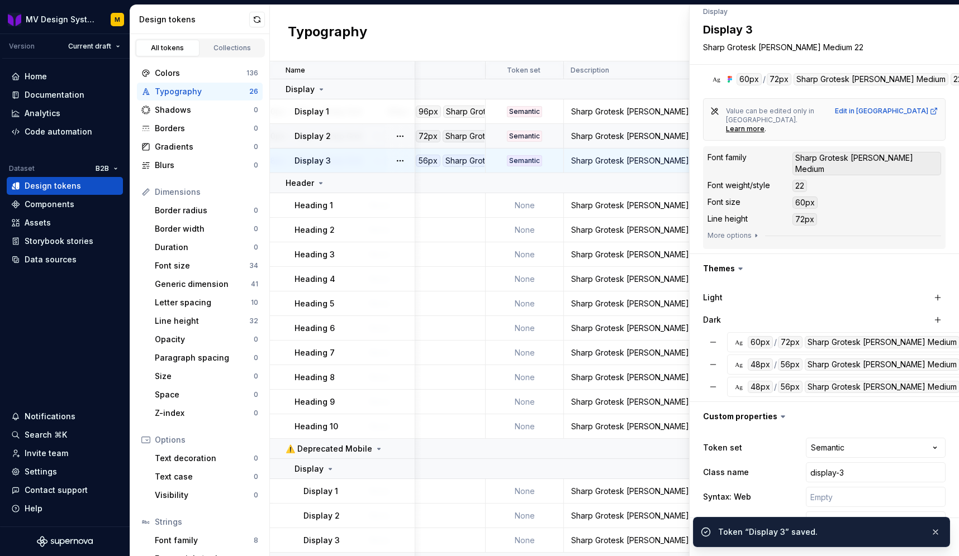
click at [536, 39] on div "Typography New token" at bounding box center [614, 33] width 689 height 56
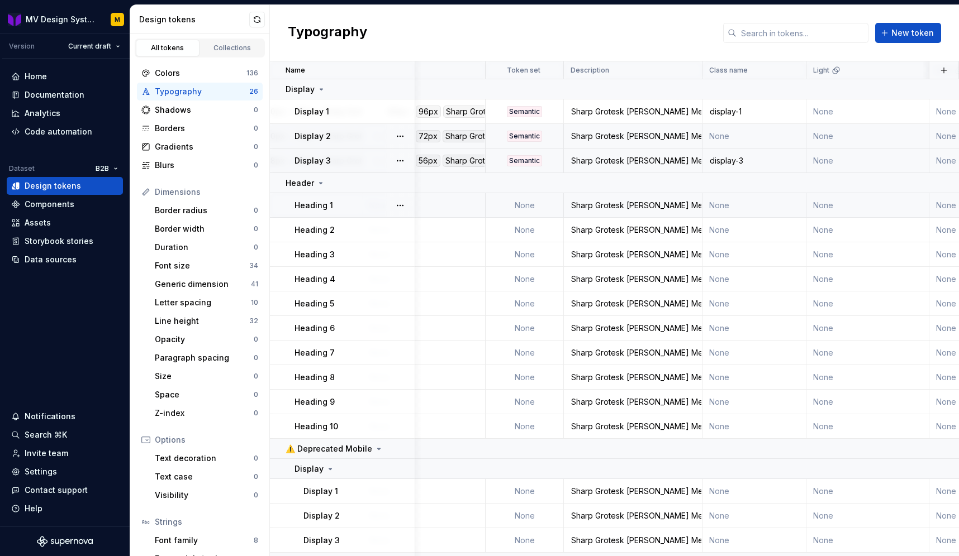
click at [357, 204] on div "Heading 1" at bounding box center [354, 205] width 120 height 11
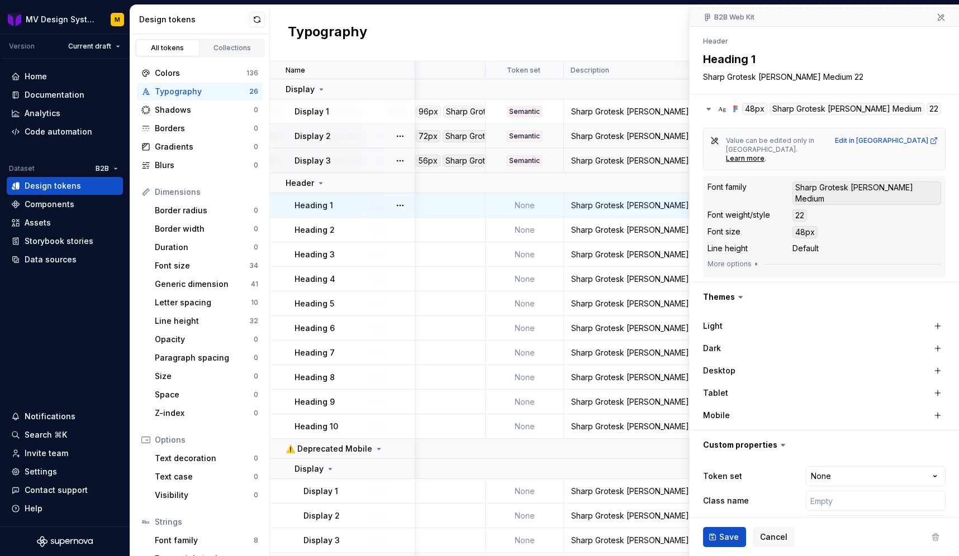
scroll to position [126, 0]
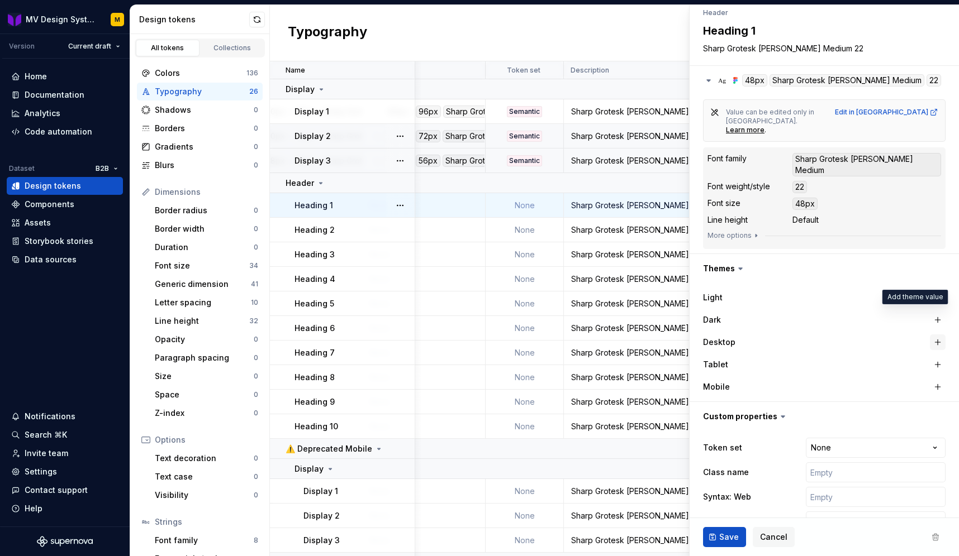
click at [936, 335] on button "button" at bounding box center [938, 343] width 16 height 16
click at [939, 357] on button "button" at bounding box center [938, 365] width 16 height 16
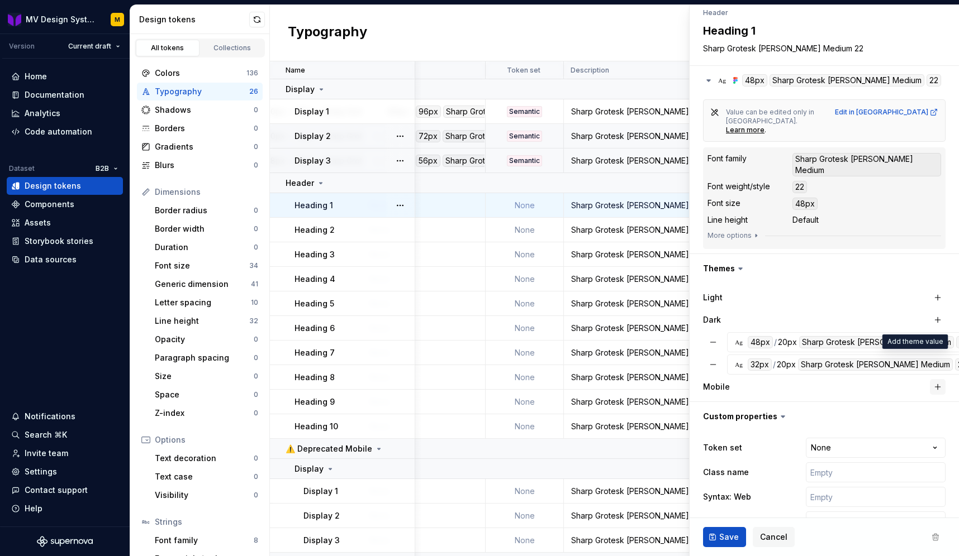
click at [933, 379] on button "button" at bounding box center [938, 387] width 16 height 16
click at [835, 487] on input "text" at bounding box center [876, 497] width 140 height 20
click at [832, 495] on html "MV Design System M Version Current draft Home Documentation Analytics Code auto…" at bounding box center [479, 278] width 959 height 556
click at [769, 407] on html "MV Design System M Version Current draft Home Documentation Analytics Code auto…" at bounding box center [479, 278] width 959 height 556
click at [843, 463] on input "text" at bounding box center [876, 473] width 140 height 20
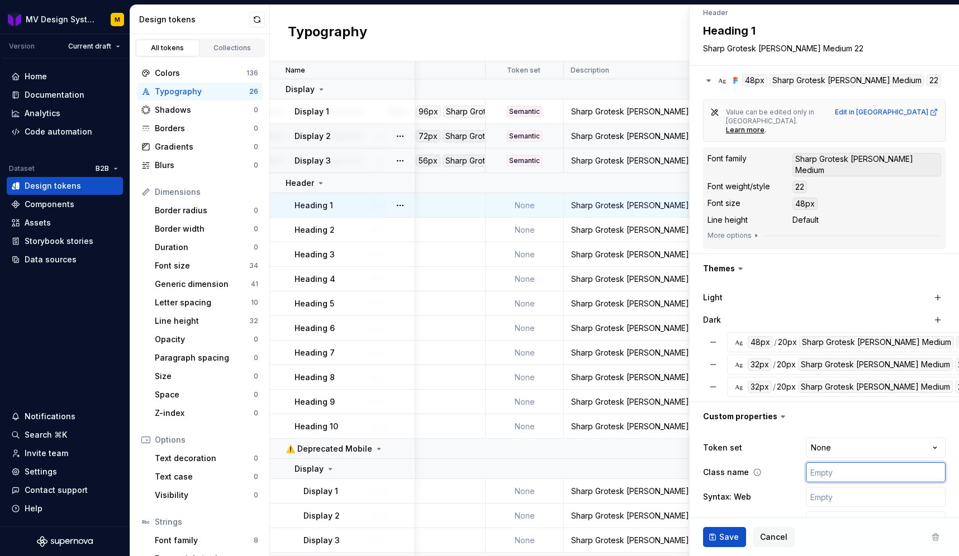
type textarea "*"
type input "d"
type textarea "*"
type input "de"
type textarea "*"
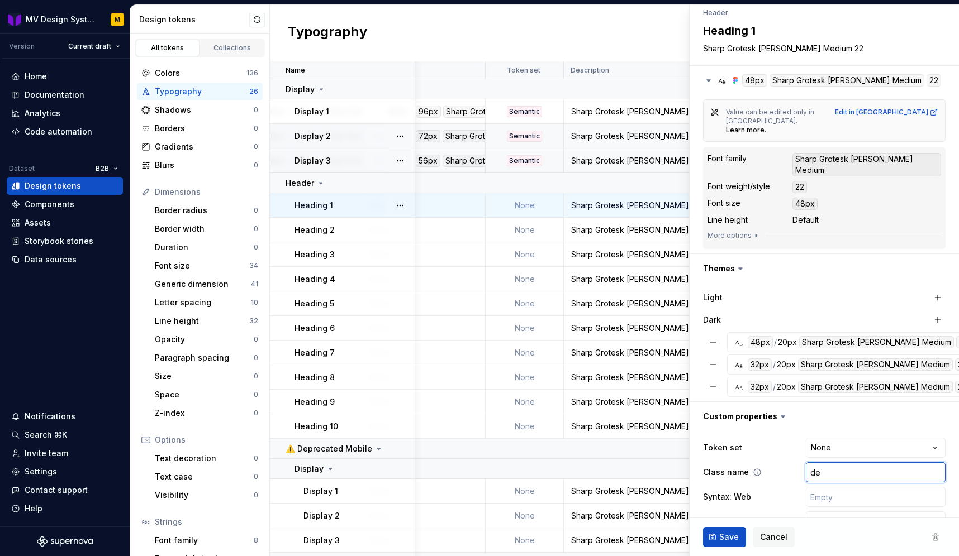
type input "d"
type textarea "*"
type input "di"
type textarea "*"
type input "dis"
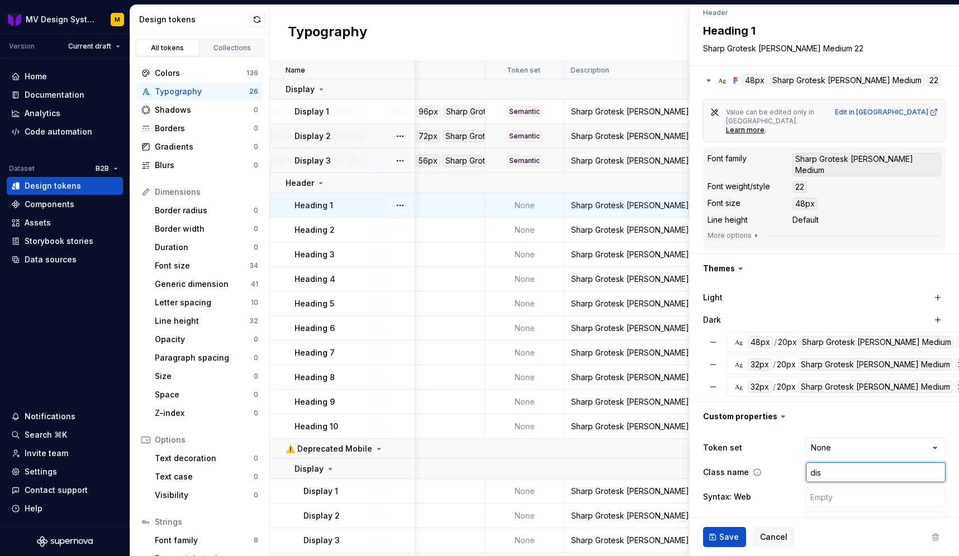
type textarea "*"
type input "disp"
type textarea "*"
type input "displ"
type textarea "*"
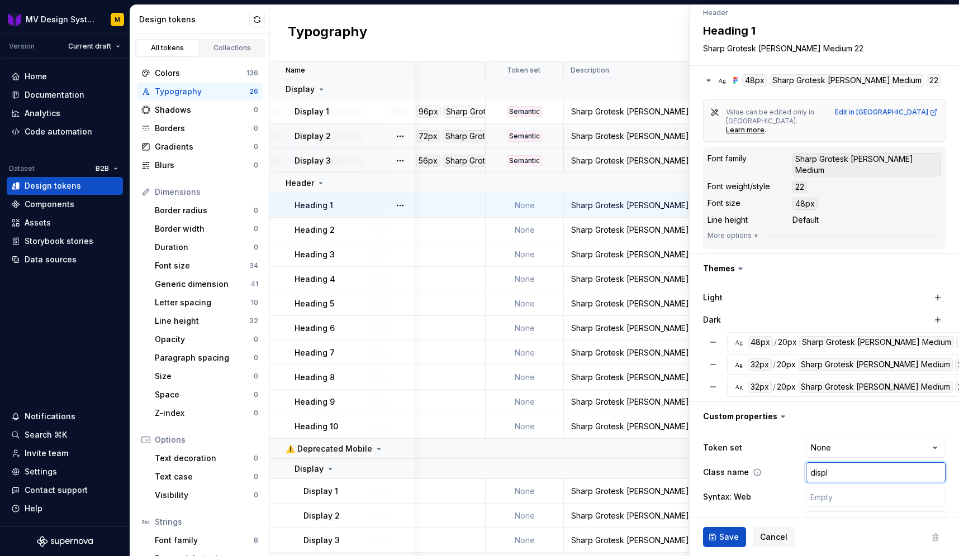
type input "disply"
type textarea "*"
type input "display"
type textarea "*"
type input "display-"
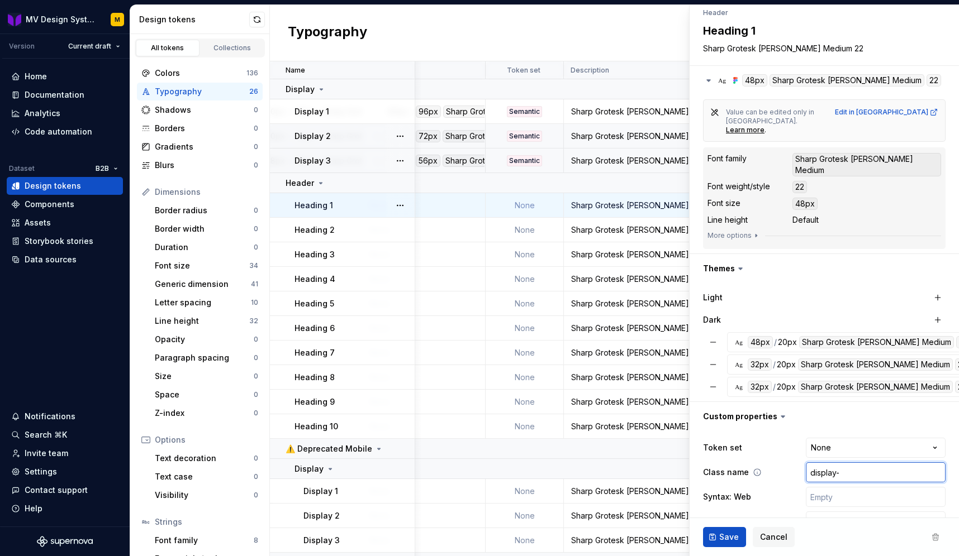
click at [836, 463] on input "display-" at bounding box center [876, 473] width 140 height 20
type textarea "*"
type input "displa-"
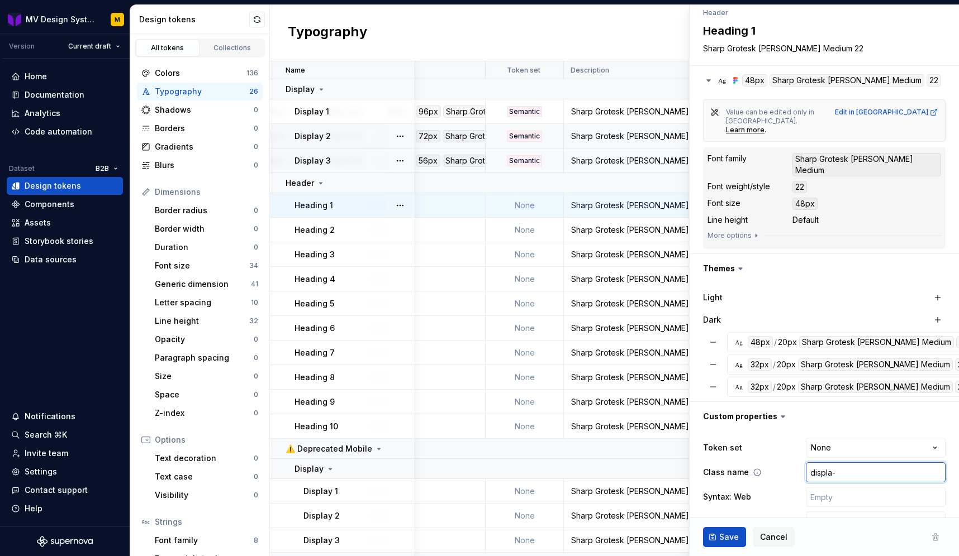
type textarea "*"
type input "displ-"
type textarea "*"
type input "disp-"
type textarea "*"
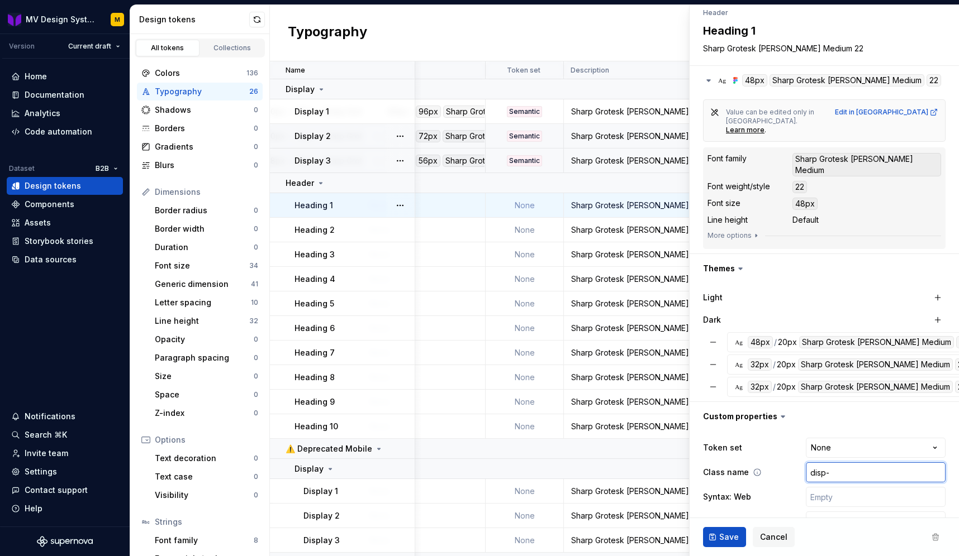
type input "dis-"
type textarea "*"
type input "di-"
type textarea "*"
type input "d-"
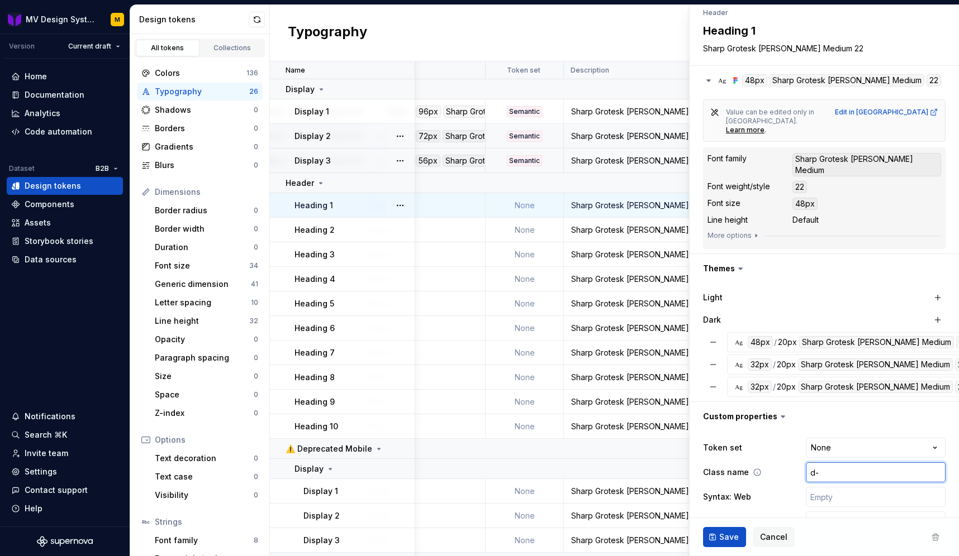
type textarea "*"
type input "-"
type textarea "*"
type input "h-"
type textarea "*"
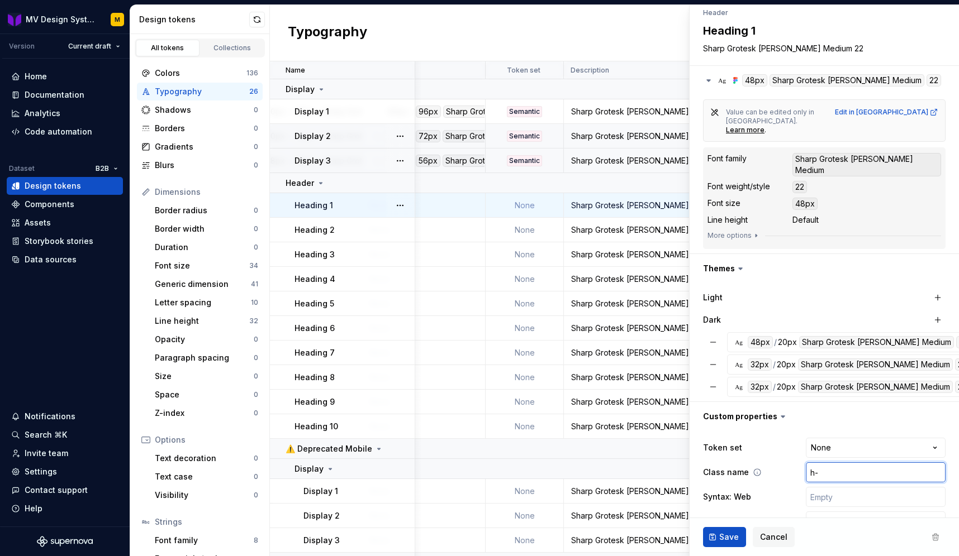
type input "he-"
type textarea "*"
type input "hea-"
type textarea "*"
type input "head-"
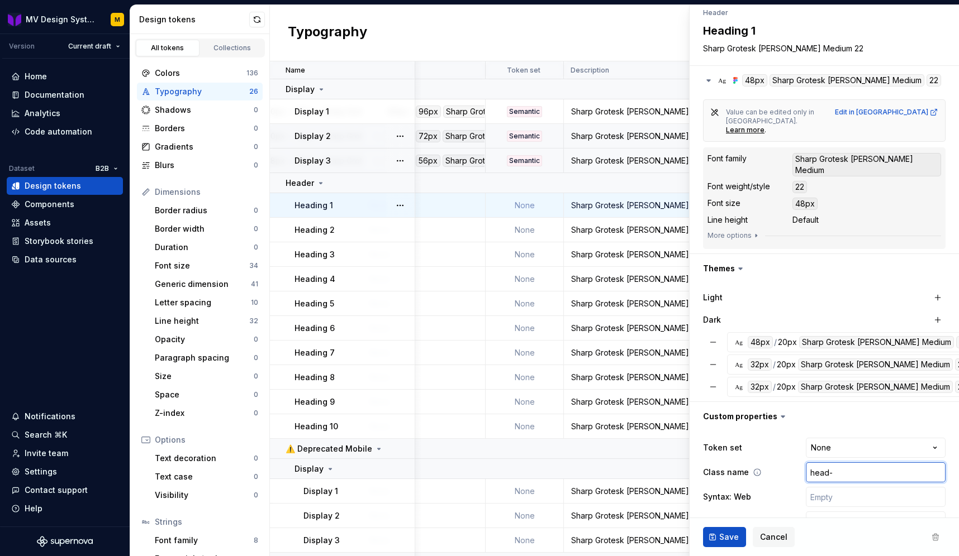
type textarea "*"
type input "headi-"
type textarea "*"
type input "headin-"
type textarea "*"
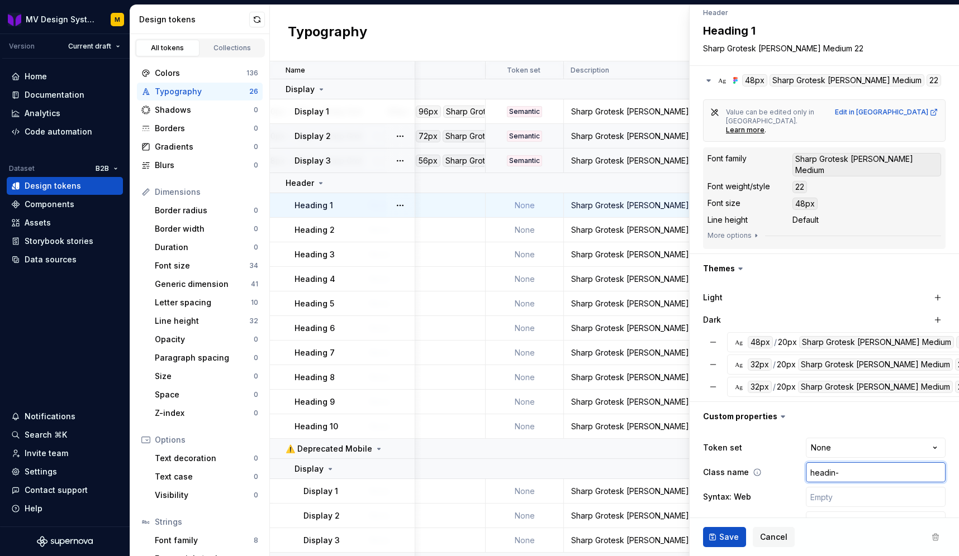
type input "heading-"
click at [836, 463] on input "heading-" at bounding box center [876, 473] width 140 height 20
click at [858, 463] on input "heading-" at bounding box center [876, 473] width 140 height 20
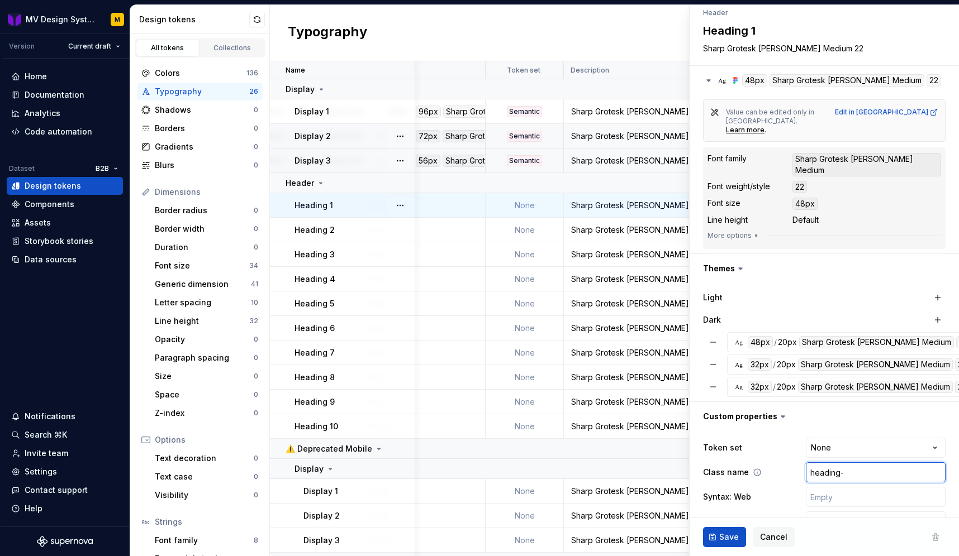
type textarea "*"
type input "heading-1"
click at [732, 533] on span "Save" at bounding box center [729, 537] width 20 height 11
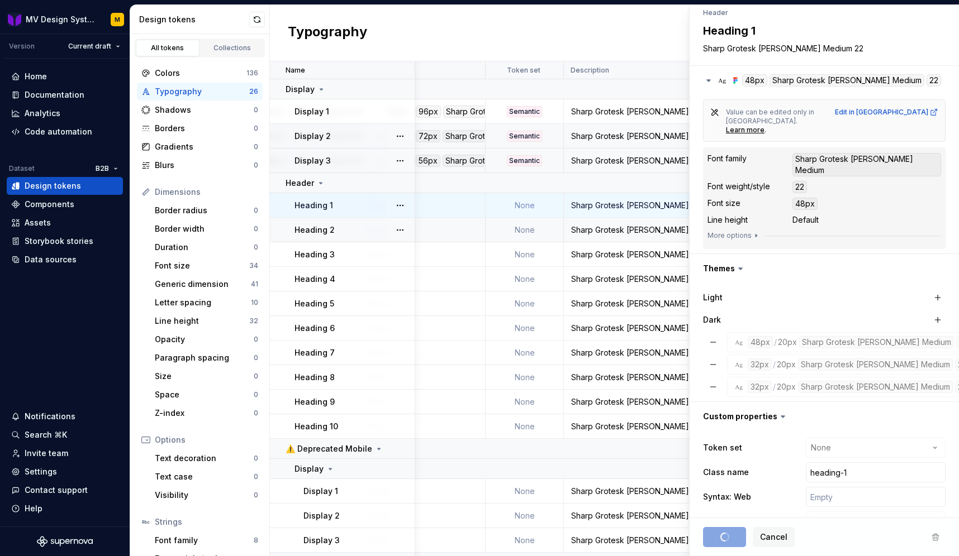
click at [334, 234] on div "Heading 2" at bounding box center [354, 230] width 120 height 11
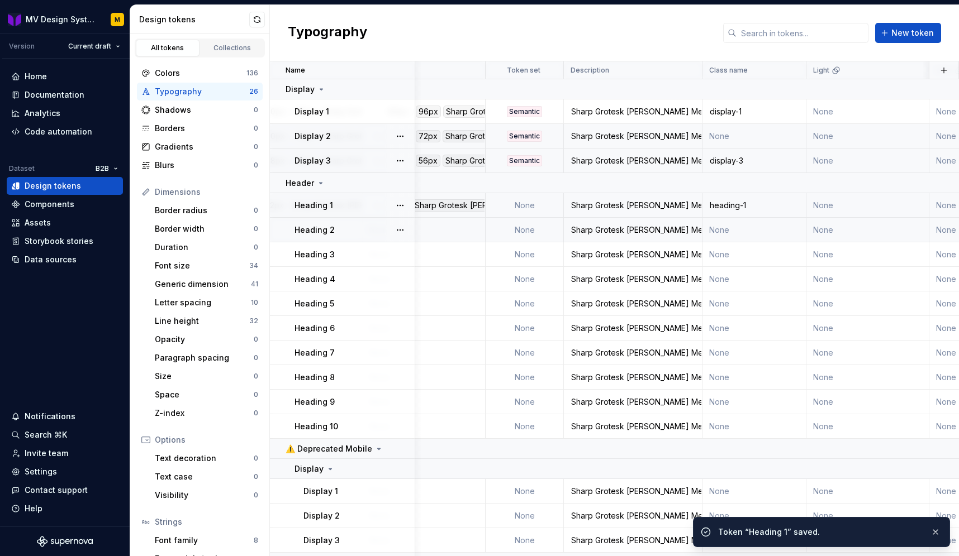
click at [359, 227] on div "Heading 2" at bounding box center [354, 230] width 120 height 11
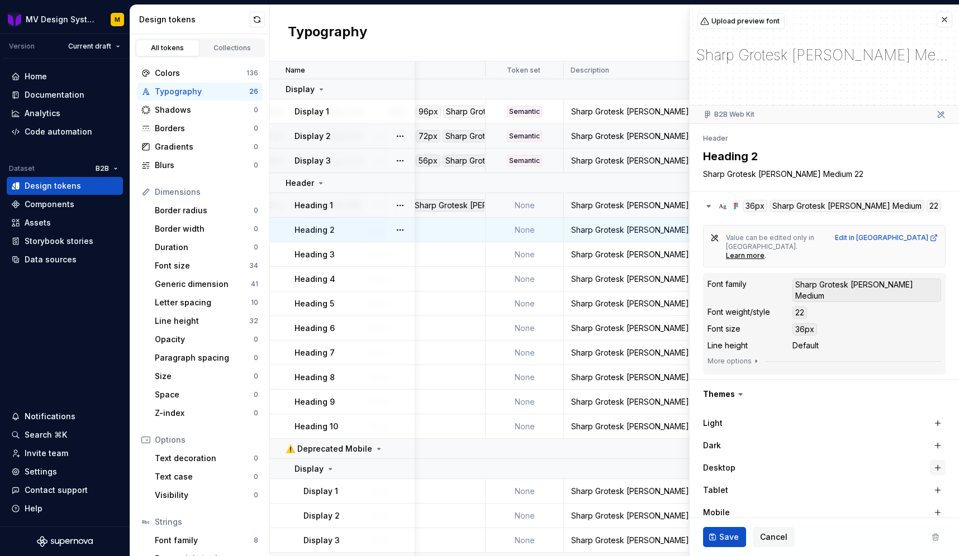
click at [940, 460] on button "button" at bounding box center [938, 468] width 16 height 16
click at [939, 483] on button "button" at bounding box center [938, 491] width 16 height 16
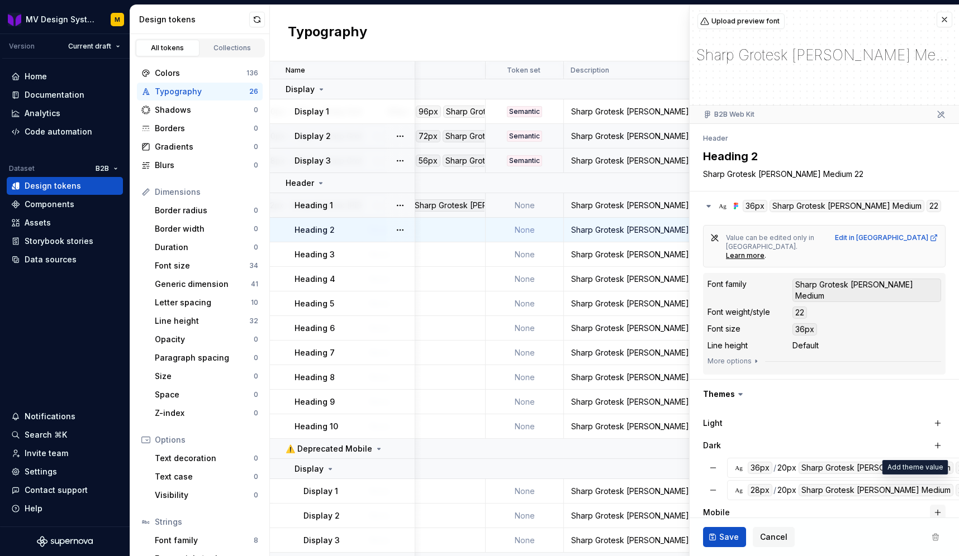
click at [936, 505] on button "button" at bounding box center [938, 513] width 16 height 16
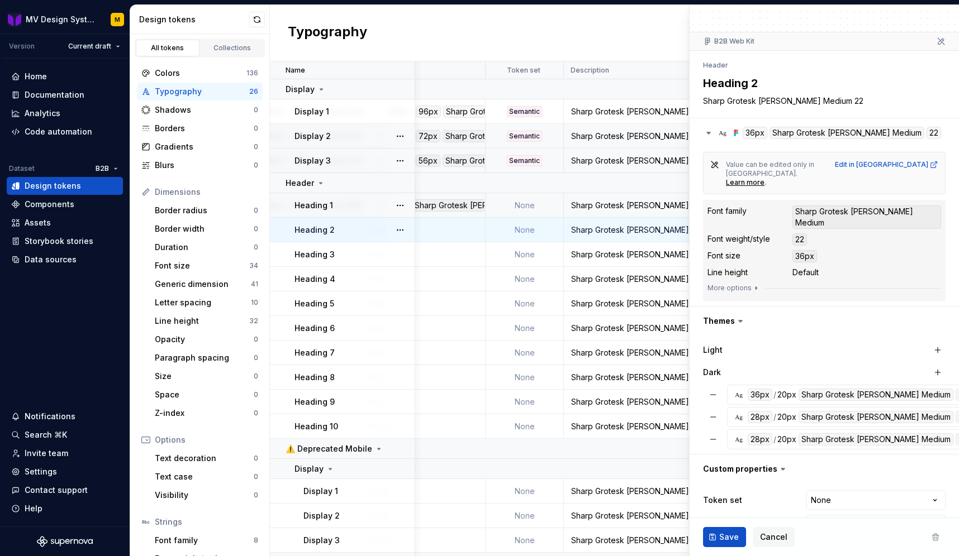
scroll to position [126, 0]
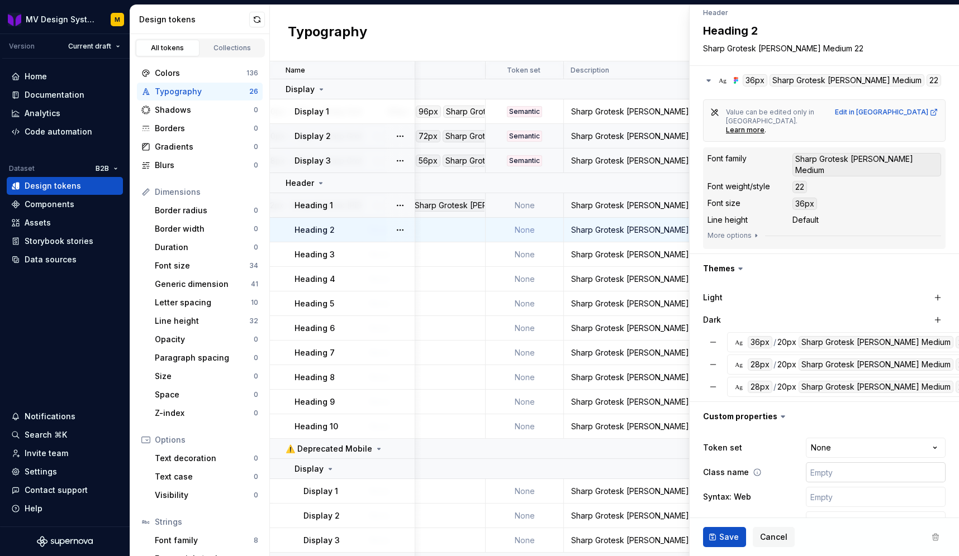
click at [863, 463] on input "text" at bounding box center [876, 473] width 140 height 20
paste input "heading-"
type textarea "*"
type input "heading-"
type textarea "*"
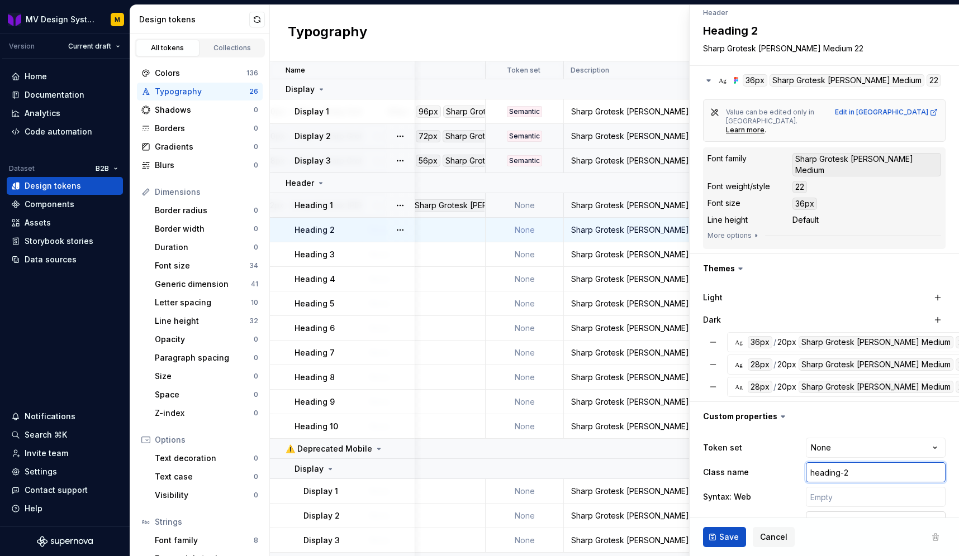
type input "heading-2"
click at [837, 494] on html "MV Design System M Version Current draft Home Documentation Analytics Code auto…" at bounding box center [479, 278] width 959 height 556
type textarea "*"
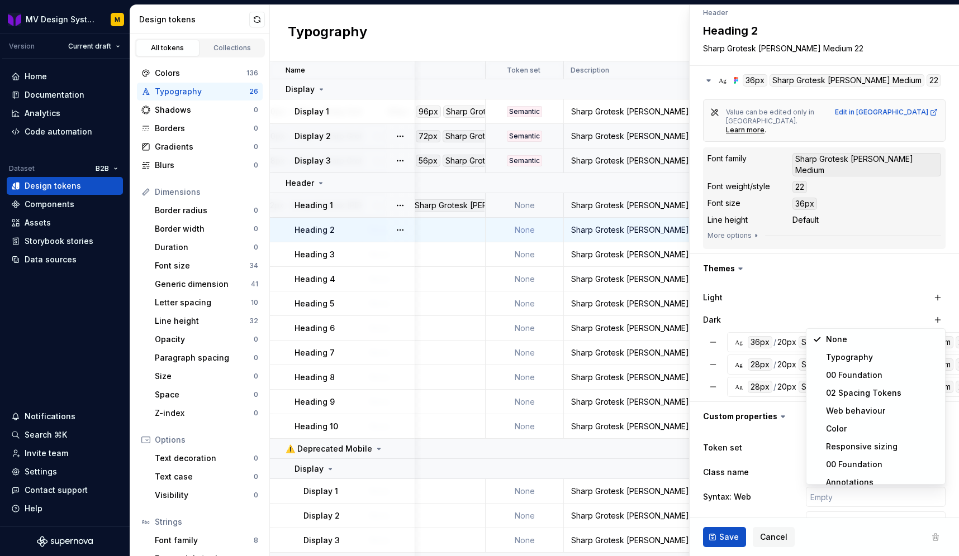
click at [763, 456] on html "MV Design System M Version Current draft Home Documentation Analytics Code auto…" at bounding box center [479, 278] width 959 height 556
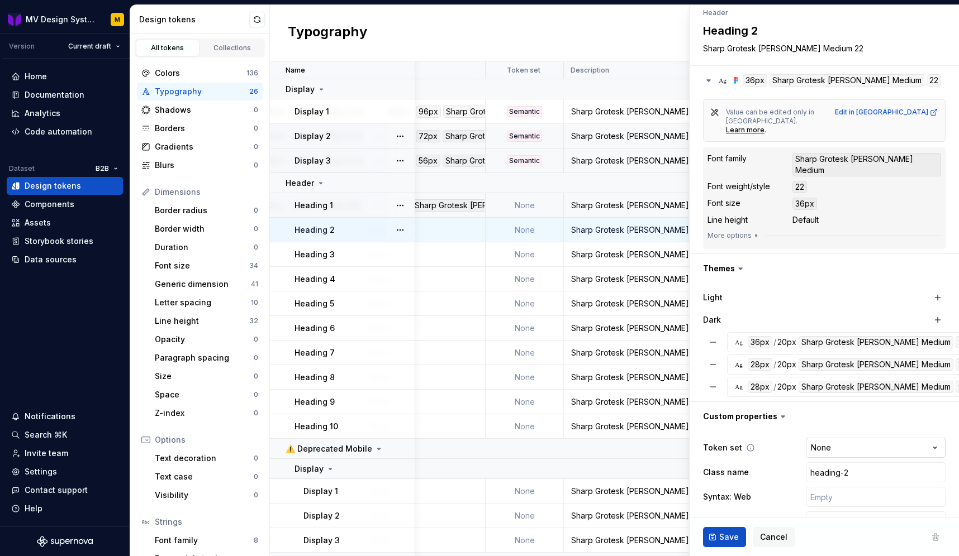
click at [843, 413] on html "MV Design System M Version Current draft Home Documentation Analytics Code auto…" at bounding box center [479, 278] width 959 height 556
select select "**********"
click at [731, 535] on span "Save" at bounding box center [729, 537] width 20 height 11
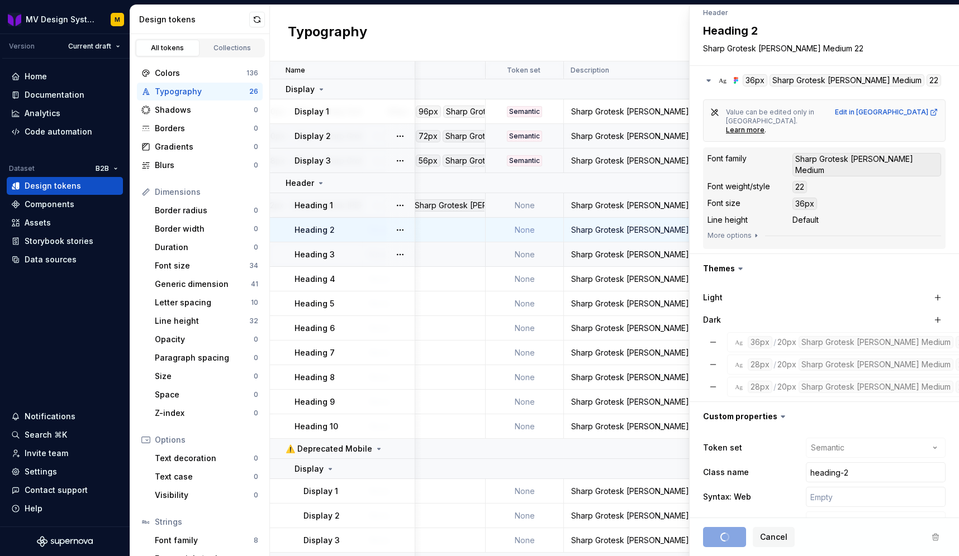
click at [364, 256] on div "Heading 3" at bounding box center [354, 254] width 120 height 11
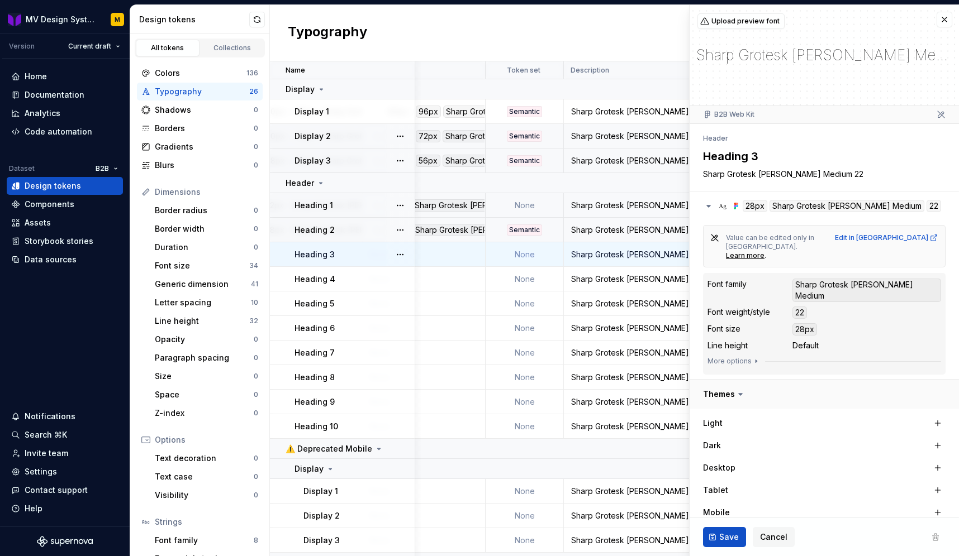
scroll to position [126, 0]
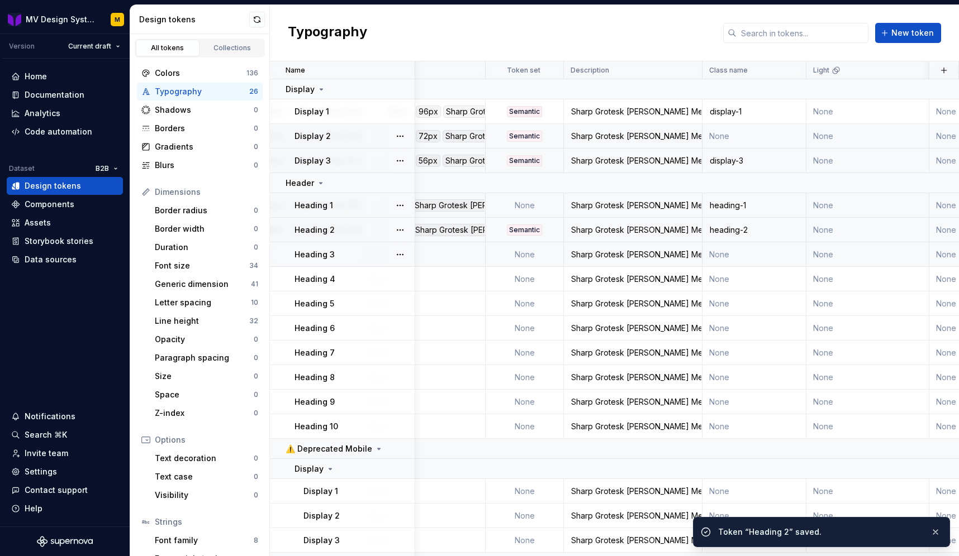
click at [337, 254] on div "Heading 3" at bounding box center [354, 254] width 120 height 11
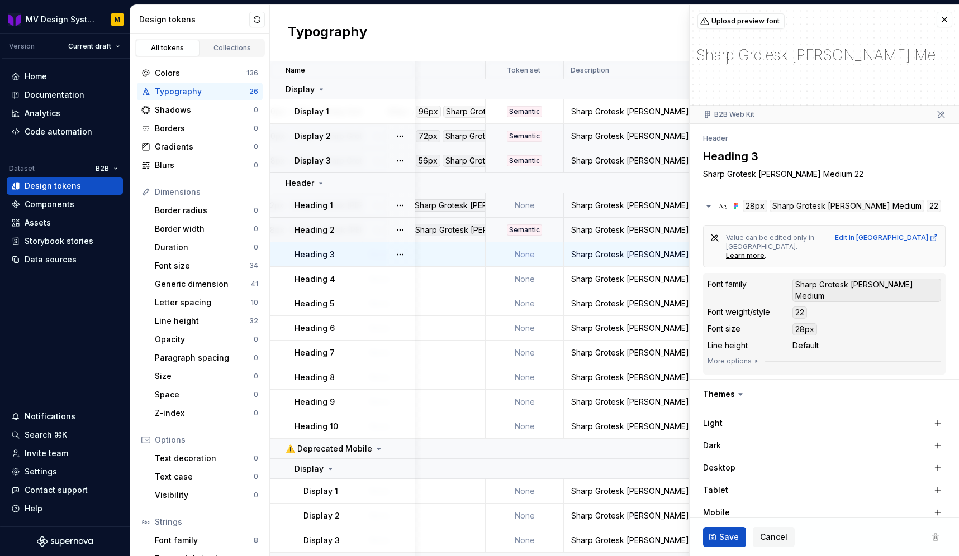
click at [528, 206] on td "None" at bounding box center [525, 205] width 78 height 25
type textarea "*"
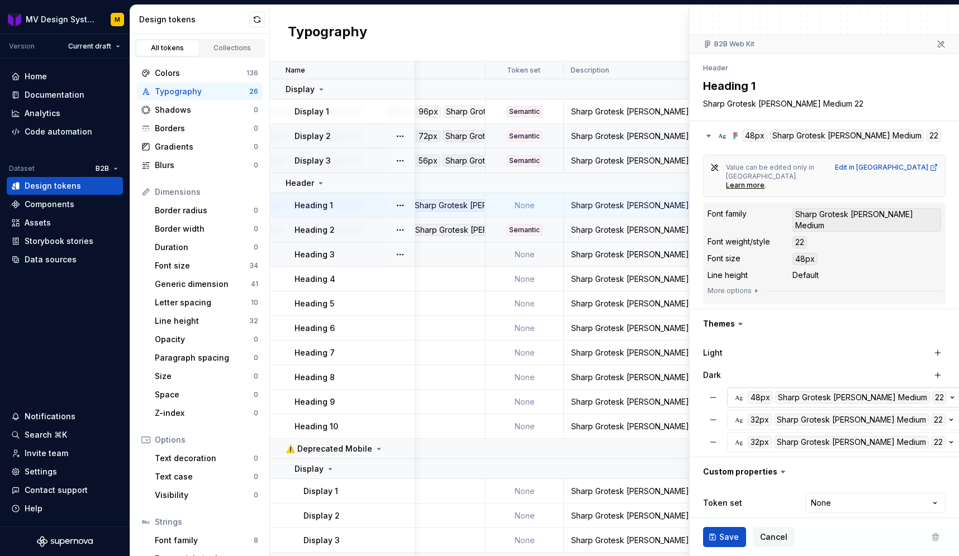
scroll to position [126, 0]
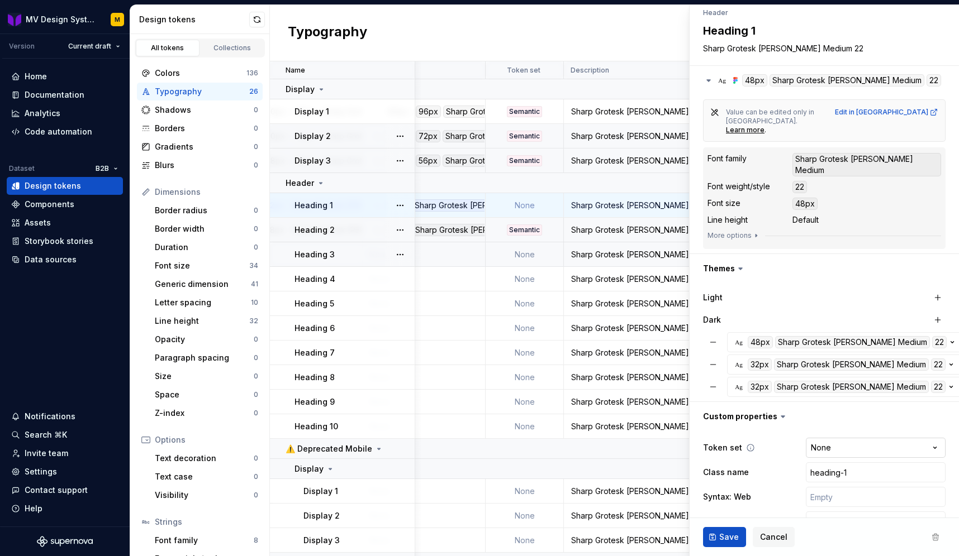
click at [848, 424] on html "MV Design System M Version Current draft Home Documentation Analytics Code auto…" at bounding box center [479, 278] width 959 height 556
select select "**********"
click at [727, 535] on span "Save" at bounding box center [729, 537] width 20 height 11
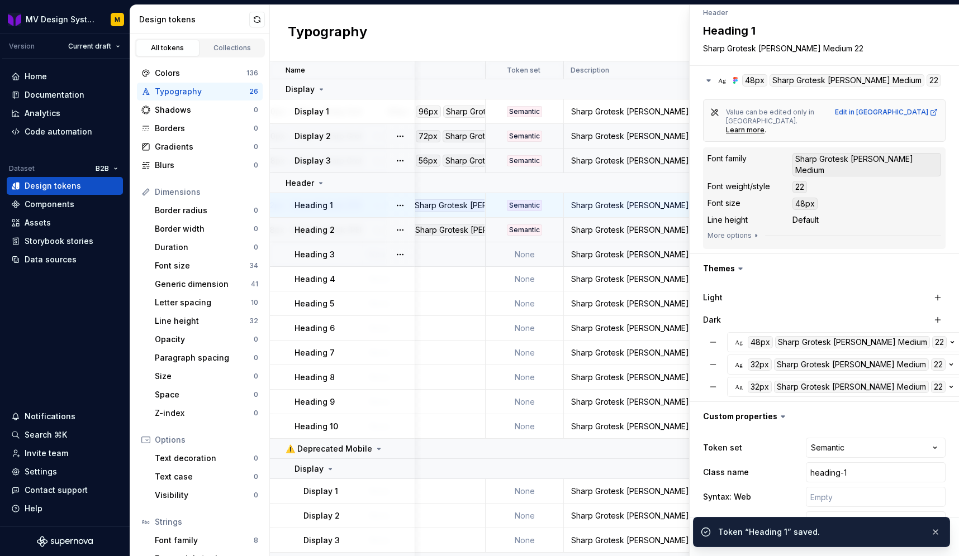
click at [474, 36] on div "Typography New token" at bounding box center [614, 33] width 689 height 56
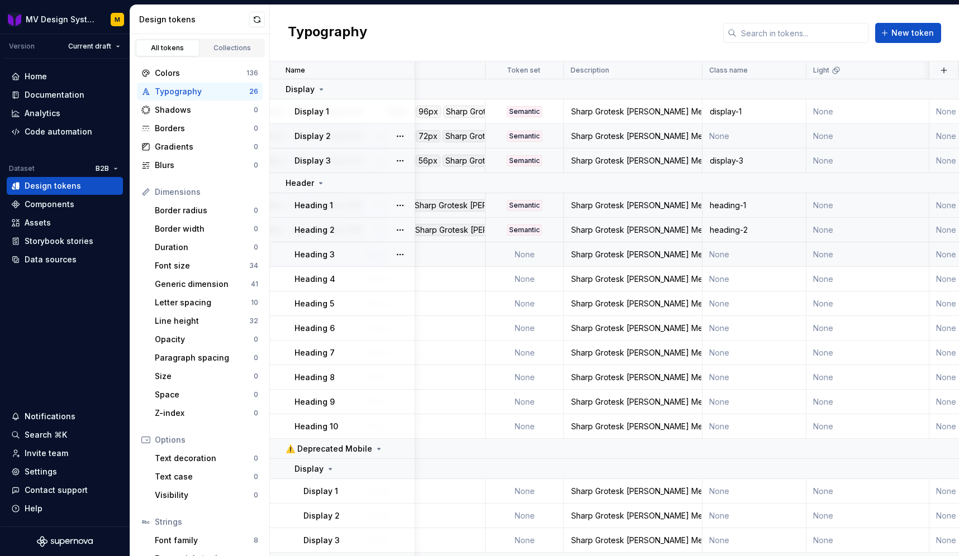
click at [364, 257] on div "Heading 3" at bounding box center [354, 254] width 120 height 11
type textarea "*"
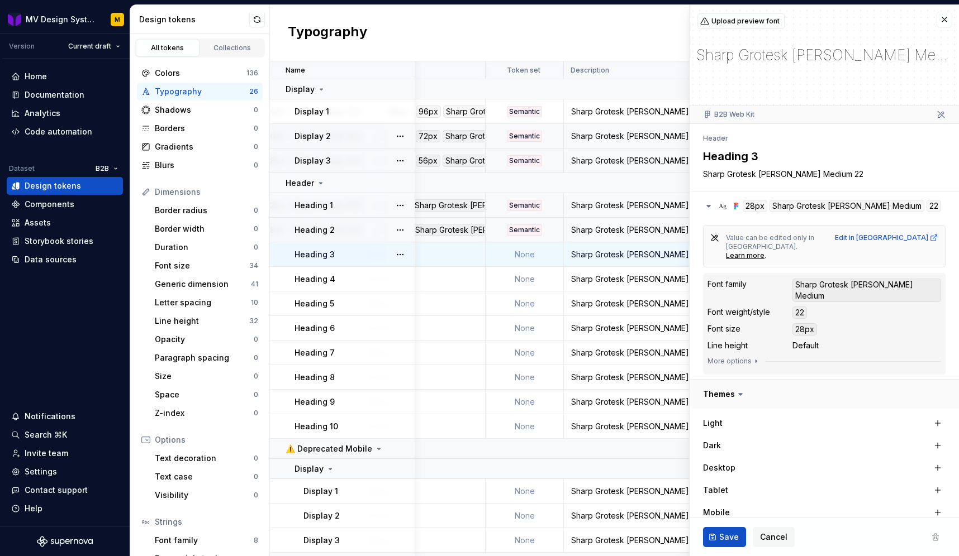
scroll to position [126, 0]
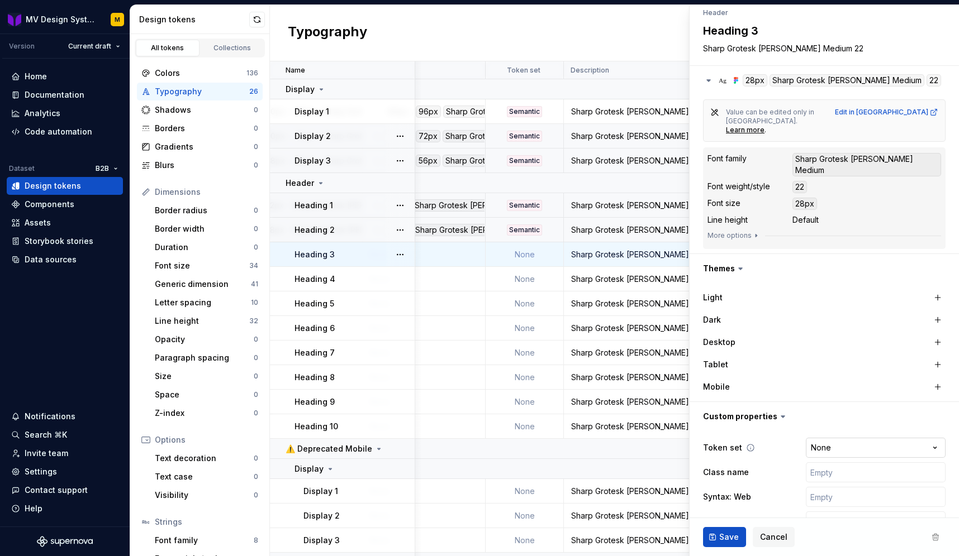
click at [846, 418] on html "MV Design System M Version Current draft Home Documentation Analytics Code auto…" at bounding box center [479, 278] width 959 height 556
select select "**********"
click at [829, 463] on input "text" at bounding box center [876, 473] width 140 height 20
paste input "heading-"
type textarea "*"
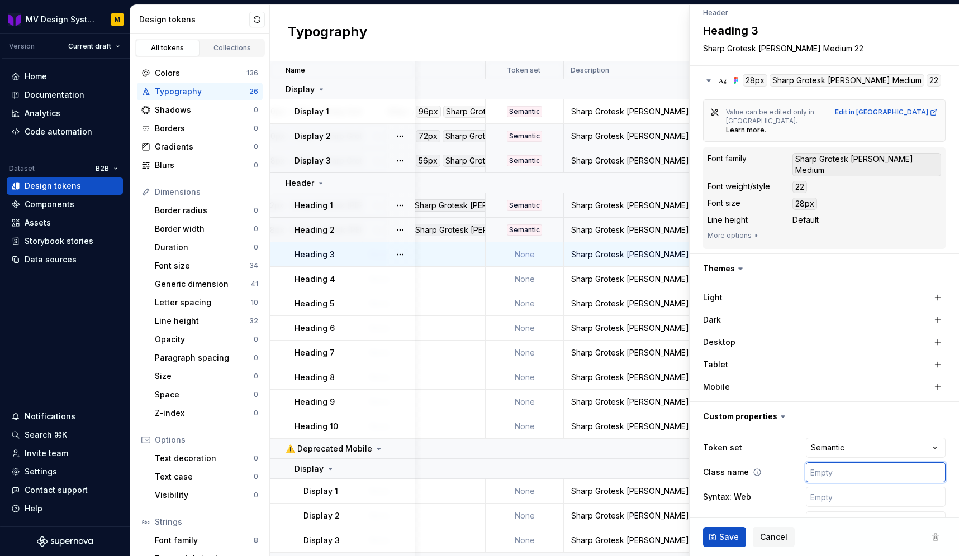
type input "heading-"
type textarea "*"
type input "heading-3"
click at [941, 335] on button "button" at bounding box center [938, 343] width 16 height 16
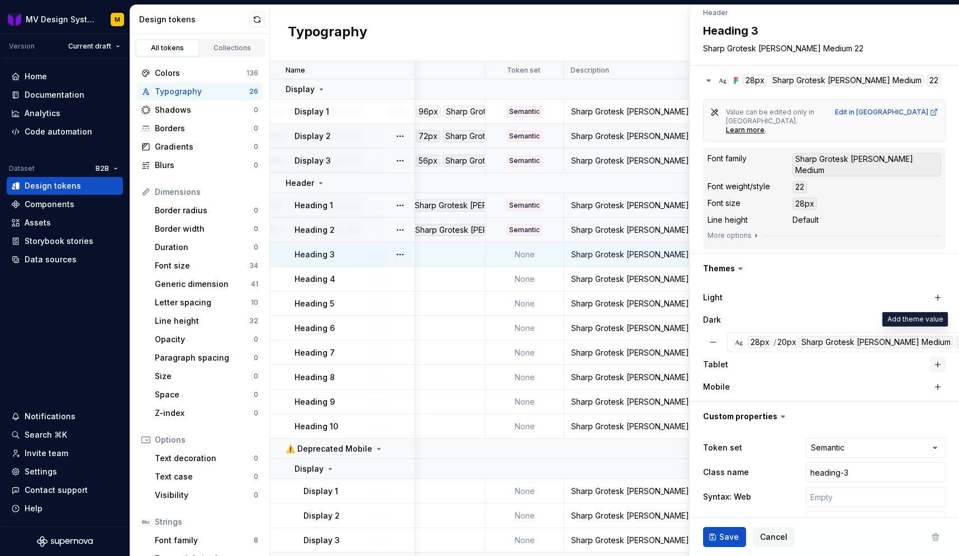
click at [935, 357] on button "button" at bounding box center [938, 365] width 16 height 16
click at [936, 379] on button "button" at bounding box center [938, 387] width 16 height 16
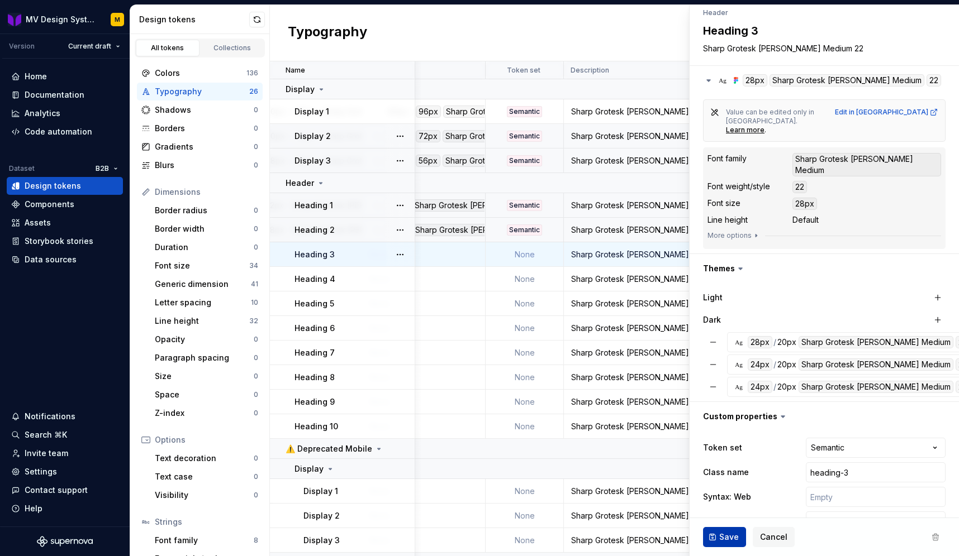
click at [717, 542] on button "Save" at bounding box center [724, 537] width 43 height 20
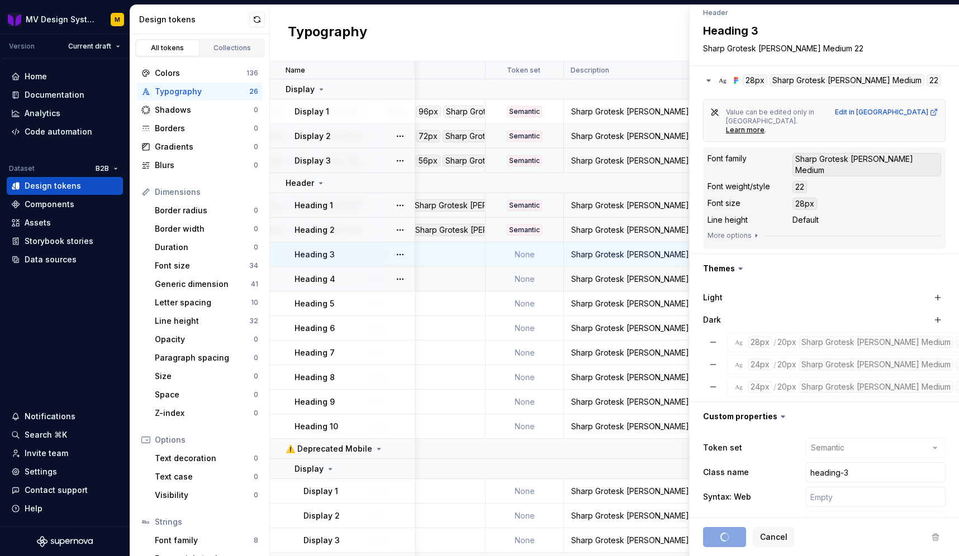
click at [367, 280] on div "Heading 4" at bounding box center [354, 279] width 120 height 11
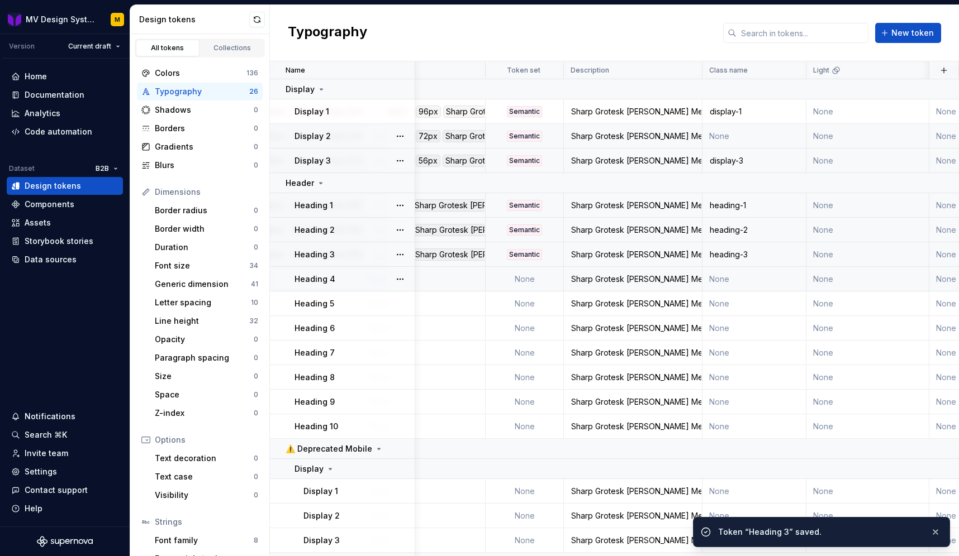
click at [346, 276] on div "Heading 4" at bounding box center [354, 279] width 120 height 11
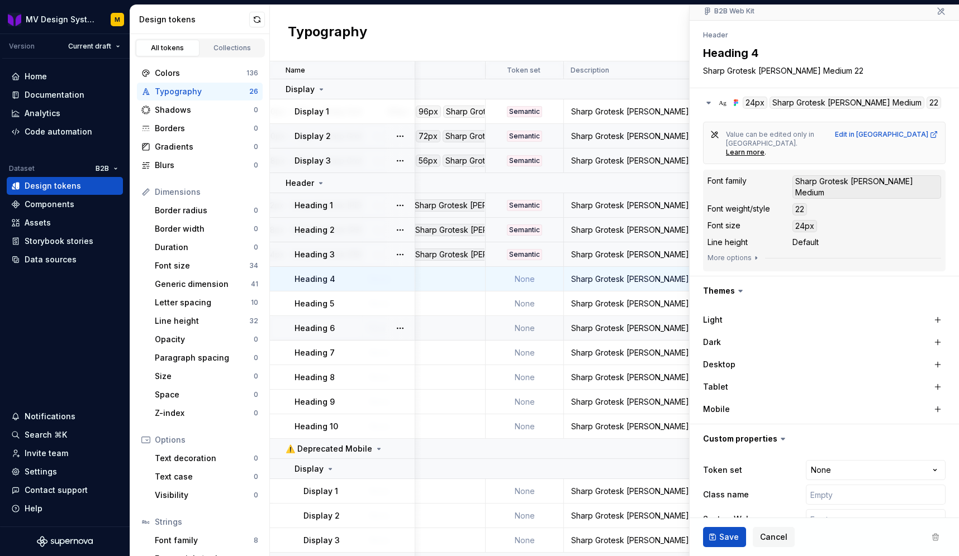
scroll to position [125, 0]
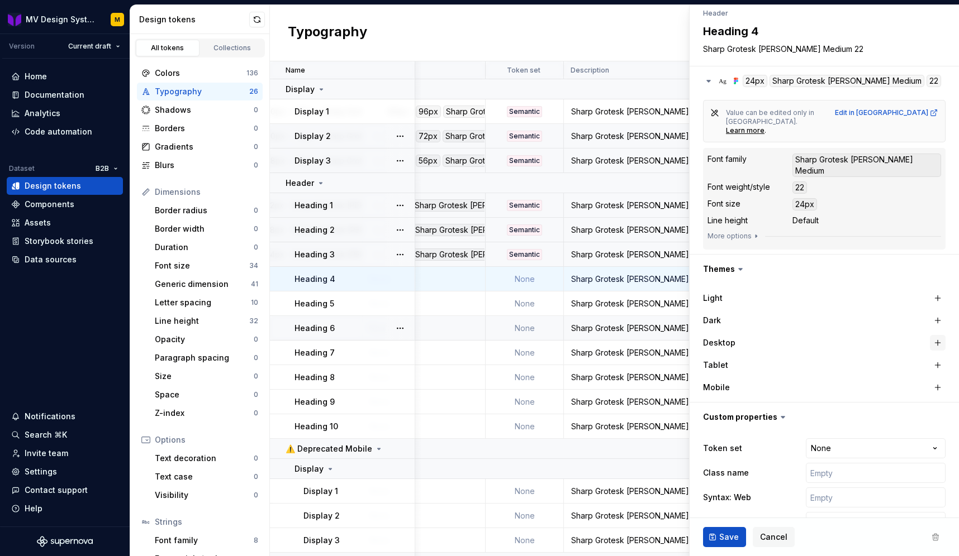
click at [936, 335] on button "button" at bounding box center [938, 343] width 16 height 16
click at [937, 358] on button "button" at bounding box center [938, 366] width 16 height 16
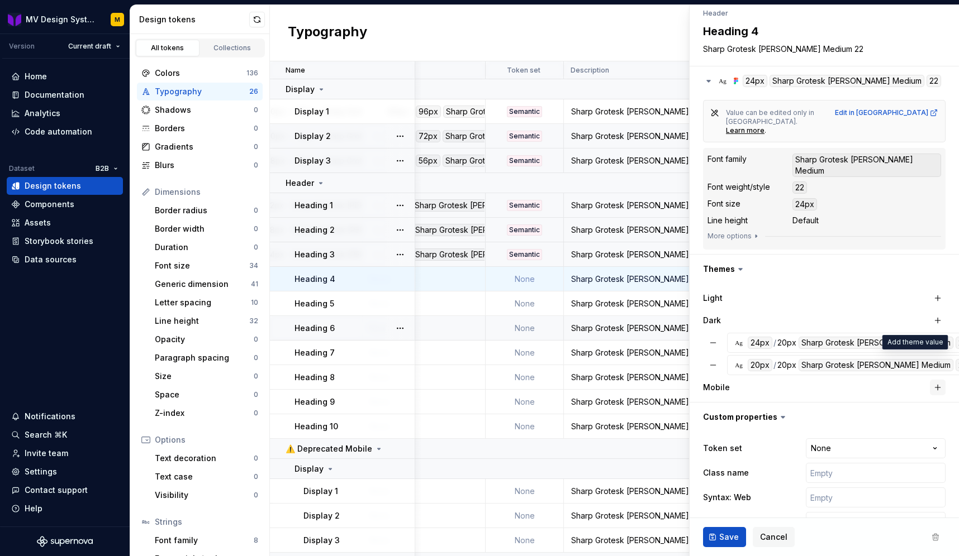
click at [937, 380] on button "button" at bounding box center [938, 388] width 16 height 16
type textarea "*"
click at [854, 422] on html "MV Design System M Version Current draft Home Documentation Analytics Code auto…" at bounding box center [479, 278] width 959 height 556
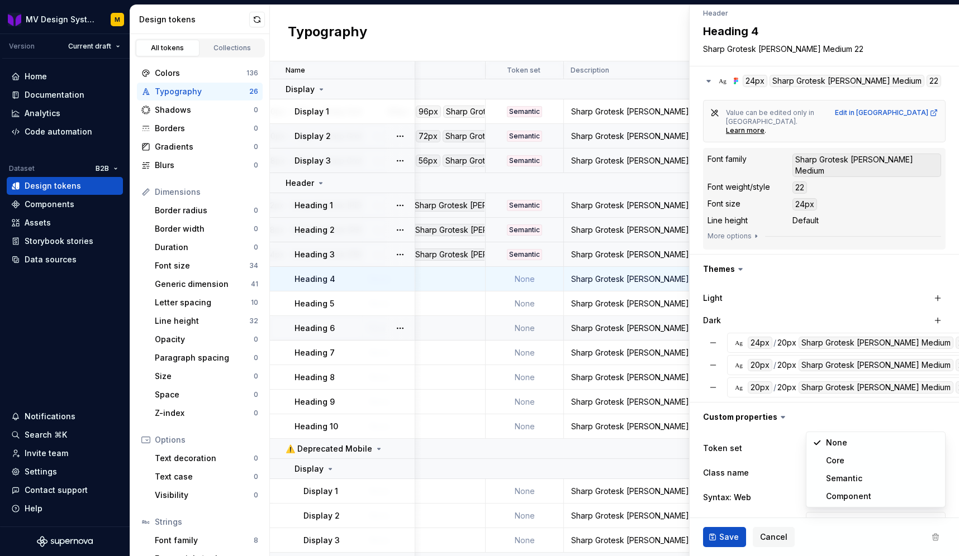
select select "**********"
click at [846, 463] on input "text" at bounding box center [876, 473] width 140 height 20
paste input "heading-"
type textarea "*"
type input "heading-"
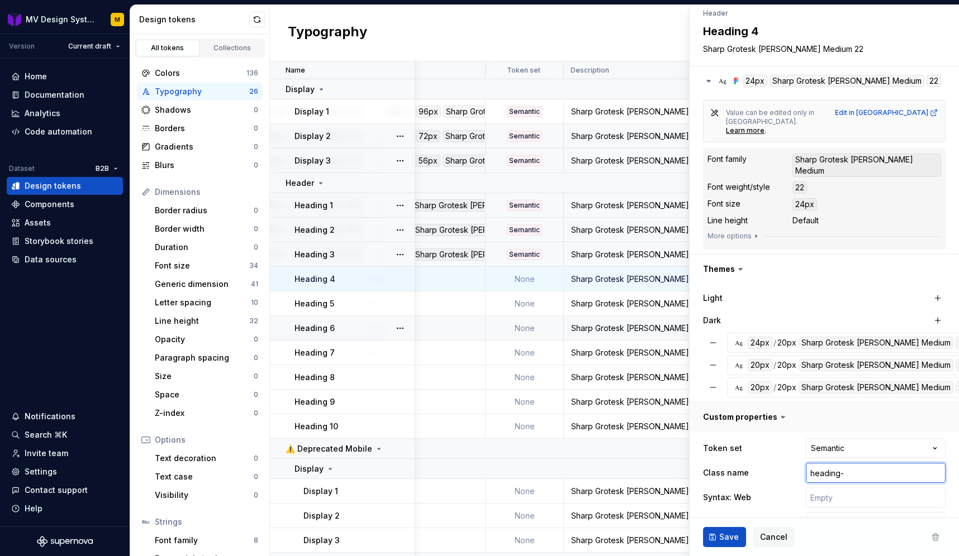
type textarea "*"
type input "heading-4"
click at [826, 498] on html "MV Design System M Version Current draft Home Documentation Analytics Code auto…" at bounding box center [479, 278] width 959 height 556
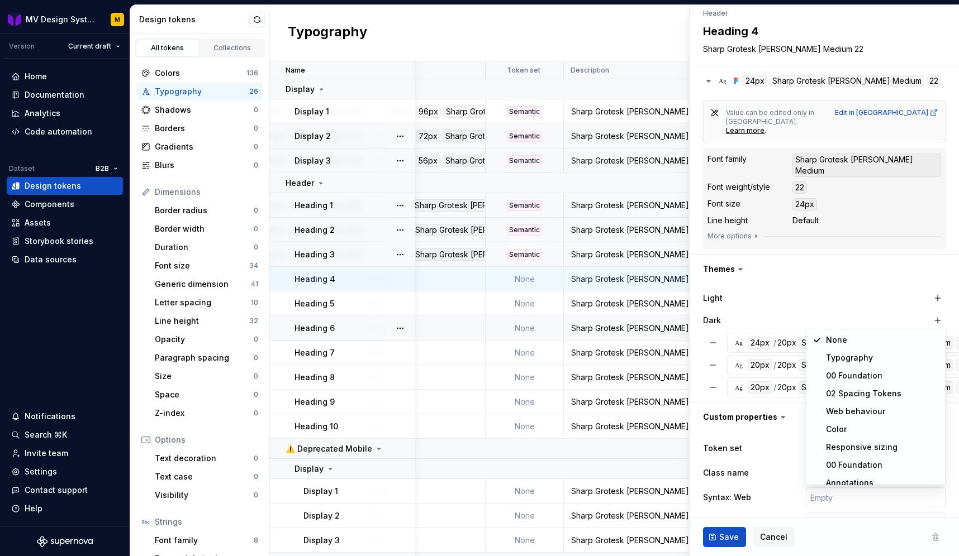
click at [789, 505] on html "MV Design System M Version Current draft Home Documentation Analytics Code auto…" at bounding box center [479, 278] width 959 height 556
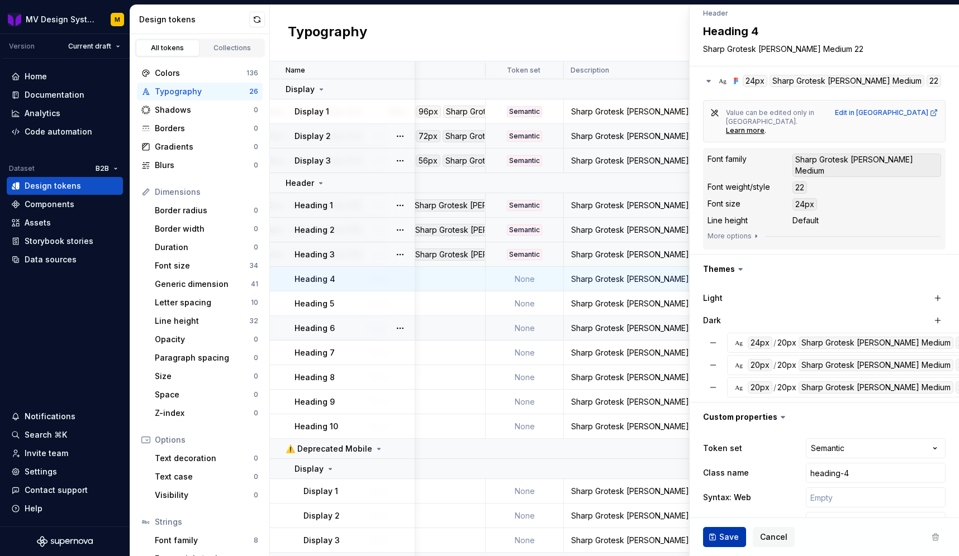
click at [726, 536] on span "Save" at bounding box center [729, 537] width 20 height 11
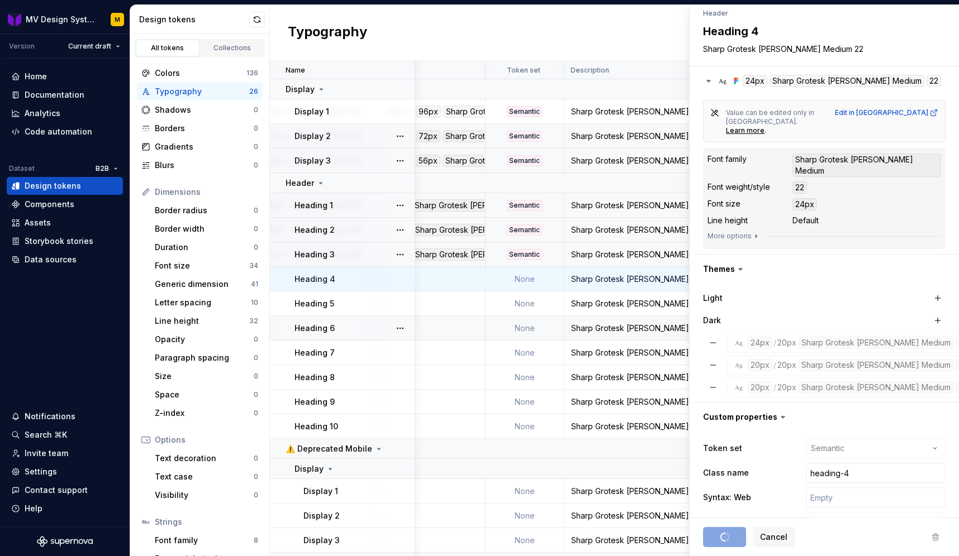
click at [739, 311] on div "Dark" at bounding box center [824, 321] width 242 height 20
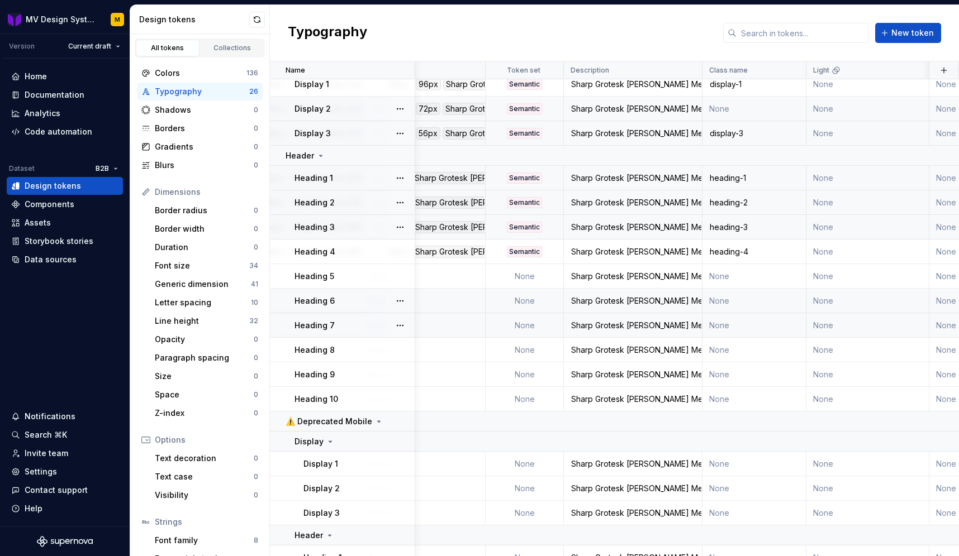
scroll to position [118, 560]
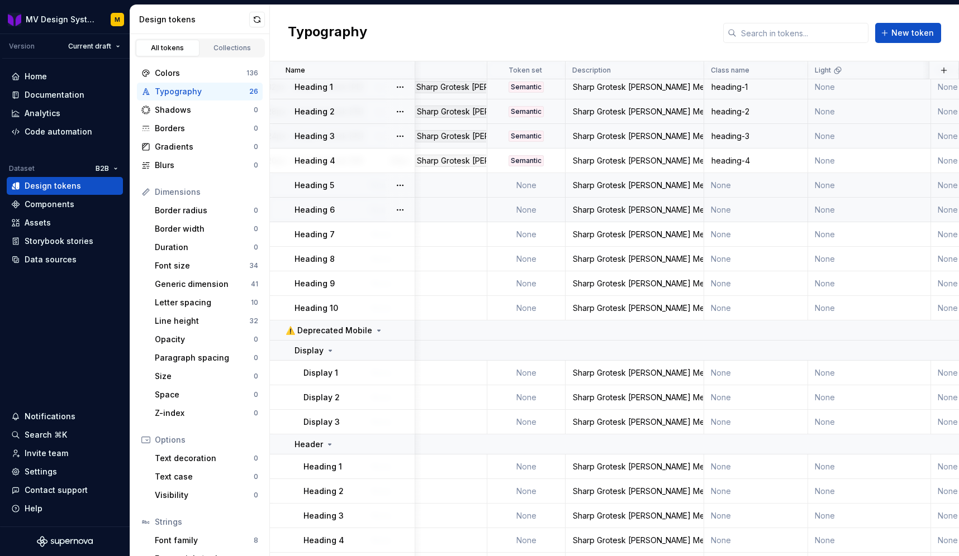
click at [383, 184] on div "Heading 5" at bounding box center [354, 185] width 120 height 11
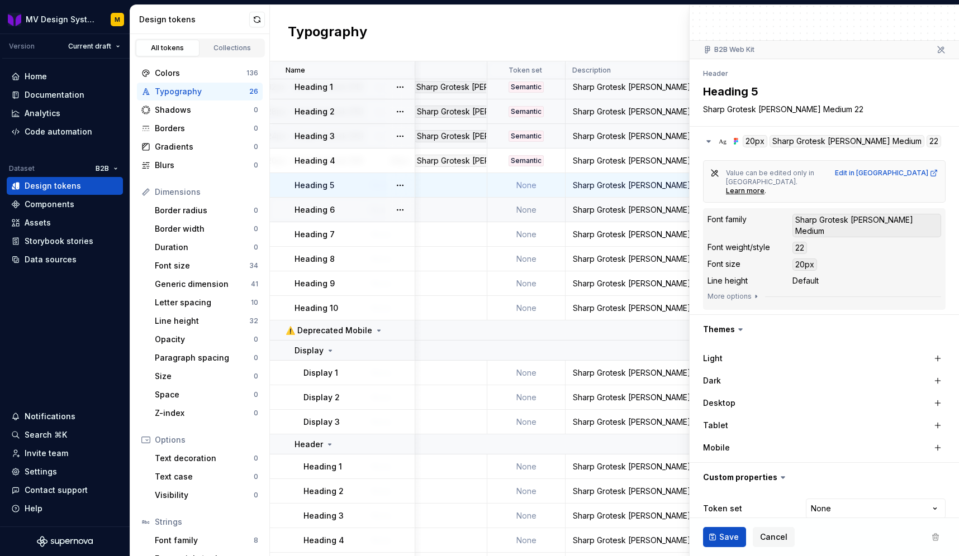
scroll to position [107, 0]
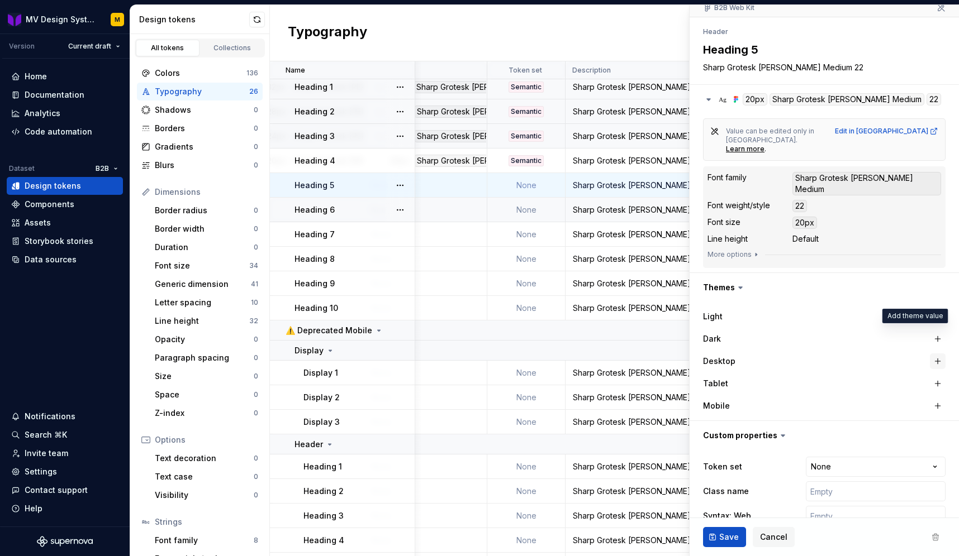
click at [930, 354] on button "button" at bounding box center [938, 362] width 16 height 16
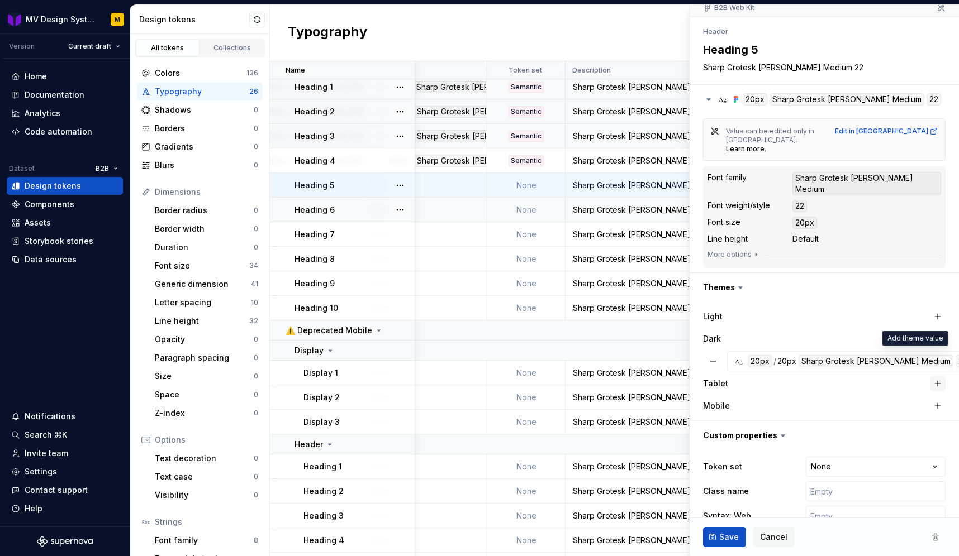
click at [935, 376] on button "button" at bounding box center [938, 384] width 16 height 16
click at [935, 398] on button "button" at bounding box center [938, 406] width 16 height 16
type textarea "*"
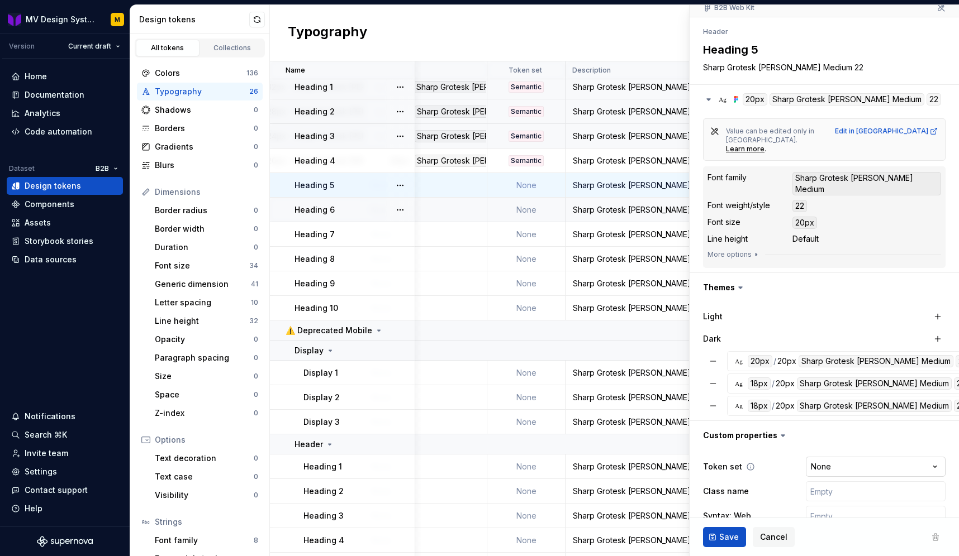
scroll to position [126, 0]
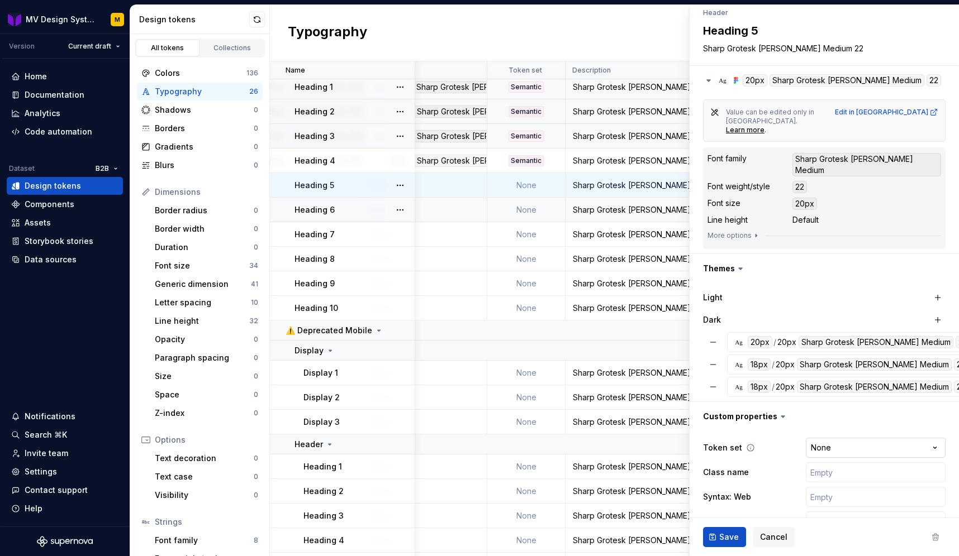
click at [862, 423] on html "MV Design System M Version Current draft Home Documentation Analytics Code auto…" at bounding box center [479, 278] width 959 height 556
select select "**********"
click at [835, 463] on input "text" at bounding box center [876, 473] width 140 height 20
paste input "heading-"
type textarea "*"
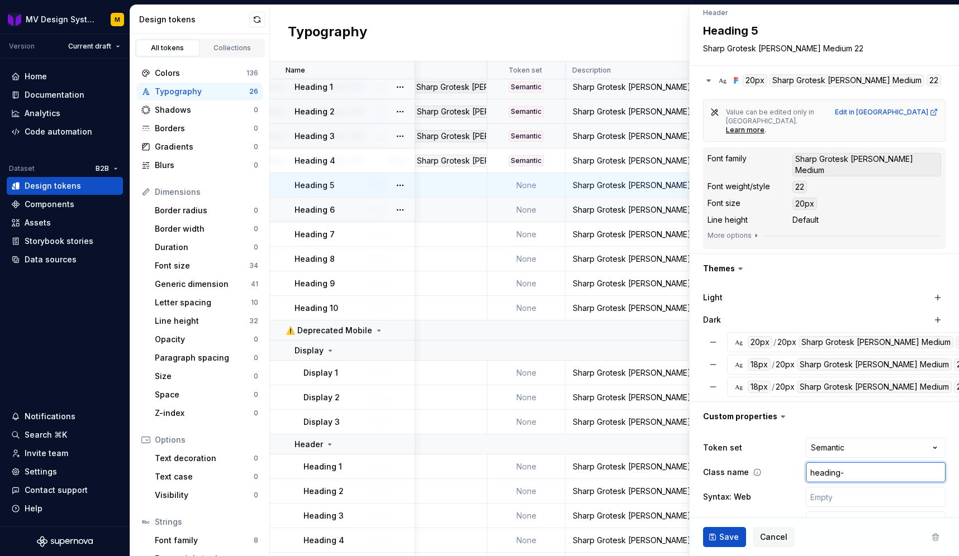
type input "heading-5"
type textarea "*"
type input "heading-5"
click at [723, 534] on span "Save" at bounding box center [729, 537] width 20 height 11
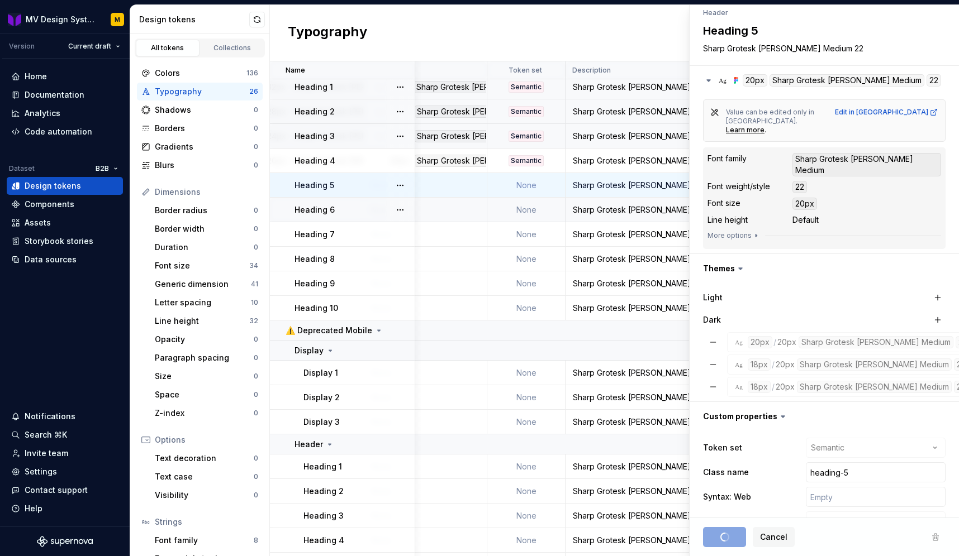
click at [358, 212] on div "Heading 6" at bounding box center [354, 209] width 120 height 11
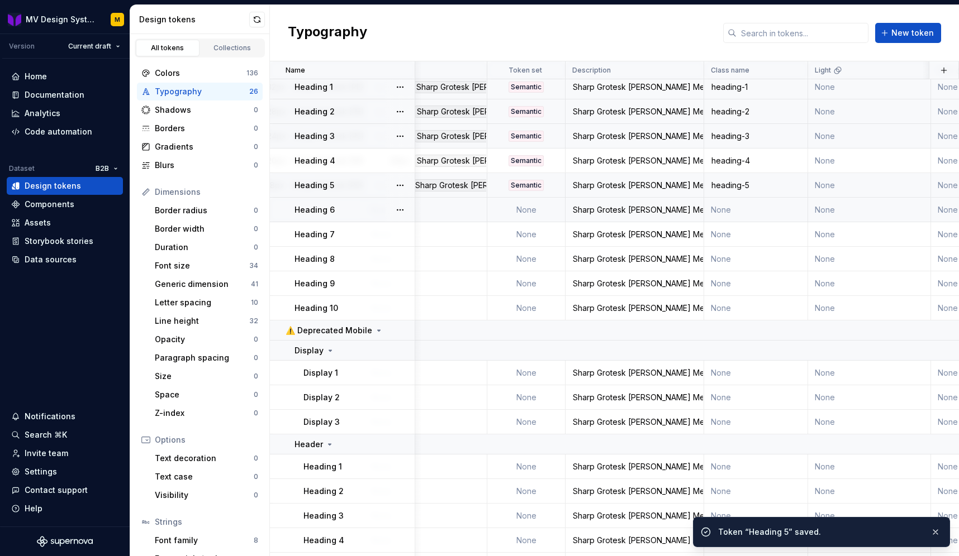
click at [356, 216] on td "Heading 6" at bounding box center [342, 210] width 145 height 25
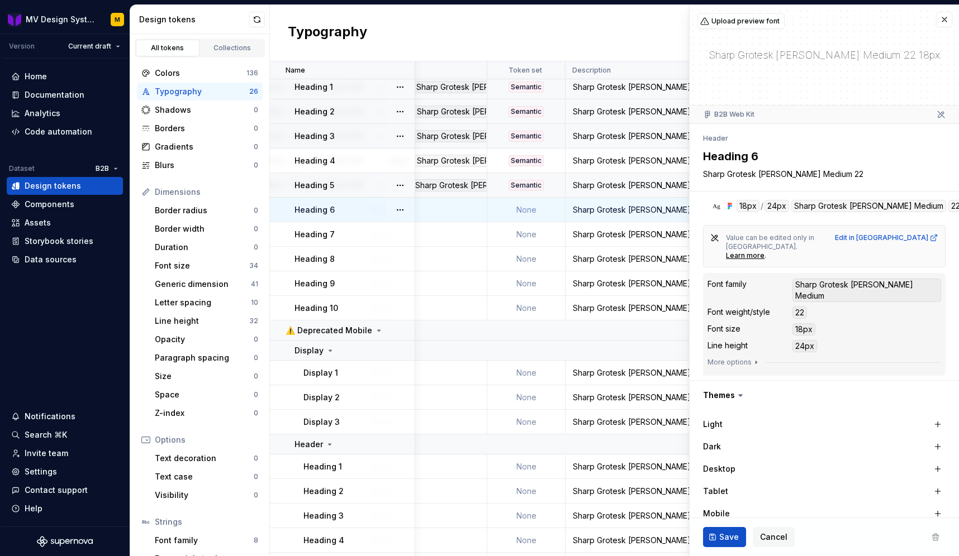
scroll to position [127, 0]
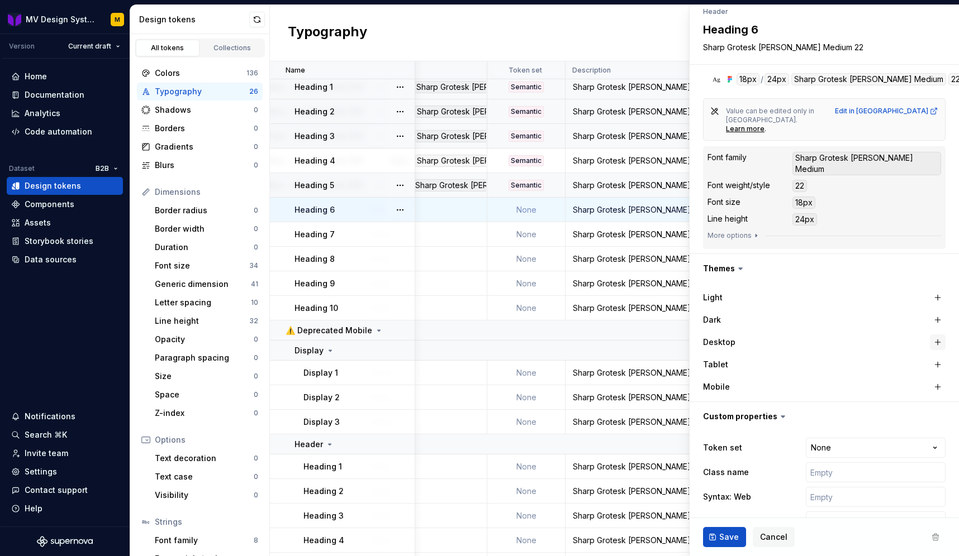
click at [940, 335] on button "button" at bounding box center [938, 343] width 16 height 16
click at [936, 357] on button "button" at bounding box center [938, 365] width 16 height 16
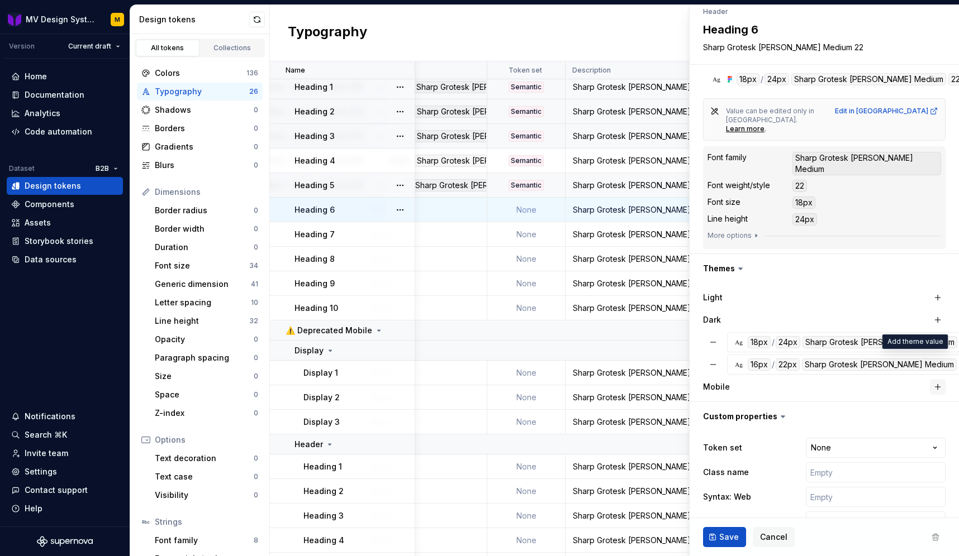
click at [938, 379] on button "button" at bounding box center [938, 387] width 16 height 16
type textarea "*"
click at [859, 421] on html "MV Design System M Version Current draft Home Documentation Analytics Code auto…" at bounding box center [479, 278] width 959 height 556
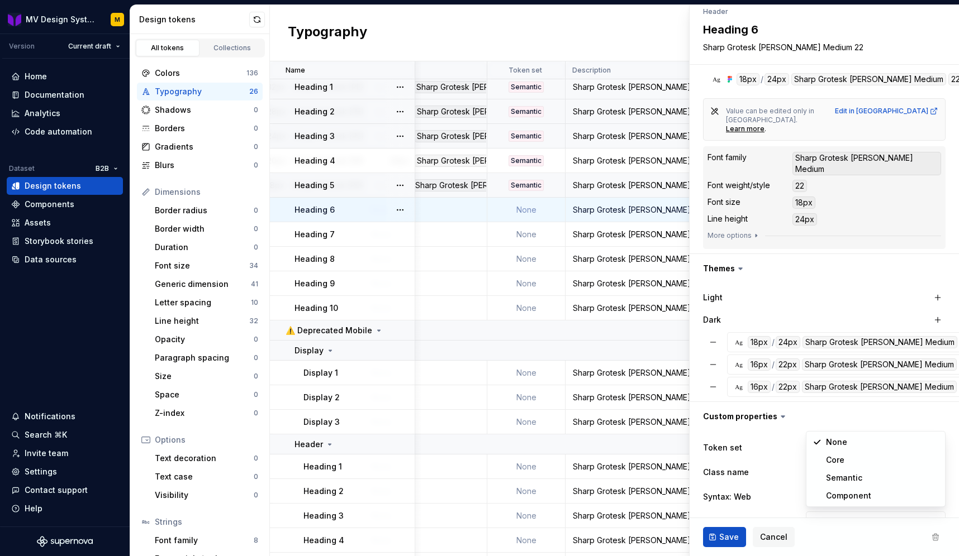
select select "**********"
click at [818, 463] on input "text" at bounding box center [876, 473] width 140 height 20
paste input "heading-"
type textarea "*"
type input "heading-"
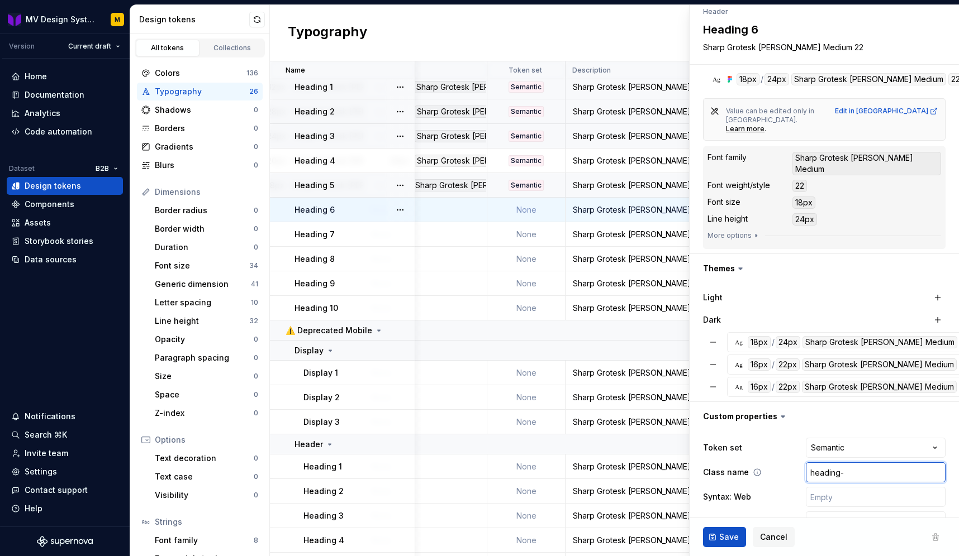
type textarea "*"
type input "heading-6"
type textarea "*"
type input "heading-6"
click at [730, 539] on span "Save" at bounding box center [729, 537] width 20 height 11
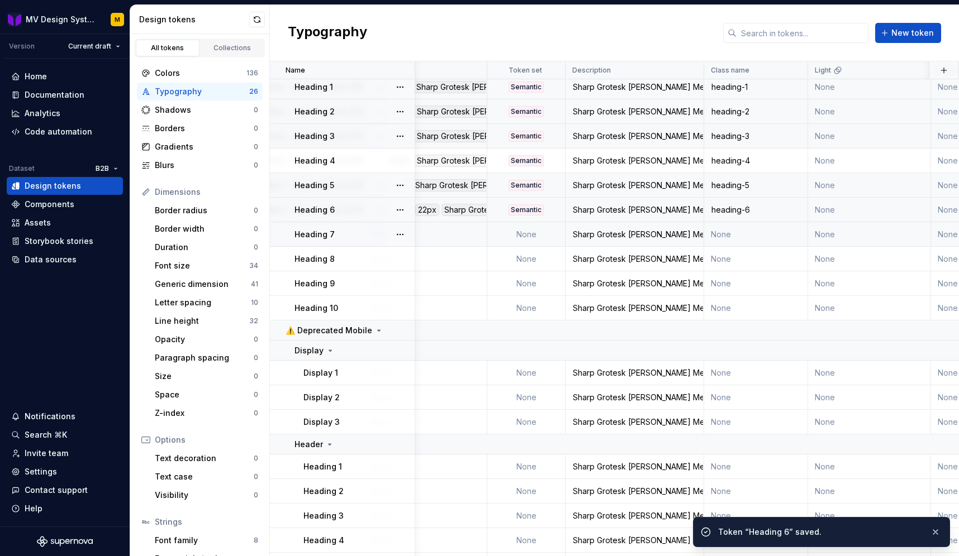
click at [375, 233] on div "Heading 7" at bounding box center [354, 234] width 120 height 11
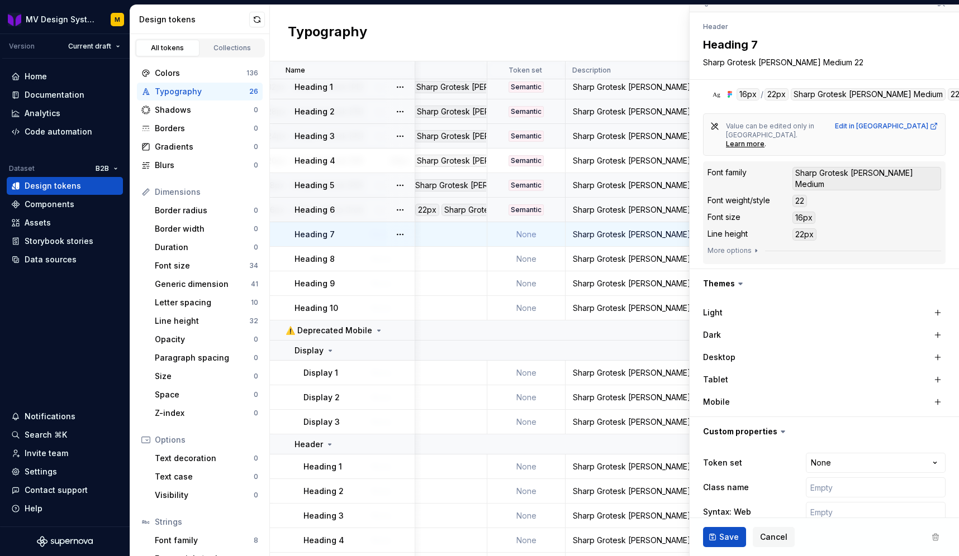
scroll to position [127, 0]
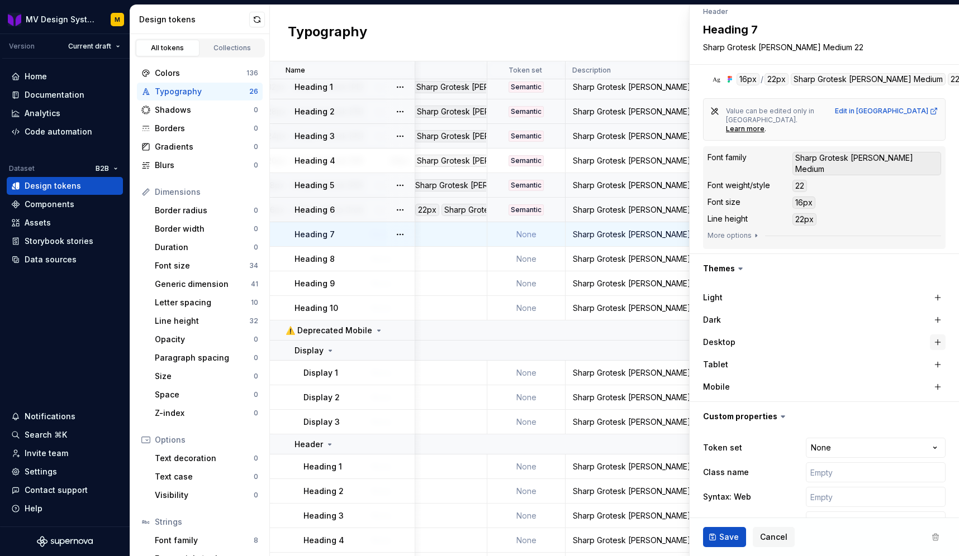
click at [939, 335] on button "button" at bounding box center [938, 343] width 16 height 16
click at [939, 357] on button "button" at bounding box center [938, 365] width 16 height 16
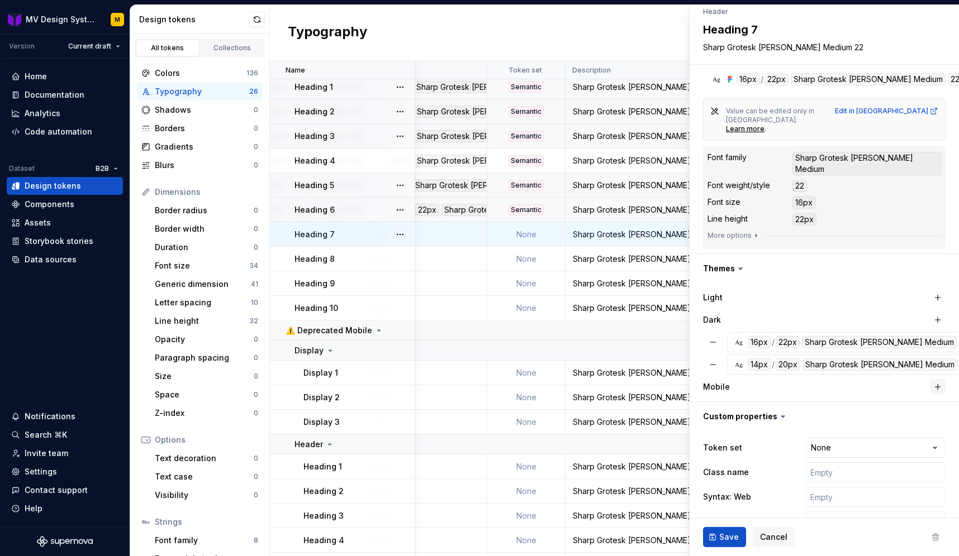
click at [936, 379] on button "button" at bounding box center [938, 387] width 16 height 16
type textarea "*"
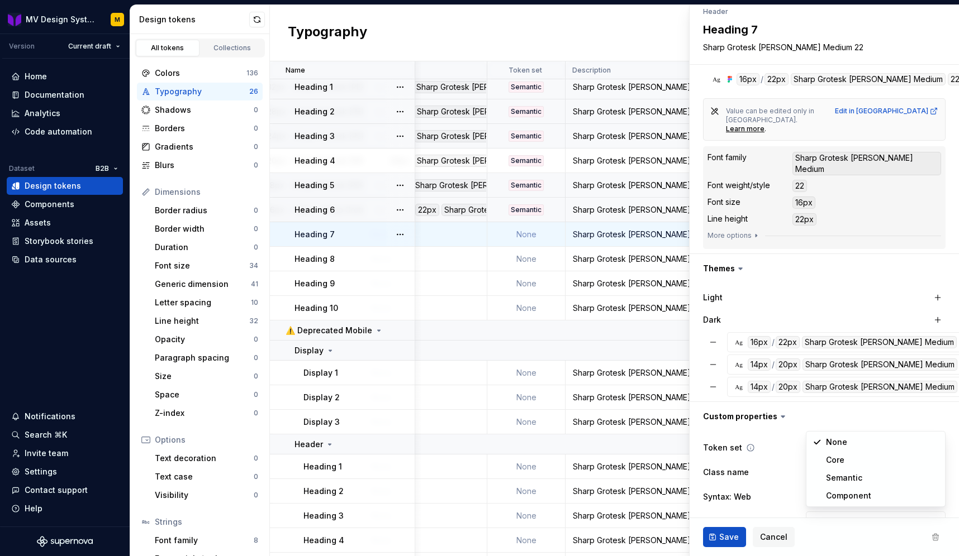
click at [928, 417] on html "MV Design System M Version Current draft Home Documentation Analytics Code auto…" at bounding box center [479, 278] width 959 height 556
select select "**********"
click at [830, 455] on div "**********" at bounding box center [824, 485] width 242 height 98
click at [826, 463] on input "text" at bounding box center [876, 473] width 140 height 20
paste input "heading-"
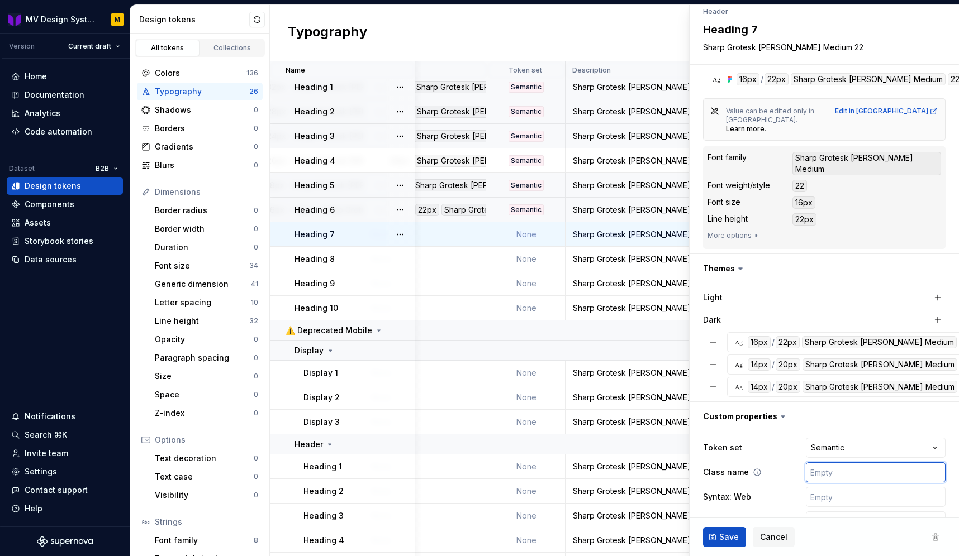
type textarea "*"
type input "heading-"
type textarea "*"
type input "heading-7"
click at [727, 530] on button "Save" at bounding box center [724, 537] width 43 height 20
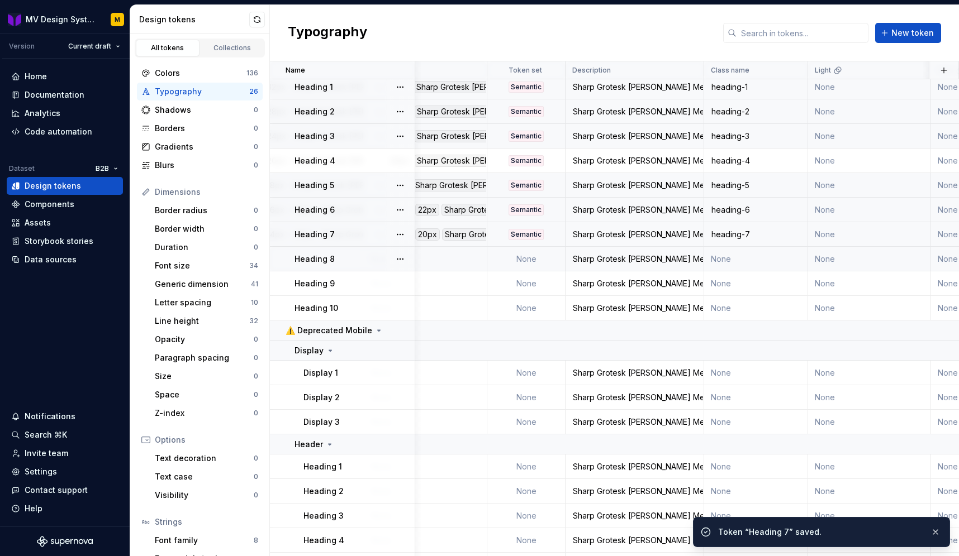
click at [367, 257] on div "Heading 8" at bounding box center [354, 259] width 120 height 11
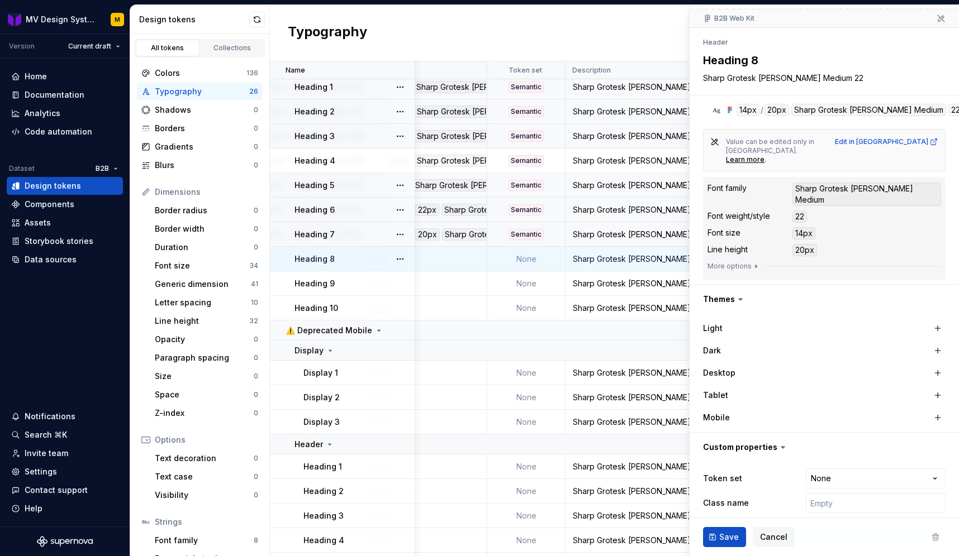
scroll to position [127, 0]
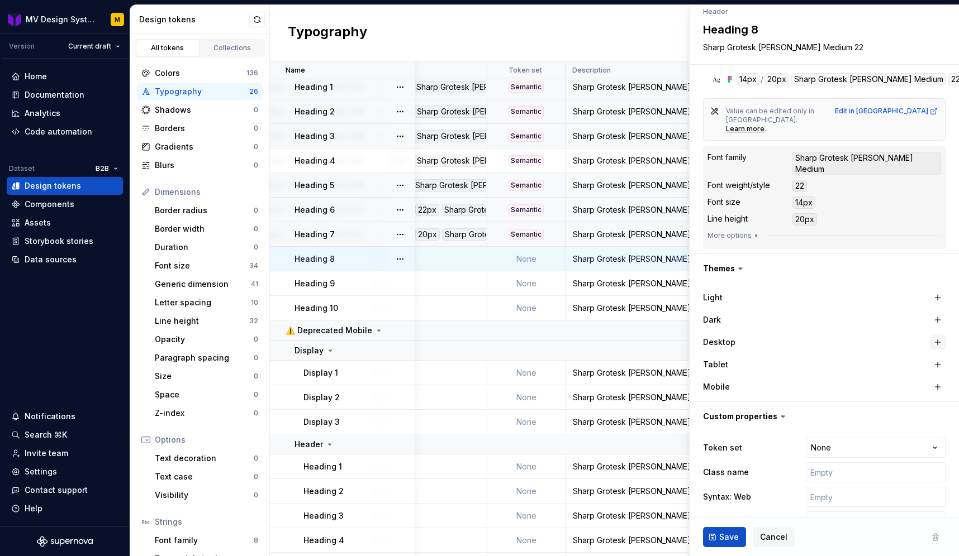
click at [940, 335] on button "button" at bounding box center [938, 343] width 16 height 16
click at [938, 357] on button "button" at bounding box center [938, 365] width 16 height 16
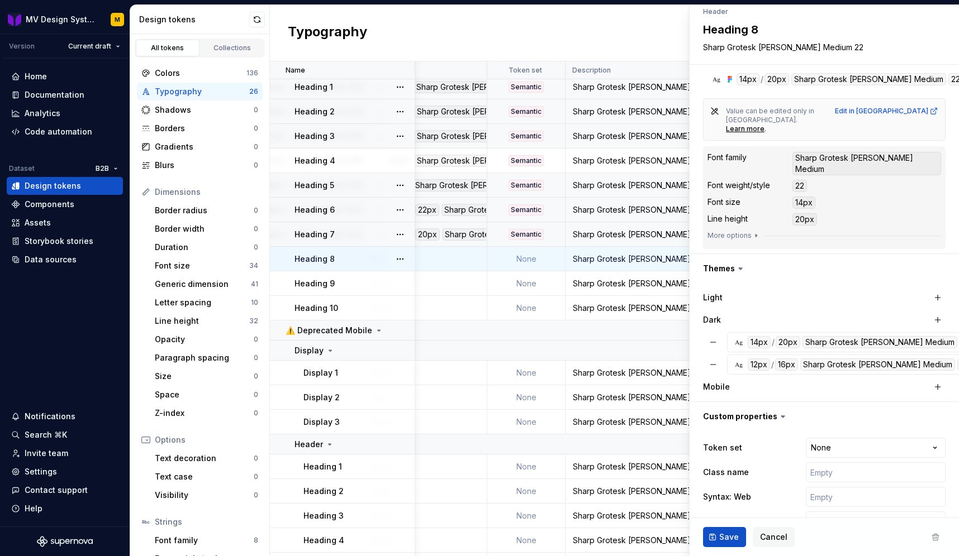
click at [938, 377] on div "Mobile" at bounding box center [824, 387] width 242 height 20
click at [938, 379] on button "button" at bounding box center [938, 387] width 16 height 16
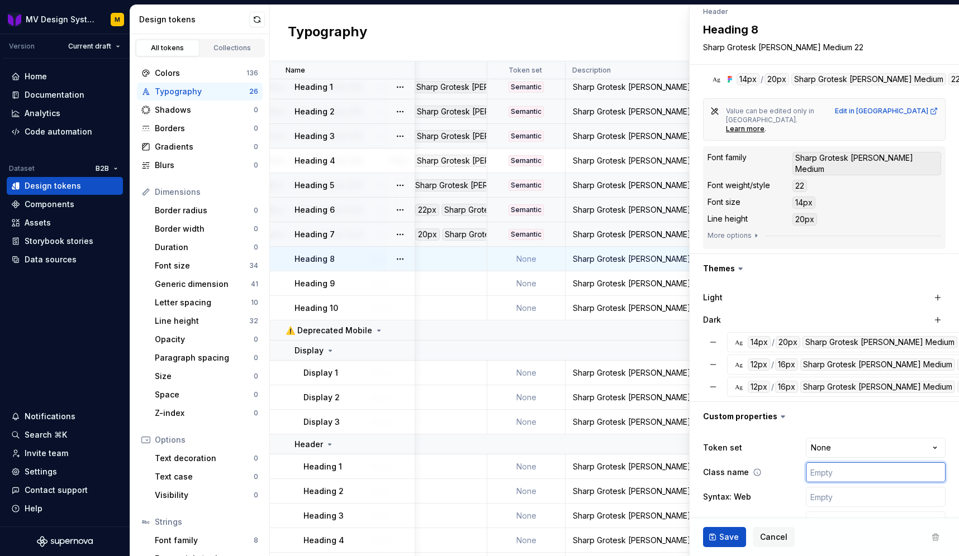
click at [860, 463] on input "text" at bounding box center [876, 473] width 140 height 20
paste input "heading-"
type textarea "*"
type input "heading-"
type textarea "*"
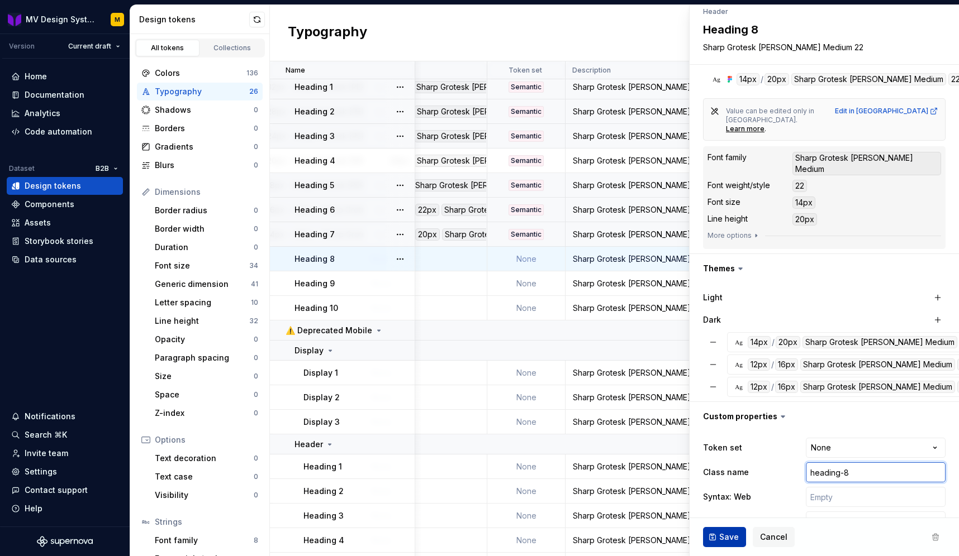
type input "heading-8"
click at [720, 539] on span "Save" at bounding box center [729, 537] width 20 height 11
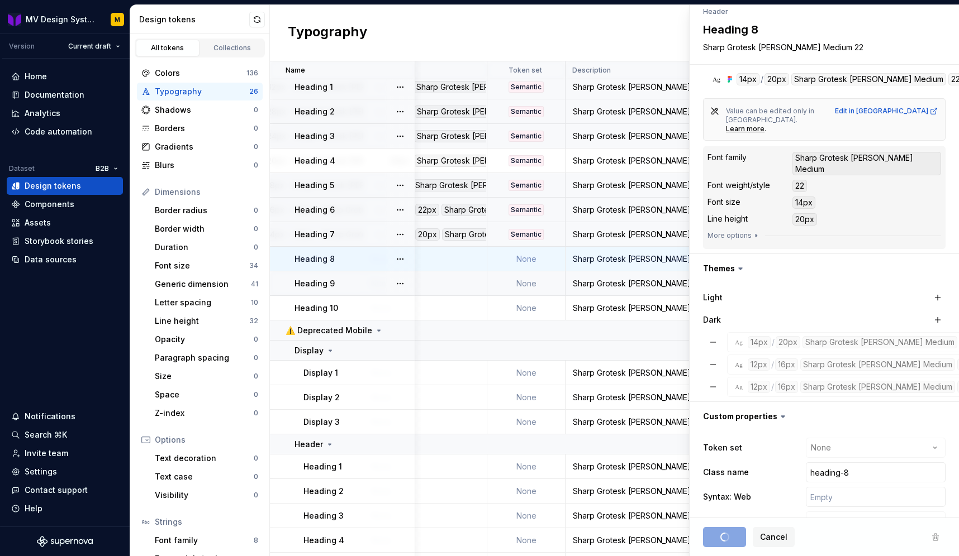
click at [359, 283] on div "Heading 9" at bounding box center [354, 283] width 120 height 11
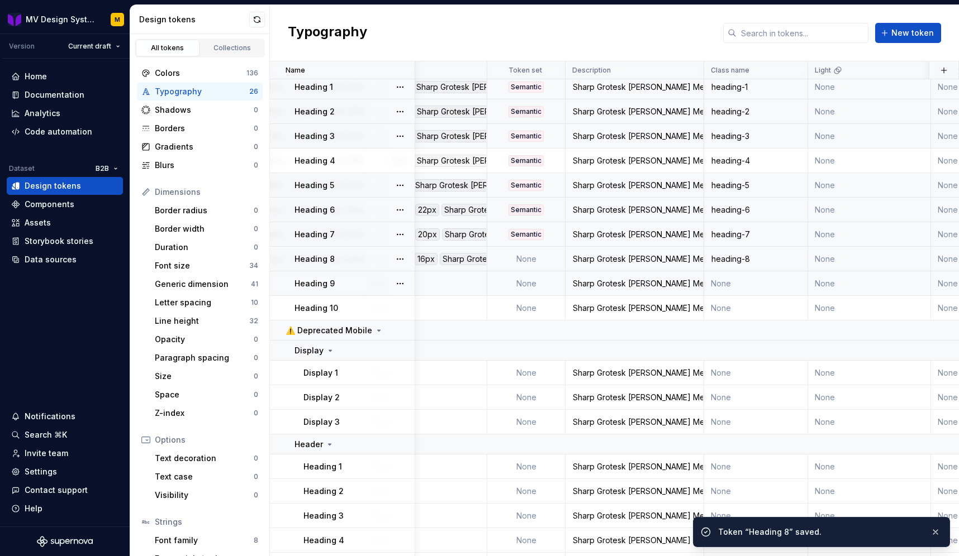
click at [360, 282] on div "Heading 9" at bounding box center [354, 283] width 120 height 11
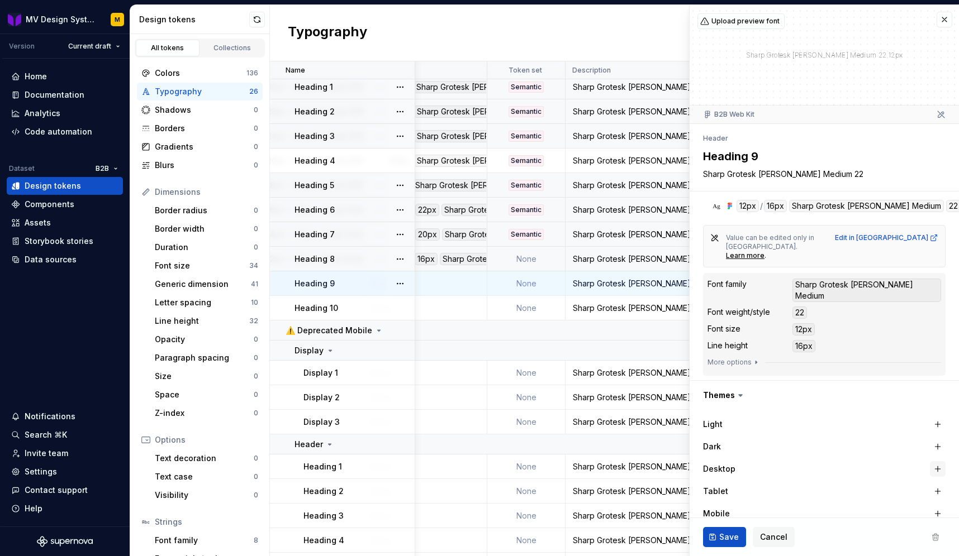
click at [939, 461] on button "button" at bounding box center [938, 469] width 16 height 16
click at [939, 484] on button "button" at bounding box center [938, 492] width 16 height 16
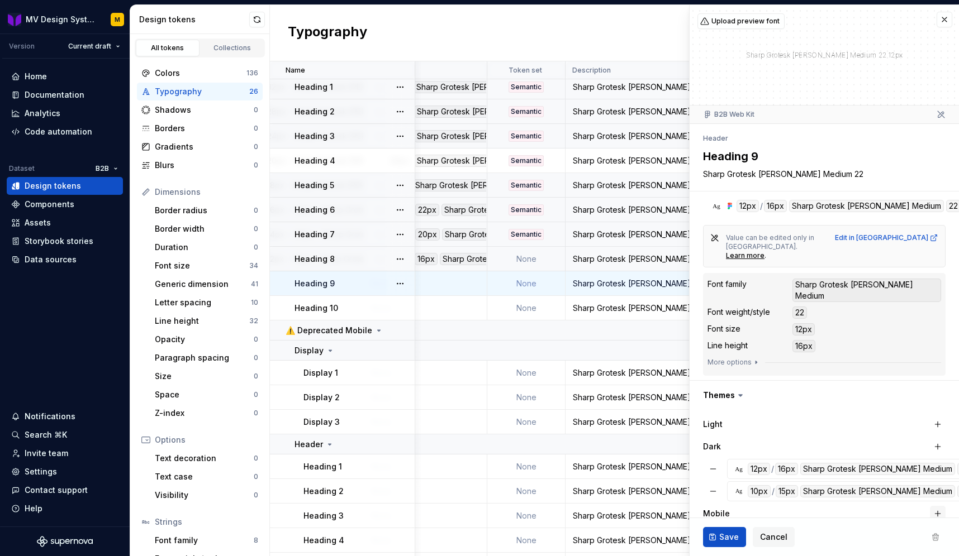
click at [936, 506] on button "button" at bounding box center [938, 514] width 16 height 16
type textarea "*"
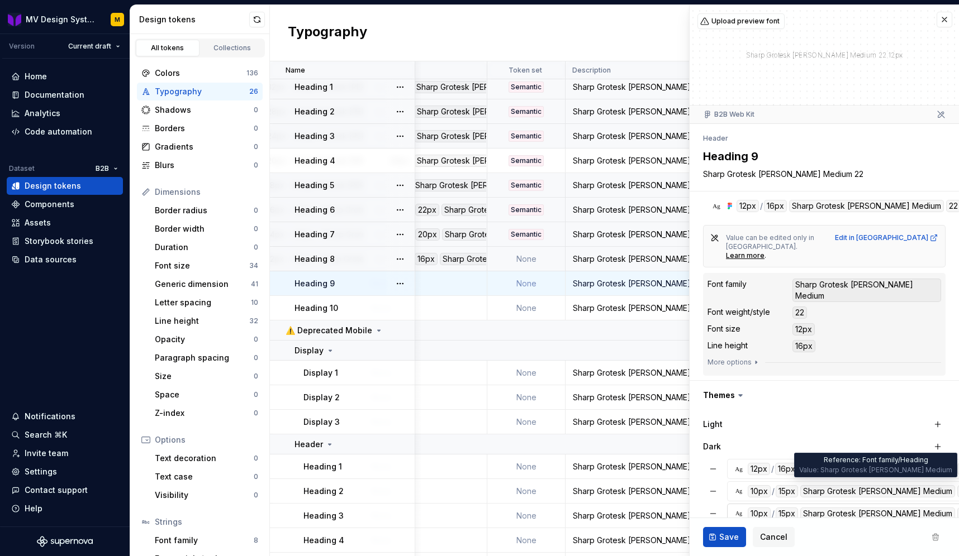
scroll to position [127, 0]
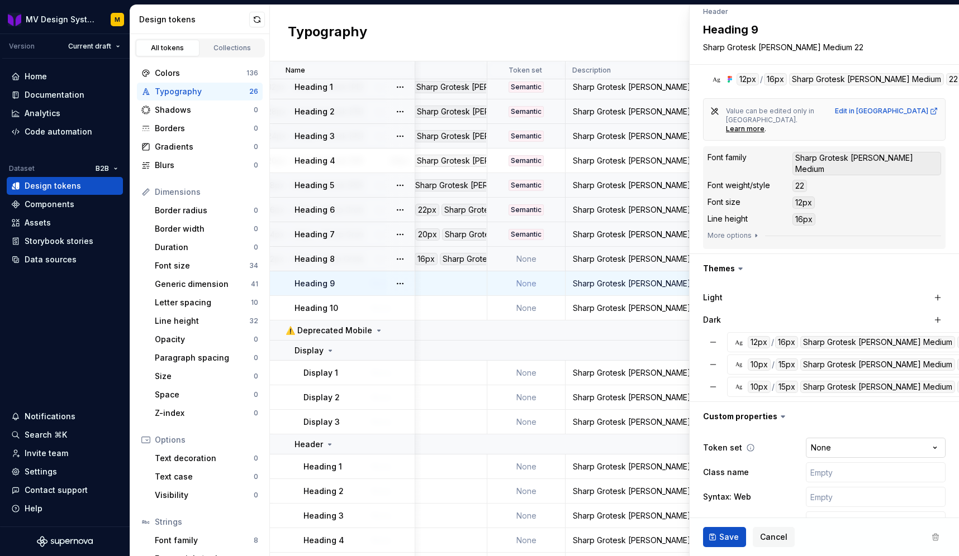
click at [848, 428] on html "MV Design System M Version Current draft Home Documentation Analytics Code auto…" at bounding box center [479, 278] width 959 height 556
select select "**********"
click at [824, 463] on input "text" at bounding box center [876, 473] width 140 height 20
paste input "heading-"
type textarea "*"
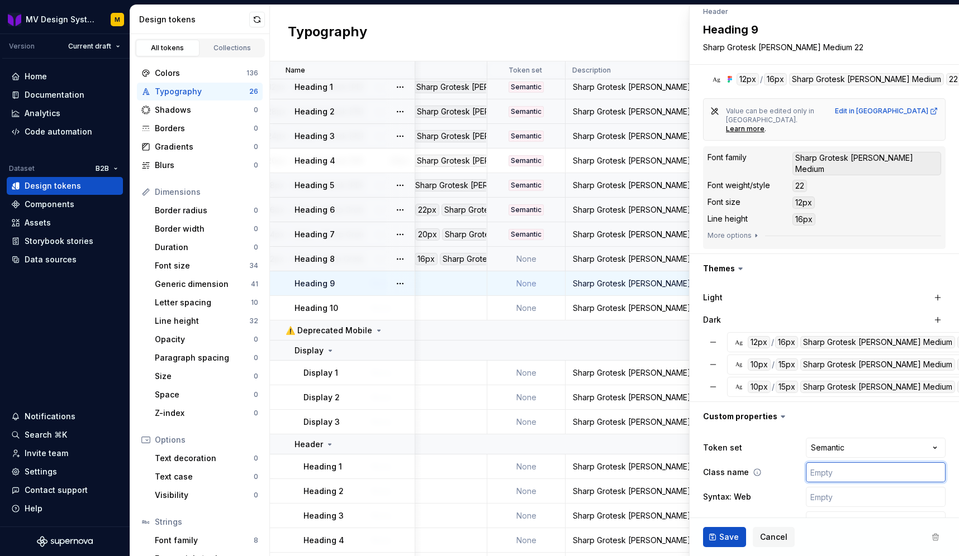
type input "heading-"
type textarea "*"
type input "heading-9"
click at [717, 530] on button "Save" at bounding box center [724, 537] width 43 height 20
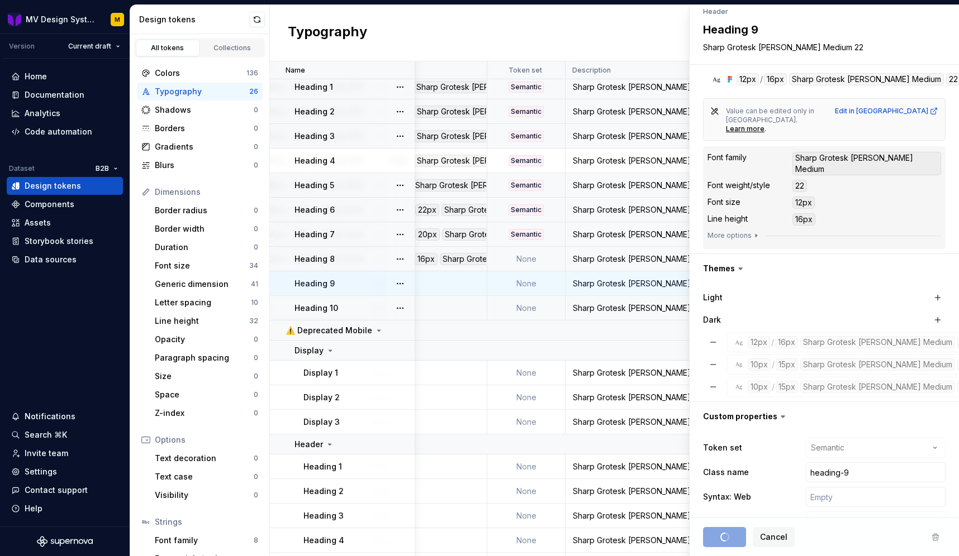
click at [361, 305] on div "Heading 10" at bounding box center [354, 308] width 120 height 11
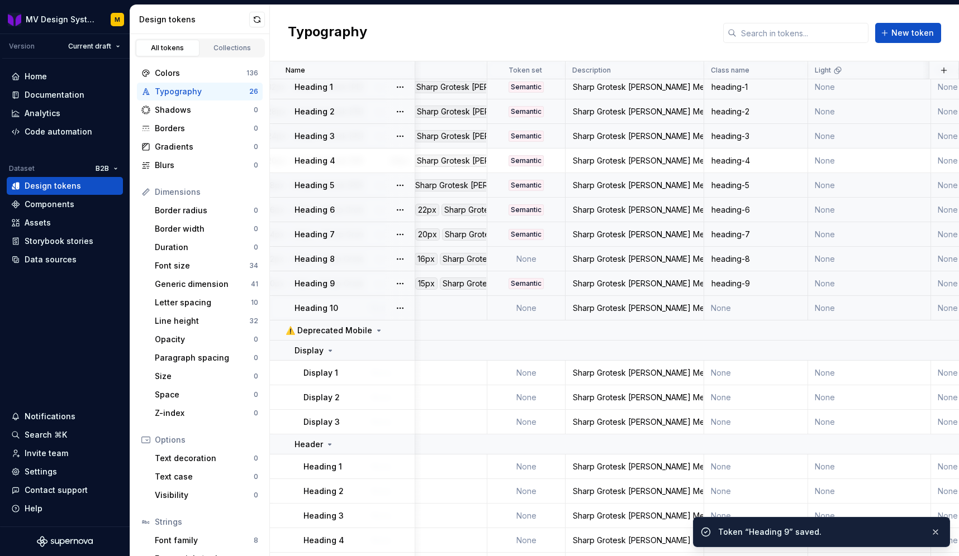
click at [532, 255] on td "None" at bounding box center [526, 259] width 78 height 25
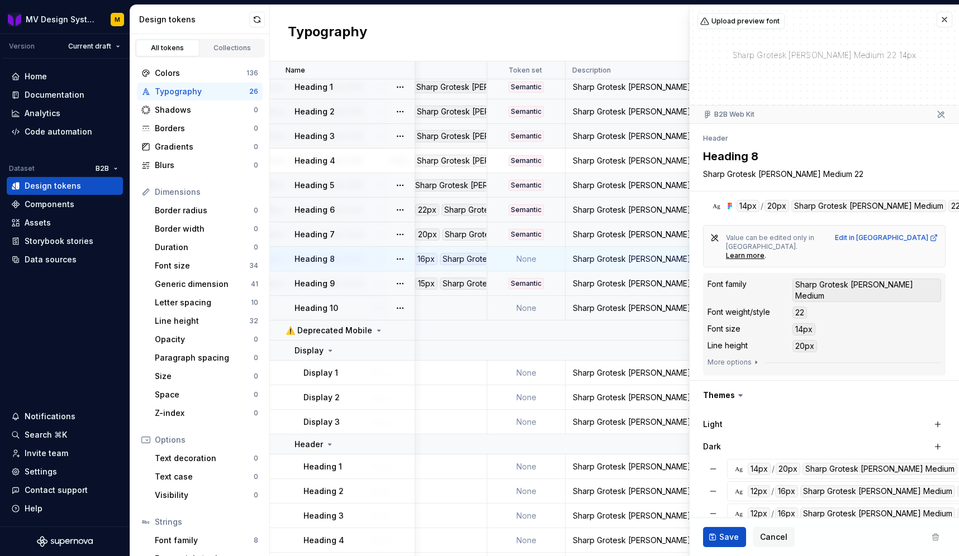
type textarea "*"
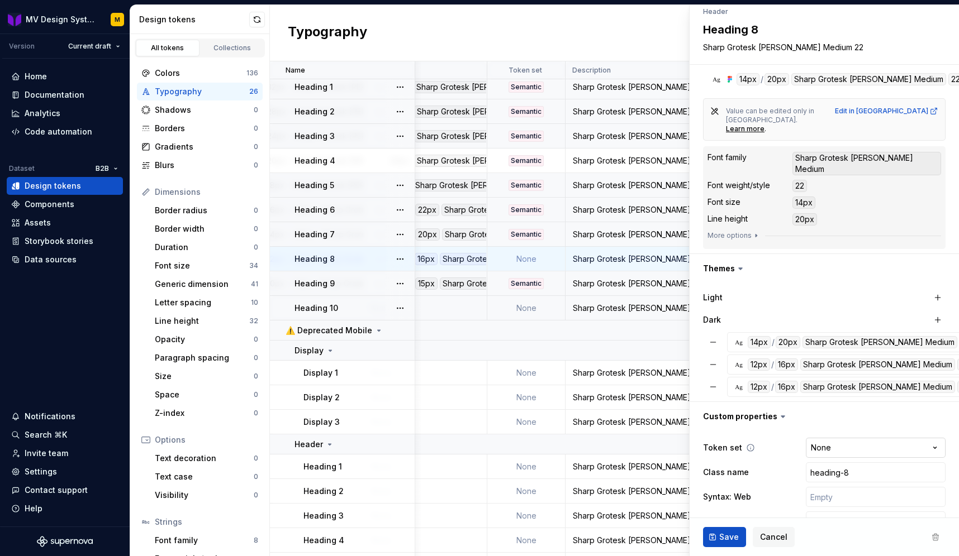
click at [844, 420] on html "MV Design System M Version Current draft Home Documentation Analytics Code auto…" at bounding box center [479, 278] width 959 height 556
select select "**********"
click at [717, 541] on button "Save" at bounding box center [724, 537] width 43 height 20
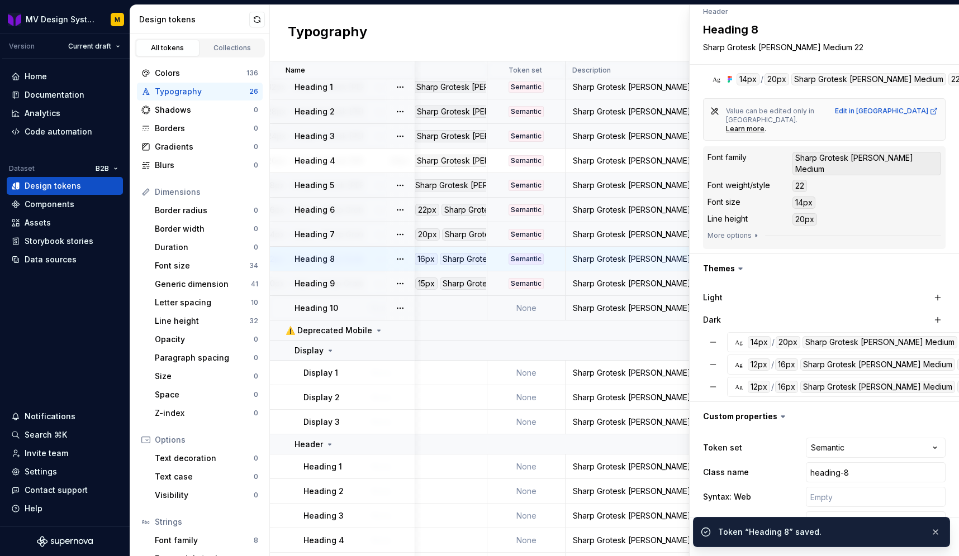
click at [372, 308] on div "Heading 10" at bounding box center [354, 308] width 120 height 11
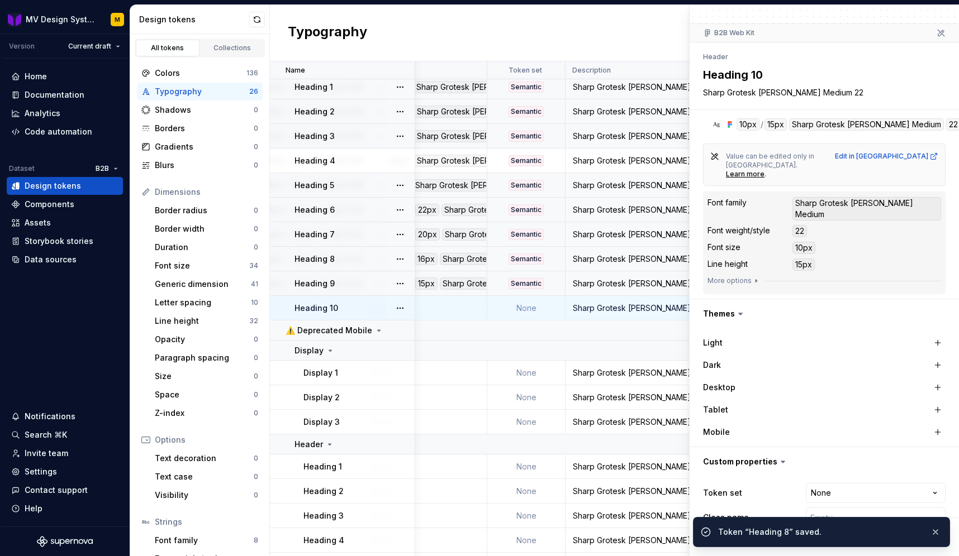
scroll to position [127, 0]
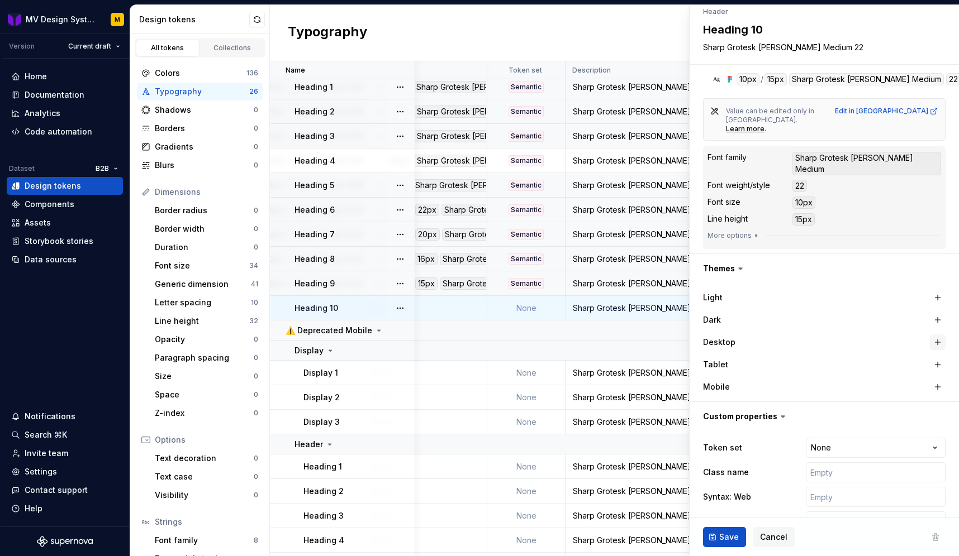
click at [937, 335] on button "button" at bounding box center [938, 343] width 16 height 16
click at [939, 357] on button "button" at bounding box center [938, 365] width 16 height 16
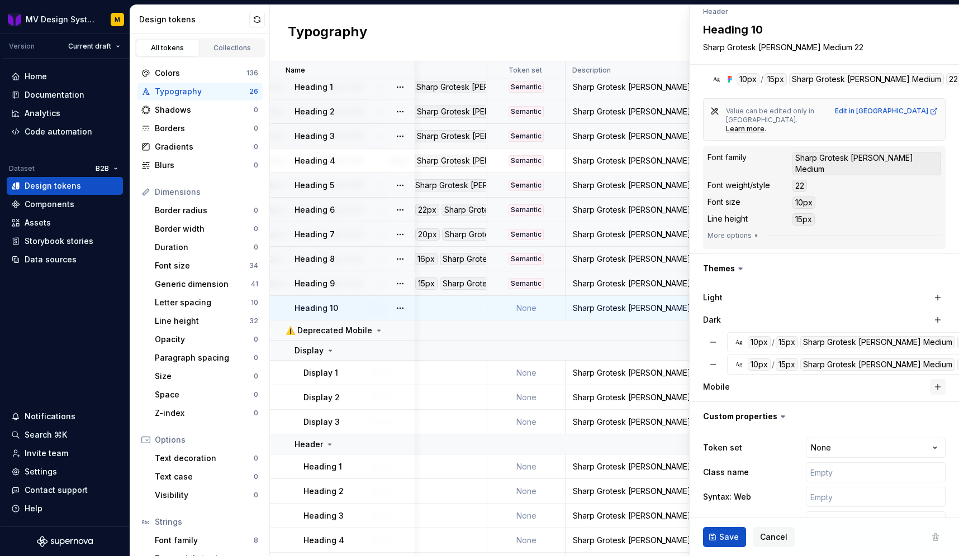
click at [938, 379] on button "button" at bounding box center [938, 387] width 16 height 16
type textarea "*"
click at [867, 422] on html "MV Design System M Version Current draft Home Documentation Analytics Code auto…" at bounding box center [479, 278] width 959 height 556
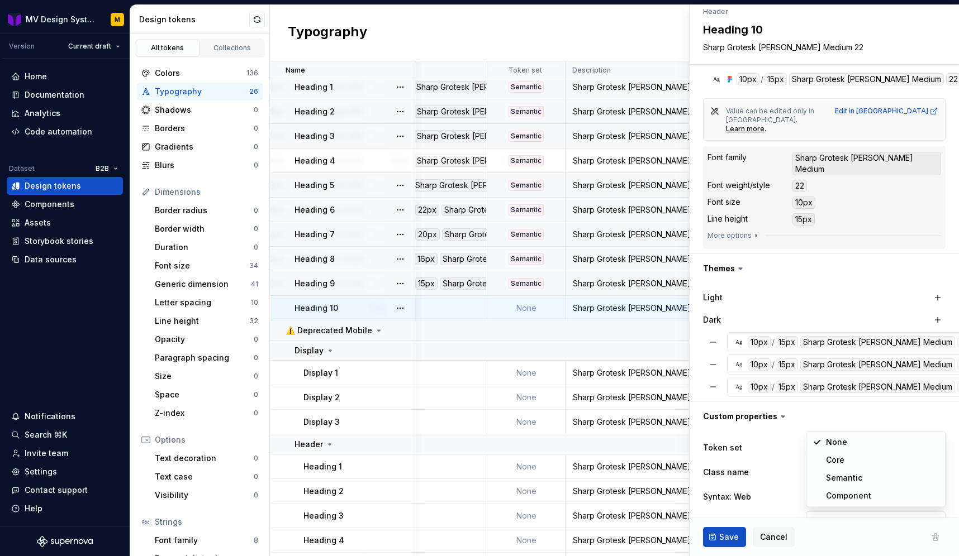
select select "**********"
click at [846, 463] on input "text" at bounding box center [876, 473] width 140 height 20
paste input "heading-"
type textarea "*"
type input "heading-"
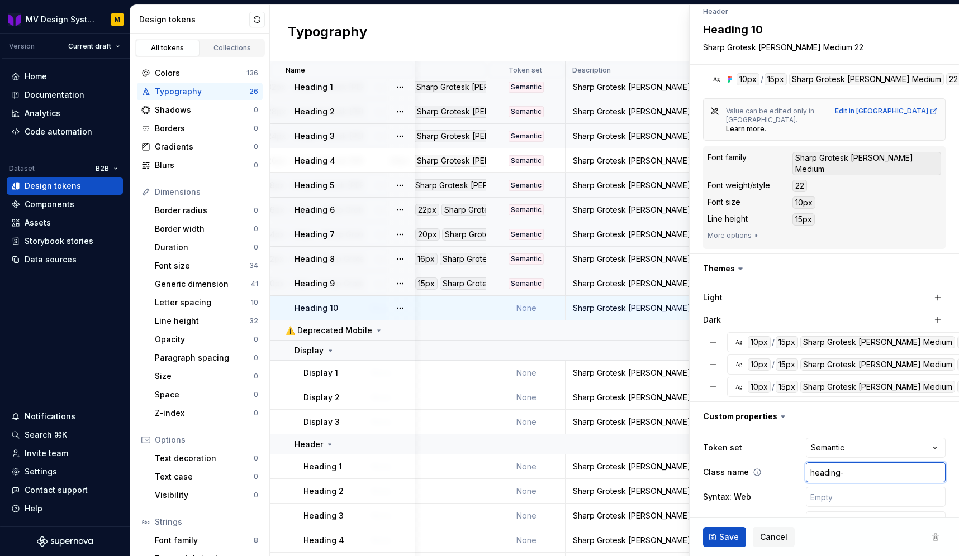
type textarea "*"
type input "heading-1"
type textarea "*"
type input "heading-10"
click at [732, 534] on span "Save" at bounding box center [729, 537] width 20 height 11
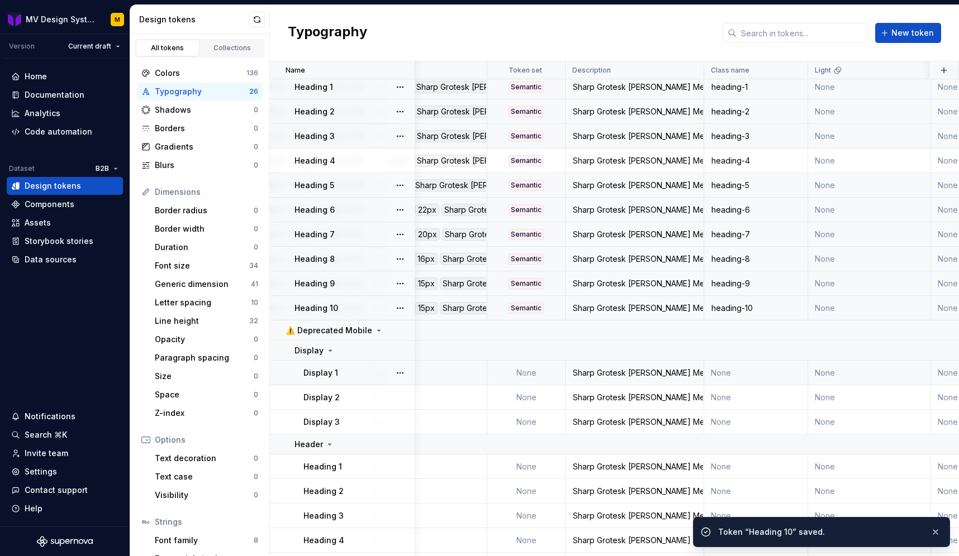
scroll to position [263, 560]
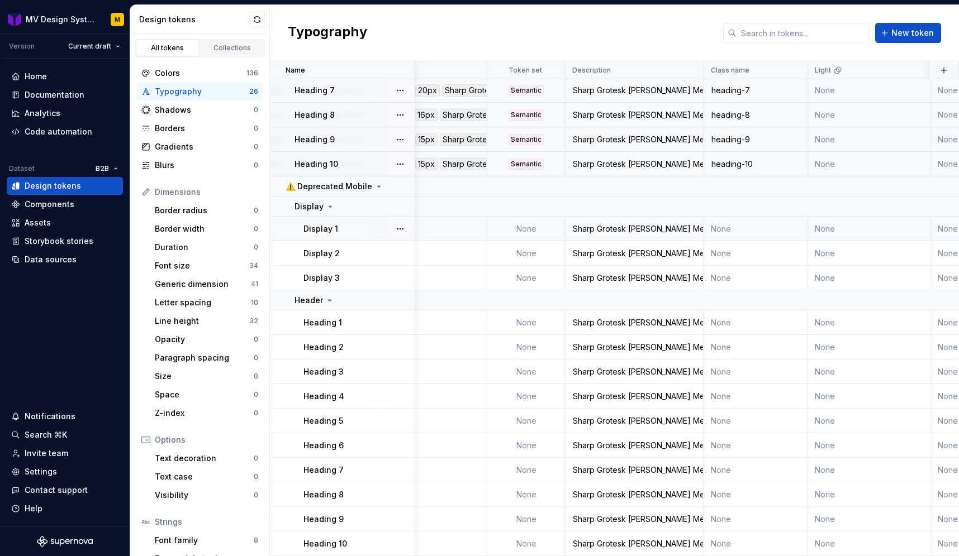
click at [361, 224] on div "Display 1" at bounding box center [358, 228] width 111 height 11
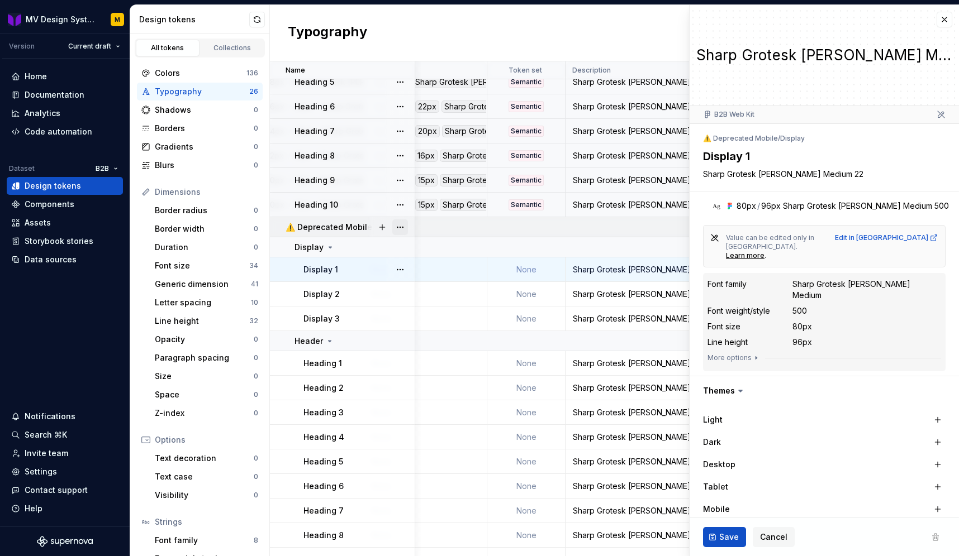
scroll to position [220, 560]
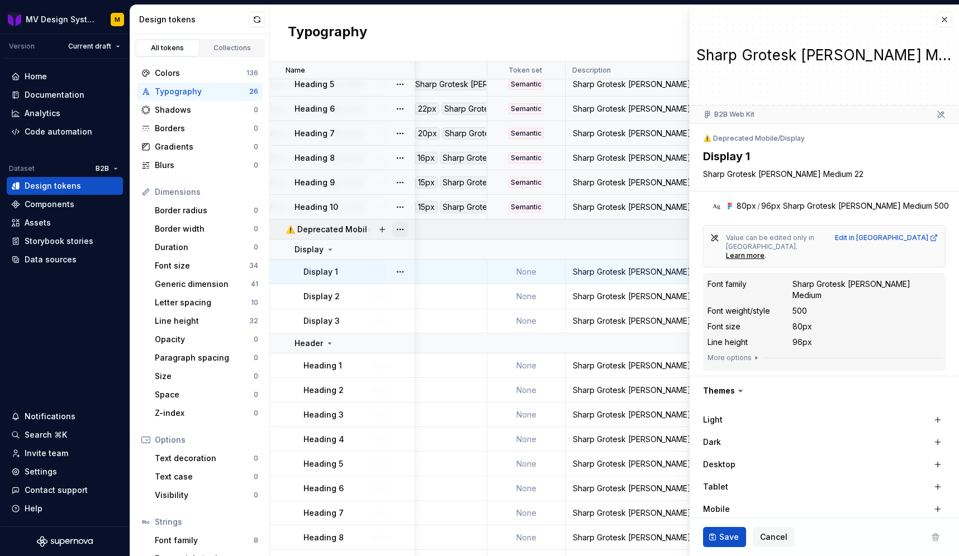
click at [403, 231] on button "button" at bounding box center [400, 230] width 16 height 16
click at [342, 264] on html "MV Design System M Version Current draft Home Documentation Analytics Code auto…" at bounding box center [479, 278] width 959 height 556
click at [372, 275] on div "Display 1" at bounding box center [358, 272] width 111 height 11
type textarea "*"
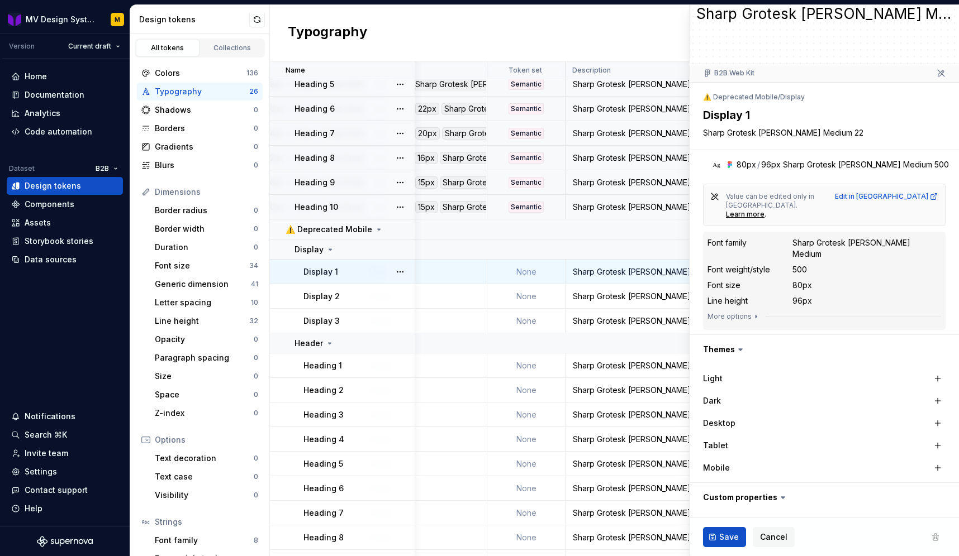
scroll to position [122, 0]
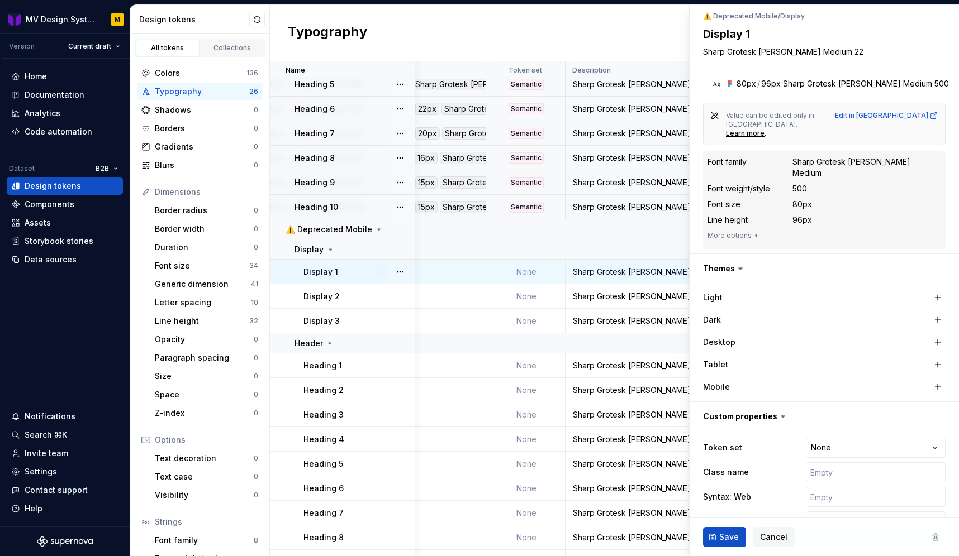
click at [594, 31] on div "Typography New token" at bounding box center [614, 33] width 689 height 56
click at [774, 535] on span "Cancel" at bounding box center [773, 537] width 27 height 11
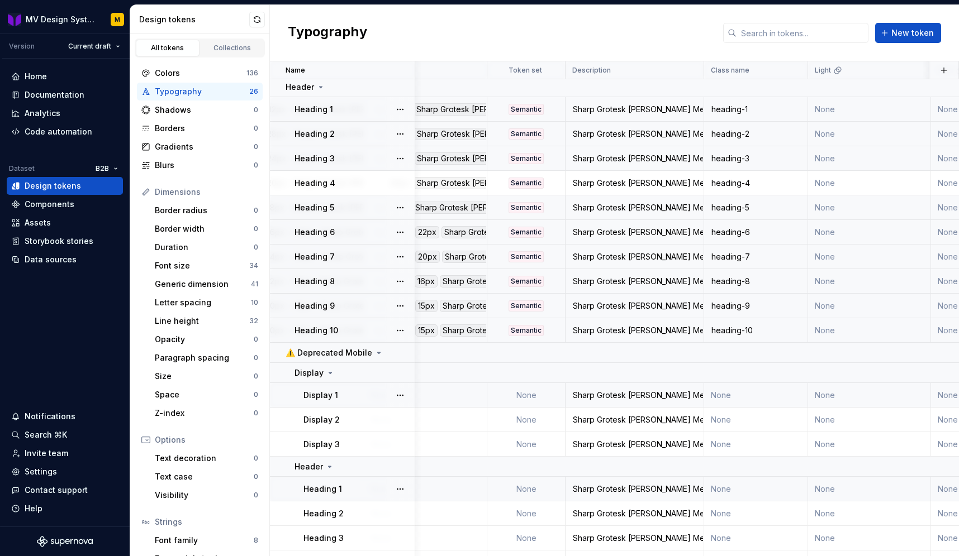
scroll to position [145, 560]
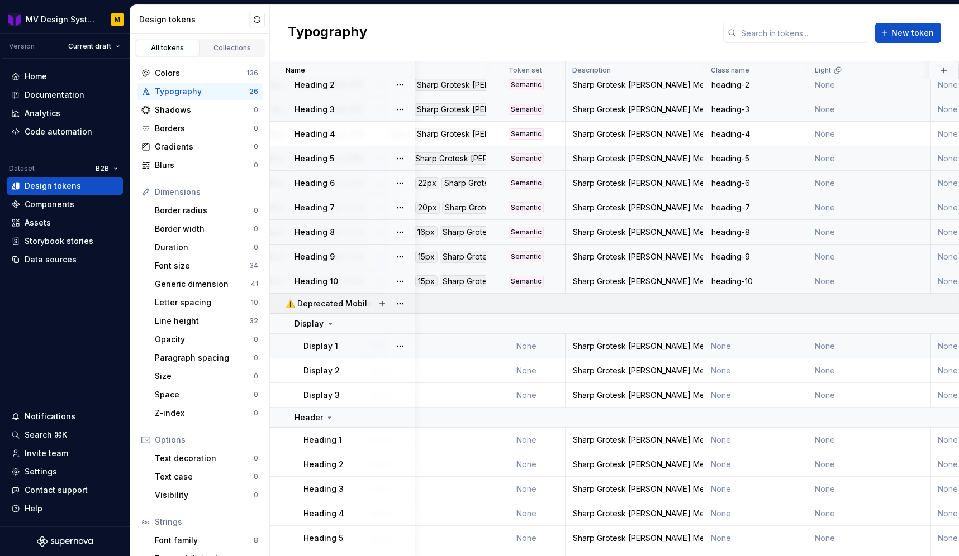
click at [331, 306] on p "⚠️ Deprecated Mobile" at bounding box center [329, 303] width 87 height 11
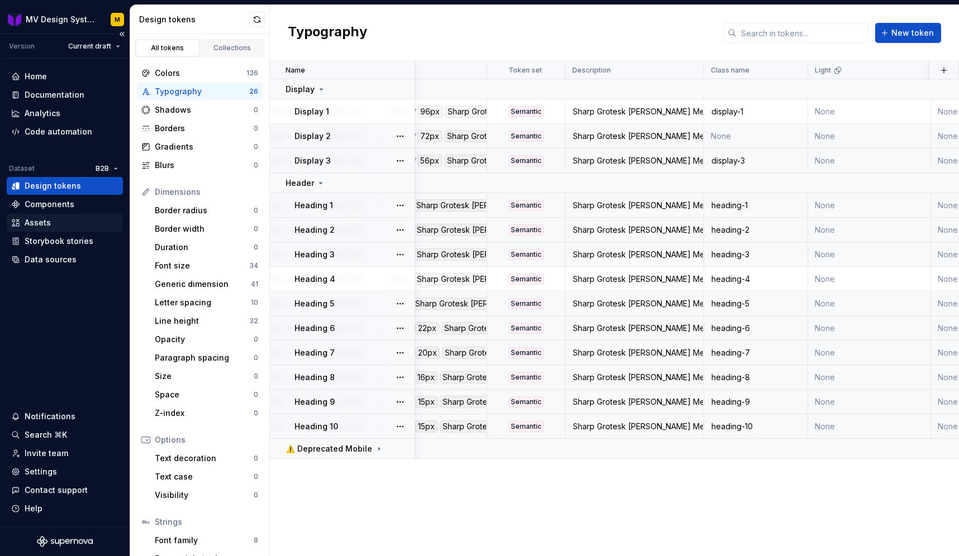
click at [39, 229] on div "Assets" at bounding box center [65, 223] width 116 height 18
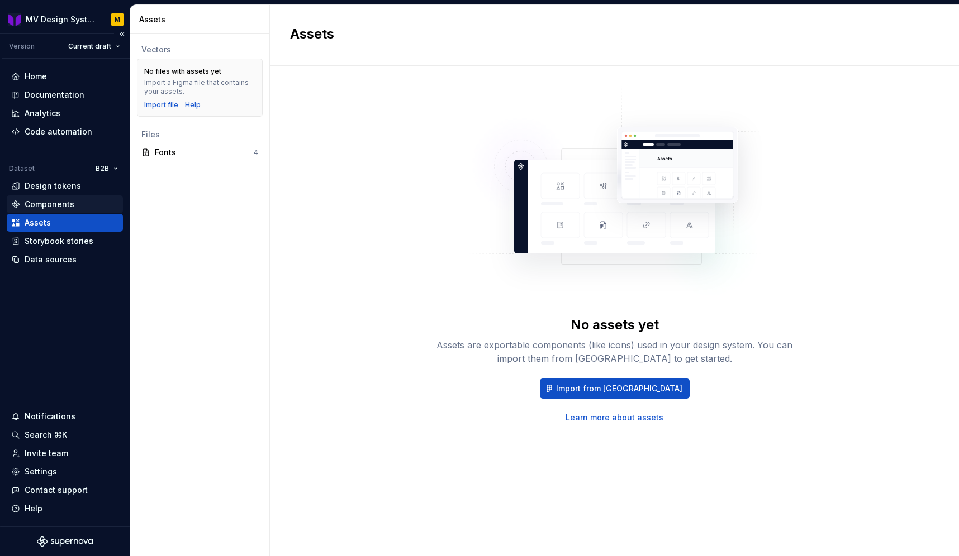
click at [55, 208] on div "Components" at bounding box center [50, 204] width 50 height 11
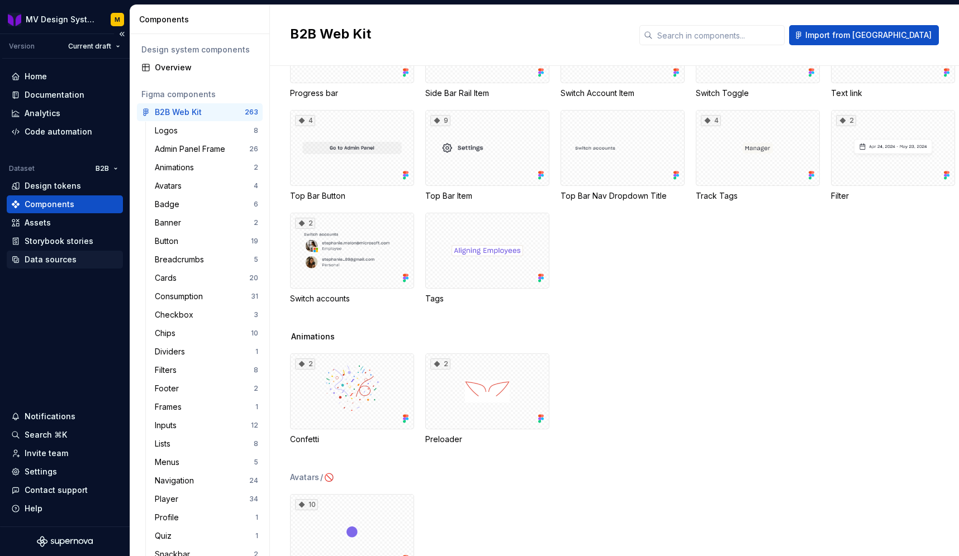
click at [56, 255] on div "Data sources" at bounding box center [51, 259] width 52 height 11
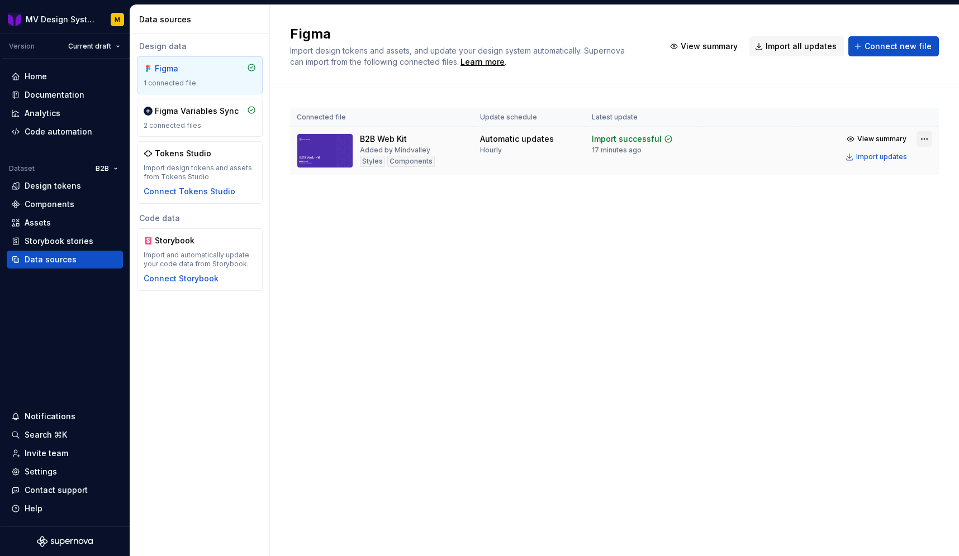
click at [922, 137] on html "MV Design System M Version Current draft Home Documentation Analytics Code auto…" at bounding box center [479, 278] width 959 height 556
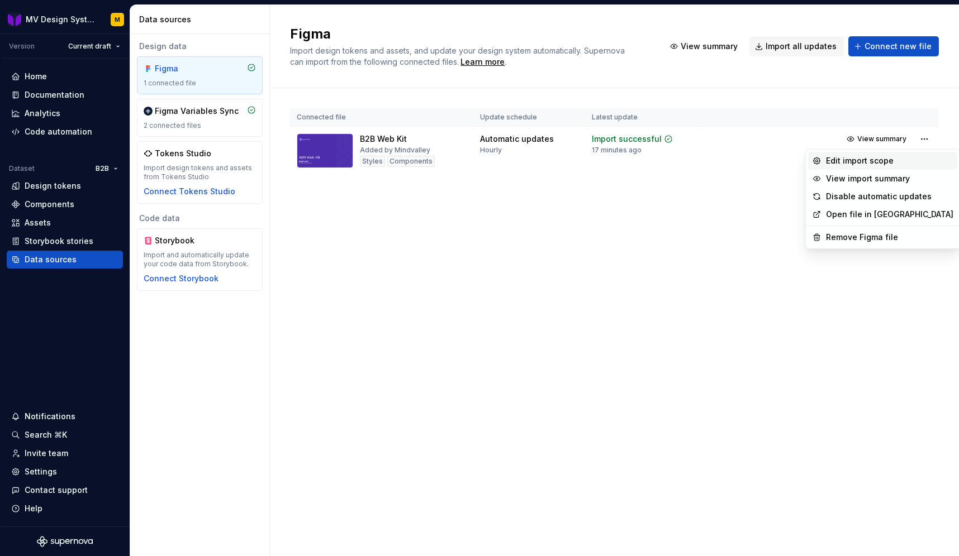
click at [871, 159] on div "Edit import scope" at bounding box center [889, 160] width 127 height 11
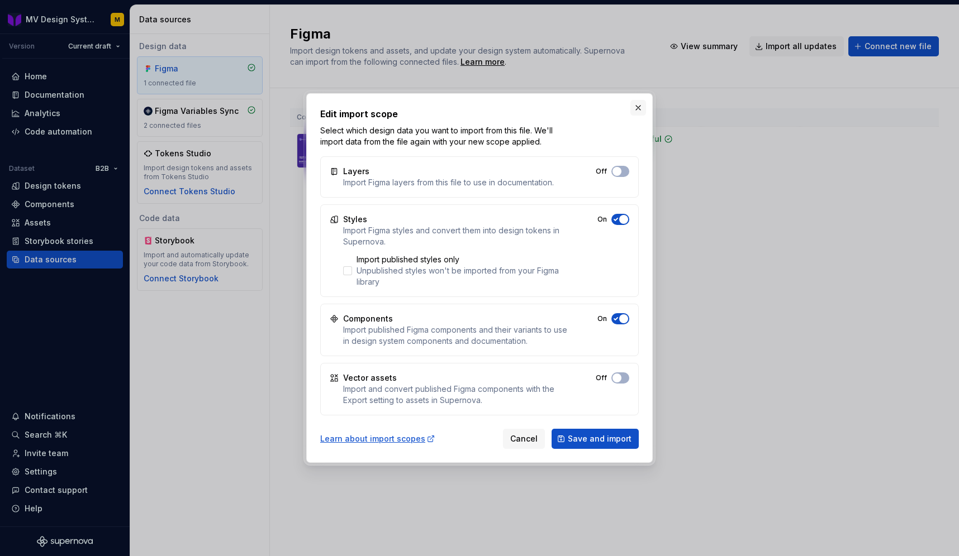
click at [639, 105] on button "button" at bounding box center [638, 108] width 16 height 16
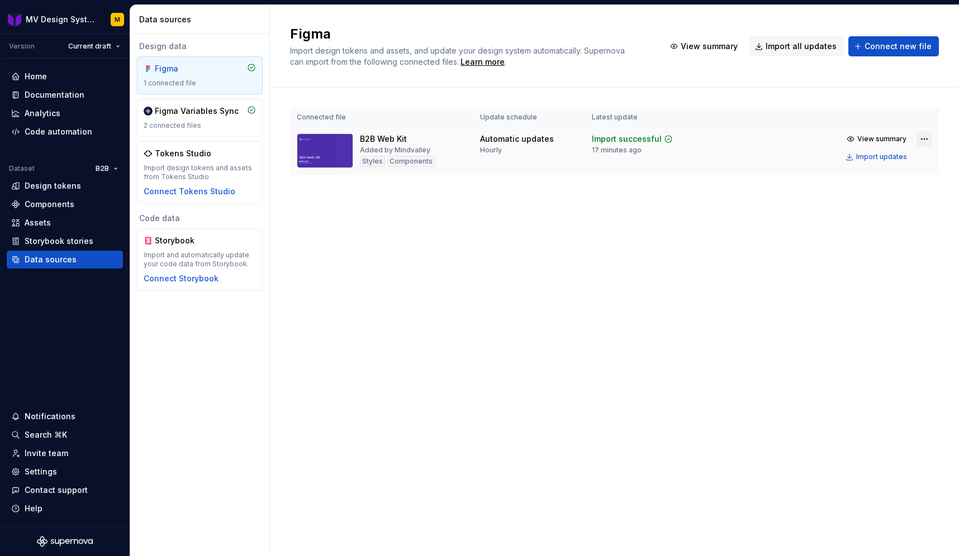
click at [920, 137] on html "MV Design System M Version Current draft Home Documentation Analytics Code auto…" at bounding box center [479, 278] width 959 height 556
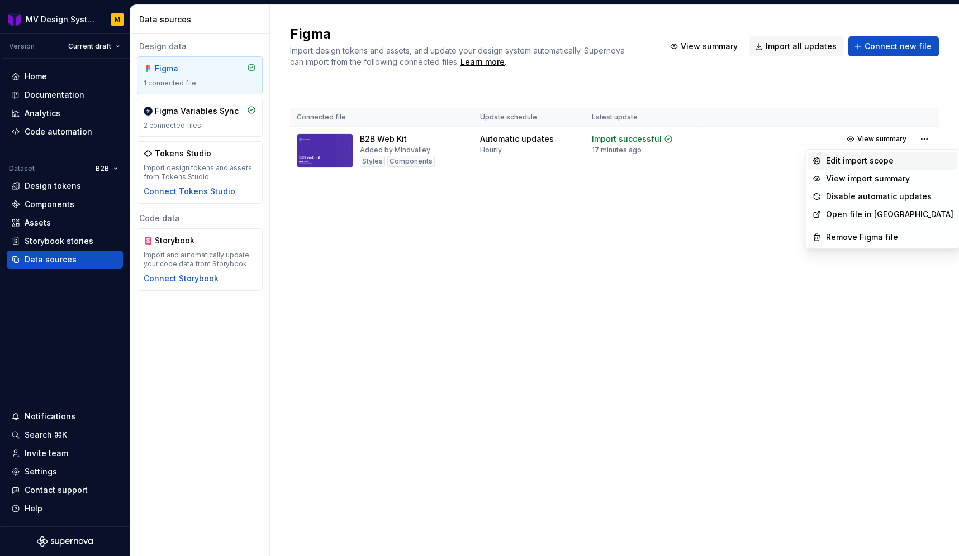
click at [854, 152] on div "Edit import scope" at bounding box center [883, 161] width 150 height 18
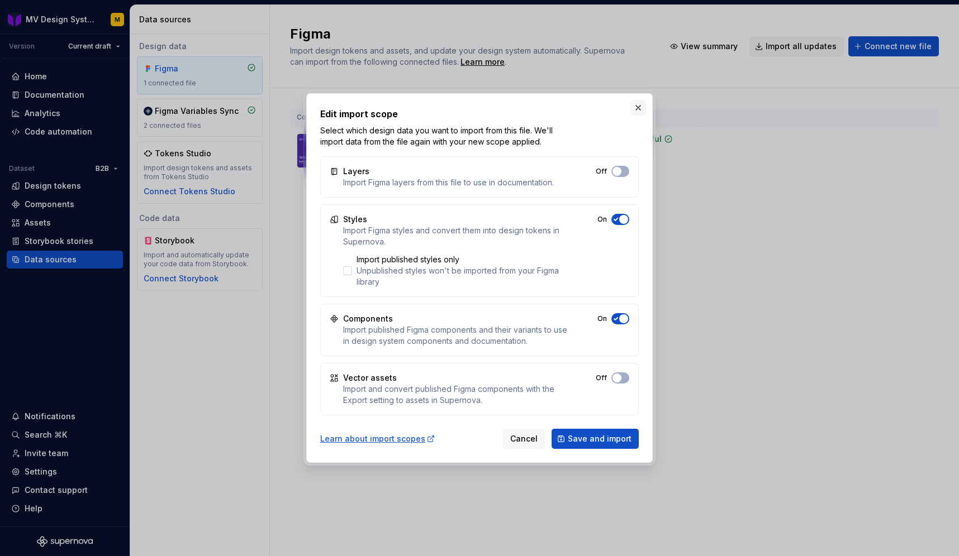
click at [637, 101] on button "button" at bounding box center [638, 108] width 16 height 16
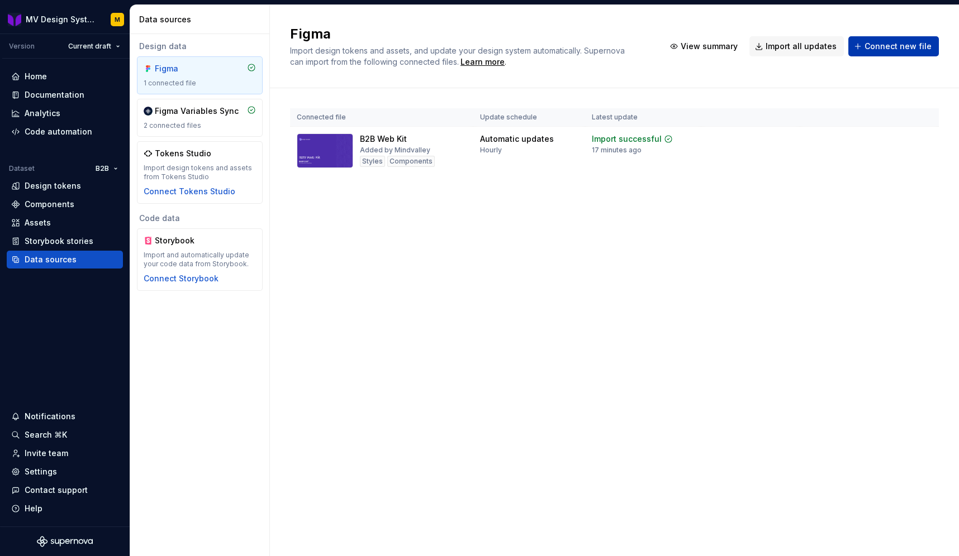
click at [898, 50] on span "Connect new file" at bounding box center [897, 46] width 67 height 11
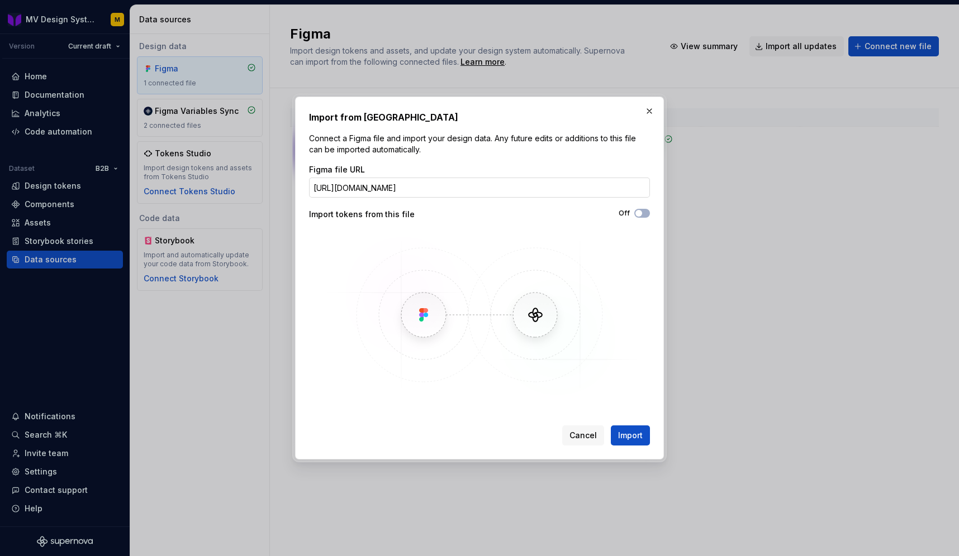
scroll to position [0, 40]
type input "https://www.figma.com/design/WmmctMpsRGzyh33NoObXPW/B2B-Icons?t=IA6TH5cHDho2Sx8…"
click at [645, 436] on button "Import" at bounding box center [630, 436] width 39 height 20
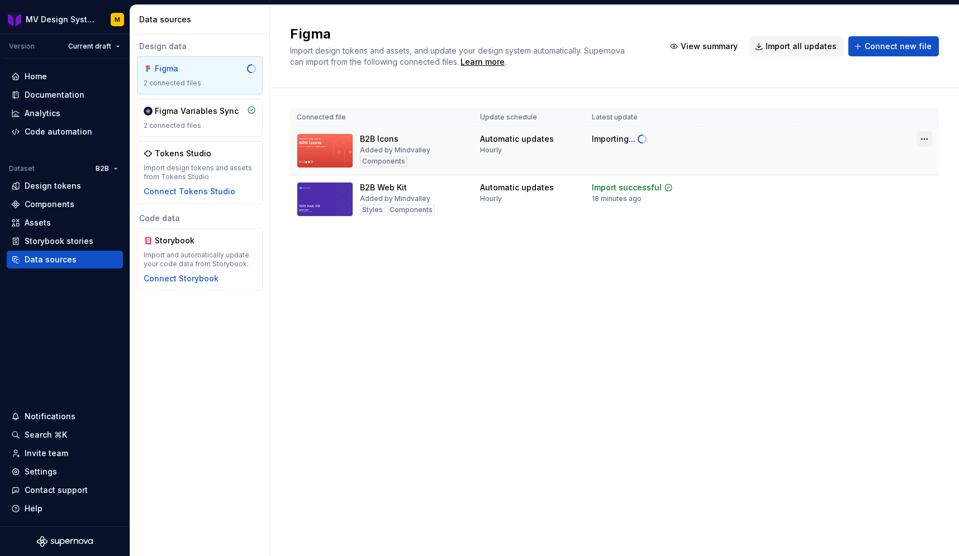
click at [927, 140] on html "MV Design System M Version Current draft Home Documentation Analytics Code auto…" at bounding box center [479, 278] width 959 height 556
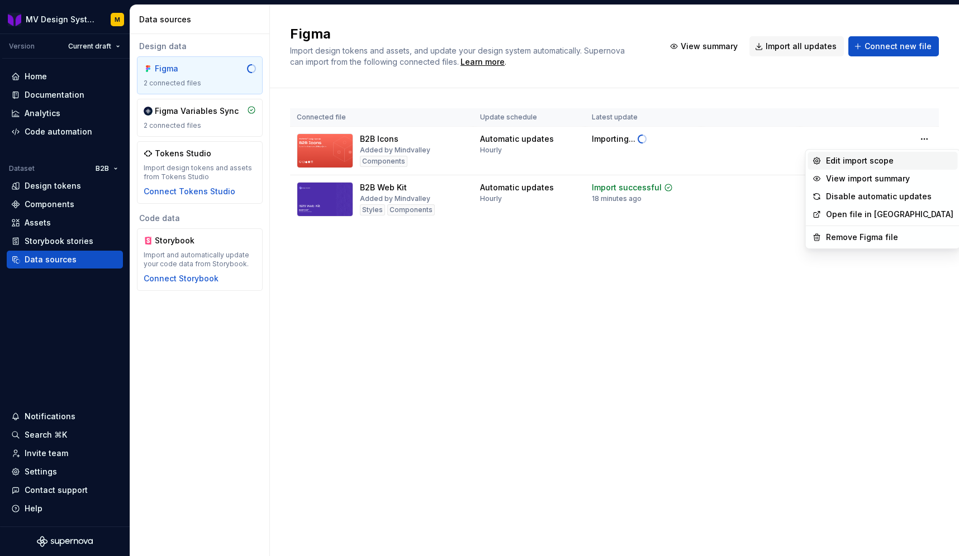
click at [894, 152] on div "Edit import scope" at bounding box center [883, 161] width 150 height 18
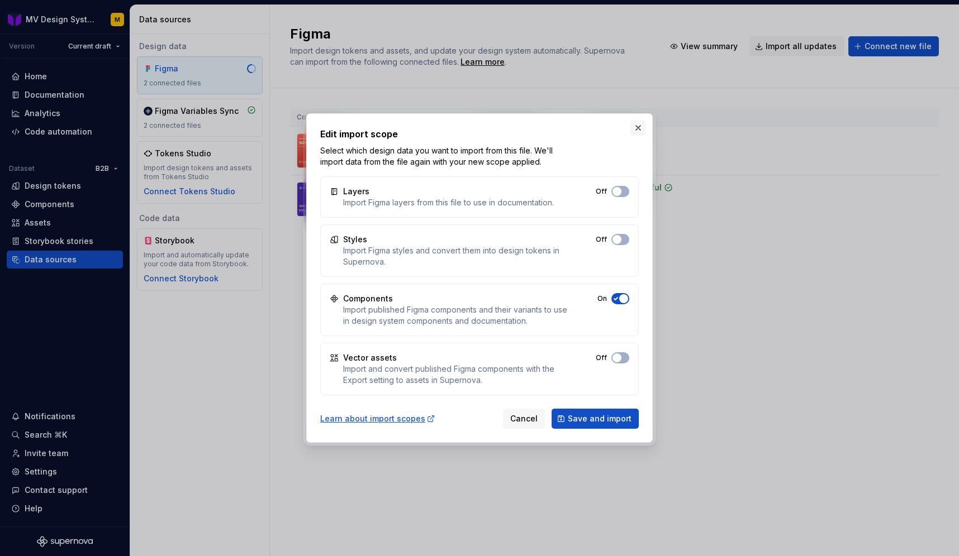
click at [641, 127] on button "button" at bounding box center [638, 128] width 16 height 16
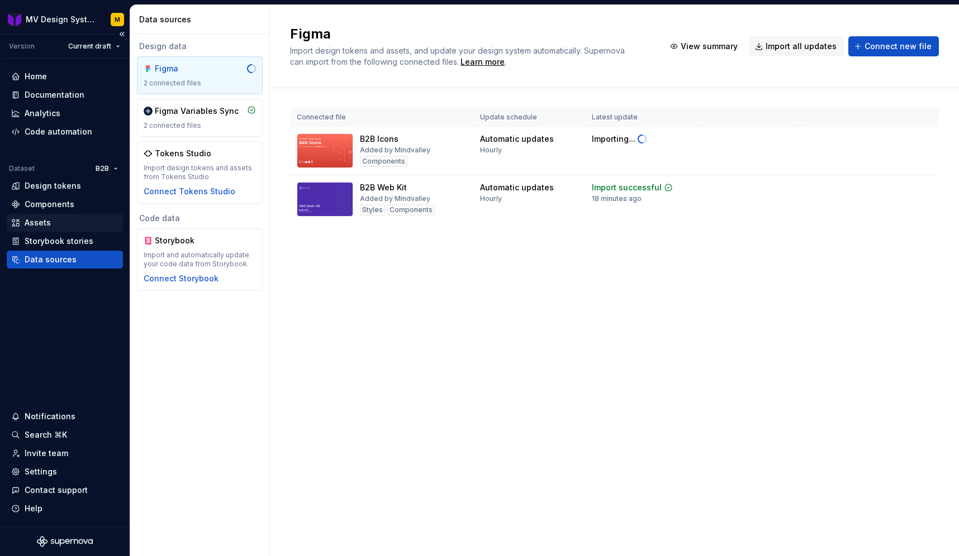
click at [63, 223] on div "Assets" at bounding box center [64, 222] width 107 height 11
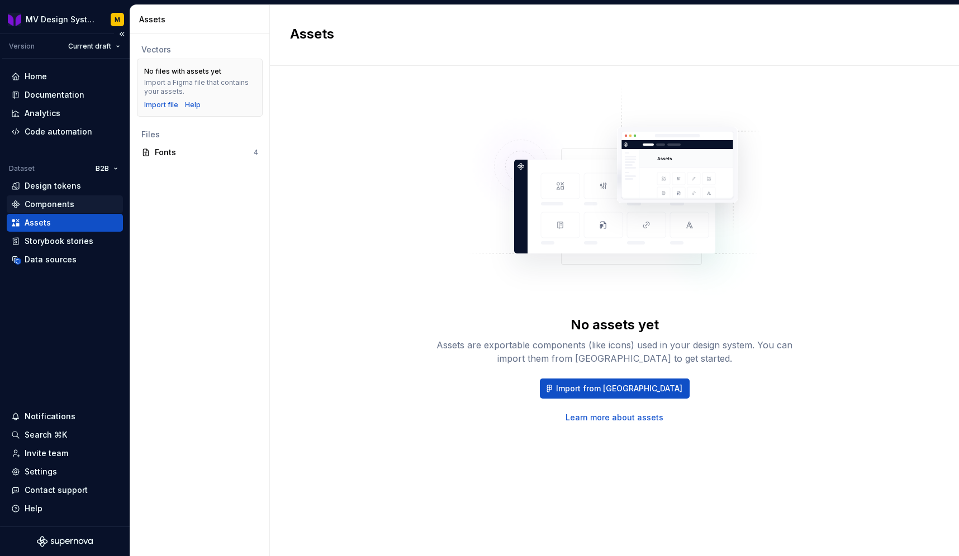
click at [55, 203] on div "Components" at bounding box center [50, 204] width 50 height 11
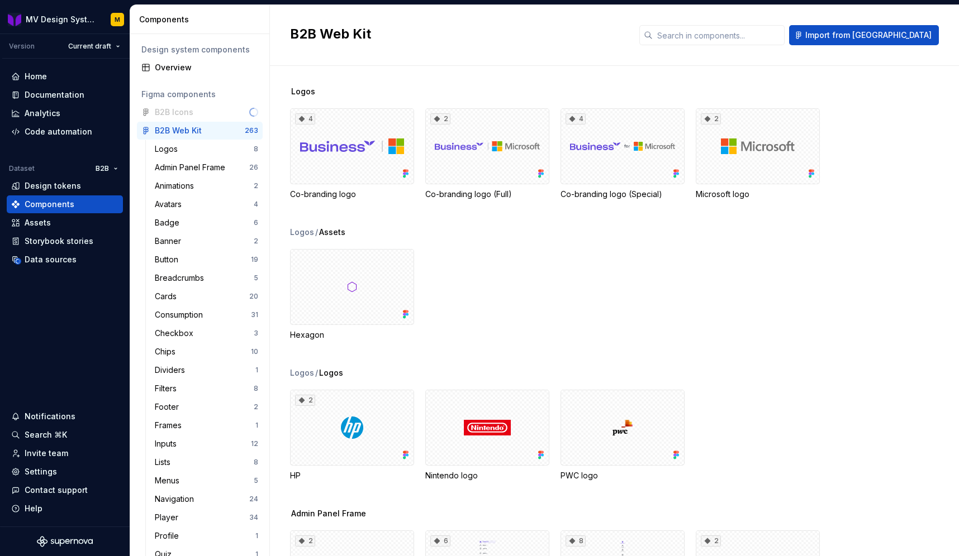
click at [174, 111] on div "B2B Icons" at bounding box center [200, 112] width 126 height 18
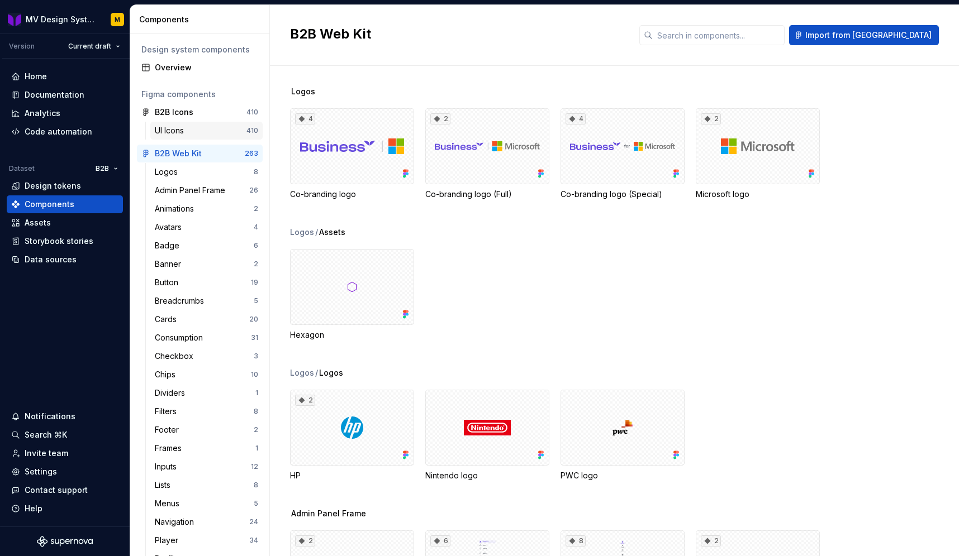
click at [187, 126] on div "UI Icons" at bounding box center [172, 130] width 34 height 11
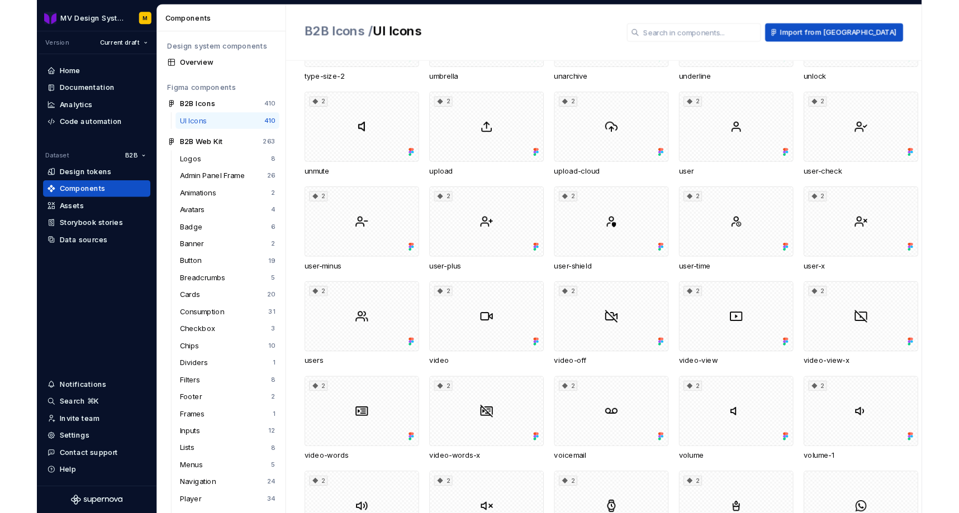
scroll to position [7975, 0]
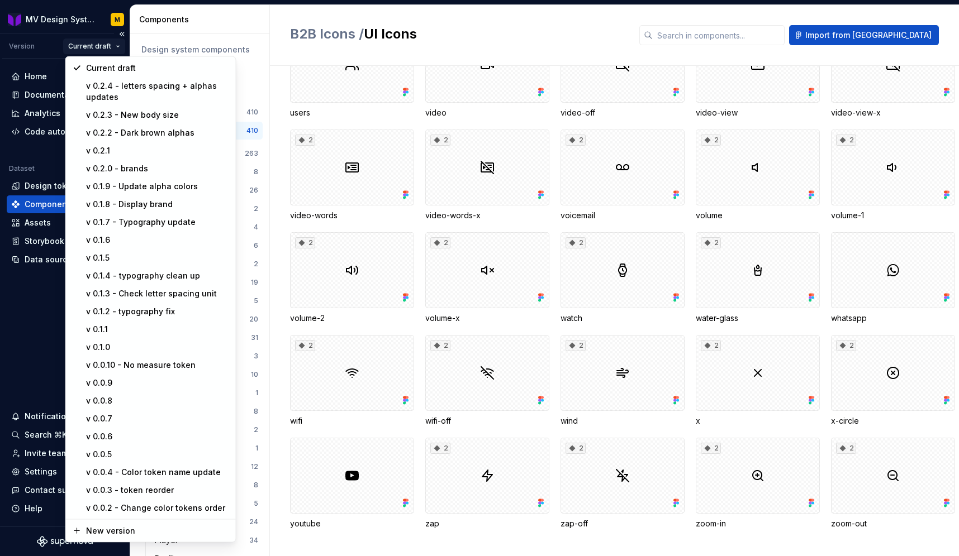
click at [112, 42] on html "MV Design System M Version Current draft Home Documentation Analytics Code auto…" at bounding box center [479, 278] width 959 height 556
click at [84, 44] on html "MV Design System M Version Current draft Home Documentation Analytics Code auto…" at bounding box center [479, 278] width 959 height 556
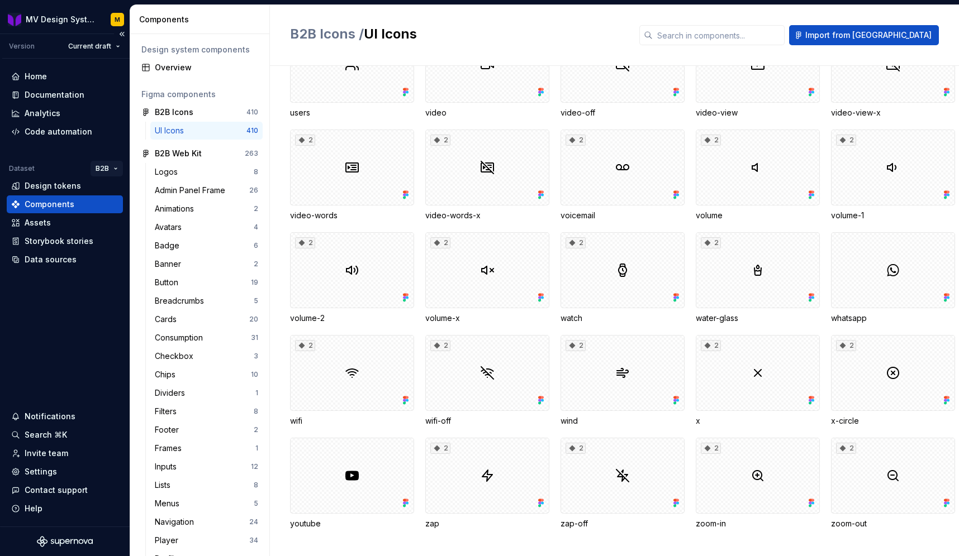
click at [112, 171] on html "MV Design System M Version Current draft Home Documentation Analytics Code auto…" at bounding box center [479, 278] width 959 height 556
click at [141, 230] on div "Manage datasets" at bounding box center [148, 231] width 73 height 11
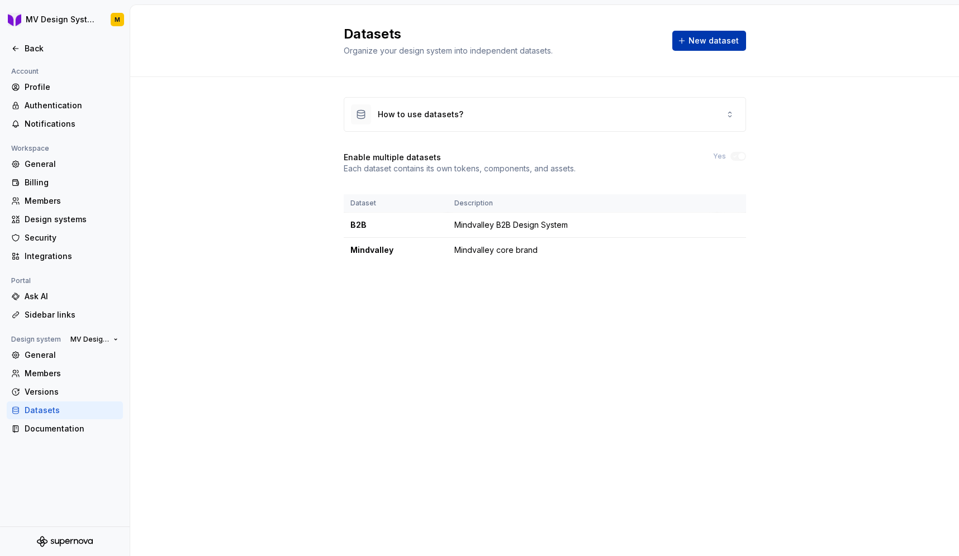
click at [699, 45] on span "New dataset" at bounding box center [713, 40] width 50 height 11
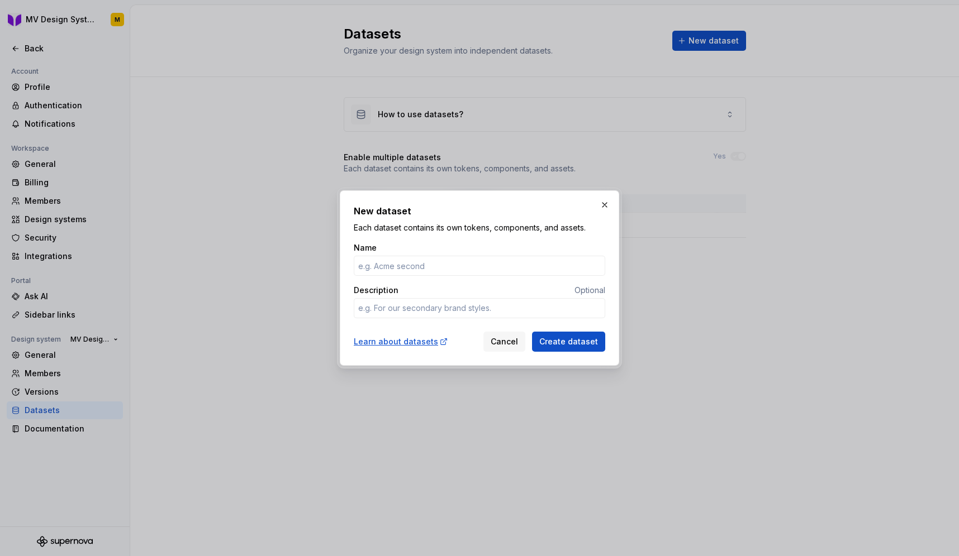
type textarea "*"
type input "EVE"
click at [456, 311] on textarea "Description" at bounding box center [479, 308] width 251 height 20
type textarea "*"
paste textarea "Mindvalley B2B Design System"
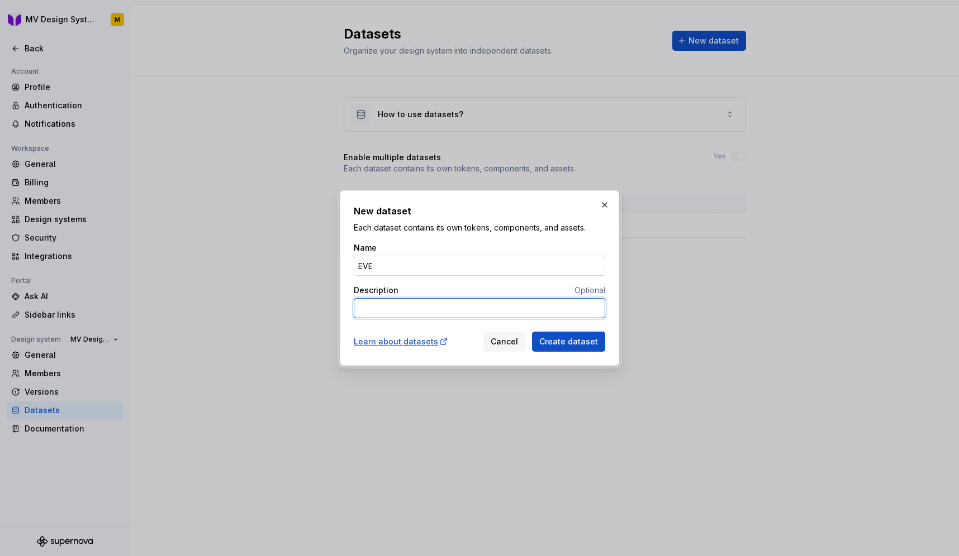
type textarea "*"
type textarea "Mindvalley B2B Design System"
type textarea "*"
type textarea "Mindvalley E Design System"
type textarea "*"
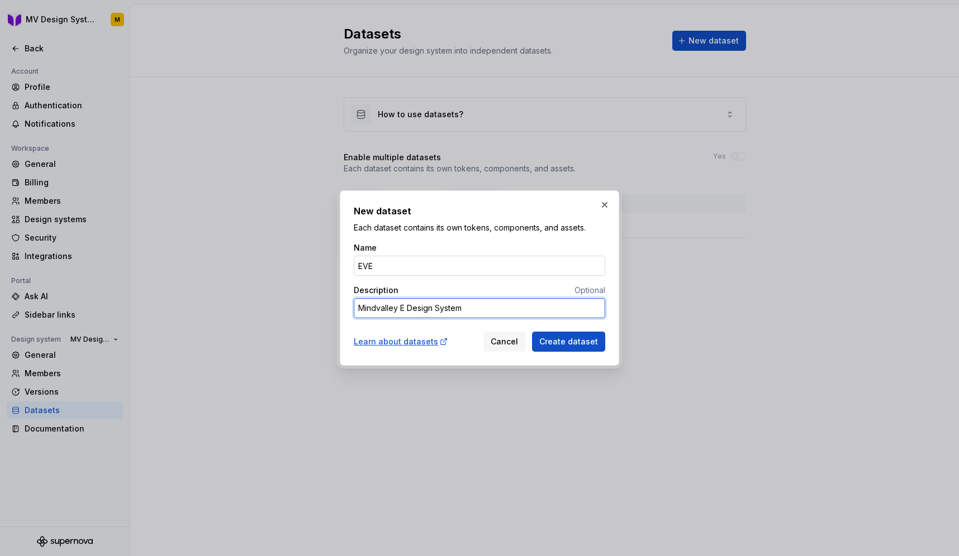
type textarea "Mindvalley EV Design System"
type textarea "*"
type textarea "Mindvalley EVE Design System"
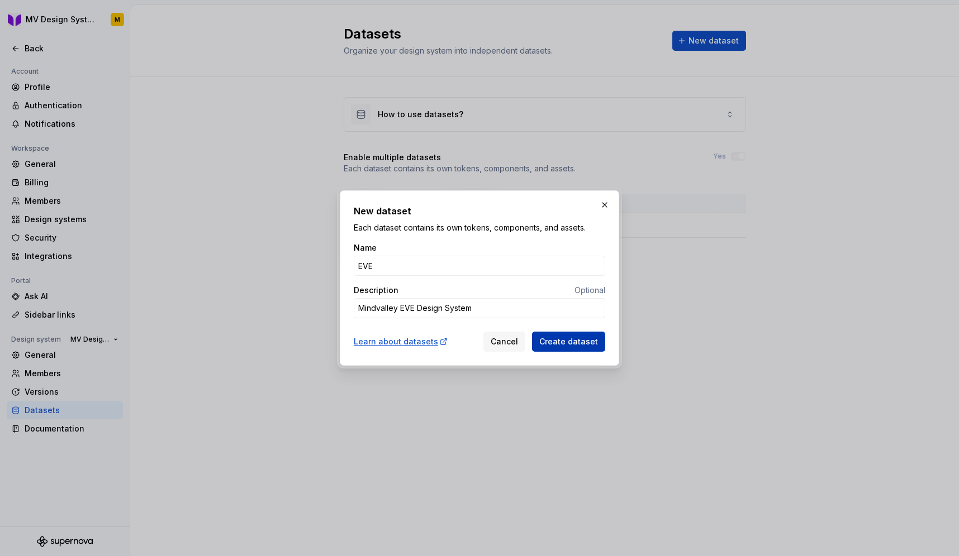
click at [582, 340] on span "Create dataset" at bounding box center [568, 341] width 59 height 11
type textarea "*"
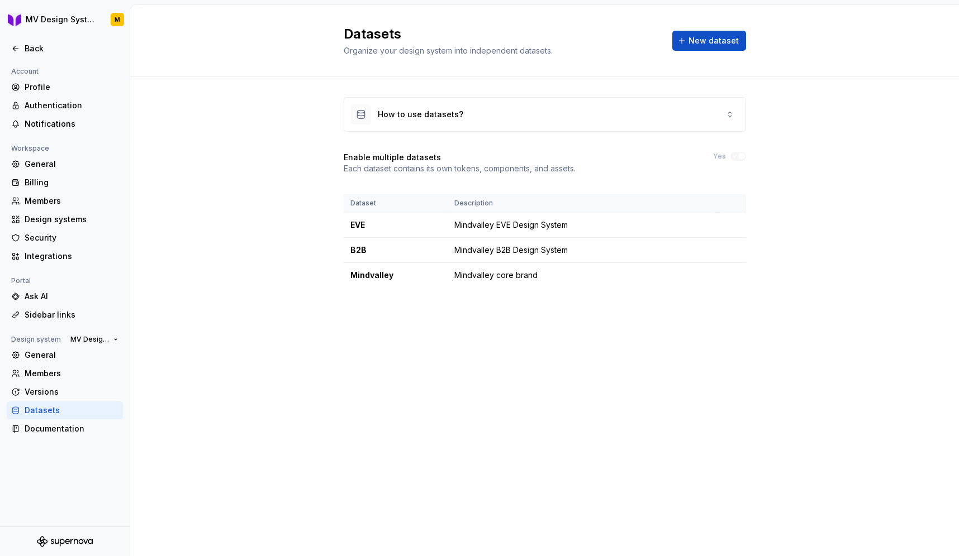
click at [252, 230] on div "How to use datasets? Enable multiple datasets Each dataset contains its own tok…" at bounding box center [544, 203] width 829 height 253
click at [41, 22] on html "MV Design System M Back Account Profile Authentication Notifications Workspace …" at bounding box center [479, 278] width 959 height 556
click at [25, 49] on img at bounding box center [23, 51] width 20 height 20
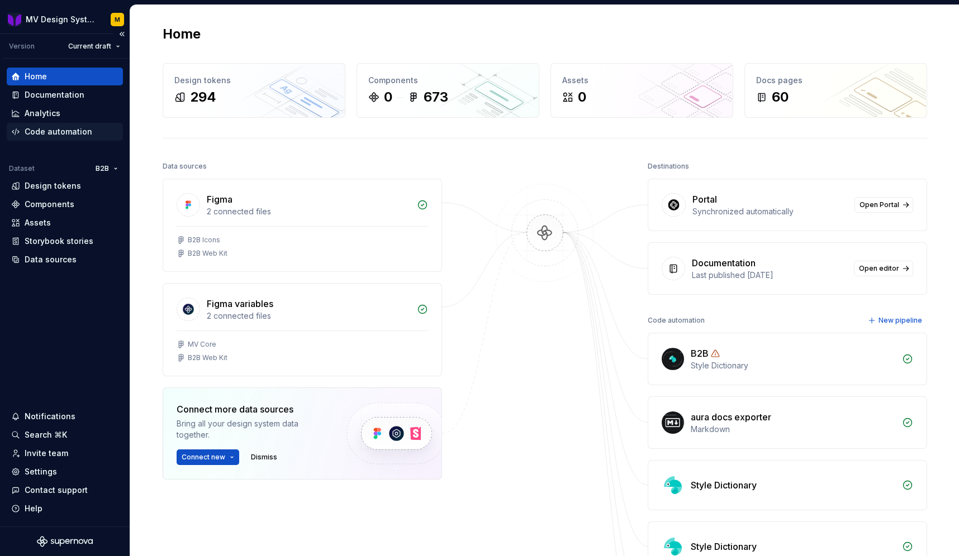
click at [65, 133] on div "Code automation" at bounding box center [59, 131] width 68 height 11
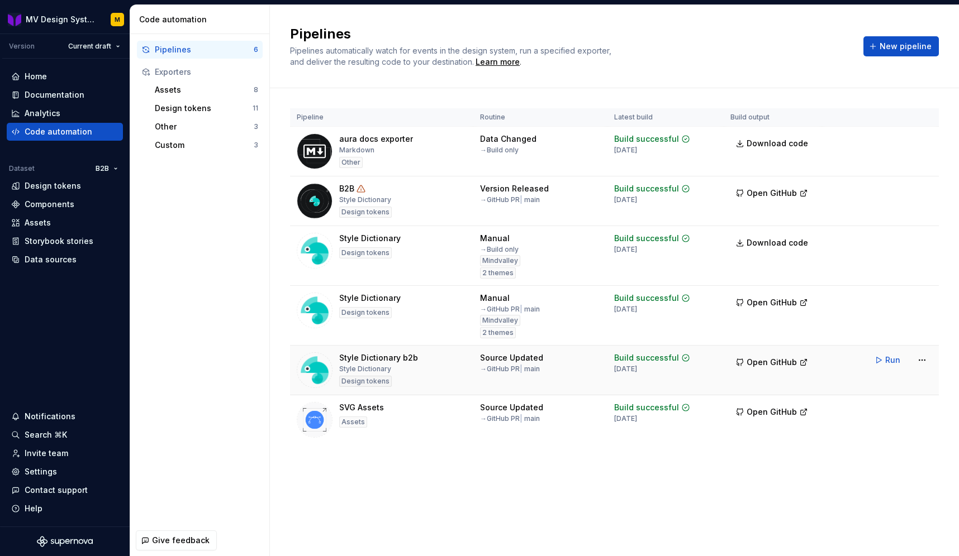
click at [429, 361] on div "Style Dictionary b2b Style Dictionary Design tokens" at bounding box center [382, 371] width 170 height 36
click at [917, 356] on html "MV Design System M Version Current draft Home Documentation Analytics Code auto…" at bounding box center [479, 278] width 959 height 556
click at [889, 382] on div "Edit pipeline" at bounding box center [908, 384] width 96 height 11
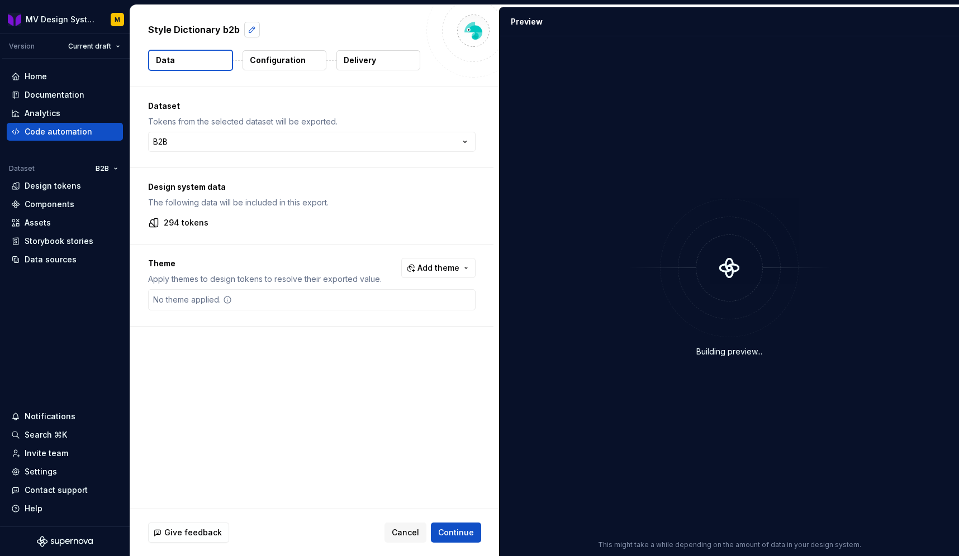
click at [244, 27] on button "button" at bounding box center [252, 30] width 16 height 16
click at [243, 28] on textarea "**********" at bounding box center [283, 30] width 274 height 18
type textarea "*"
type textarea "**********"
type textarea "*"
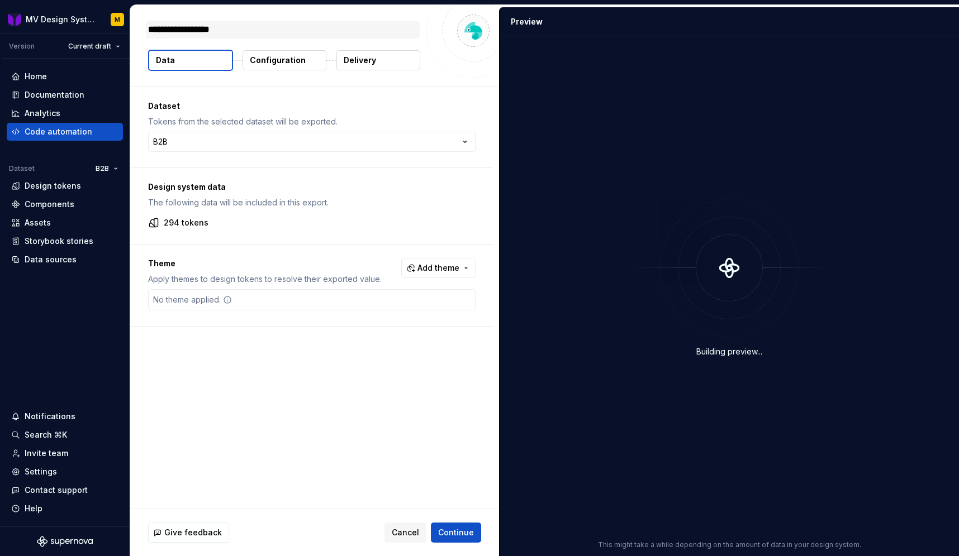
type textarea "**********"
type textarea "*"
type textarea "**********"
type textarea "*"
type textarea "**********"
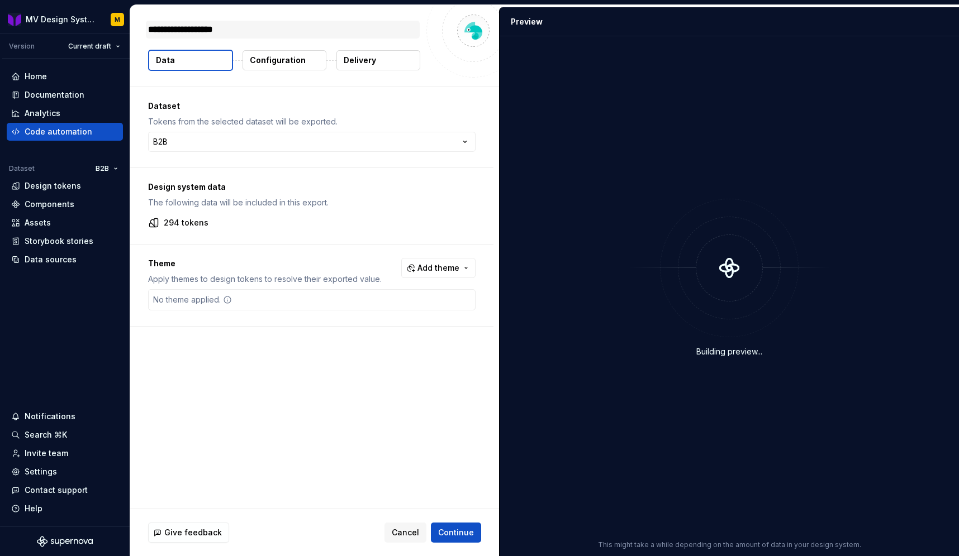
type textarea "*"
type textarea "**********"
type textarea "*"
type textarea "**********"
type textarea "*"
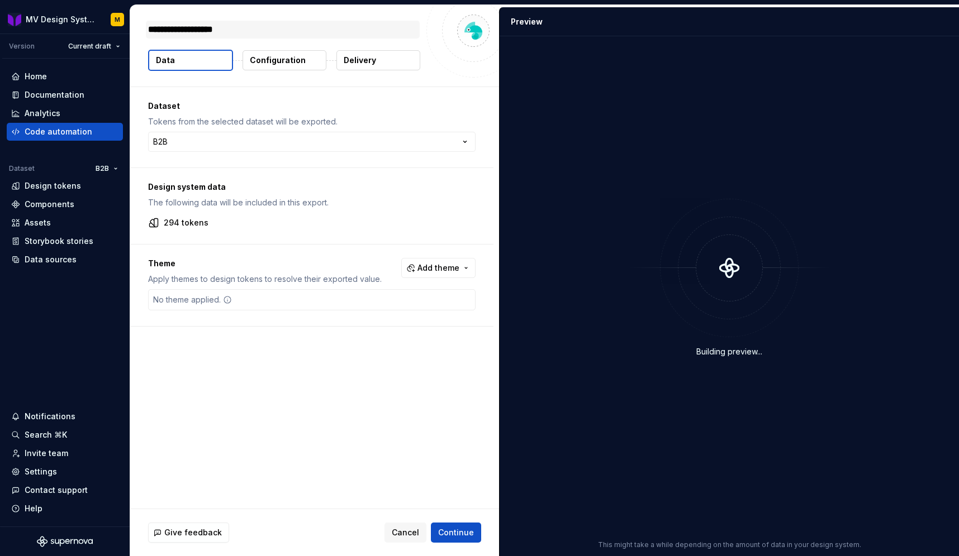
type textarea "**********"
type textarea "*"
type textarea "**********"
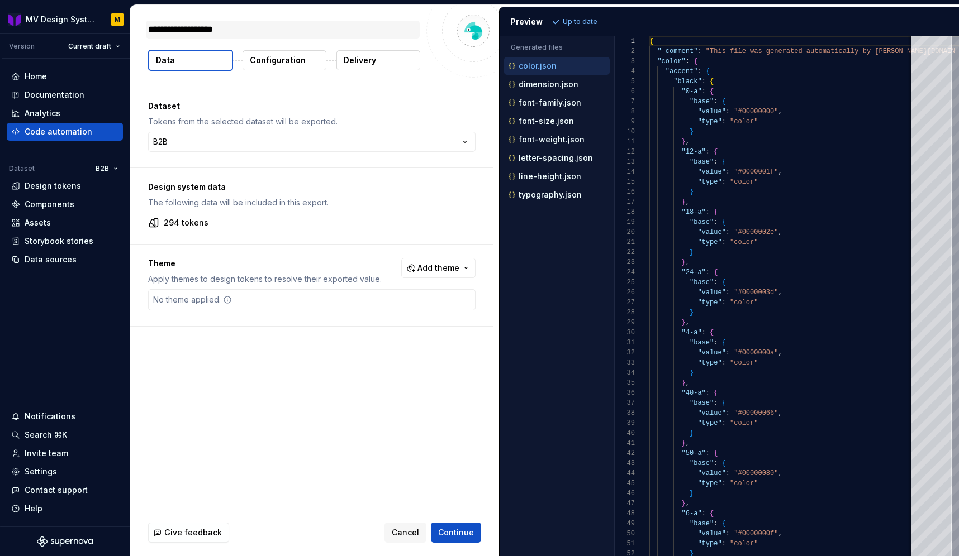
type textarea "*"
type textarea "**********"
click at [458, 270] on span "Add theme" at bounding box center [438, 268] width 42 height 11
click at [387, 347] on div "Desktop" at bounding box center [384, 348] width 32 height 11
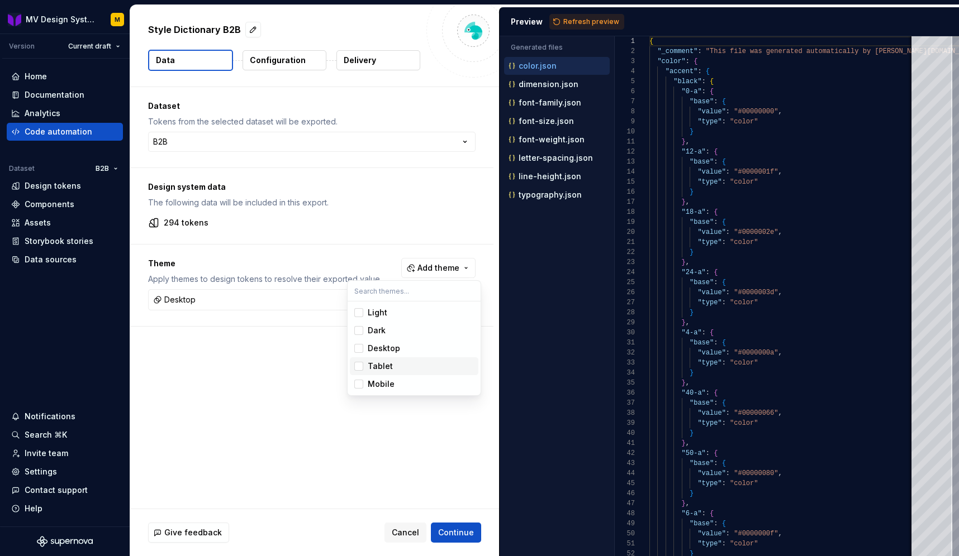
click at [380, 363] on div "Tablet" at bounding box center [380, 366] width 25 height 11
click at [379, 383] on div "Mobile" at bounding box center [381, 384] width 27 height 11
click at [292, 403] on html "**********" at bounding box center [479, 278] width 959 height 556
click at [442, 270] on span "Add theme" at bounding box center [438, 268] width 42 height 11
click at [391, 351] on div "Desktop" at bounding box center [384, 348] width 32 height 11
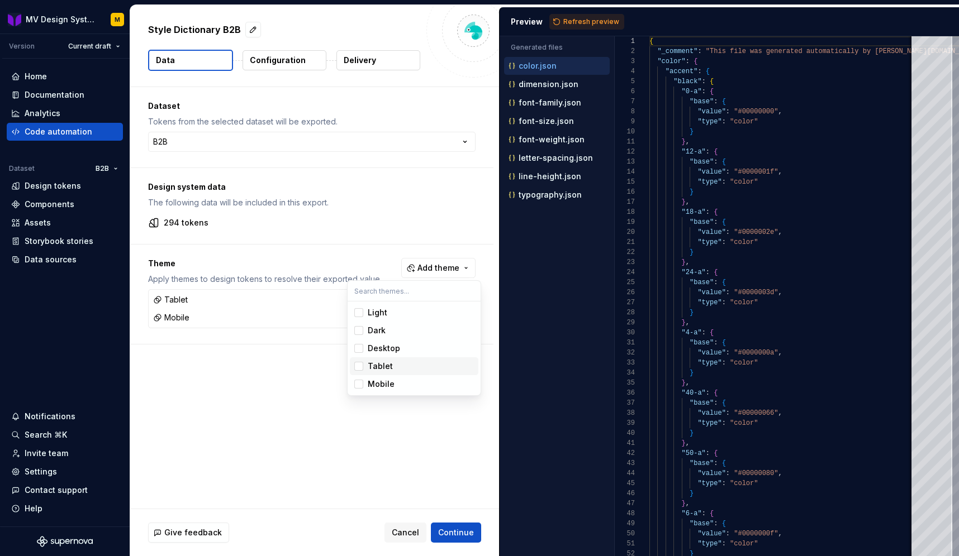
click at [383, 368] on div "Tablet" at bounding box center [380, 366] width 25 height 11
click at [379, 384] on div "Mobile" at bounding box center [381, 384] width 27 height 11
click at [375, 382] on div "Mobile" at bounding box center [381, 384] width 27 height 11
click at [374, 369] on div "Tablet" at bounding box center [380, 366] width 25 height 11
click at [374, 350] on div "Desktop" at bounding box center [384, 348] width 32 height 11
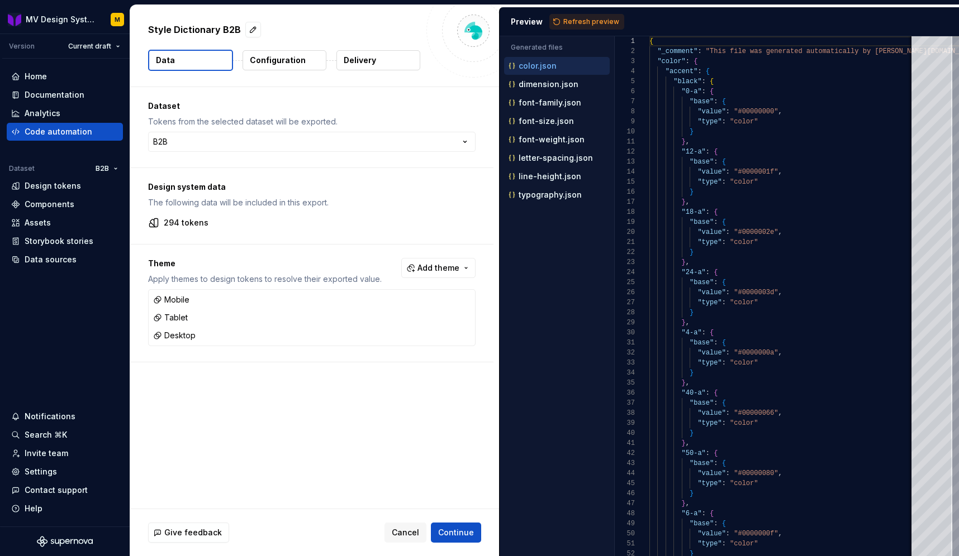
click at [359, 473] on html "**********" at bounding box center [479, 278] width 959 height 556
click at [456, 538] on button "Continue" at bounding box center [456, 533] width 50 height 20
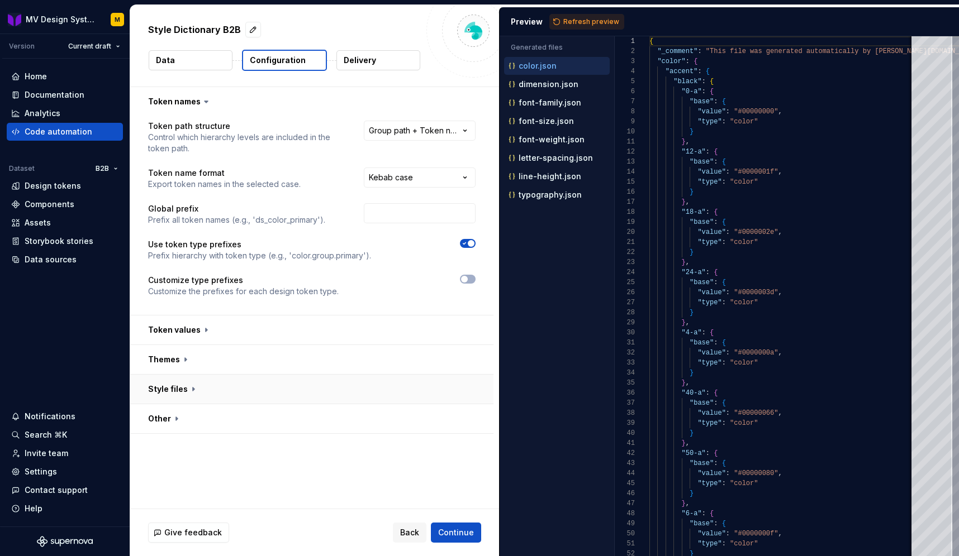
click at [335, 398] on button "button" at bounding box center [311, 389] width 363 height 29
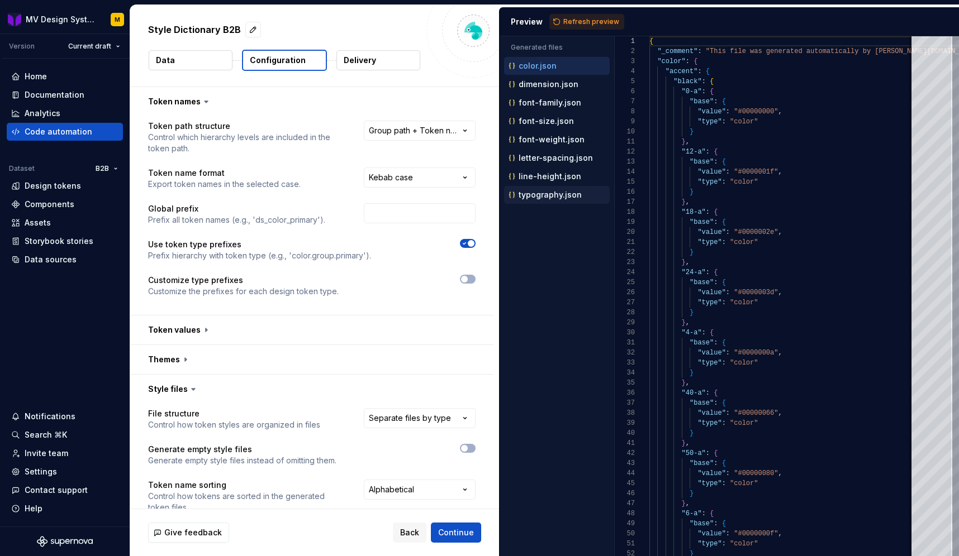
click at [556, 199] on p "typography.json" at bounding box center [549, 195] width 63 height 9
type textarea "**********"
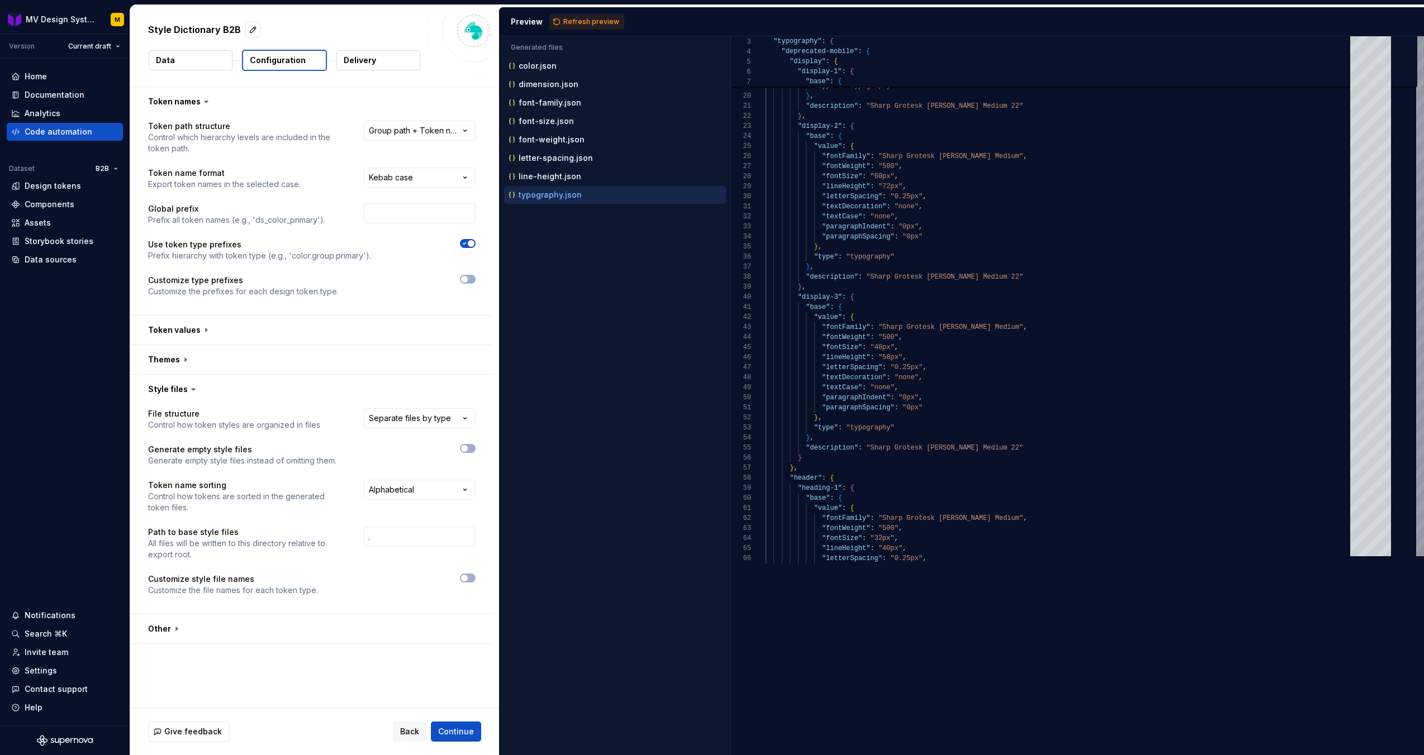
scroll to position [101, 0]
